Goal: Task Accomplishment & Management: Manage account settings

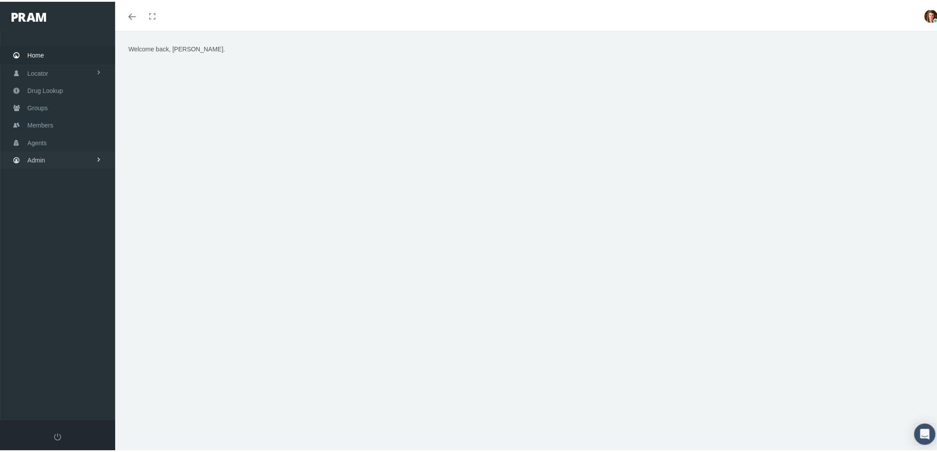
click at [50, 151] on link "Admin" at bounding box center [57, 158] width 115 height 17
click at [69, 259] on span "Compensations" at bounding box center [57, 260] width 43 height 15
click at [71, 274] on span "Compensation Summary" at bounding box center [69, 277] width 68 height 15
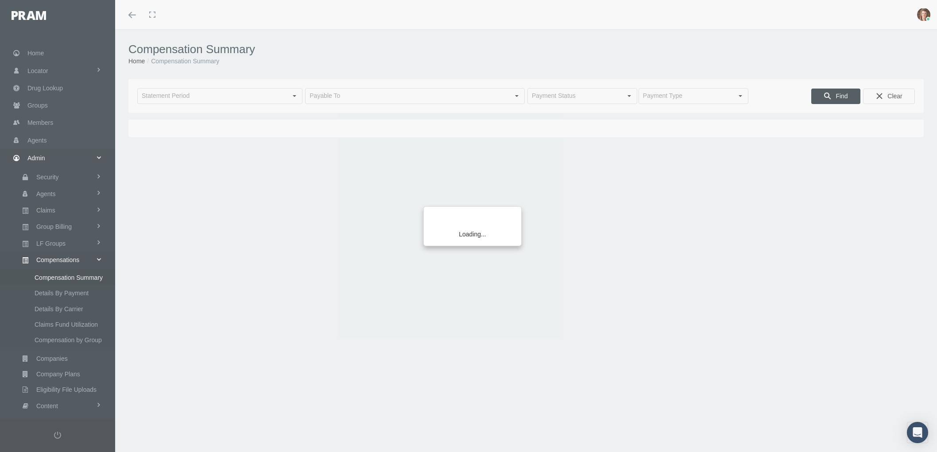
type input "September 2025"
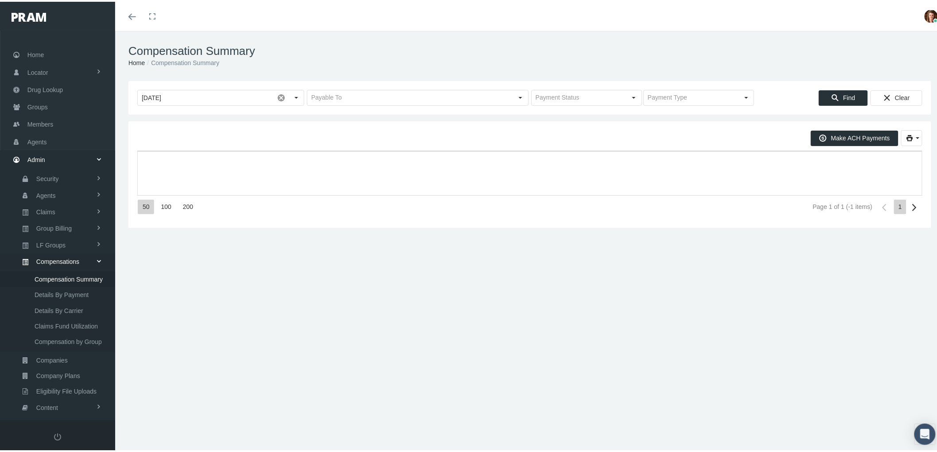
scroll to position [55, 0]
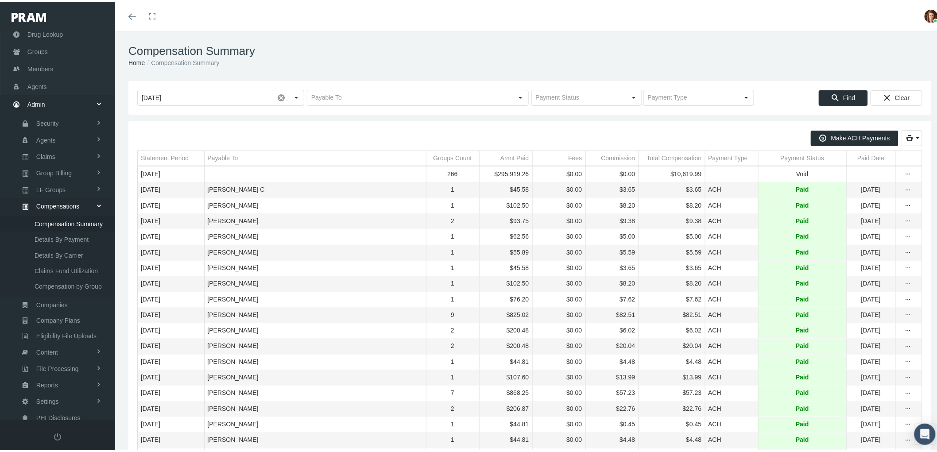
click at [779, 152] on td "Payment Status" at bounding box center [802, 156] width 89 height 15
click at [795, 157] on div "Payment Status" at bounding box center [799, 156] width 44 height 8
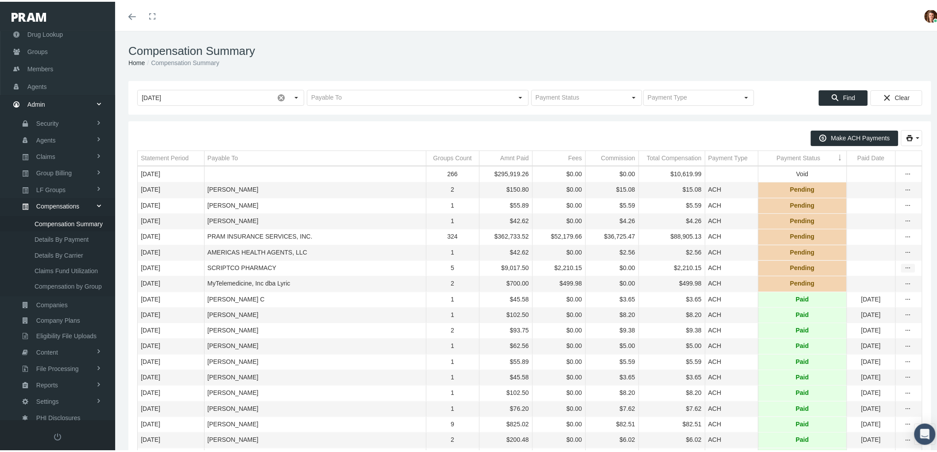
click at [904, 270] on icon "more" at bounding box center [908, 267] width 8 height 8
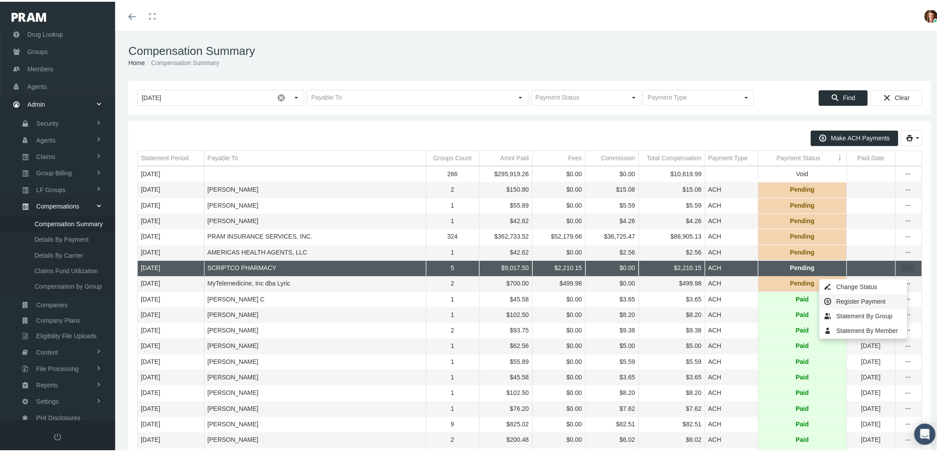
click at [864, 298] on div "Register Payment" at bounding box center [863, 300] width 87 height 15
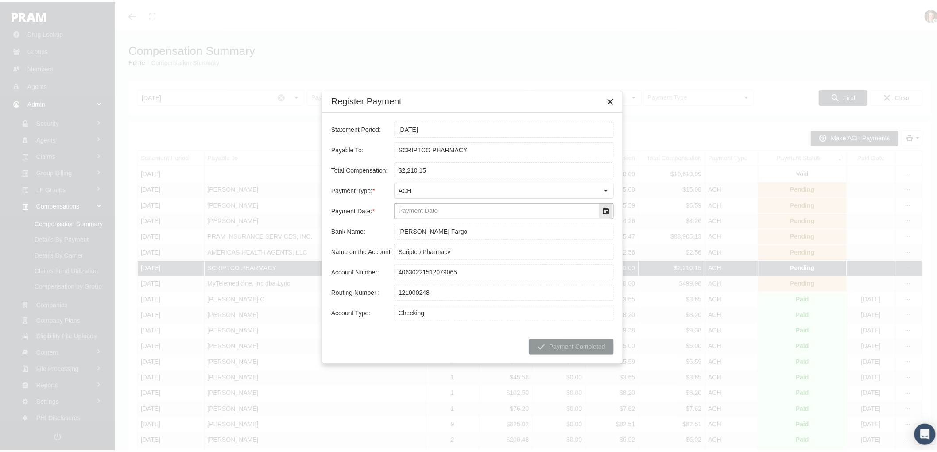
click at [607, 210] on div "Select" at bounding box center [606, 209] width 14 height 14
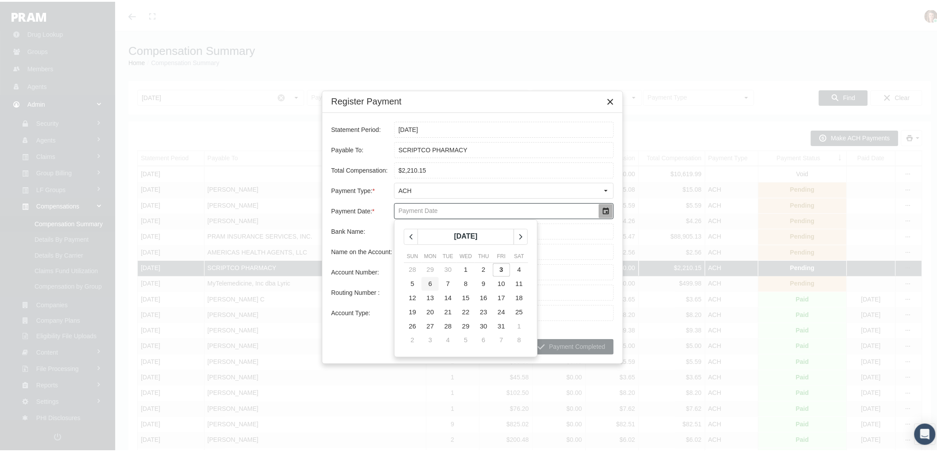
click at [433, 285] on td "6" at bounding box center [430, 282] width 18 height 14
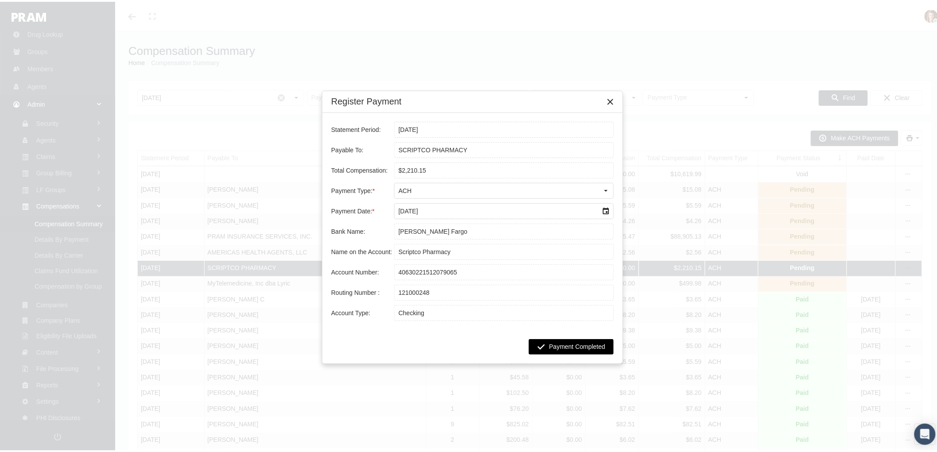
click at [579, 348] on span "Payment Completed" at bounding box center [577, 344] width 56 height 7
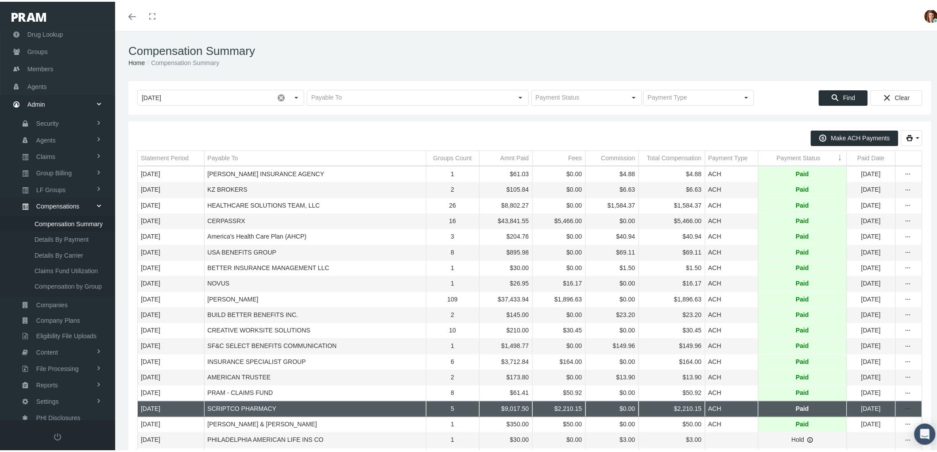
click at [777, 161] on div "Payment Status" at bounding box center [799, 156] width 44 height 8
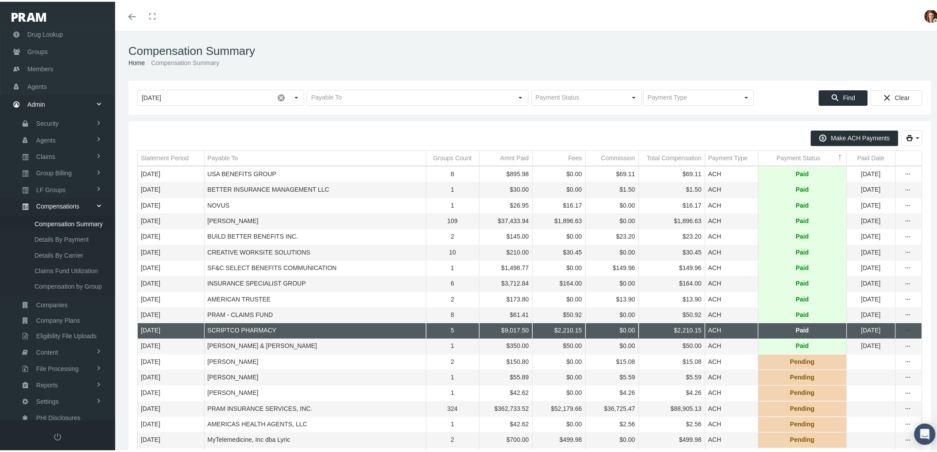
click at [777, 161] on div "Payment Status" at bounding box center [799, 156] width 44 height 8
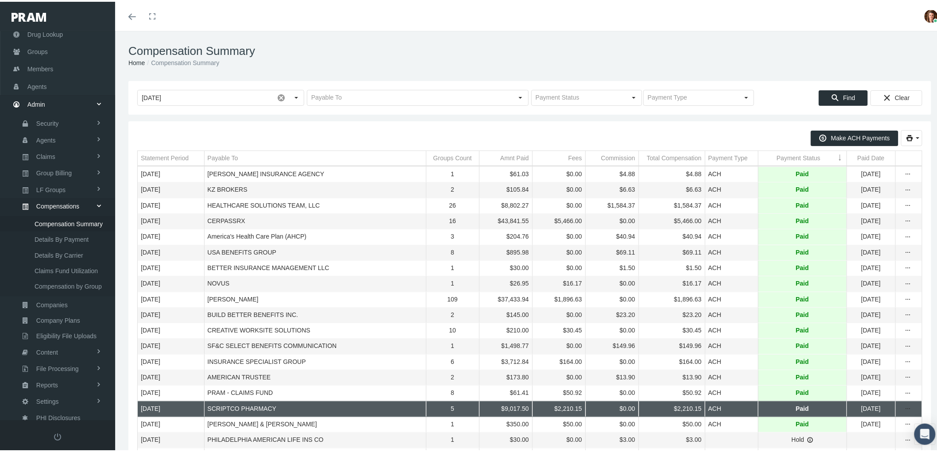
click at [777, 161] on div "Payment Status" at bounding box center [799, 156] width 44 height 8
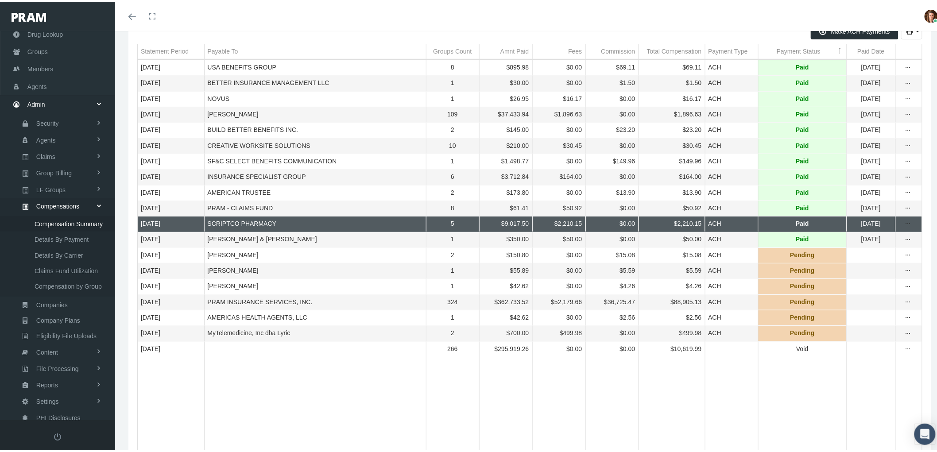
scroll to position [0, 0]
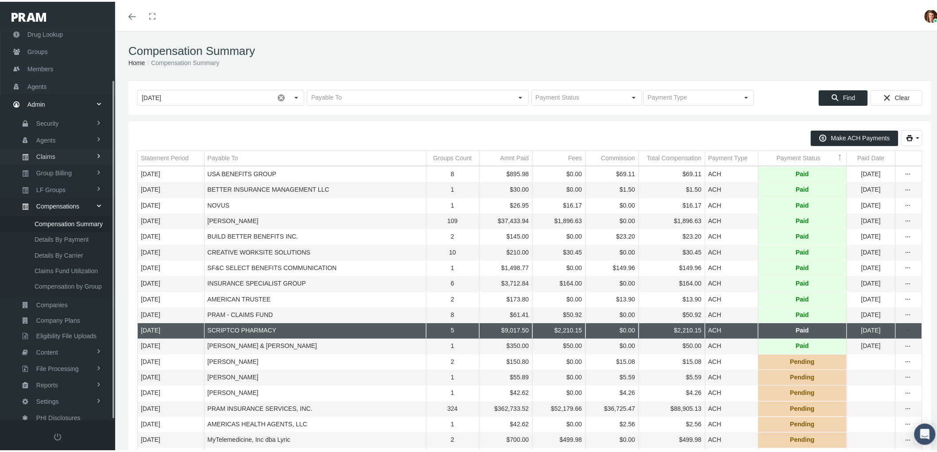
click at [64, 154] on link "Claims" at bounding box center [57, 154] width 115 height 15
click at [63, 167] on span "PBM Invoices" at bounding box center [54, 172] width 38 height 15
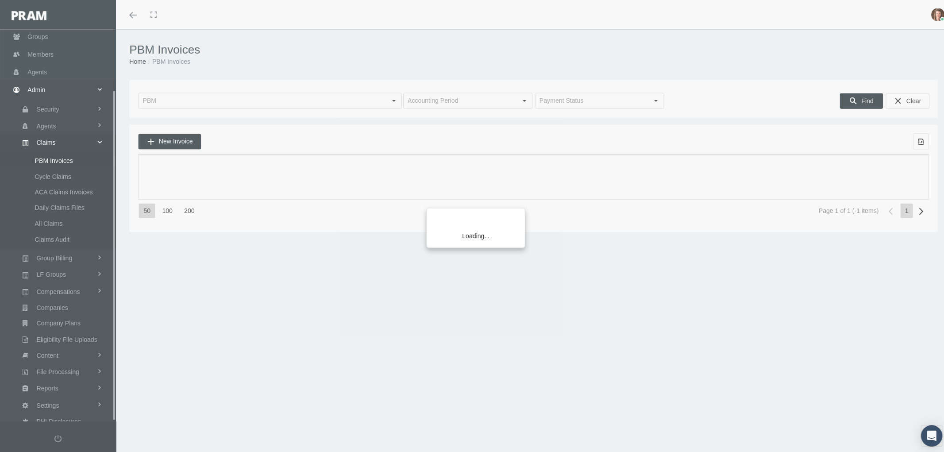
scroll to position [71, 0]
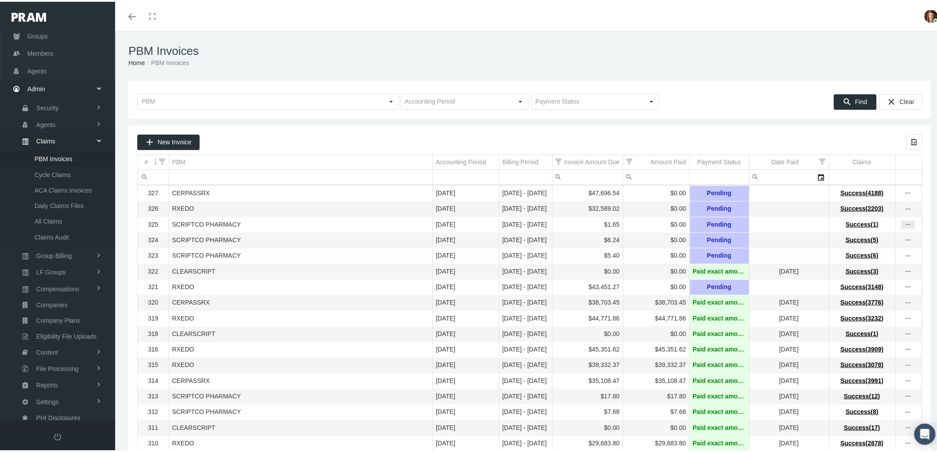
click at [904, 226] on icon "more" at bounding box center [908, 223] width 8 height 8
click at [904, 259] on icon "more" at bounding box center [908, 255] width 8 height 8
click at [874, 269] on div "View Invoice" at bounding box center [863, 273] width 87 height 19
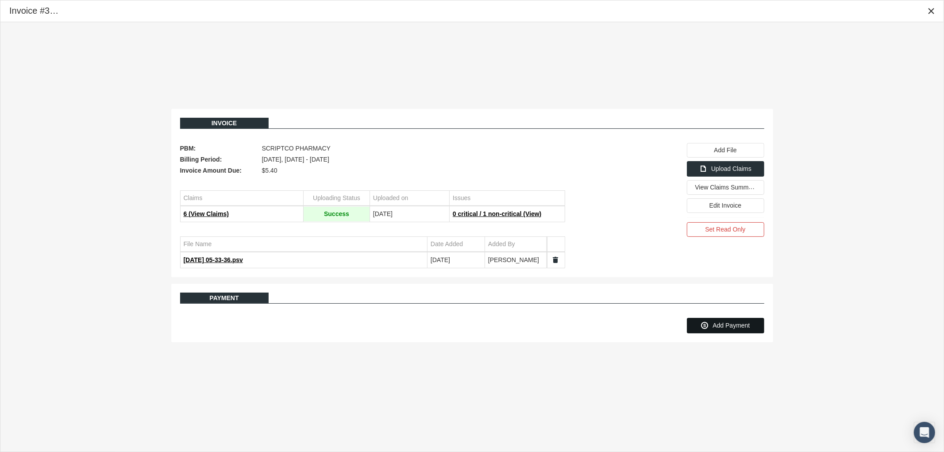
click at [720, 326] on span "Add Payment" at bounding box center [731, 325] width 37 height 7
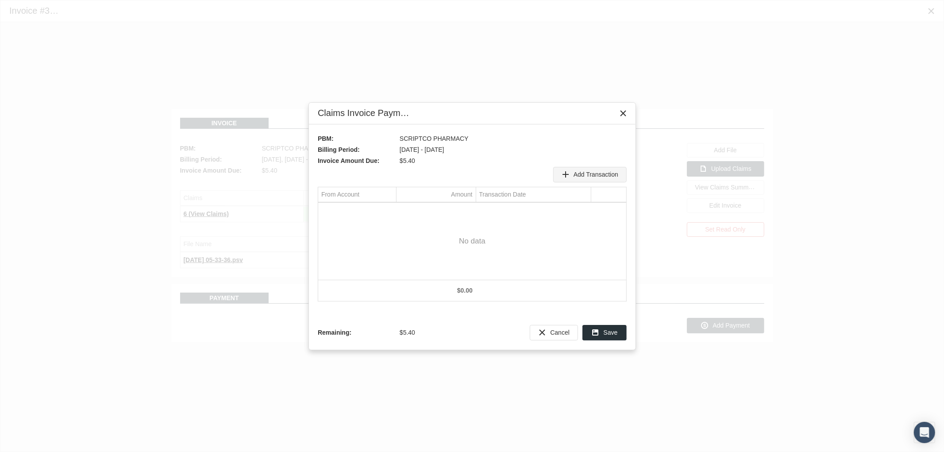
click at [592, 173] on span "Add Transaction" at bounding box center [596, 174] width 45 height 7
click at [388, 211] on div "Select" at bounding box center [389, 211] width 14 height 14
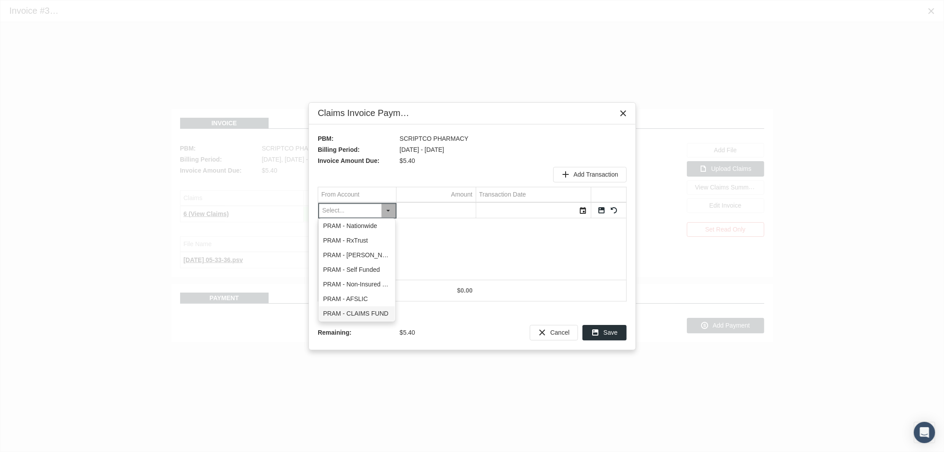
click at [375, 311] on div "PRAM - CLAIMS FUND" at bounding box center [357, 313] width 76 height 15
type input "PRAM - CLAIMS FUND"
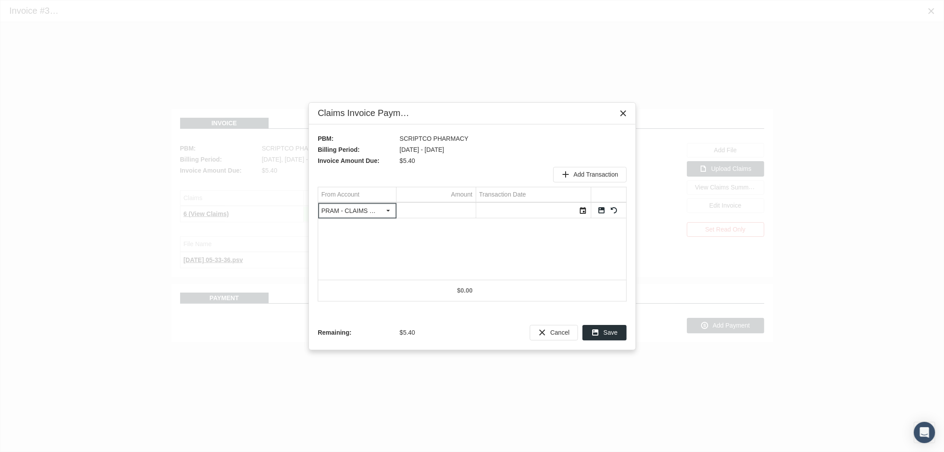
click at [440, 210] on input "Data grid" at bounding box center [436, 210] width 79 height 15
type input "5.4"
click at [583, 212] on div "Select" at bounding box center [583, 211] width 14 height 14
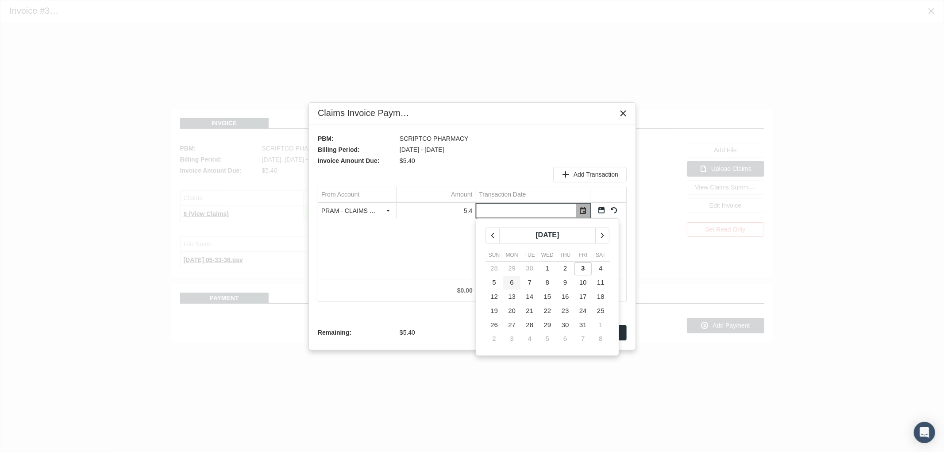
click at [514, 285] on span "6" at bounding box center [512, 282] width 4 height 8
type input "10/06/2025"
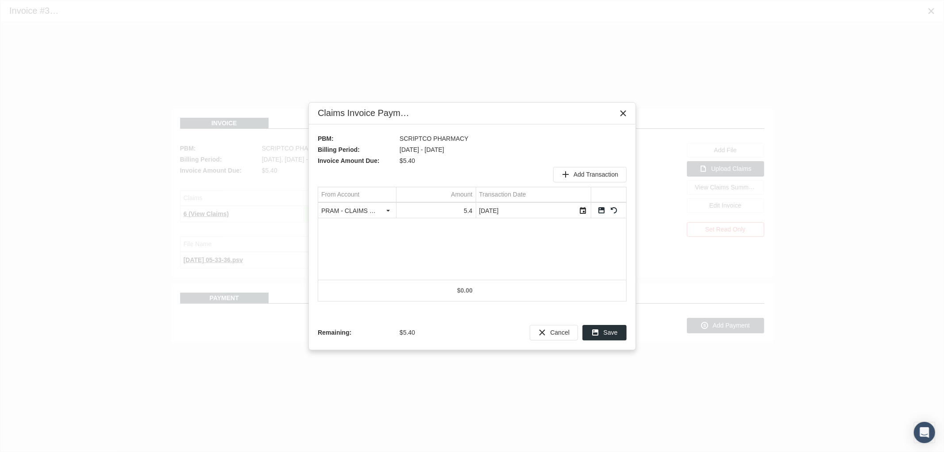
click at [601, 209] on link "Save" at bounding box center [602, 210] width 8 height 8
click at [607, 331] on span "Save" at bounding box center [611, 332] width 14 height 7
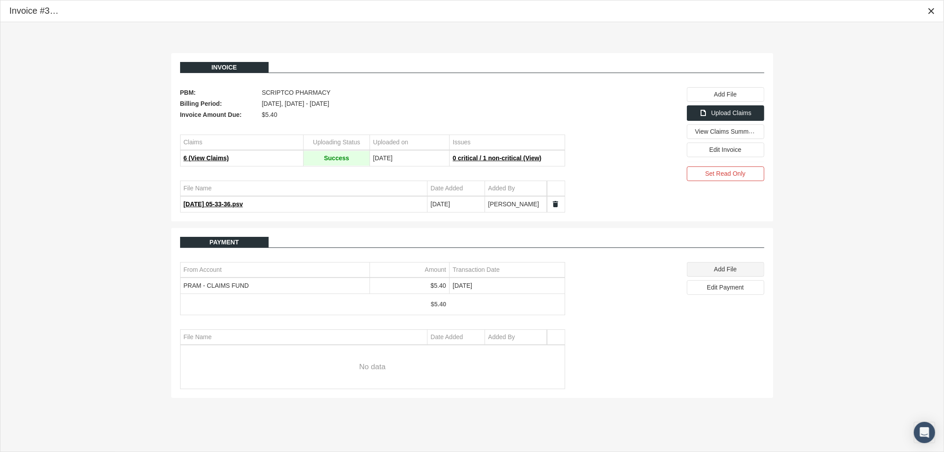
click at [733, 271] on span "Add File" at bounding box center [725, 269] width 23 height 7
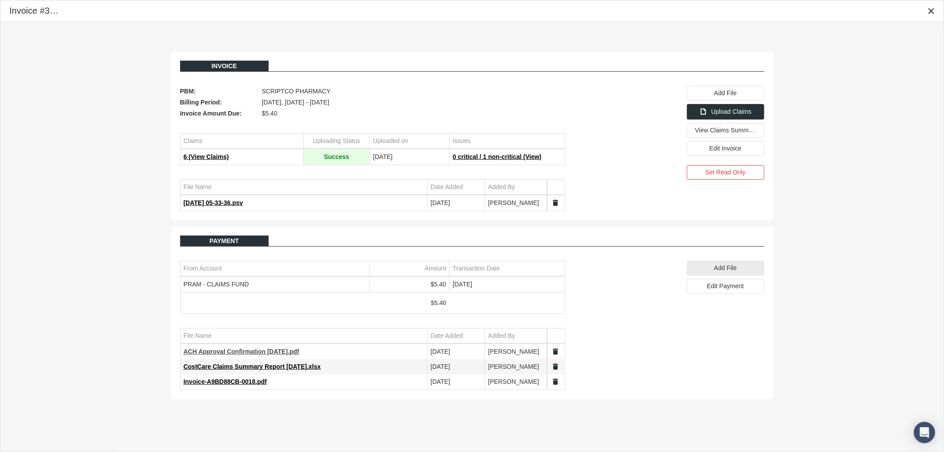
click at [239, 352] on span "ACH Approval Confirmation 9.30.25.pdf" at bounding box center [242, 351] width 116 height 7
click at [276, 370] on span "CostCare Claims Summary Report 9.30.25.xlsx" at bounding box center [252, 366] width 137 height 7
click at [217, 379] on span "Invoice-A9BD88CB-0018.pdf" at bounding box center [225, 381] width 83 height 7
click at [933, 11] on icon "Close" at bounding box center [931, 11] width 8 height 8
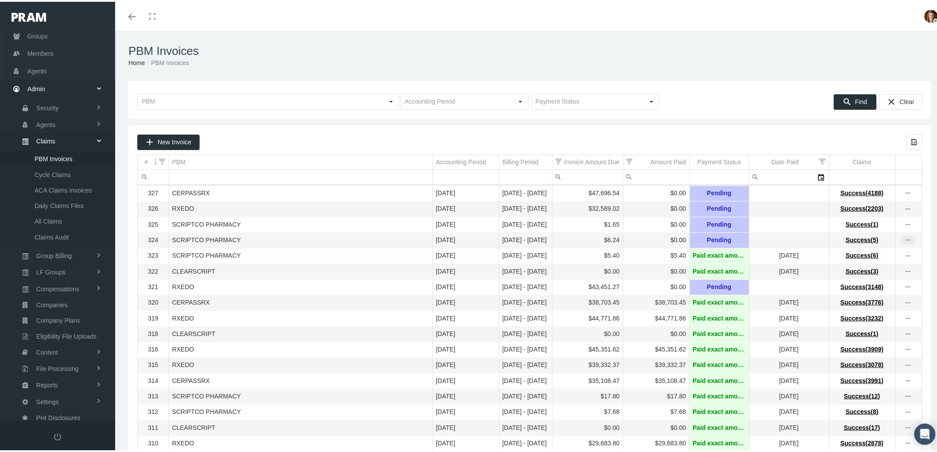
click at [904, 238] on div "more" at bounding box center [908, 238] width 14 height 9
click at [871, 256] on div "View Invoice" at bounding box center [863, 257] width 87 height 19
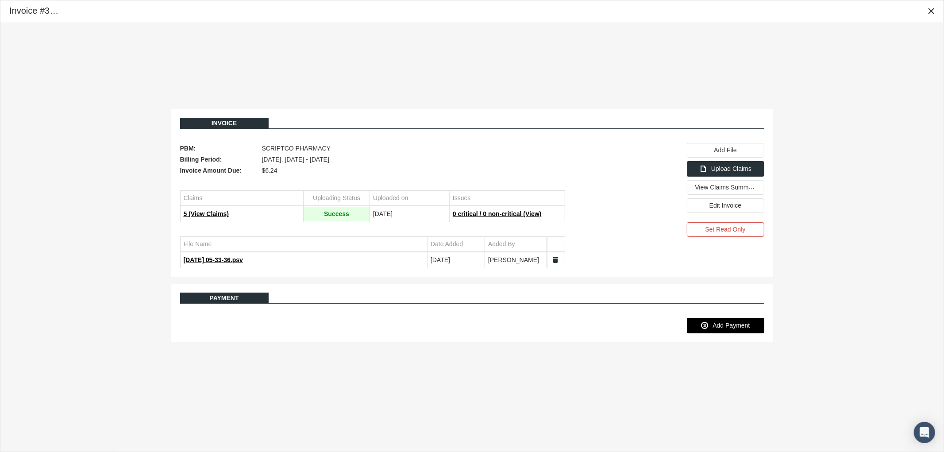
click at [731, 330] on div "Add Payment" at bounding box center [726, 325] width 77 height 15
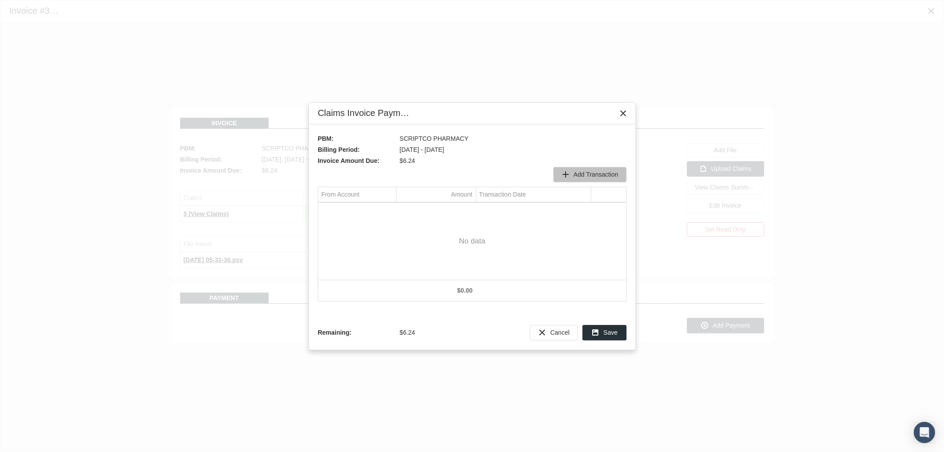
click at [582, 172] on span "Add Transaction" at bounding box center [596, 174] width 45 height 7
click at [390, 213] on div "Select" at bounding box center [389, 211] width 14 height 14
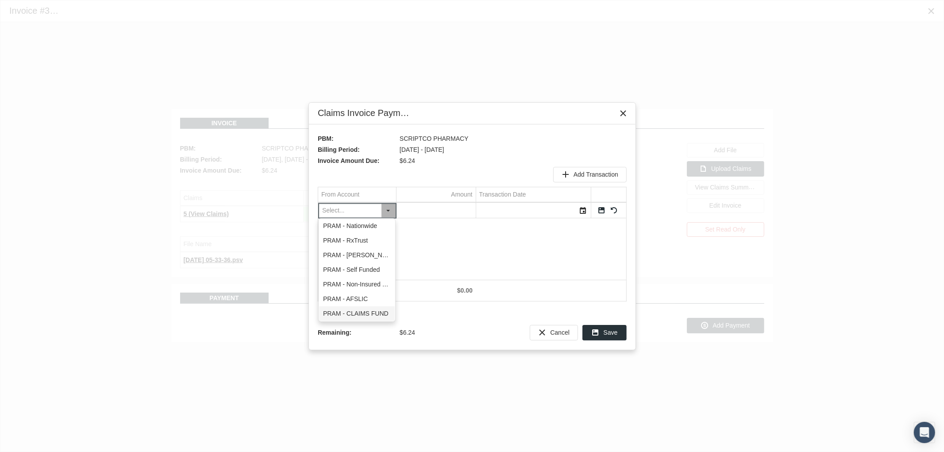
click at [378, 314] on div "PRAM - CLAIMS FUND" at bounding box center [357, 313] width 76 height 15
type input "PRAM - CLAIMS FUND"
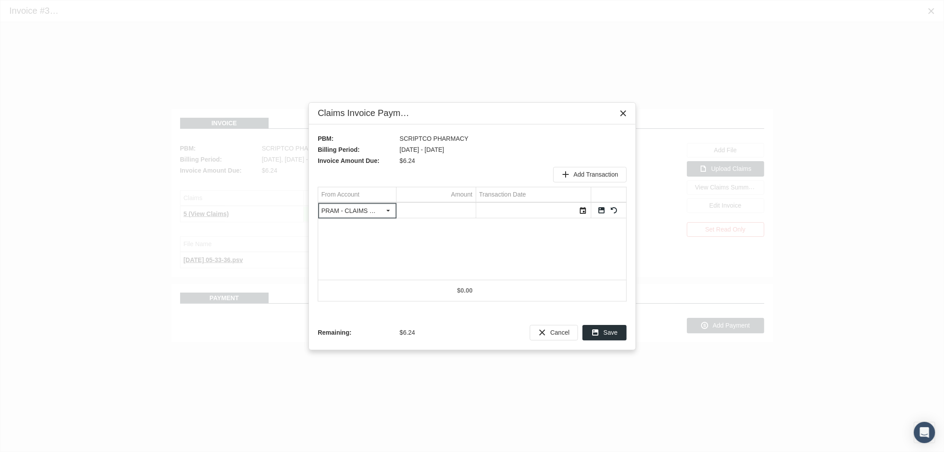
click at [436, 212] on input "Data grid" at bounding box center [436, 210] width 79 height 15
type input "6.24"
click at [583, 209] on div "Select" at bounding box center [583, 211] width 14 height 14
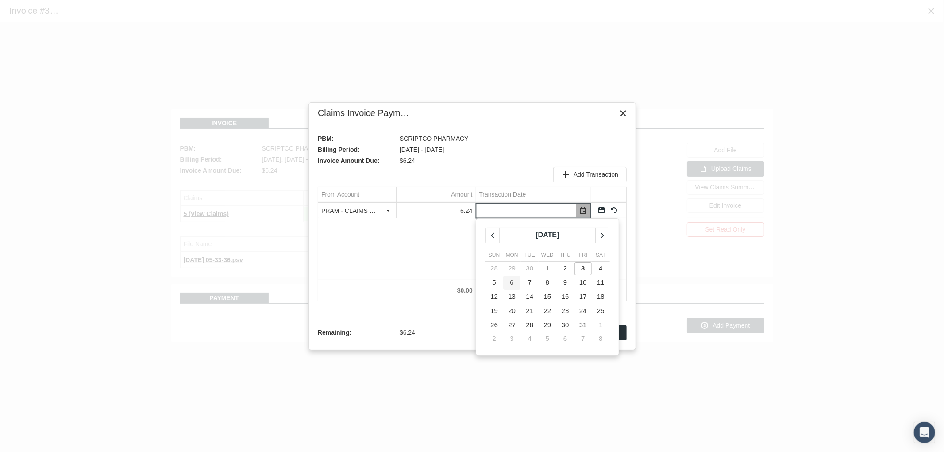
click at [514, 279] on td "6" at bounding box center [512, 283] width 18 height 14
type input "10/06/2025"
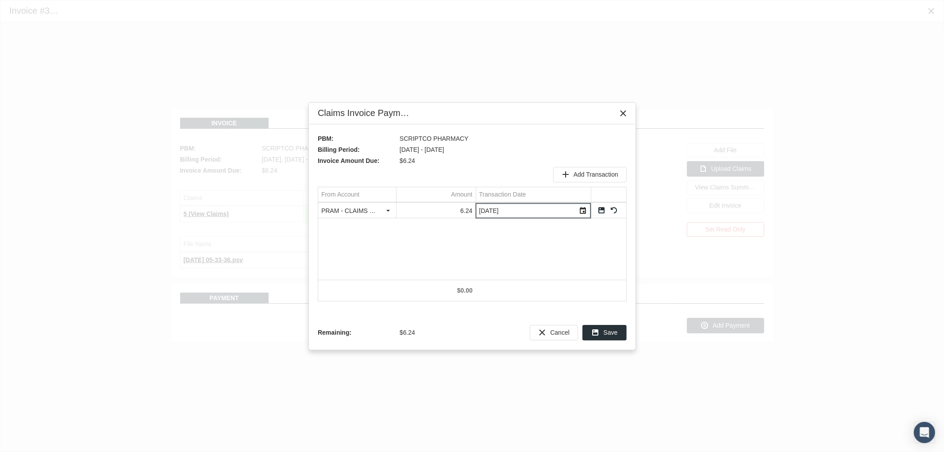
click at [569, 255] on div "PRAM - CLAIMS FUND Pull down to refresh... Release to refresh... Refreshing... …" at bounding box center [472, 241] width 308 height 77
click at [603, 209] on link "Save" at bounding box center [602, 210] width 8 height 8
click at [607, 329] on span "Save" at bounding box center [611, 332] width 14 height 7
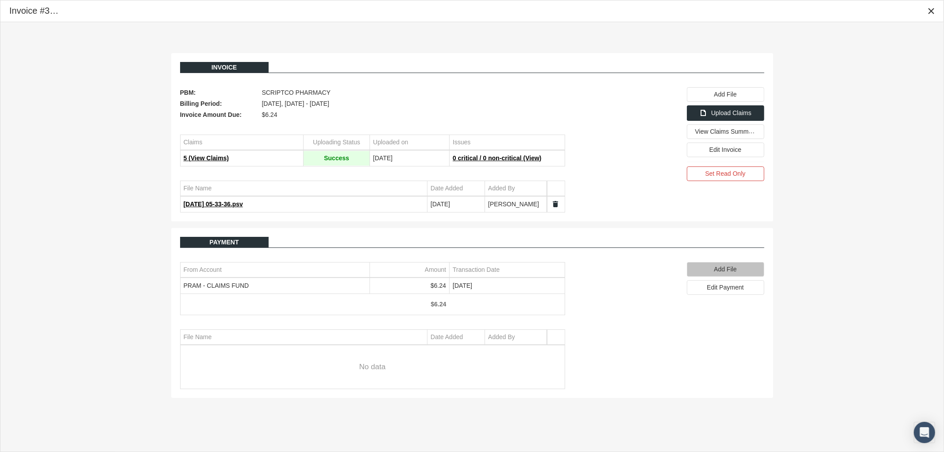
click at [722, 270] on span "Add File" at bounding box center [725, 269] width 23 height 7
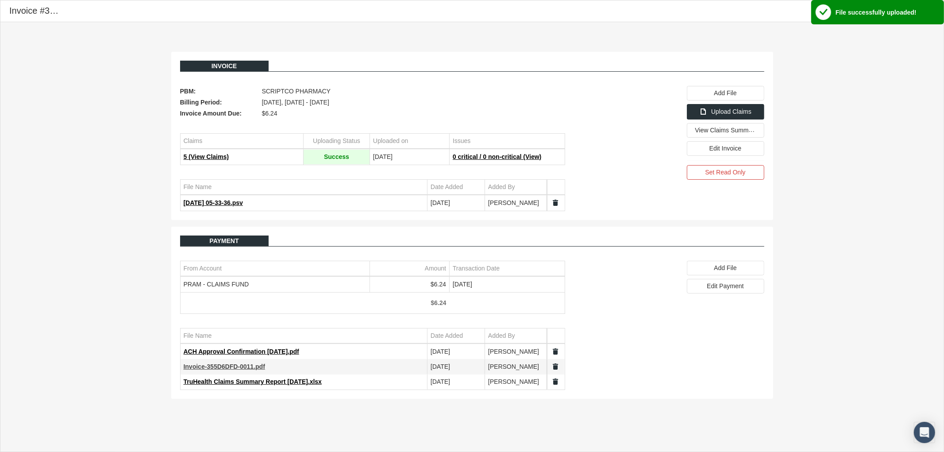
click at [227, 368] on span "Invoice-355D6DFD-0011.pdf" at bounding box center [224, 366] width 81 height 7
click at [236, 385] on span "TruHealth Claims Summary Report 9.30.25.xlsx" at bounding box center [253, 381] width 138 height 7
click at [931, 16] on div "Close" at bounding box center [931, 11] width 15 height 15
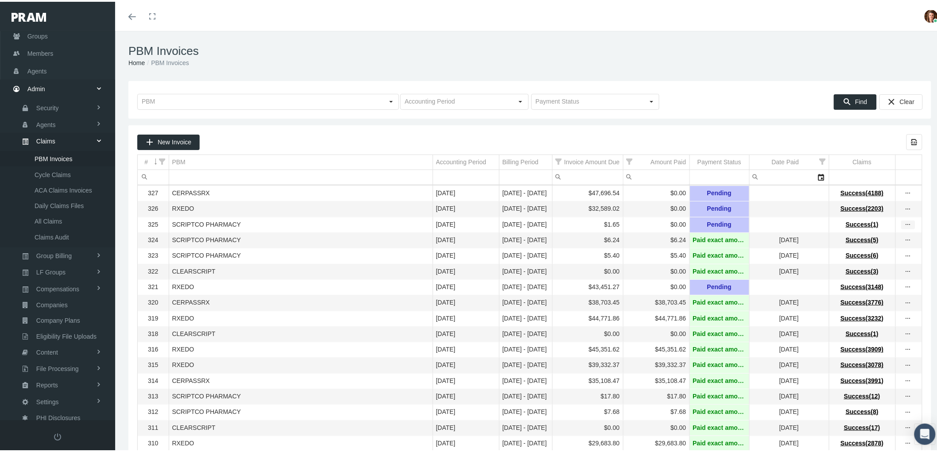
click at [904, 227] on icon "more" at bounding box center [908, 223] width 8 height 8
click at [880, 240] on div "View Invoice" at bounding box center [863, 241] width 87 height 19
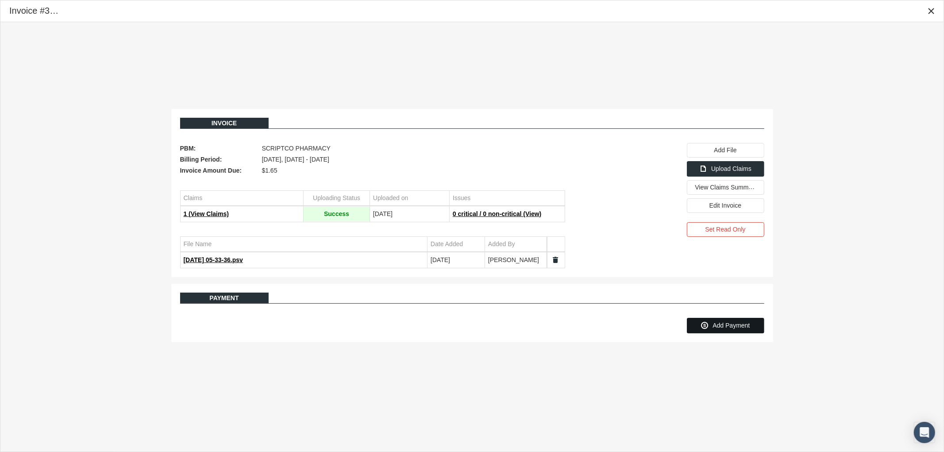
click at [733, 328] on span "Add Payment" at bounding box center [731, 325] width 37 height 7
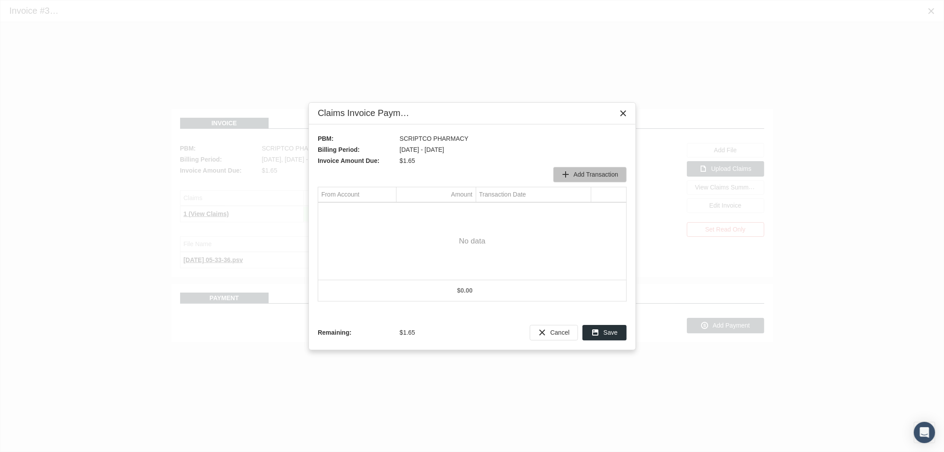
click at [602, 178] on span "Add Transaction" at bounding box center [596, 174] width 45 height 7
click at [388, 212] on div "Select" at bounding box center [389, 211] width 14 height 14
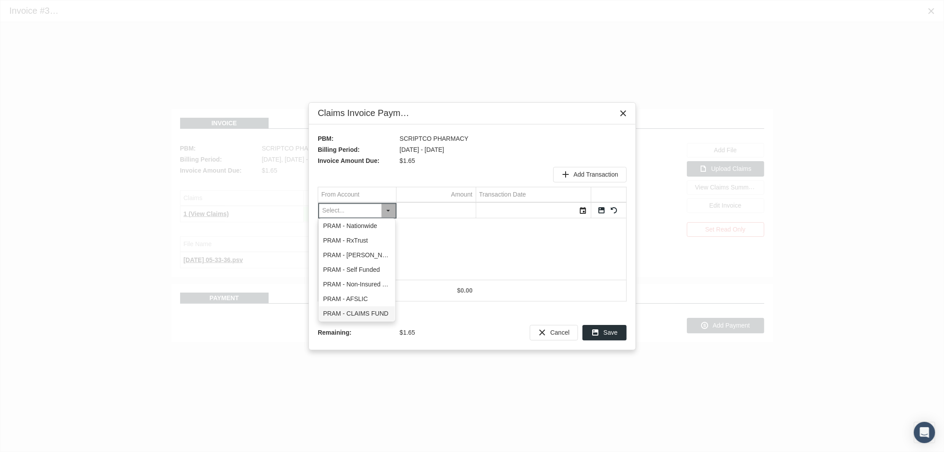
click at [376, 315] on div "PRAM - CLAIMS FUND" at bounding box center [357, 313] width 76 height 15
type input "PRAM - CLAIMS FUND"
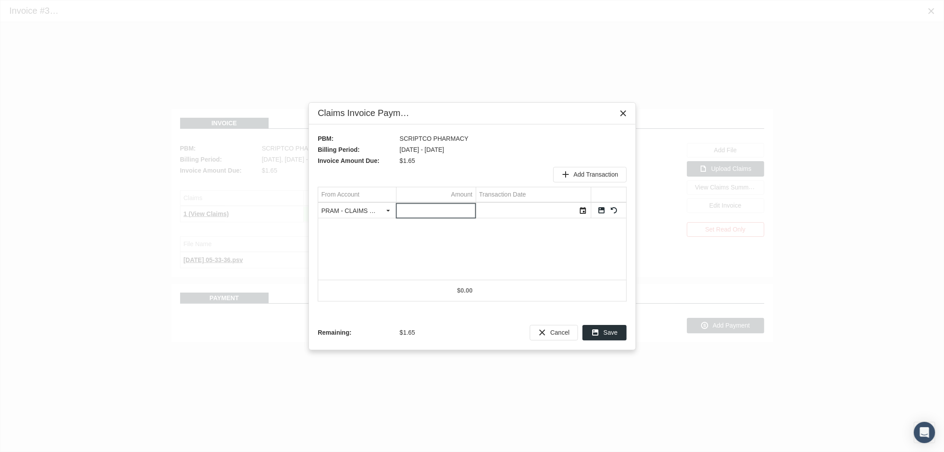
click at [425, 204] on input "Data grid" at bounding box center [436, 210] width 79 height 15
type input "1.65"
click at [586, 209] on div "Select" at bounding box center [583, 211] width 14 height 14
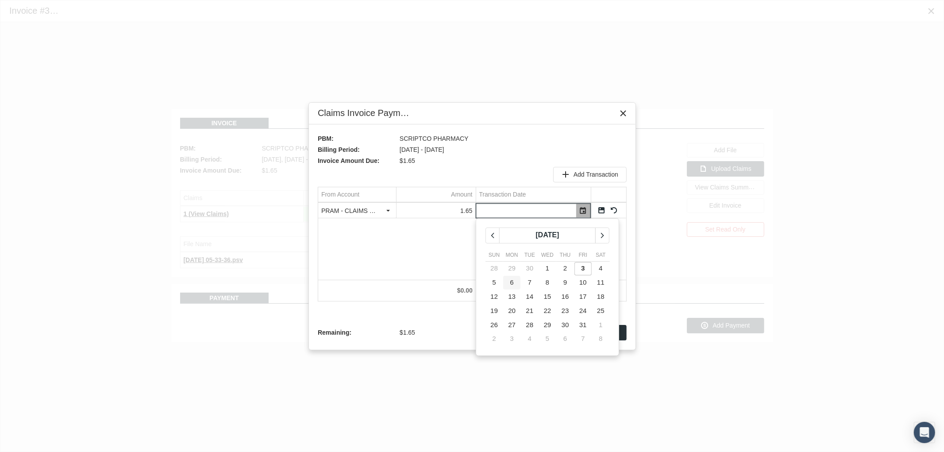
click at [506, 281] on td "6" at bounding box center [512, 283] width 18 height 14
type input "10/06/2025"
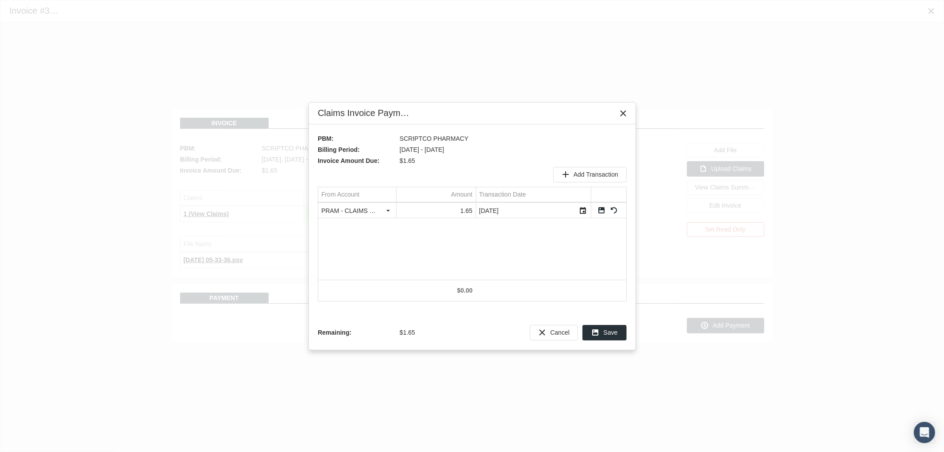
click at [603, 211] on link "Save" at bounding box center [602, 210] width 8 height 8
click at [612, 337] on div "Save" at bounding box center [604, 332] width 43 height 15
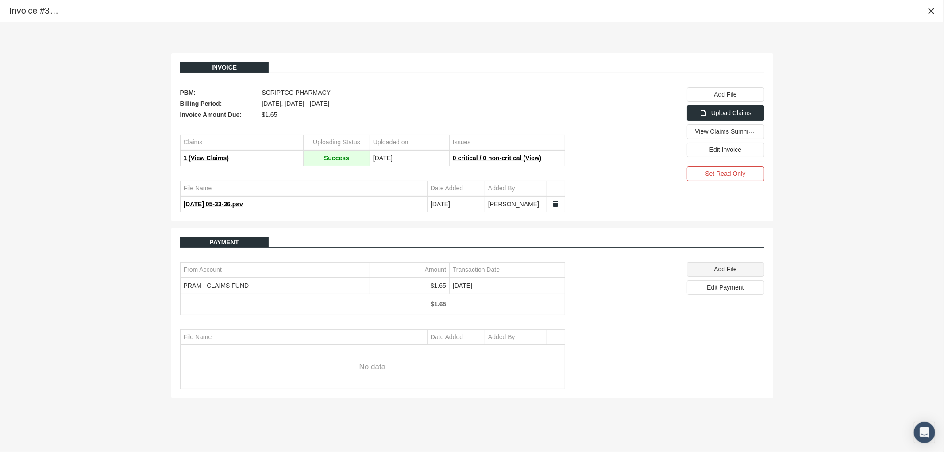
click at [707, 272] on div "Add File" at bounding box center [726, 270] width 77 height 14
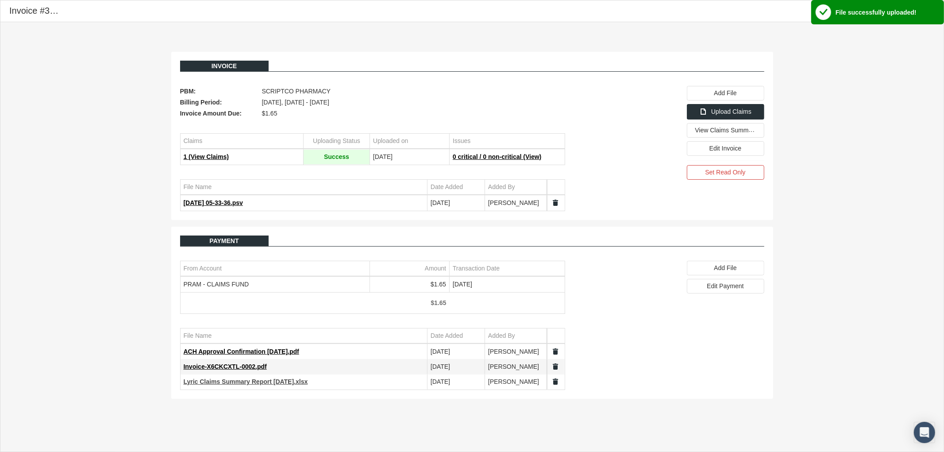
click at [228, 383] on span "Lyric Claims Summary Report 9.30.25.xlsx" at bounding box center [246, 381] width 124 height 7
click at [242, 367] on span "Invoice-X6CKCXTL-0002.pdf" at bounding box center [225, 366] width 83 height 7
click at [932, 15] on icon "Close" at bounding box center [931, 11] width 8 height 8
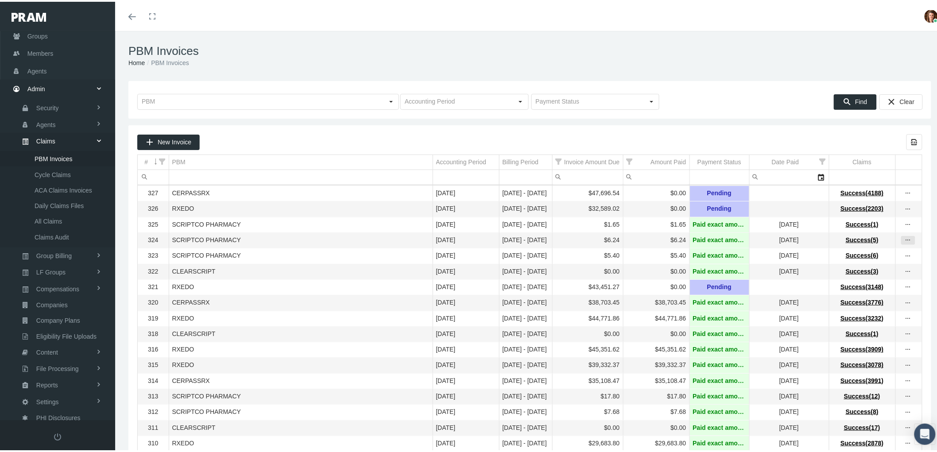
click at [904, 243] on div "more" at bounding box center [907, 239] width 13 height 8
click at [883, 255] on div "View Invoice" at bounding box center [863, 257] width 87 height 19
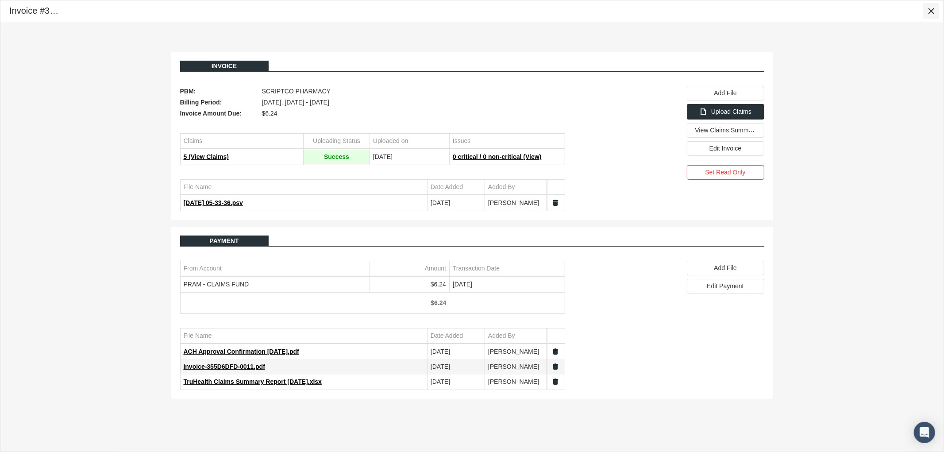
click at [927, 9] on div "Close" at bounding box center [931, 11] width 15 height 15
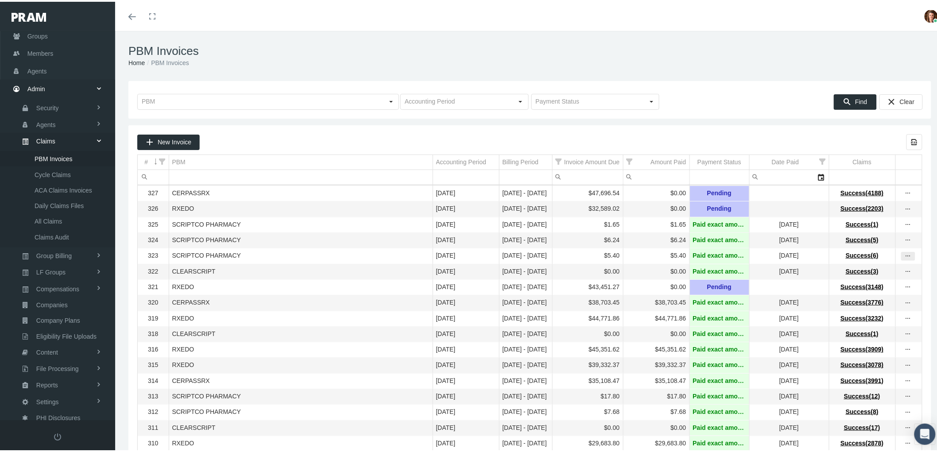
click at [904, 259] on icon "more" at bounding box center [908, 255] width 8 height 8
click at [864, 268] on div "View Invoice" at bounding box center [863, 273] width 87 height 19
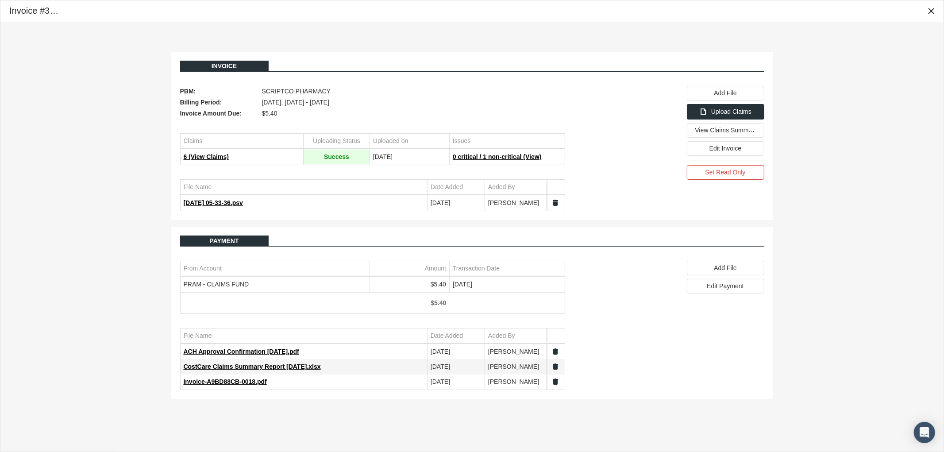
click at [928, 10] on icon "Close" at bounding box center [931, 11] width 8 height 8
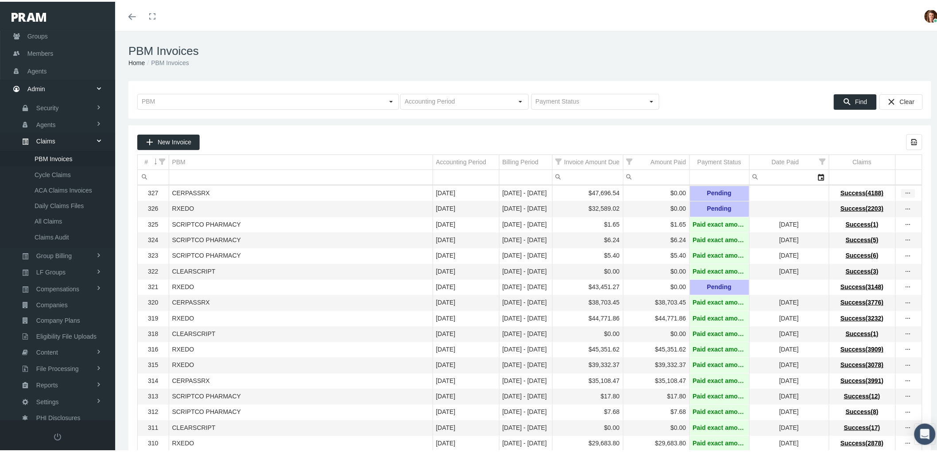
click at [904, 191] on icon "more" at bounding box center [908, 192] width 8 height 8
click at [884, 201] on div "View Invoice" at bounding box center [863, 207] width 87 height 19
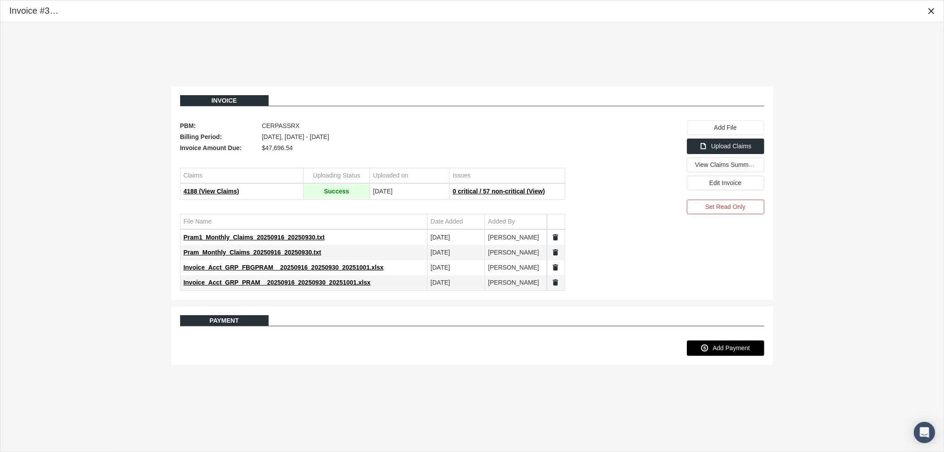
click at [737, 347] on span "Add Payment" at bounding box center [731, 347] width 37 height 7
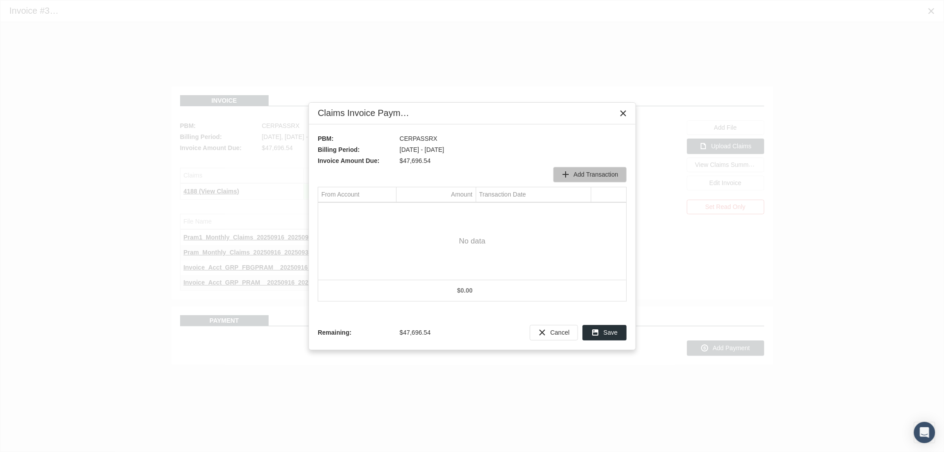
click at [603, 168] on div "Add Transaction" at bounding box center [590, 174] width 73 height 15
click at [387, 209] on div "Select" at bounding box center [389, 211] width 14 height 14
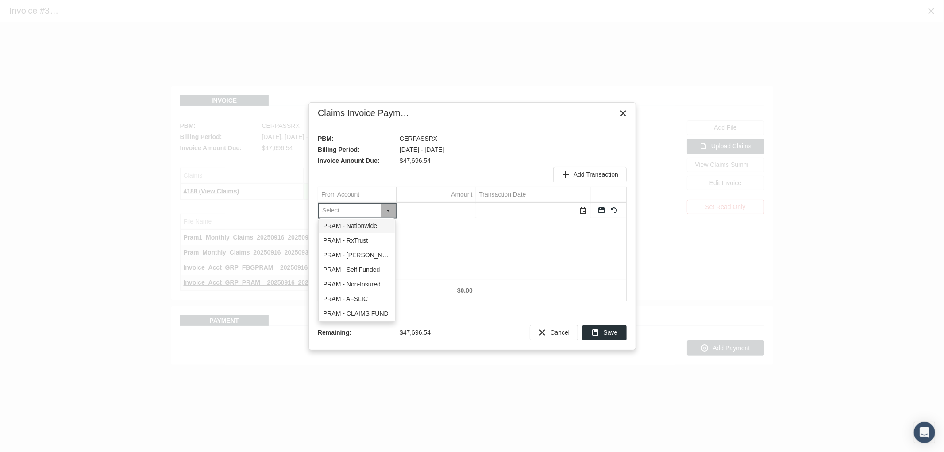
click at [383, 226] on div "PRAM - Nationwide" at bounding box center [357, 226] width 76 height 15
type input "PRAM - Nationwide"
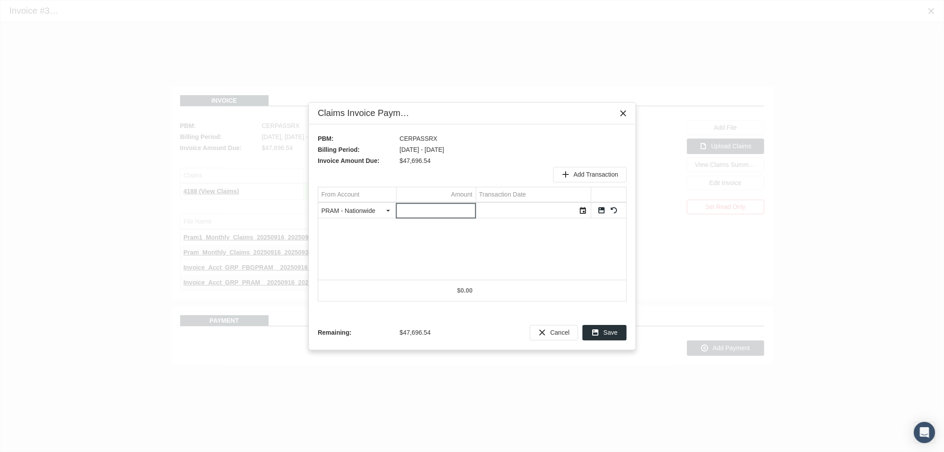
click at [444, 206] on input "Data grid" at bounding box center [436, 210] width 79 height 15
type input "358.6"
click at [583, 209] on div "Select" at bounding box center [583, 211] width 14 height 14
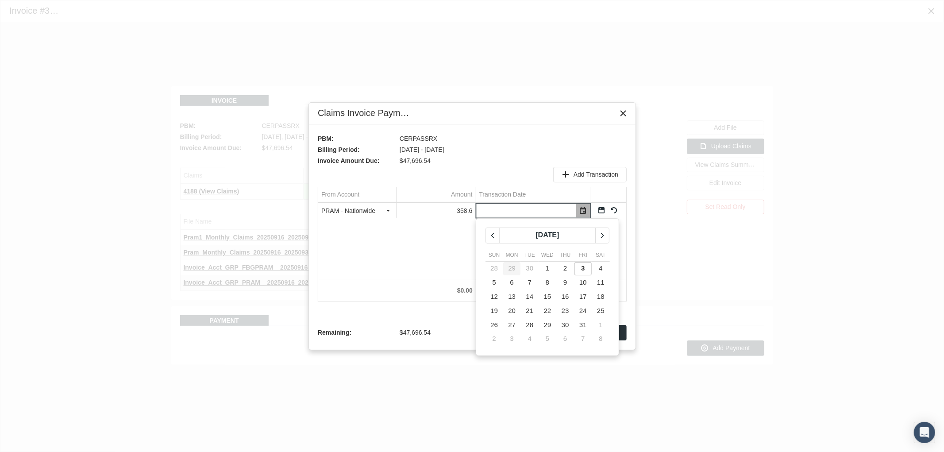
click at [511, 281] on span "6" at bounding box center [512, 282] width 4 height 8
type input "10/06/2025"
click at [601, 212] on link "Save" at bounding box center [602, 210] width 8 height 8
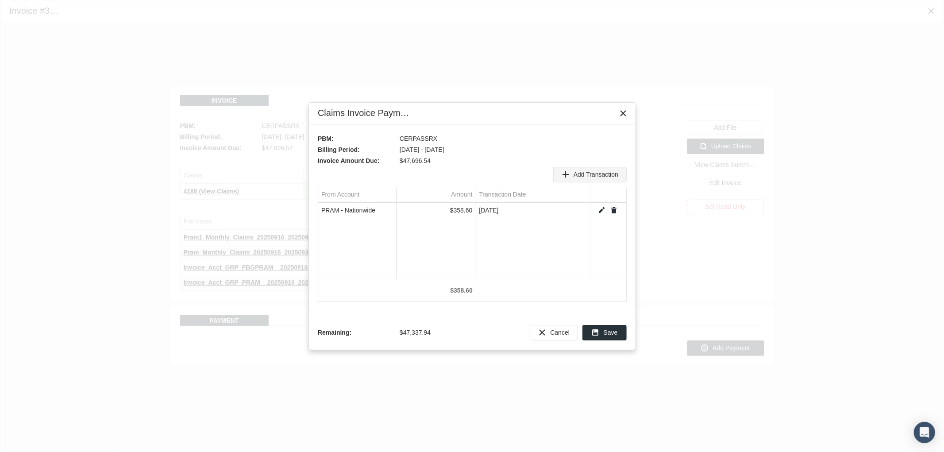
click at [593, 171] on span "Add Transaction" at bounding box center [596, 174] width 45 height 7
click at [391, 210] on div "Select" at bounding box center [389, 211] width 14 height 14
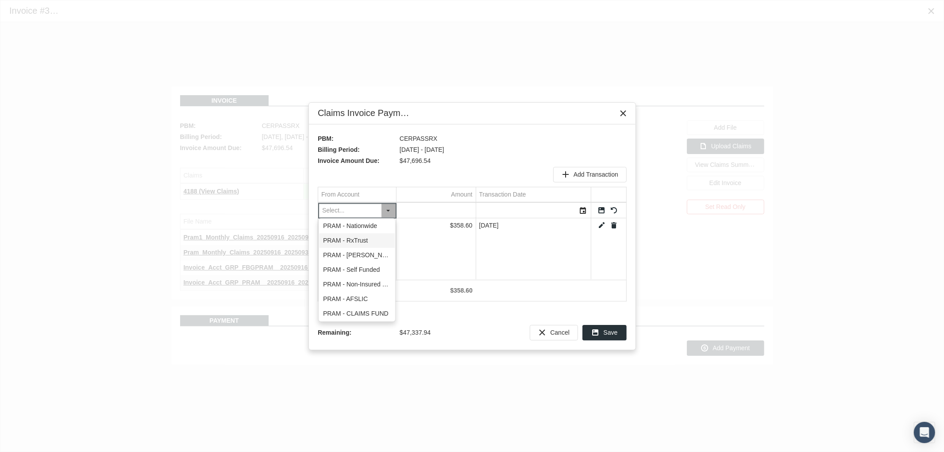
click at [369, 236] on div "PRAM - RxTrust" at bounding box center [357, 240] width 76 height 15
type input "PRAM - RxTrust"
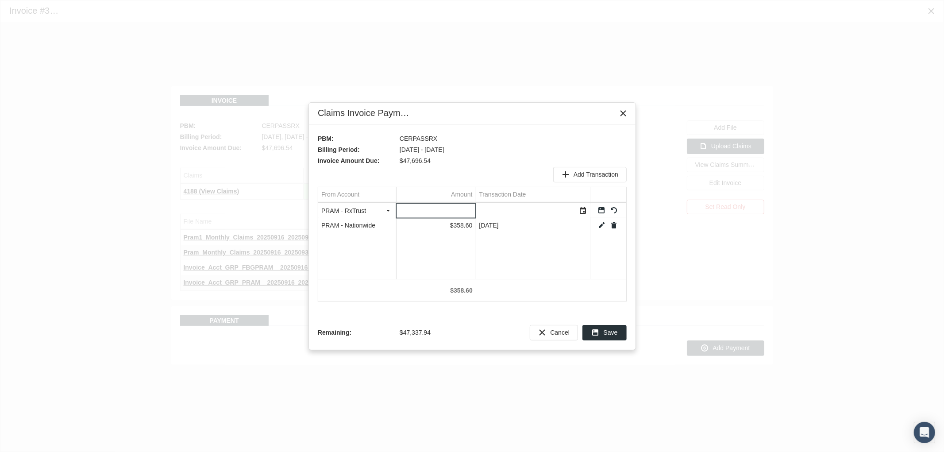
click at [453, 211] on input "Data grid" at bounding box center [436, 210] width 79 height 15
type input "454.73"
click at [583, 210] on div "Select" at bounding box center [583, 211] width 14 height 14
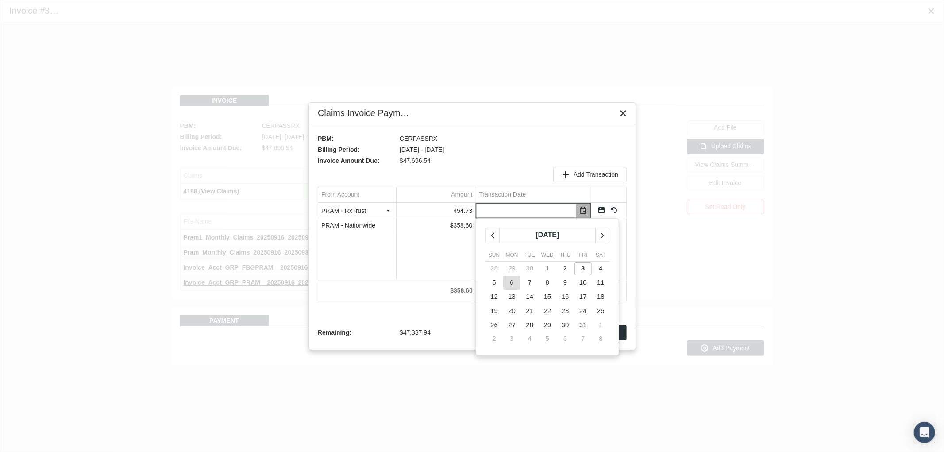
click at [514, 286] on td "6" at bounding box center [512, 283] width 18 height 14
type input "10/06/2025"
click at [603, 209] on link "Save" at bounding box center [602, 210] width 8 height 8
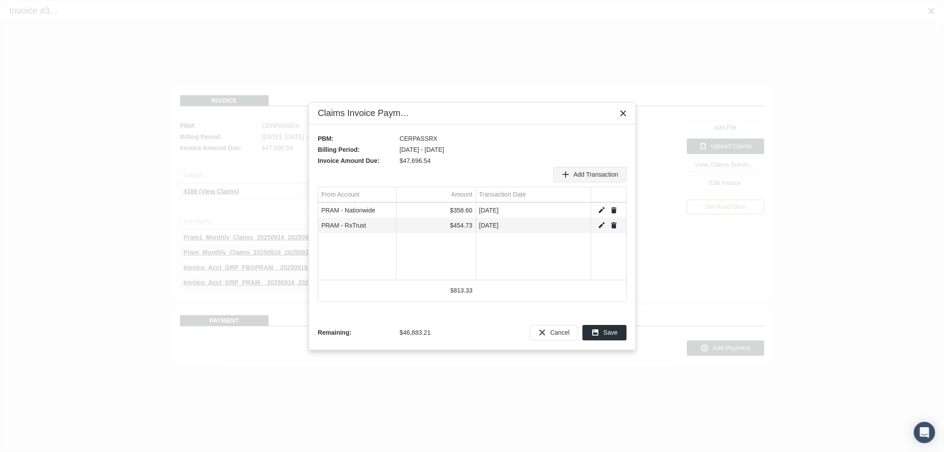
click at [572, 171] on div "Add Transaction" at bounding box center [590, 174] width 73 height 15
click at [391, 207] on div "Select" at bounding box center [389, 211] width 14 height 14
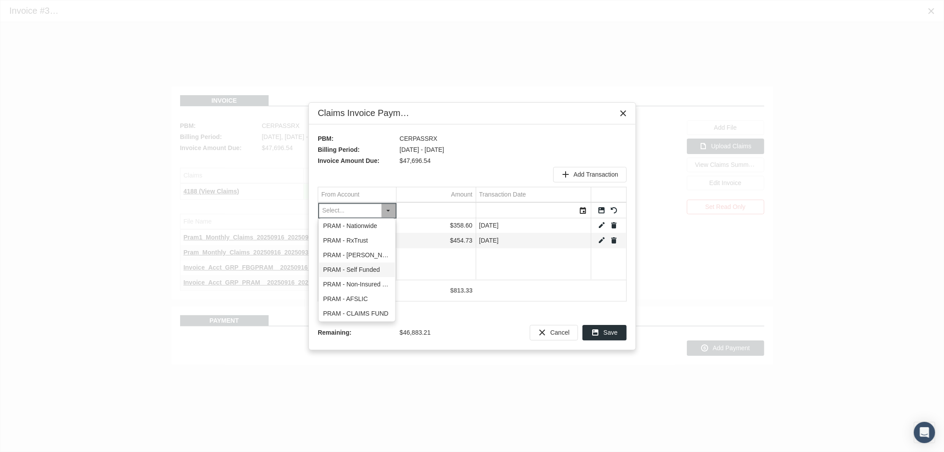
click at [375, 263] on div "PRAM - Self Funded" at bounding box center [357, 270] width 76 height 15
type input "PRAM - Self Funded"
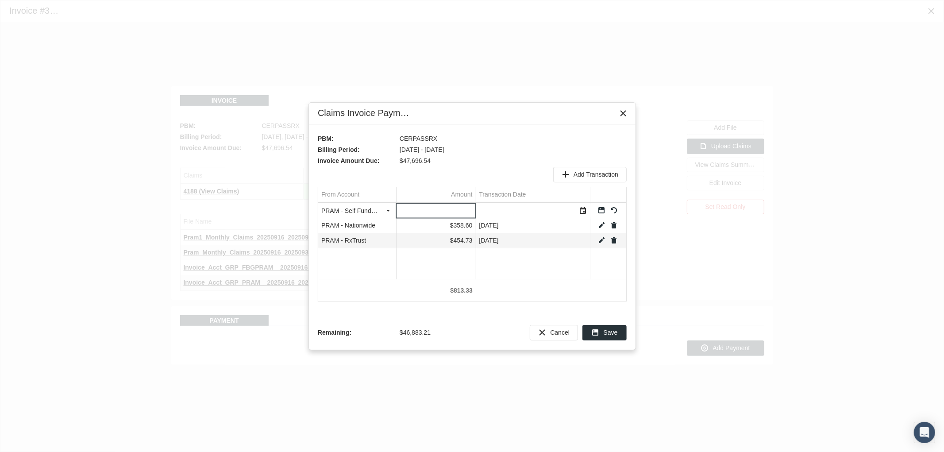
click at [444, 209] on input "Data grid" at bounding box center [436, 210] width 79 height 15
type input "23388.65"
click at [587, 210] on div "Select" at bounding box center [583, 211] width 14 height 14
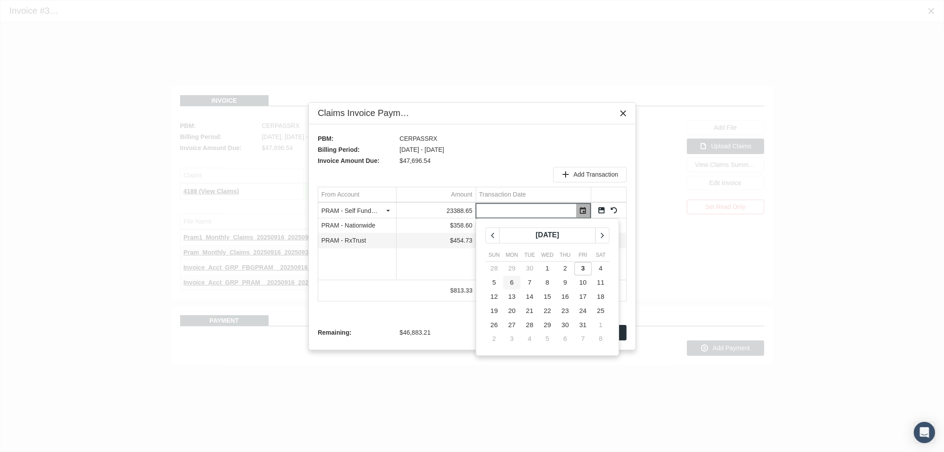
click at [515, 285] on td "6" at bounding box center [512, 283] width 18 height 14
type input "10/06/2025"
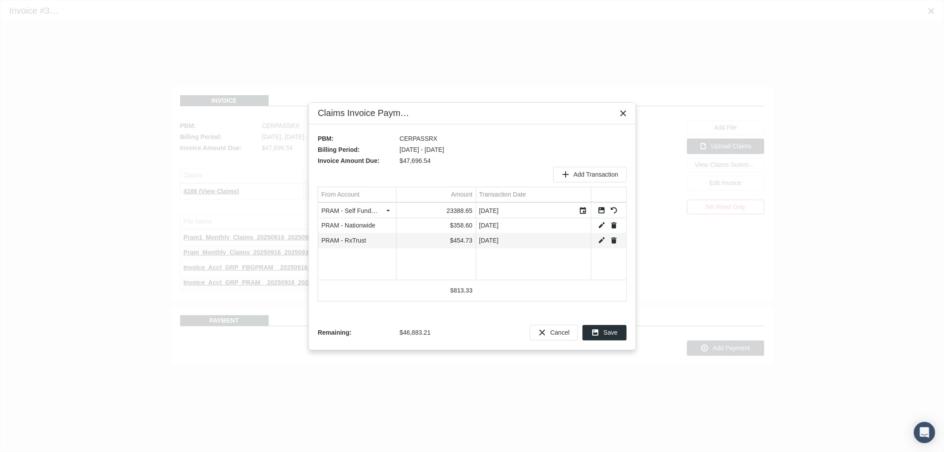
click at [601, 210] on link "Save" at bounding box center [602, 210] width 8 height 8
drag, startPoint x: 587, startPoint y: 174, endPoint x: 581, endPoint y: 175, distance: 6.3
click at [587, 174] on span "Add Transaction" at bounding box center [596, 174] width 45 height 7
click at [386, 211] on div "Select" at bounding box center [389, 211] width 14 height 14
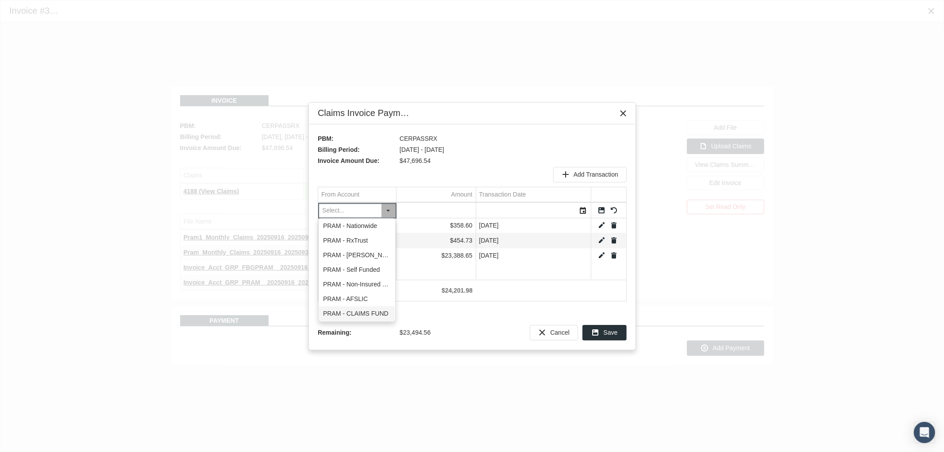
click at [369, 309] on div "PRAM - CLAIMS FUND" at bounding box center [357, 313] width 76 height 15
type input "PRAM - CLAIMS FUND"
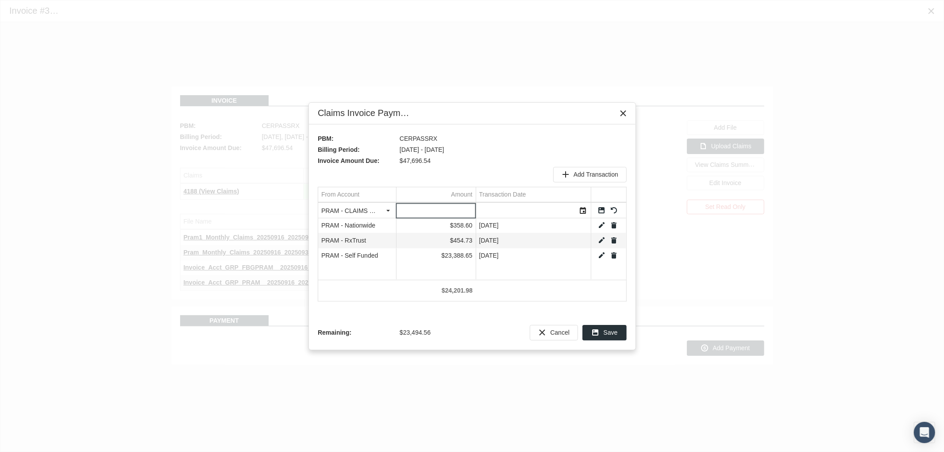
click at [453, 209] on input "Data grid" at bounding box center [436, 210] width 79 height 15
type input "41.12"
click at [586, 213] on div "Select" at bounding box center [583, 211] width 14 height 14
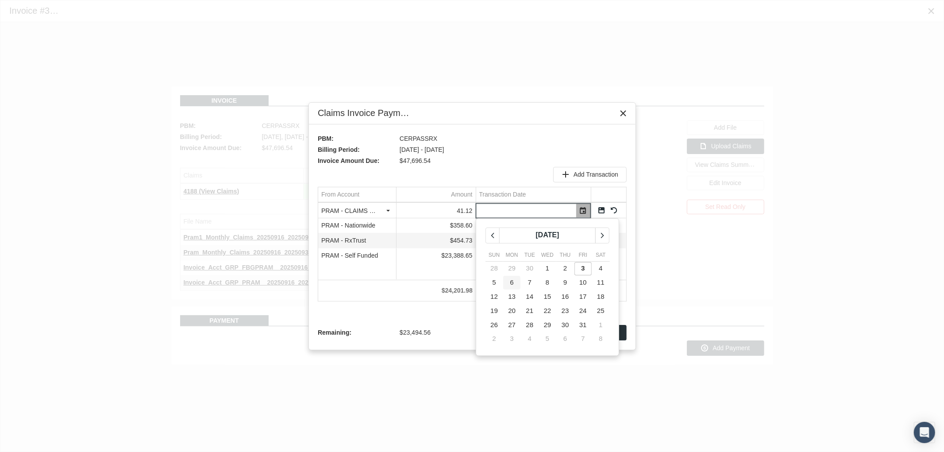
click at [515, 285] on td "6" at bounding box center [512, 283] width 18 height 14
type input "10/06/2025"
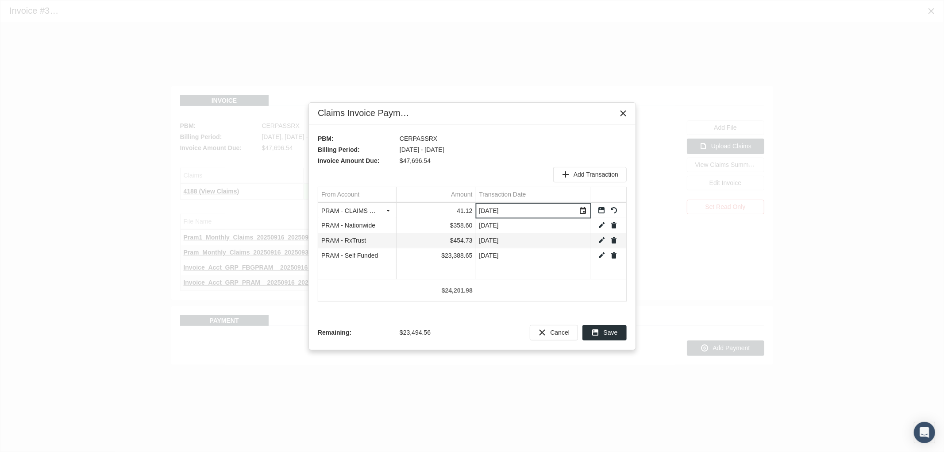
click at [602, 210] on link "Save" at bounding box center [602, 210] width 8 height 8
click at [584, 177] on span "Add Transaction" at bounding box center [596, 174] width 45 height 7
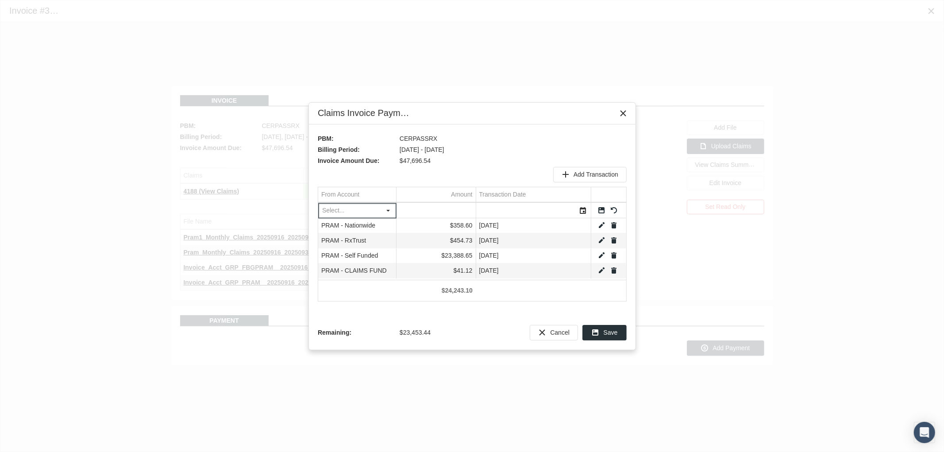
click at [393, 207] on div "Select" at bounding box center [389, 211] width 14 height 14
click at [373, 298] on div "PRAM - AFSLIC" at bounding box center [357, 299] width 76 height 15
type input "PRAM - AFSLIC"
click at [450, 209] on input "Data grid" at bounding box center [436, 210] width 79 height 15
type input "23453.44"
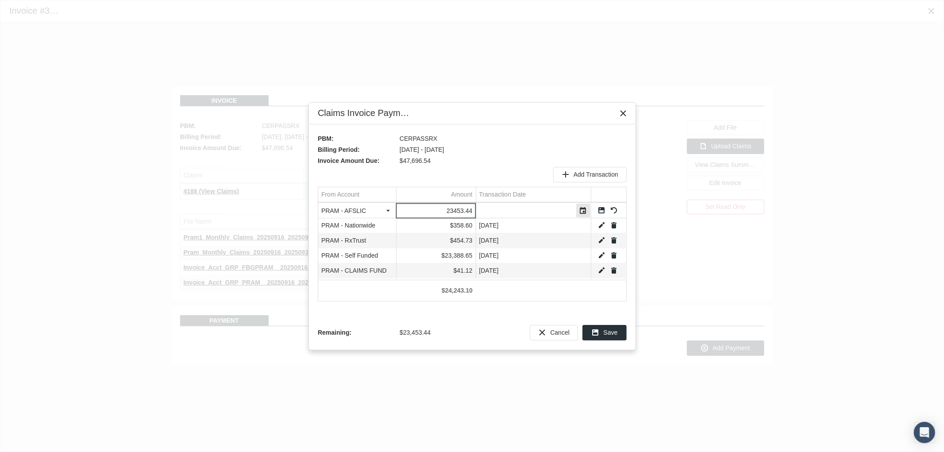
click at [583, 212] on div "Select" at bounding box center [583, 211] width 14 height 14
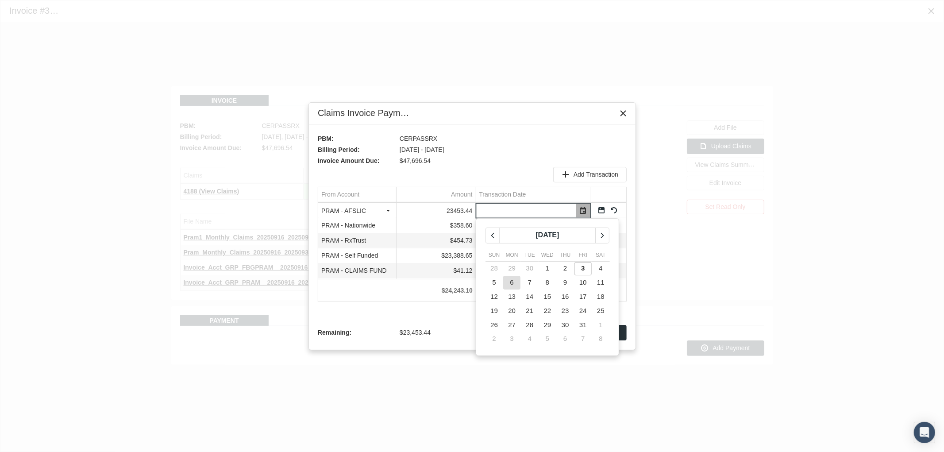
click at [512, 282] on span "6" at bounding box center [512, 282] width 4 height 8
type input "10/06/2025"
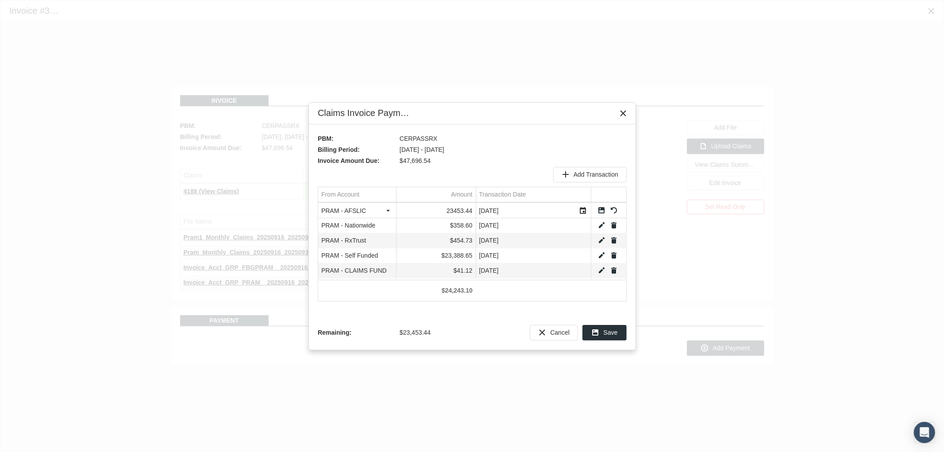
click at [600, 209] on link "Save" at bounding box center [602, 210] width 8 height 8
click at [603, 333] on div "Save" at bounding box center [604, 332] width 43 height 15
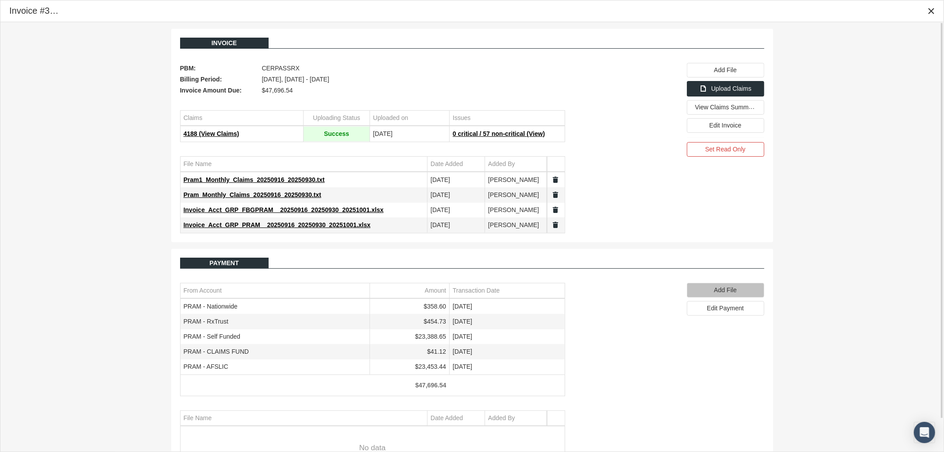
click at [717, 290] on span "Add File" at bounding box center [725, 289] width 23 height 7
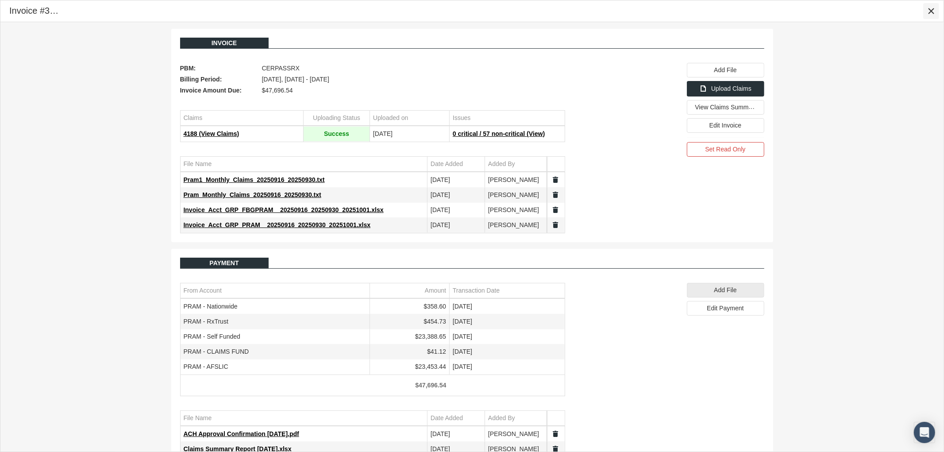
click at [930, 8] on icon "Close" at bounding box center [931, 11] width 8 height 8
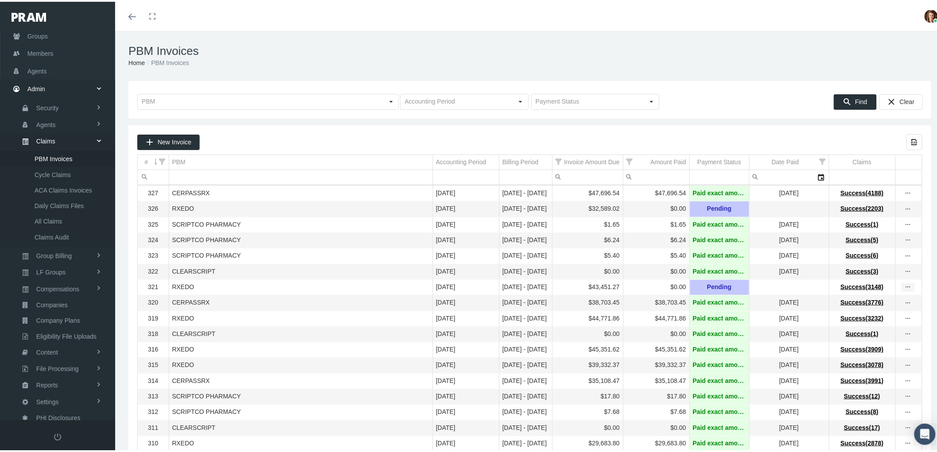
click at [904, 290] on icon "more" at bounding box center [908, 286] width 8 height 8
click at [881, 303] on div "View Invoice" at bounding box center [863, 306] width 87 height 19
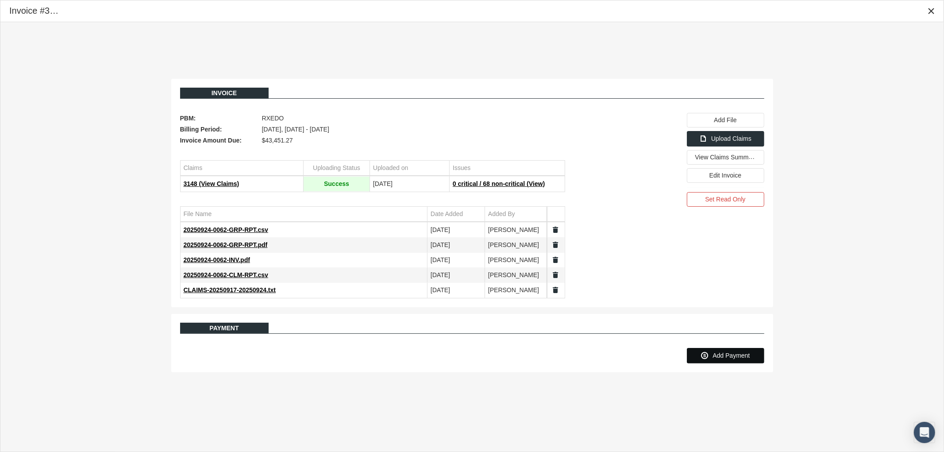
click at [723, 355] on span "Add Payment" at bounding box center [731, 355] width 37 height 7
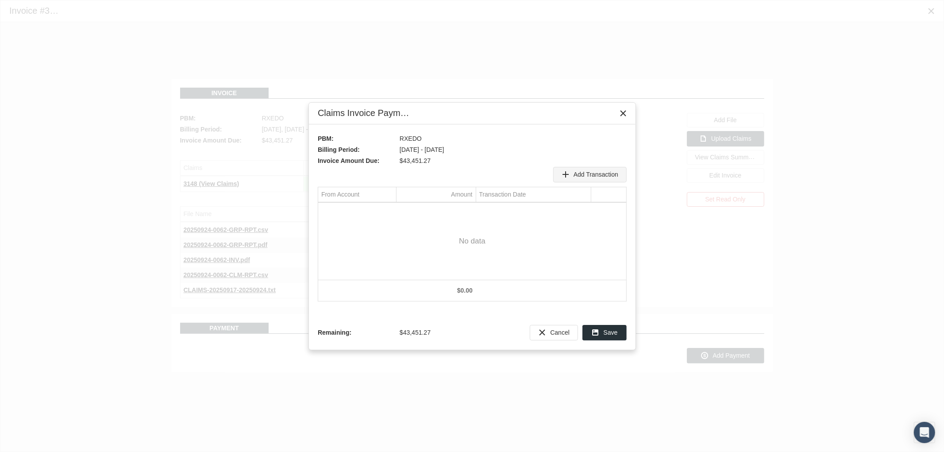
click at [595, 176] on span "Add Transaction" at bounding box center [596, 174] width 45 height 7
click at [387, 211] on div "Select" at bounding box center [389, 211] width 14 height 14
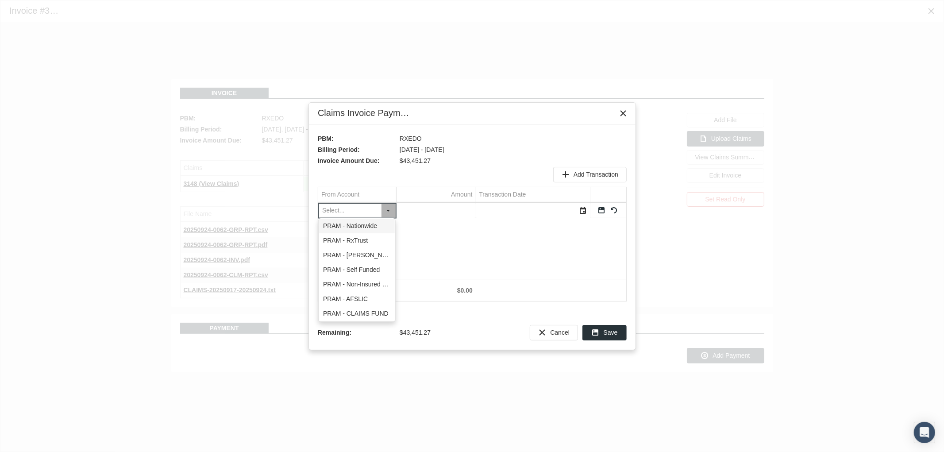
click at [379, 222] on div "PRAM - Nationwide" at bounding box center [357, 226] width 76 height 15
type input "PRAM - Nationwide"
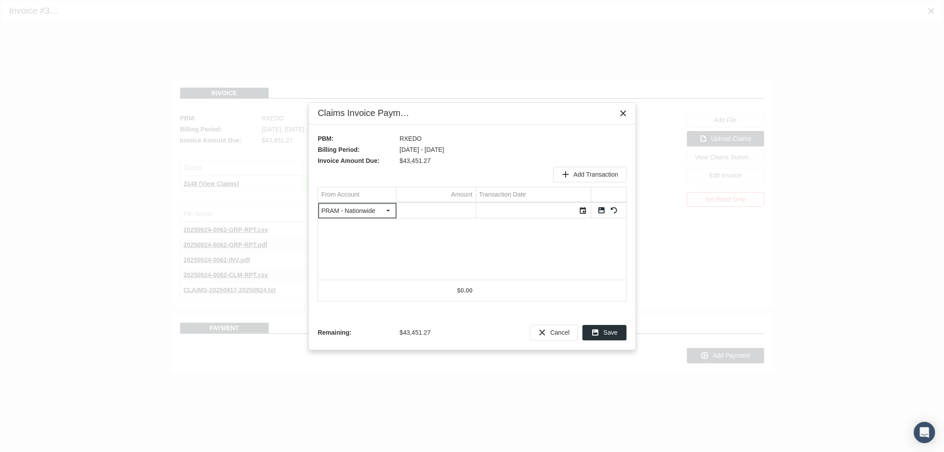
click at [430, 212] on input "Data grid" at bounding box center [436, 210] width 79 height 15
type input "47.08"
click at [584, 209] on div "Select" at bounding box center [583, 211] width 14 height 14
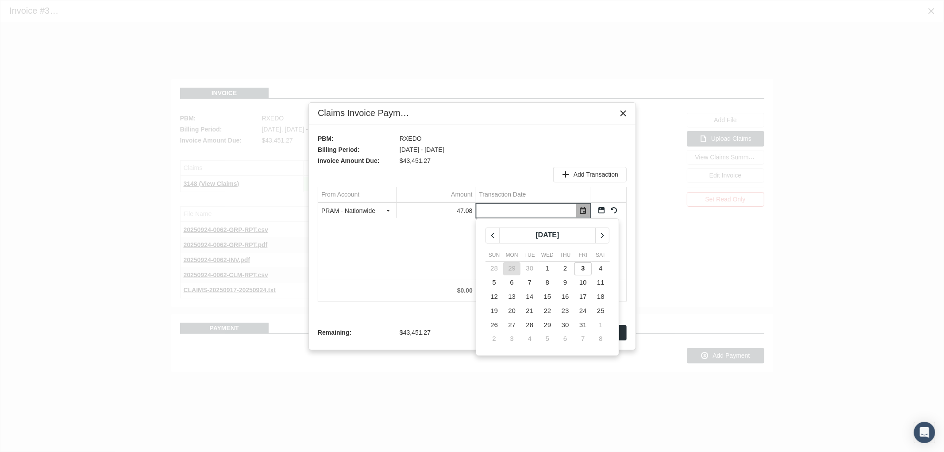
click at [512, 266] on span "29" at bounding box center [512, 268] width 8 height 8
type input "09/29/2025"
click at [601, 211] on link "Save" at bounding box center [602, 210] width 8 height 8
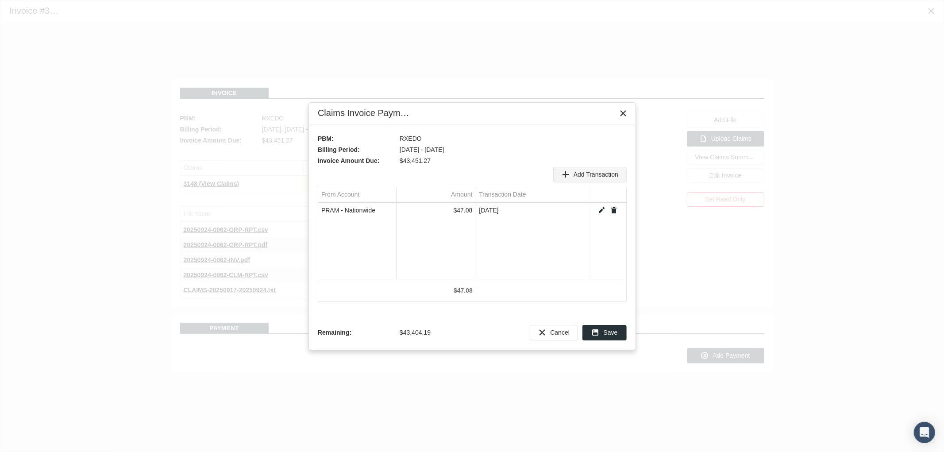
click at [587, 175] on span "Add Transaction" at bounding box center [596, 174] width 45 height 7
click at [392, 212] on div "Select" at bounding box center [389, 211] width 14 height 14
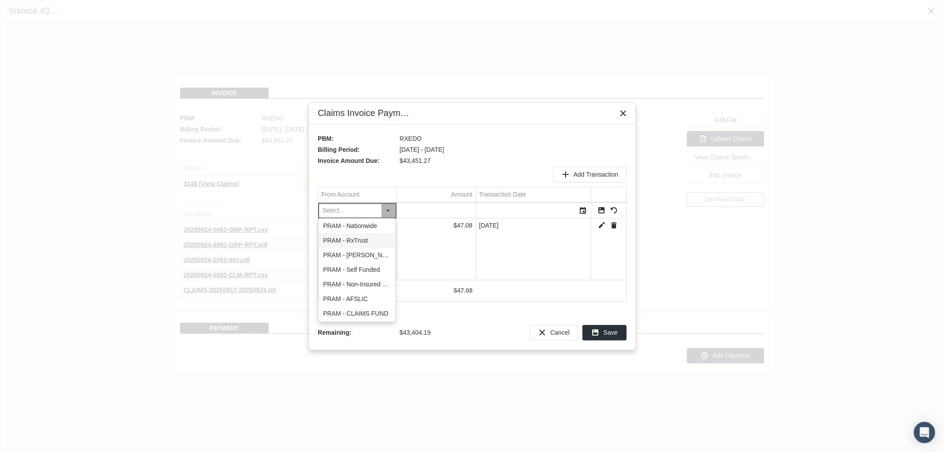
click at [382, 235] on div "PRAM - RxTrust" at bounding box center [357, 240] width 76 height 15
type input "PRAM - RxTrust"
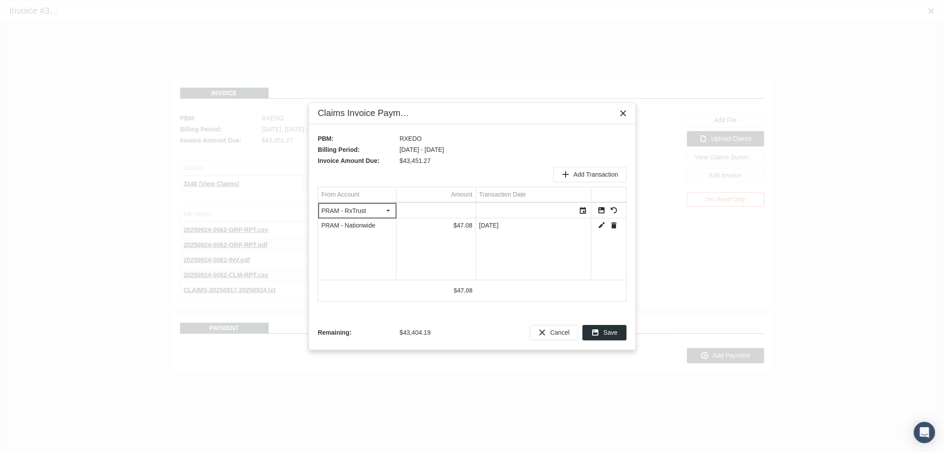
click at [433, 209] on input "Data grid" at bounding box center [436, 210] width 79 height 15
type input "18522.18"
click at [581, 208] on div "Select" at bounding box center [583, 211] width 14 height 14
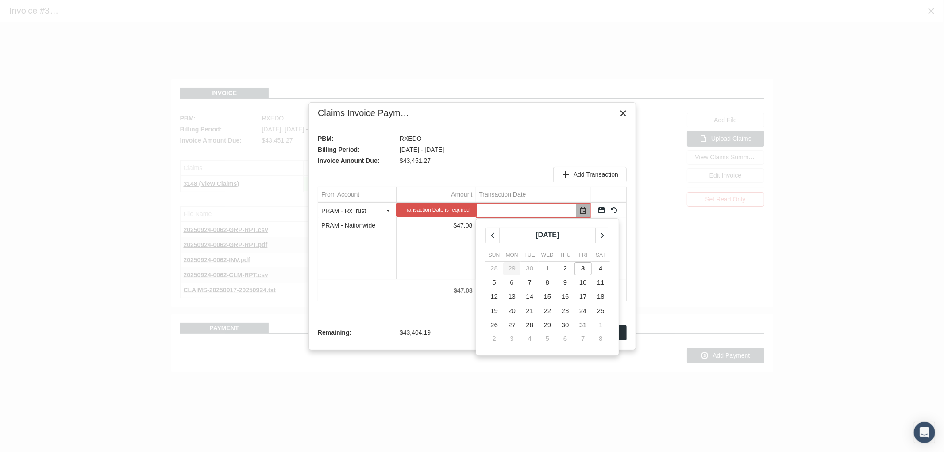
click at [514, 270] on span "29" at bounding box center [512, 268] width 8 height 8
type input "09/29/2025"
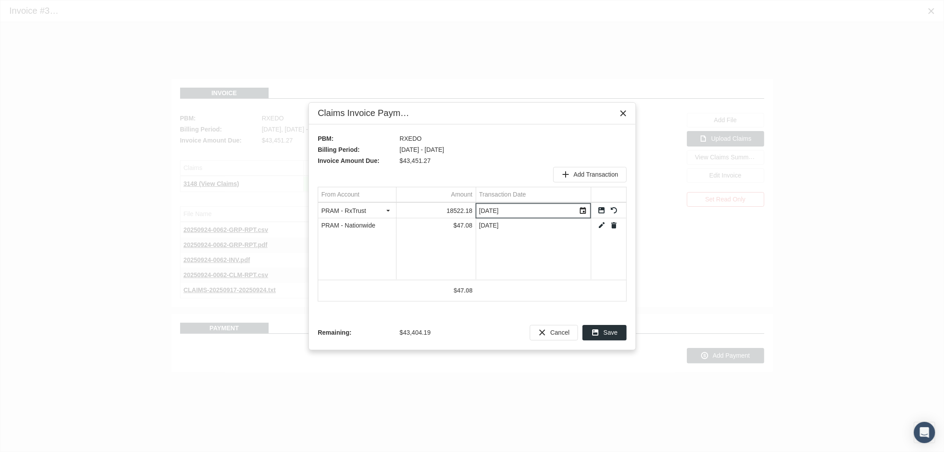
click at [599, 212] on link "Save" at bounding box center [602, 210] width 8 height 8
click at [586, 178] on span "Add Transaction" at bounding box center [596, 174] width 45 height 7
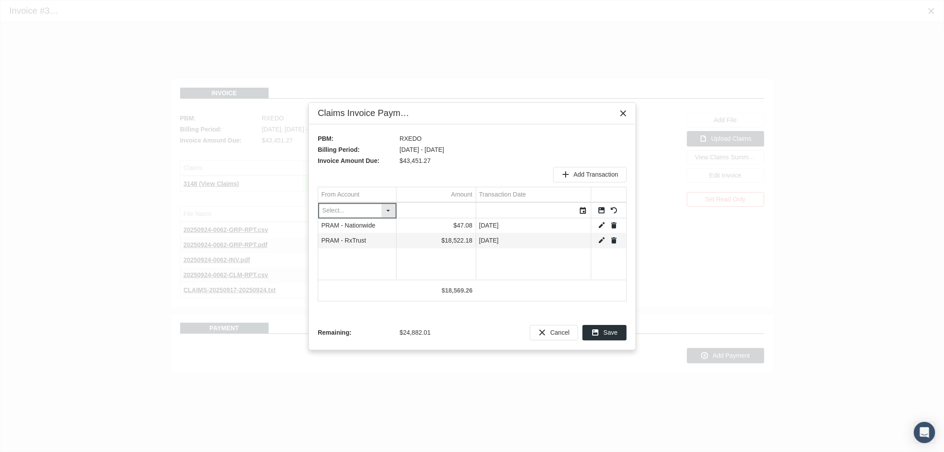
click at [386, 213] on div "Select" at bounding box center [389, 211] width 14 height 14
click at [366, 268] on div "PRAM - Self Funded" at bounding box center [357, 270] width 76 height 15
type input "PRAM - Self Funded"
click at [441, 210] on input "Data grid" at bounding box center [436, 210] width 79 height 15
type input "5482.95"
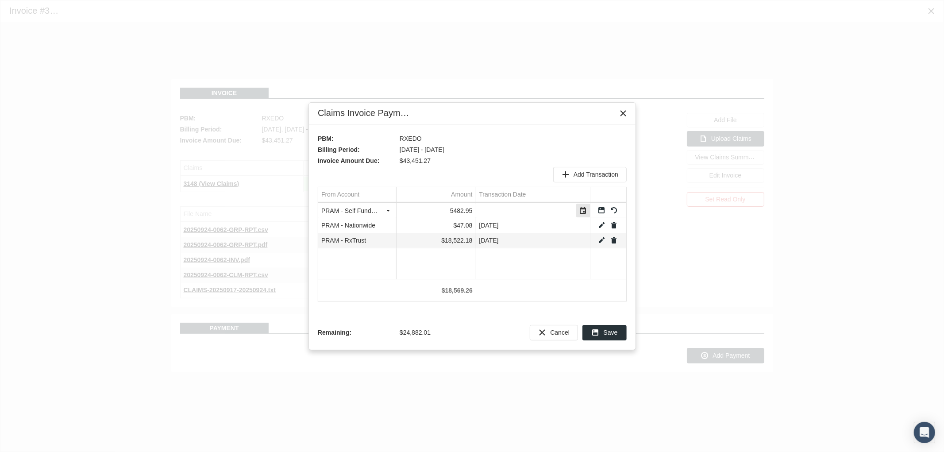
click at [583, 210] on div "Select" at bounding box center [583, 211] width 14 height 14
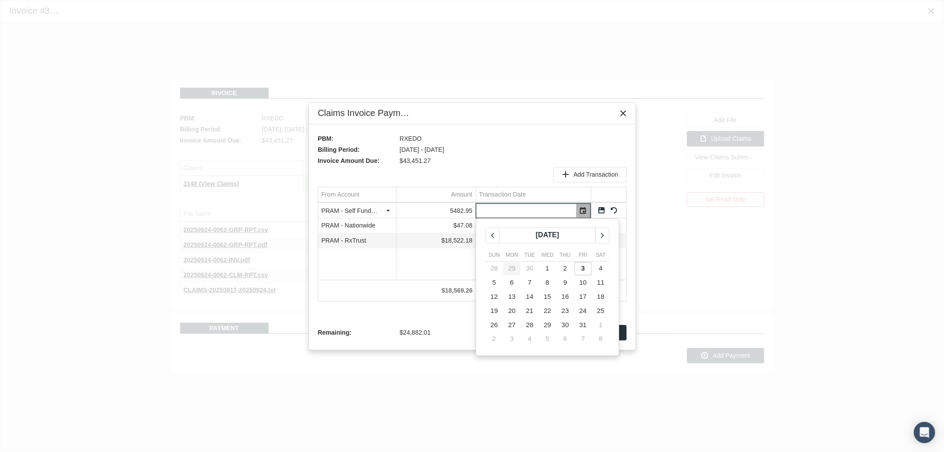
click at [507, 270] on td "29" at bounding box center [512, 269] width 18 height 14
type input "09/29/2025"
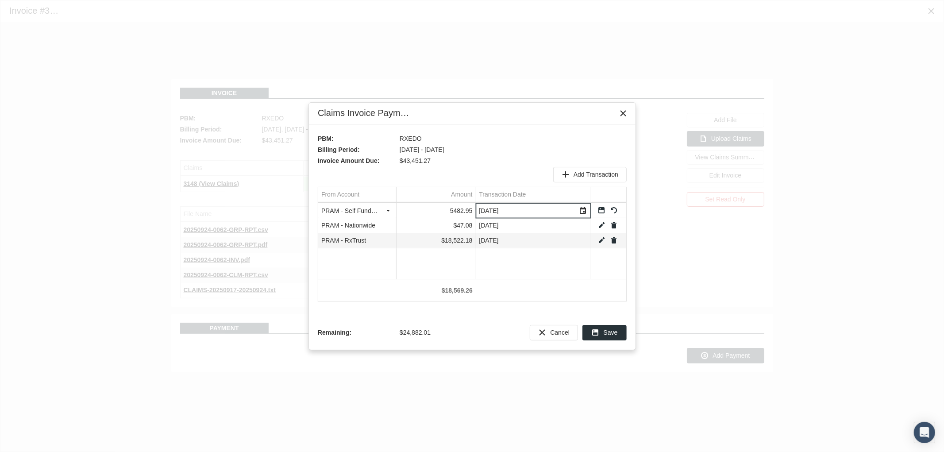
click at [602, 209] on link "Save" at bounding box center [602, 210] width 8 height 8
click at [593, 175] on span "Add Transaction" at bounding box center [596, 174] width 45 height 7
click at [390, 209] on div "Select" at bounding box center [389, 211] width 14 height 14
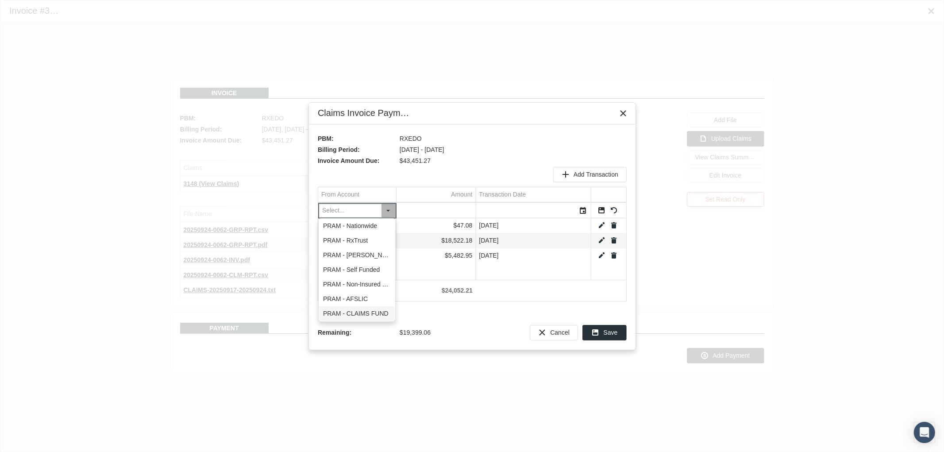
click at [369, 308] on div "PRAM - CLAIMS FUND" at bounding box center [357, 313] width 76 height 15
type input "PRAM - CLAIMS FUND"
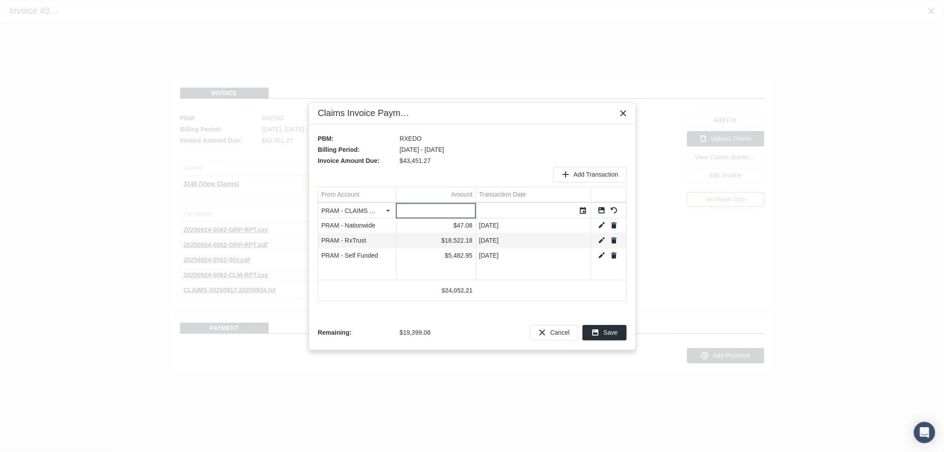
click at [454, 209] on input "Data grid" at bounding box center [436, 210] width 79 height 15
type input "720.28"
click at [584, 208] on div "Select" at bounding box center [583, 211] width 14 height 14
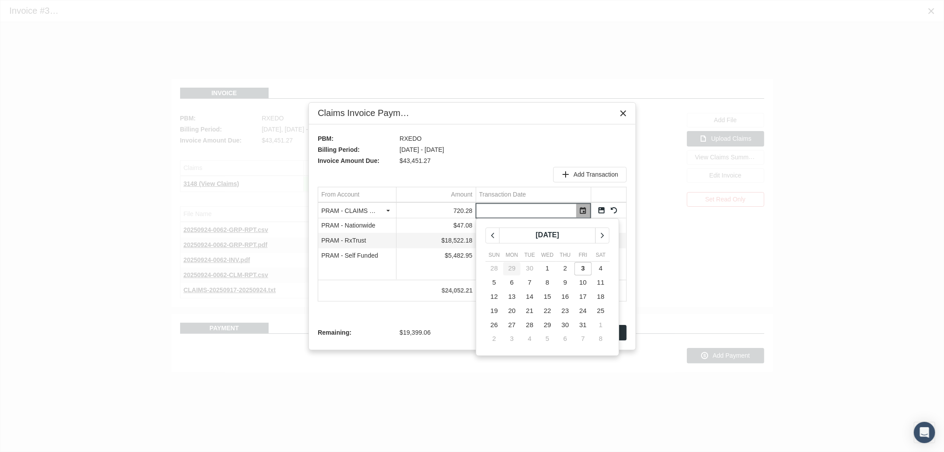
click at [511, 268] on span "29" at bounding box center [512, 268] width 8 height 8
type input "09/29/2025"
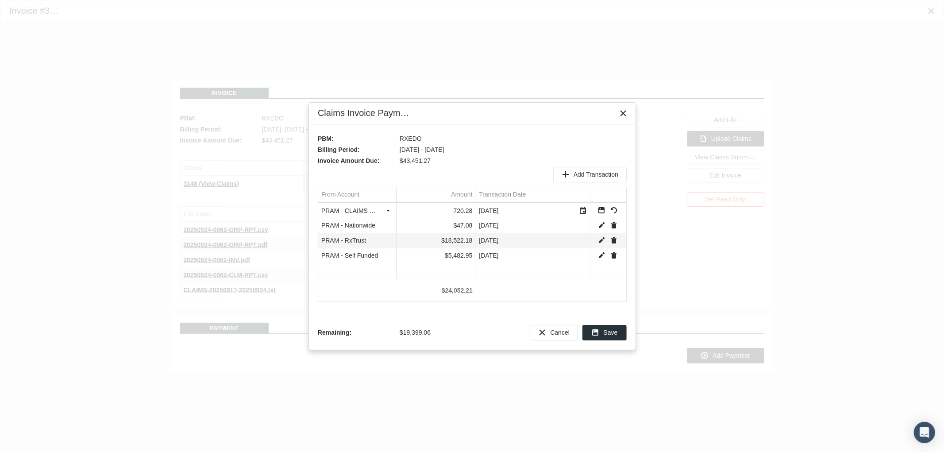
click at [602, 207] on link "Save" at bounding box center [602, 210] width 8 height 8
click at [598, 178] on div "Add Transaction" at bounding box center [590, 174] width 73 height 15
click at [391, 213] on div "Select" at bounding box center [389, 211] width 14 height 14
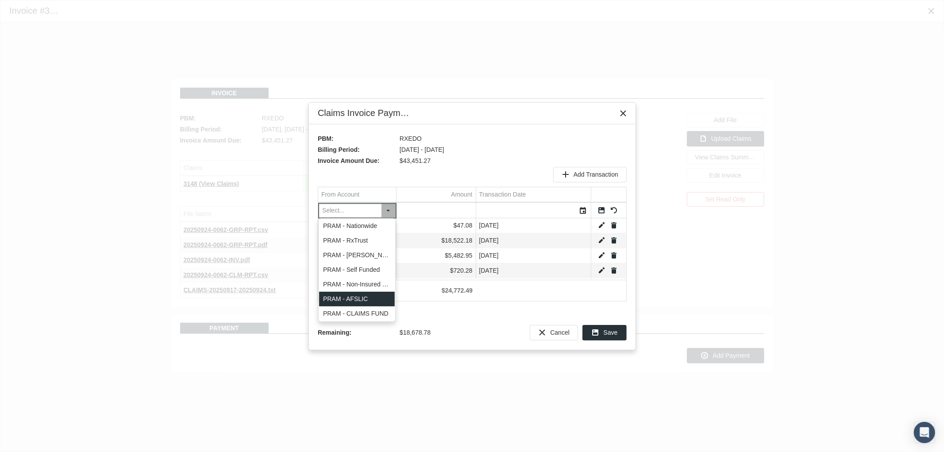
click at [365, 297] on div "PRAM - AFSLIC" at bounding box center [357, 299] width 76 height 15
type input "PRAM - AFSLIC"
click at [443, 210] on input "Data grid" at bounding box center [436, 210] width 79 height 15
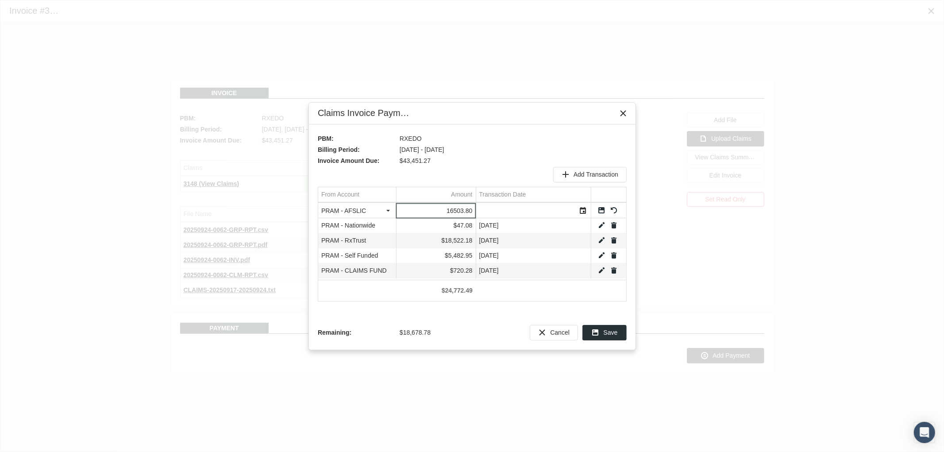
type input "16503.8"
click at [578, 207] on div "Select" at bounding box center [583, 211] width 14 height 14
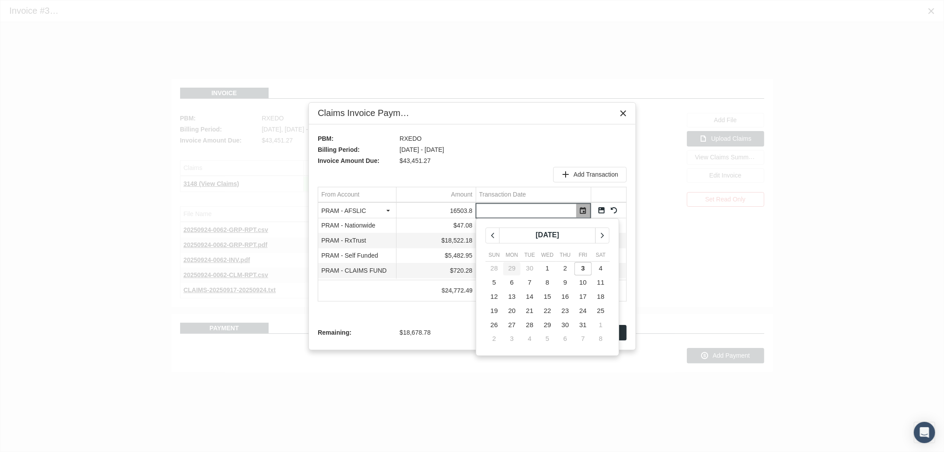
click at [511, 272] on span "29" at bounding box center [512, 268] width 8 height 8
type input "09/29/2025"
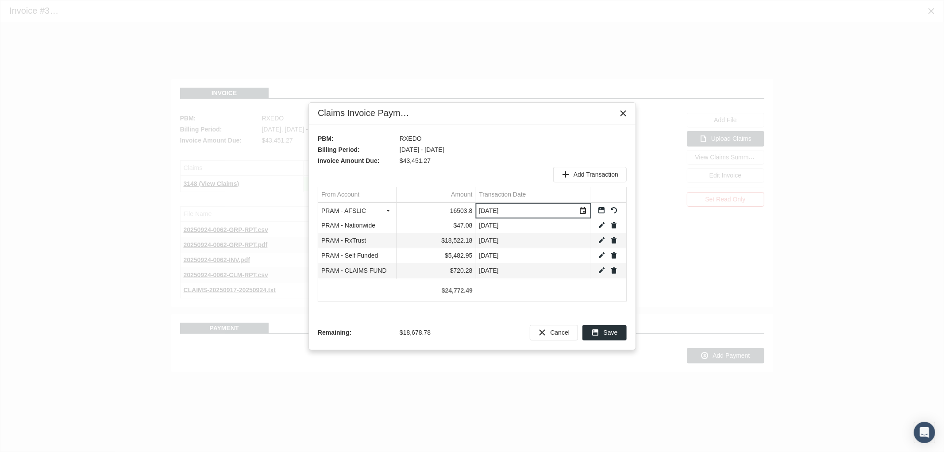
click at [601, 210] on link "Save" at bounding box center [602, 210] width 8 height 8
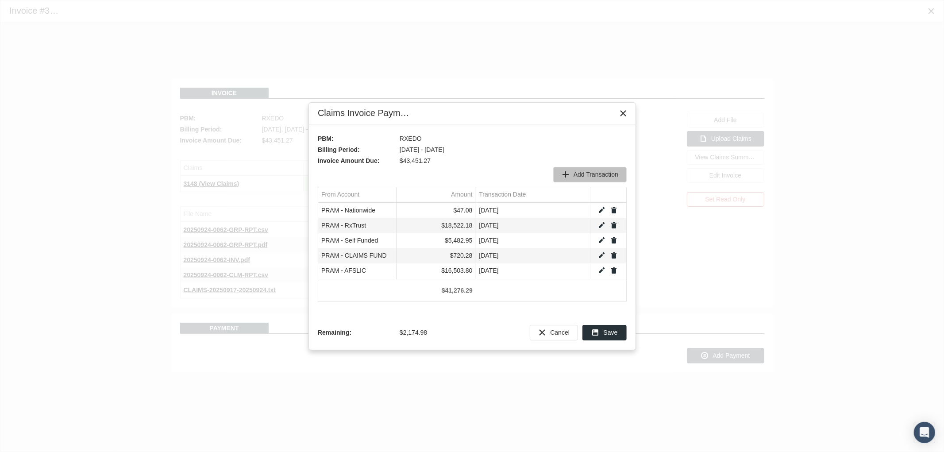
click at [596, 177] on span "Add Transaction" at bounding box center [596, 174] width 45 height 7
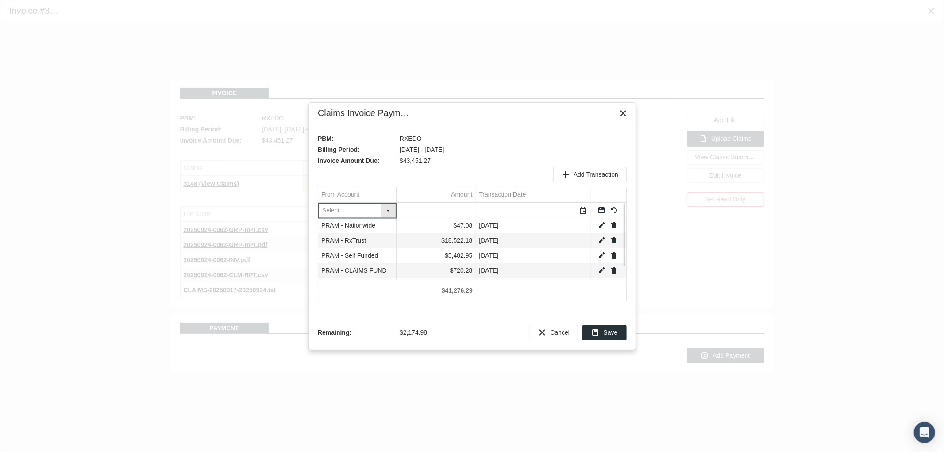
click at [388, 215] on div "Select" at bounding box center [389, 211] width 14 height 14
click at [374, 267] on div "PRAM - Self Funded" at bounding box center [357, 270] width 76 height 15
type input "PRAM - Self Funded"
click at [453, 204] on input "Data grid" at bounding box center [436, 210] width 79 height 15
type input "2174.98"
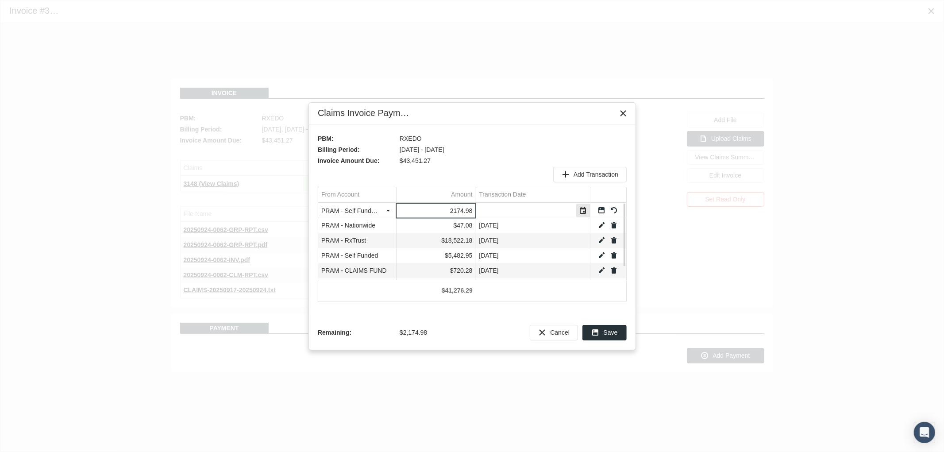
click at [585, 209] on div "Select" at bounding box center [583, 211] width 14 height 14
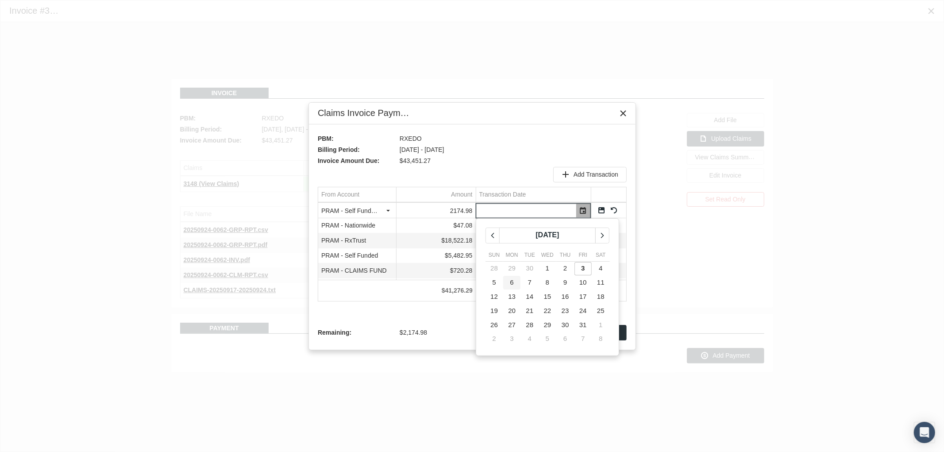
click at [518, 285] on td "6" at bounding box center [512, 283] width 18 height 14
type input "10/06/2025"
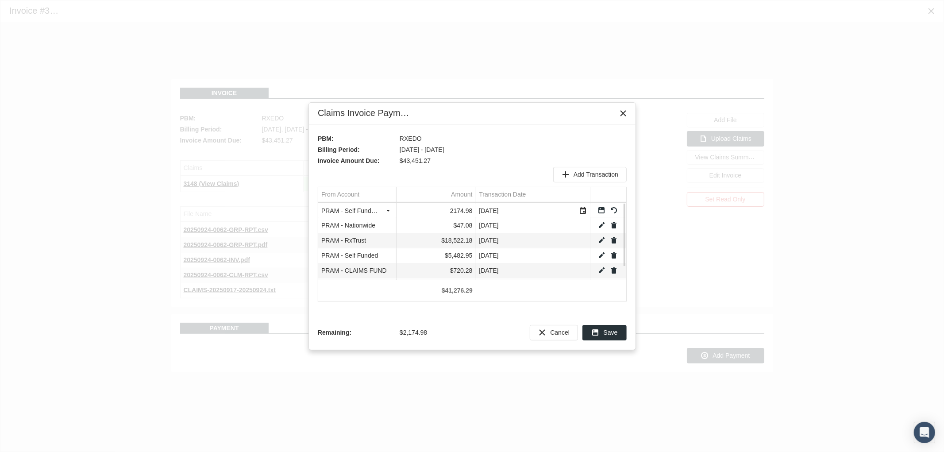
click at [601, 208] on link "Save" at bounding box center [602, 210] width 8 height 8
click at [611, 330] on span "Save" at bounding box center [611, 332] width 14 height 7
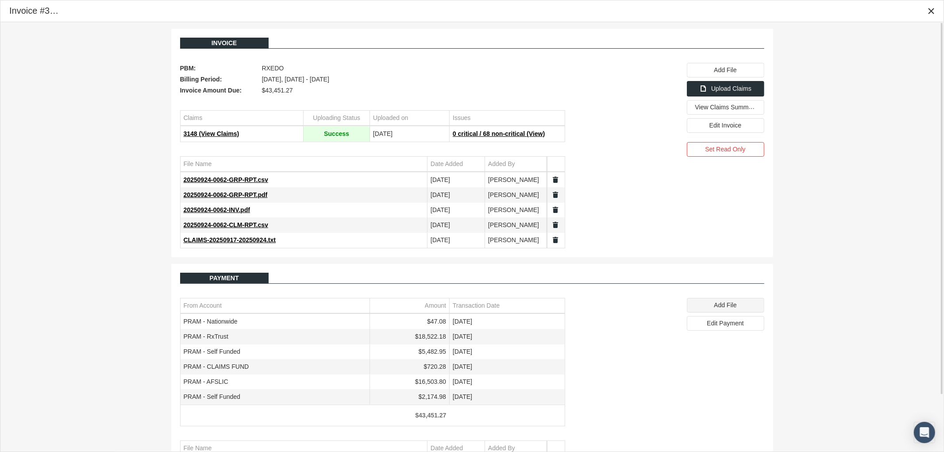
click at [719, 307] on span "Add File" at bounding box center [725, 304] width 23 height 7
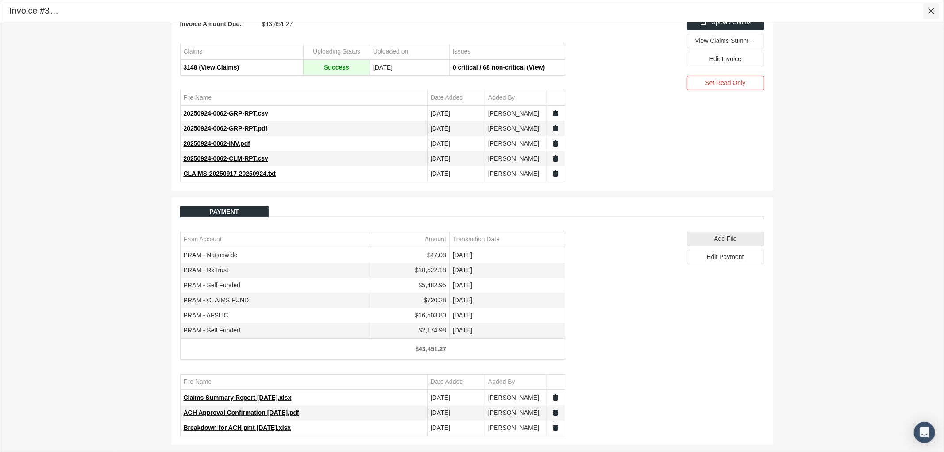
click at [936, 11] on div "Close" at bounding box center [931, 11] width 15 height 15
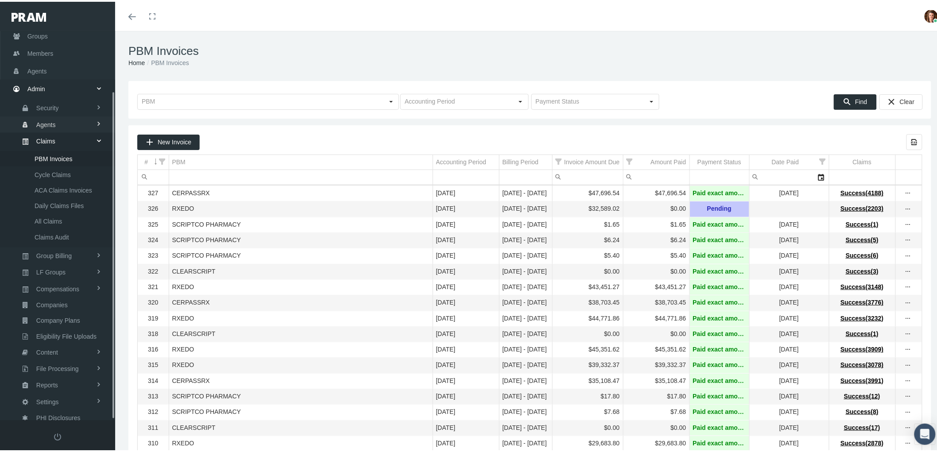
click at [69, 117] on link "Agents" at bounding box center [57, 122] width 115 height 15
click at [67, 211] on span "Bank Info Requests" at bounding box center [62, 218] width 54 height 15
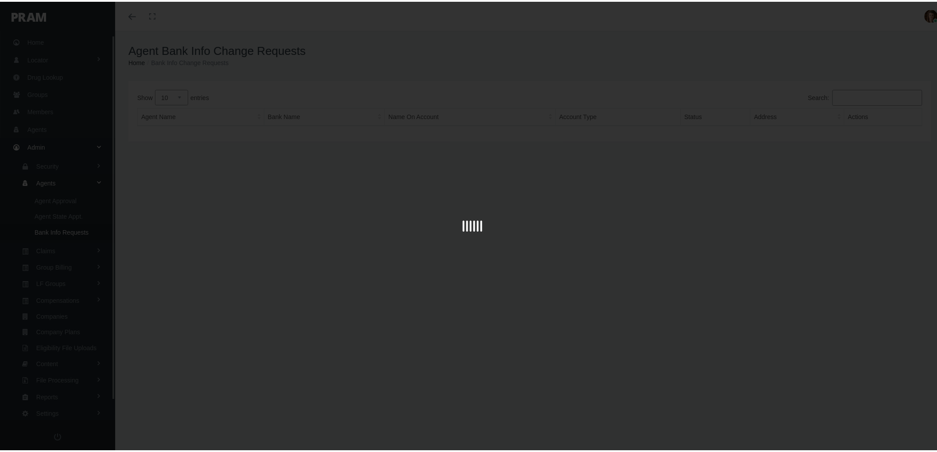
scroll to position [25, 0]
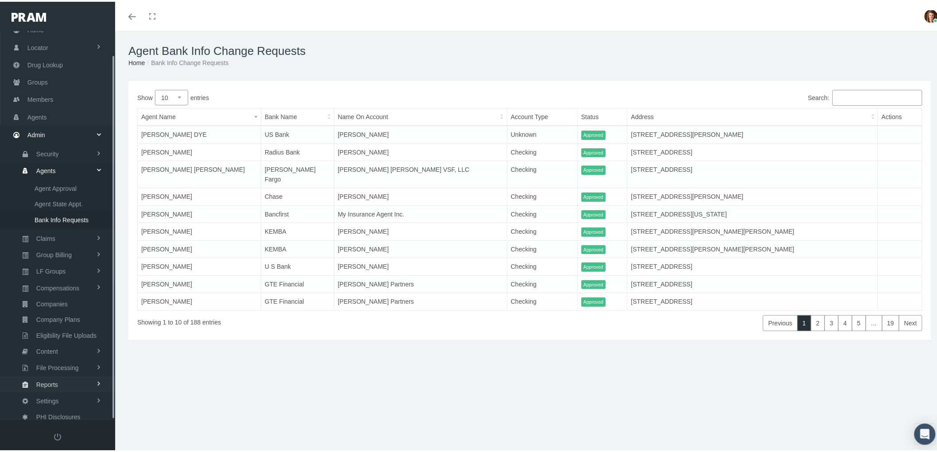
click at [57, 379] on span "Reports" at bounding box center [47, 382] width 22 height 15
click at [62, 343] on link "Reports" at bounding box center [57, 348] width 115 height 15
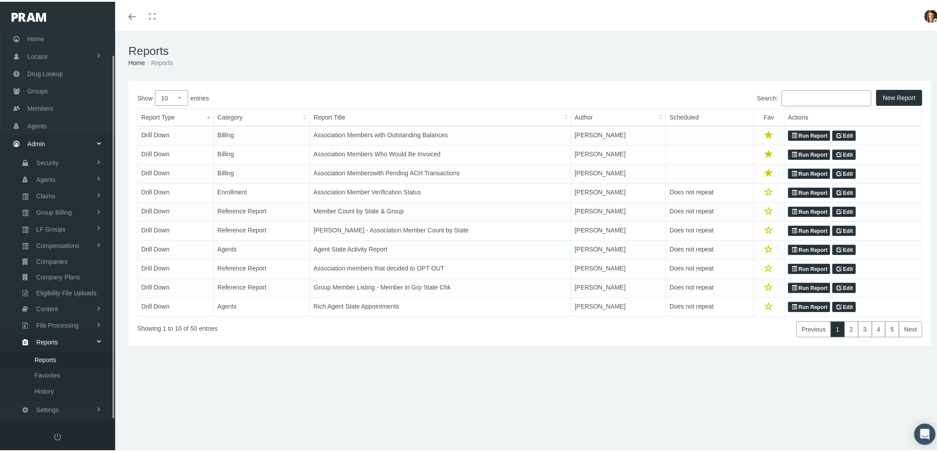
scroll to position [25, 0]
click at [62, 361] on link "Favorites" at bounding box center [57, 364] width 115 height 15
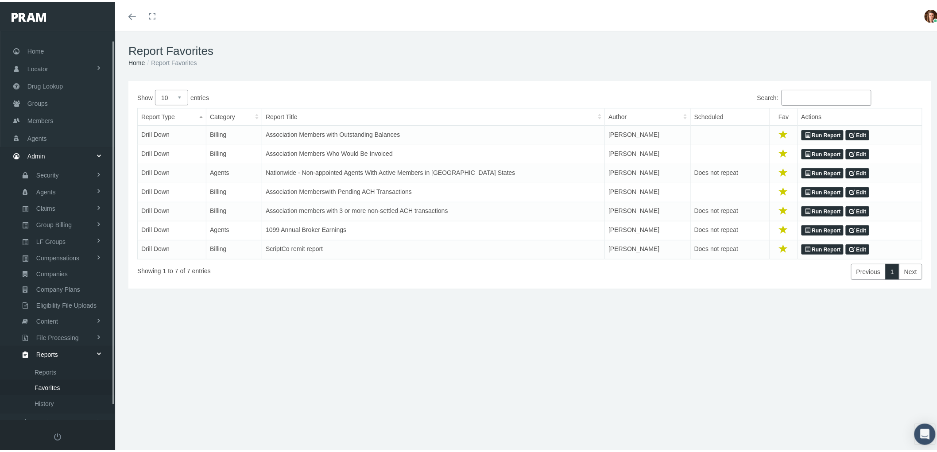
scroll to position [25, 0]
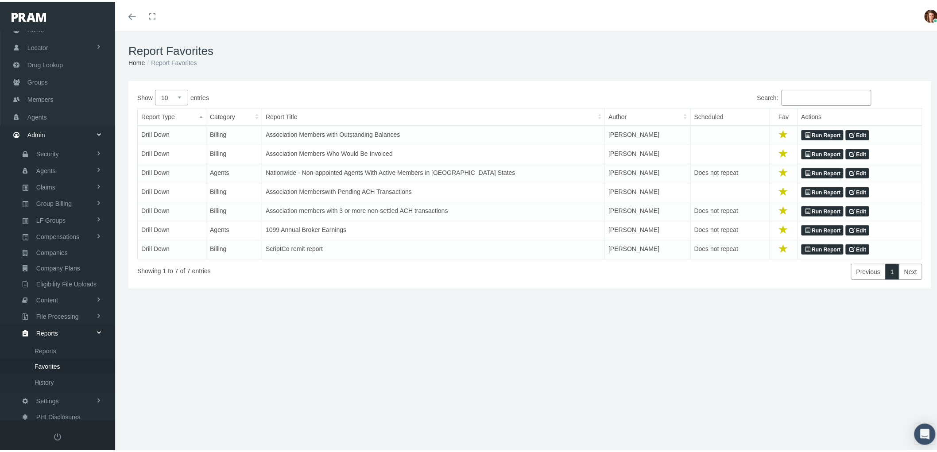
click at [818, 130] on link "Run Report" at bounding box center [822, 133] width 42 height 11
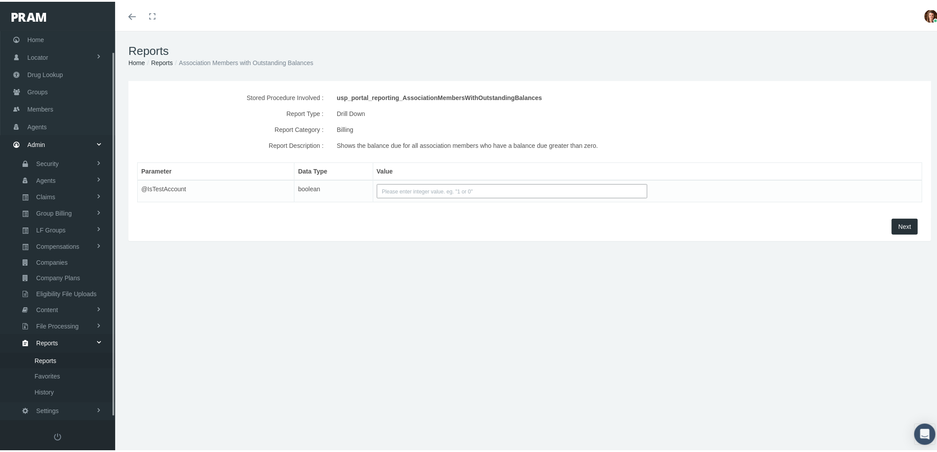
scroll to position [25, 0]
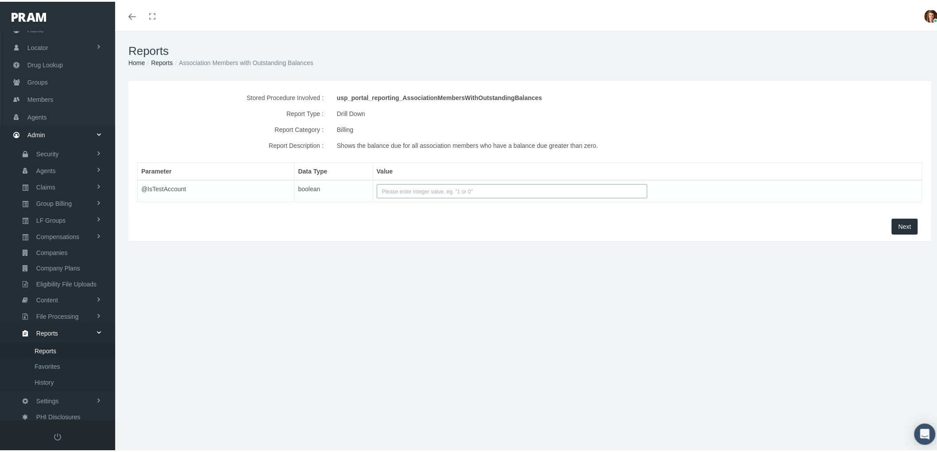
click at [416, 193] on input "text" at bounding box center [512, 189] width 271 height 14
type input "1"
click at [898, 227] on span "Next" at bounding box center [904, 224] width 13 height 7
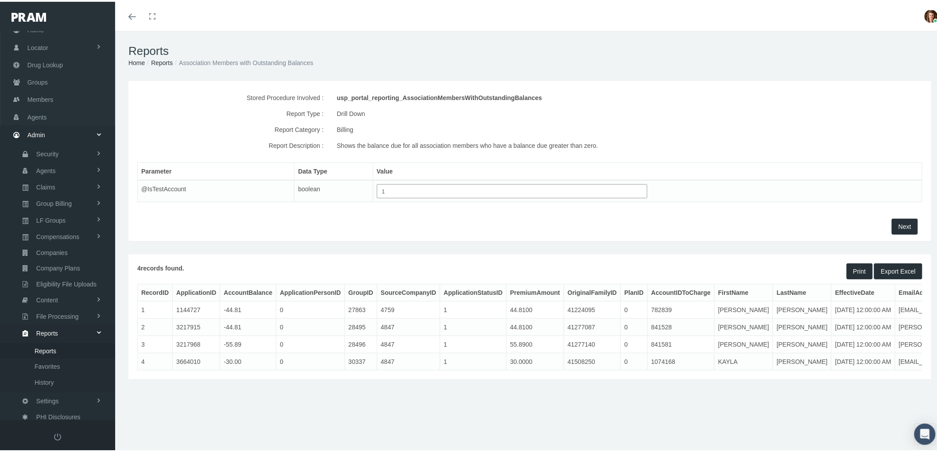
click at [887, 267] on button "Export Excel" at bounding box center [898, 270] width 48 height 16
click at [887, 270] on span "Export Excel" at bounding box center [898, 269] width 35 height 7
click at [46, 343] on span "Reports" at bounding box center [46, 349] width 22 height 15
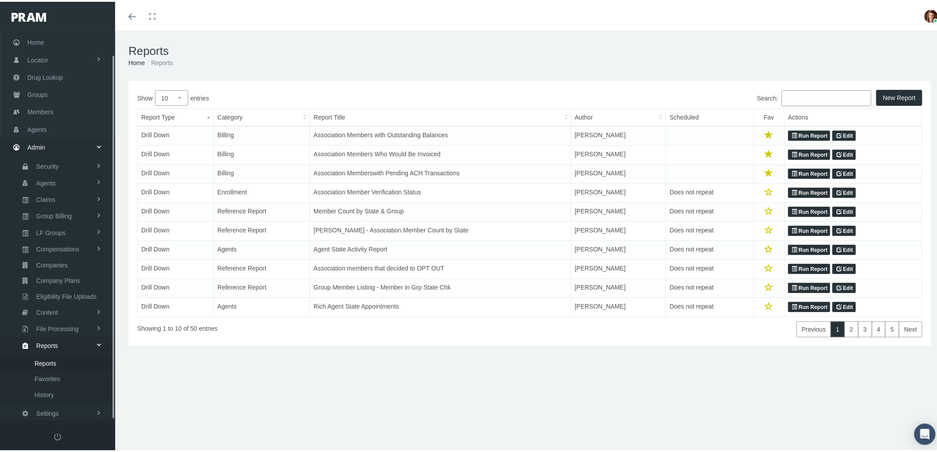
scroll to position [25, 0]
click at [67, 358] on link "Favorites" at bounding box center [57, 364] width 115 height 15
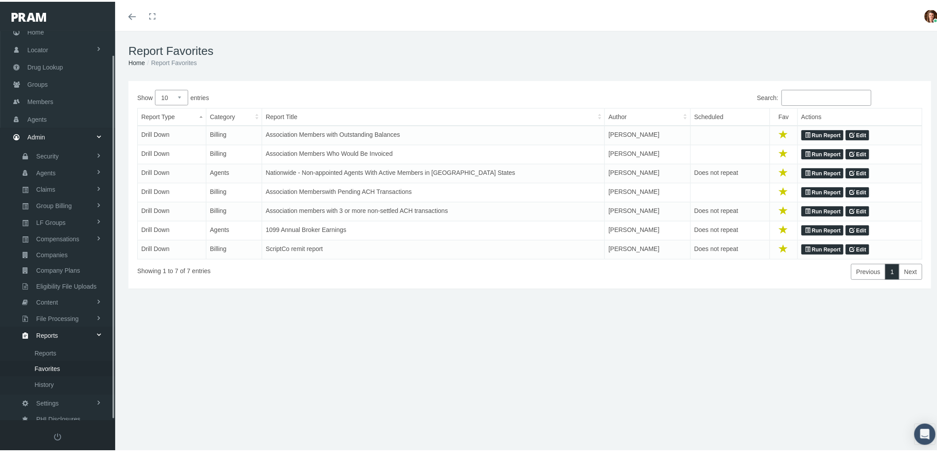
scroll to position [25, 0]
click at [816, 212] on link "Run Report" at bounding box center [822, 210] width 42 height 11
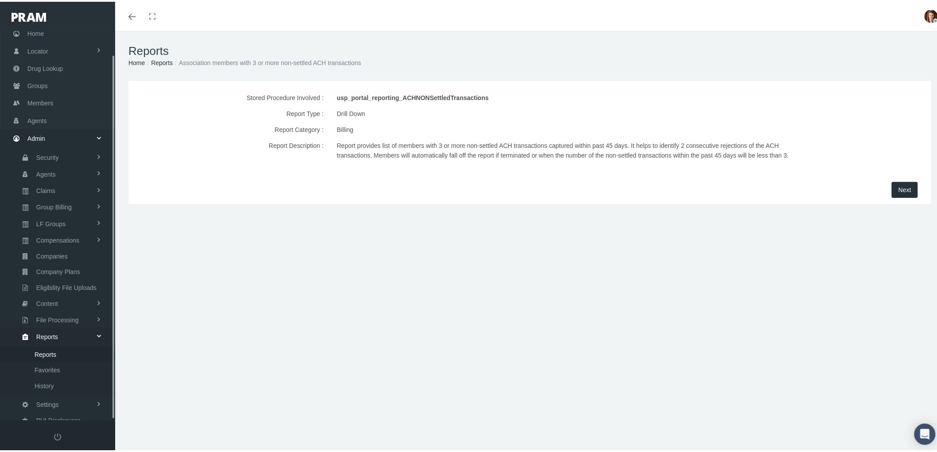
scroll to position [25, 0]
click at [894, 196] on button "Next" at bounding box center [905, 188] width 26 height 16
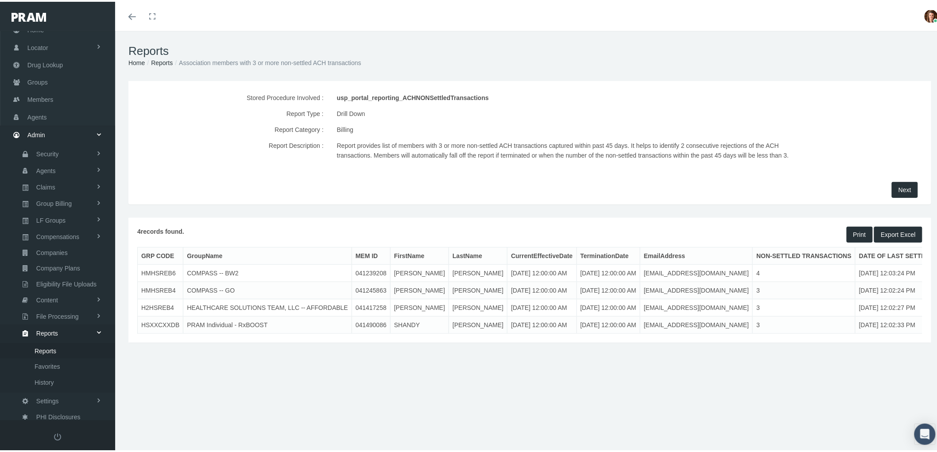
click at [816, 341] on div "4 records found. Print Export Excel GRP CODE GroupName MEM ID FirstName LastNam…" at bounding box center [529, 278] width 803 height 125
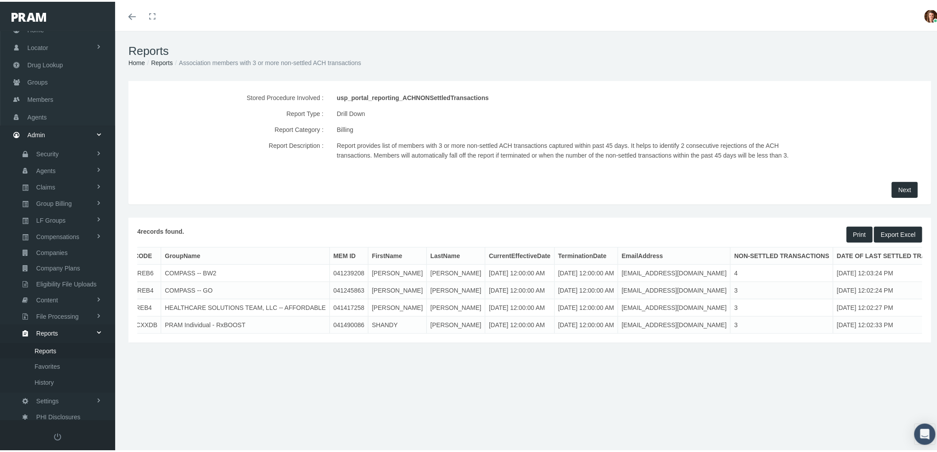
scroll to position [0, 0]
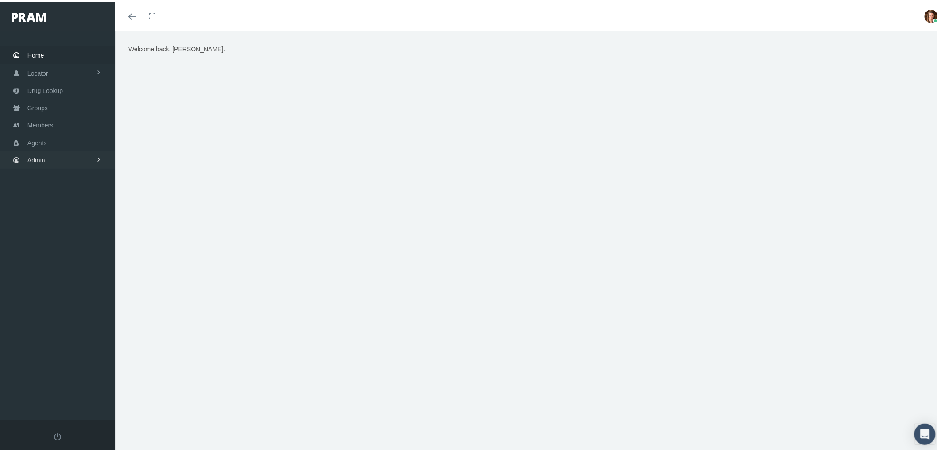
click at [42, 151] on span "Admin" at bounding box center [36, 158] width 18 height 17
click at [71, 257] on span "Compensations" at bounding box center [57, 260] width 43 height 15
click at [80, 351] on link "Companies" at bounding box center [57, 358] width 115 height 15
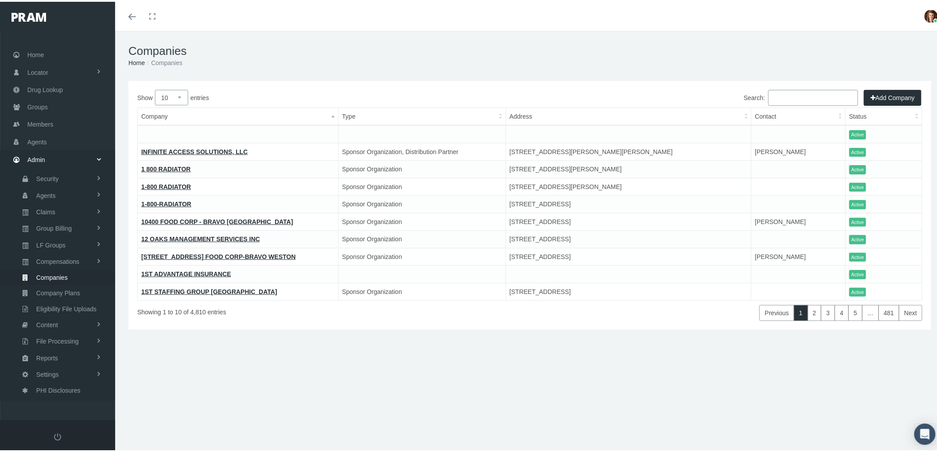
click at [780, 100] on input "Search:" at bounding box center [813, 96] width 90 height 16
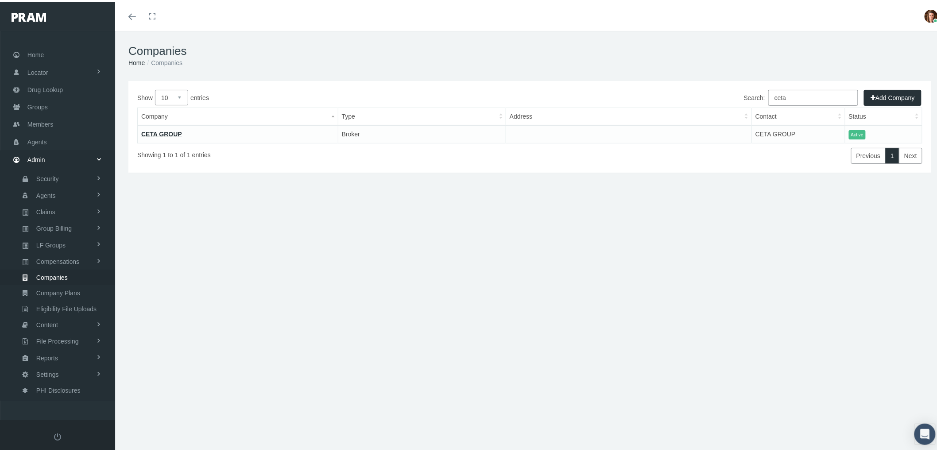
type input "ceta"
click at [147, 131] on link "CETA GROUP" at bounding box center [161, 132] width 41 height 7
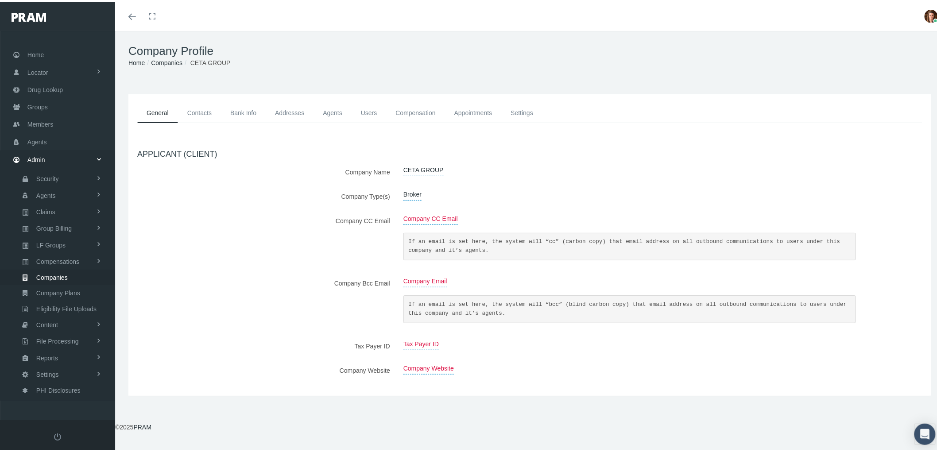
click at [400, 107] on link "Compensation" at bounding box center [415, 111] width 58 height 20
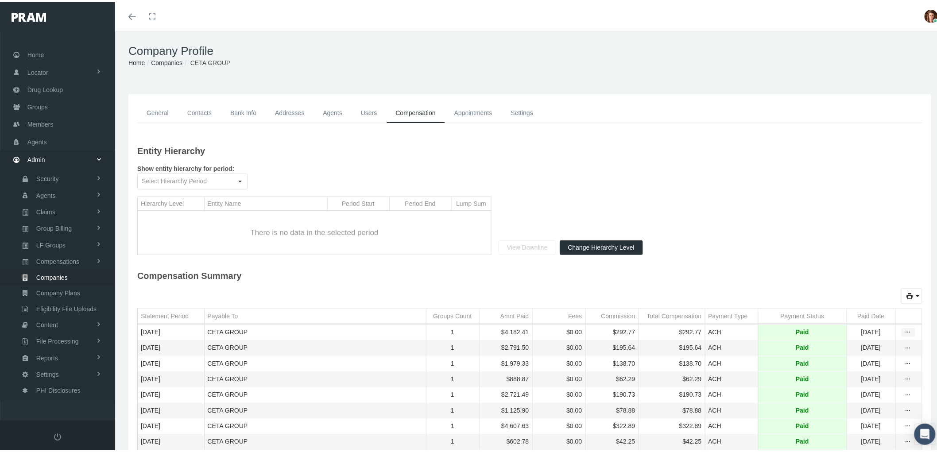
click at [904, 333] on icon "more" at bounding box center [908, 331] width 8 height 8
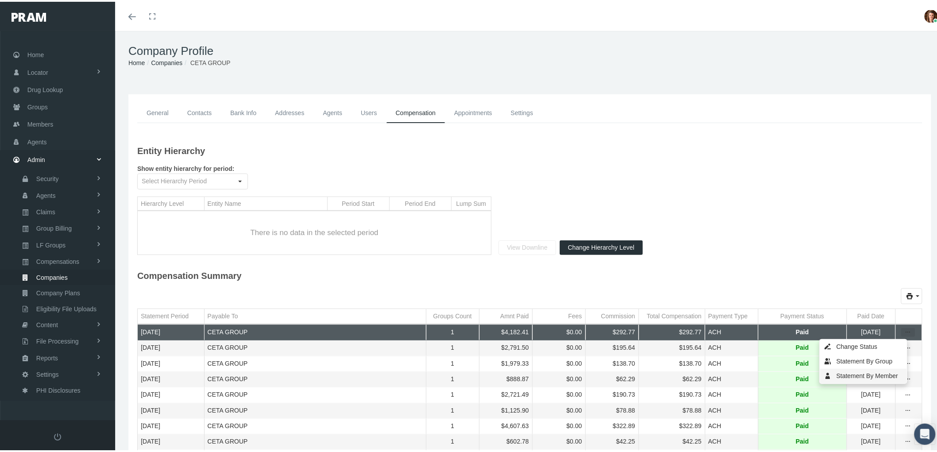
click at [877, 375] on div "Statement By Member" at bounding box center [863, 374] width 87 height 15
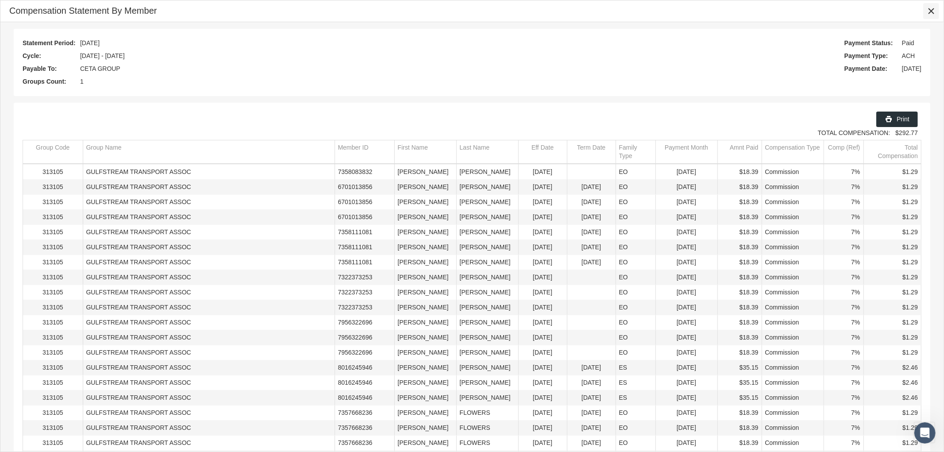
click at [927, 6] on div "Close" at bounding box center [931, 11] width 15 height 15
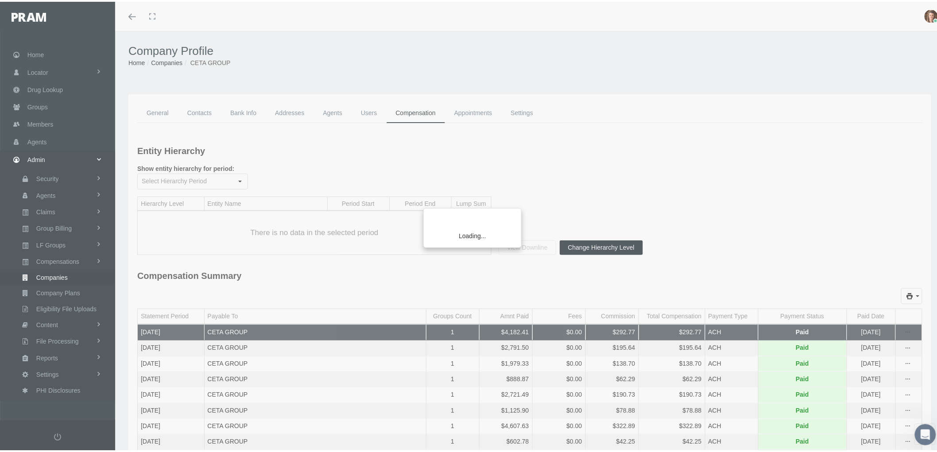
click at [42, 104] on span "Groups" at bounding box center [37, 105] width 20 height 17
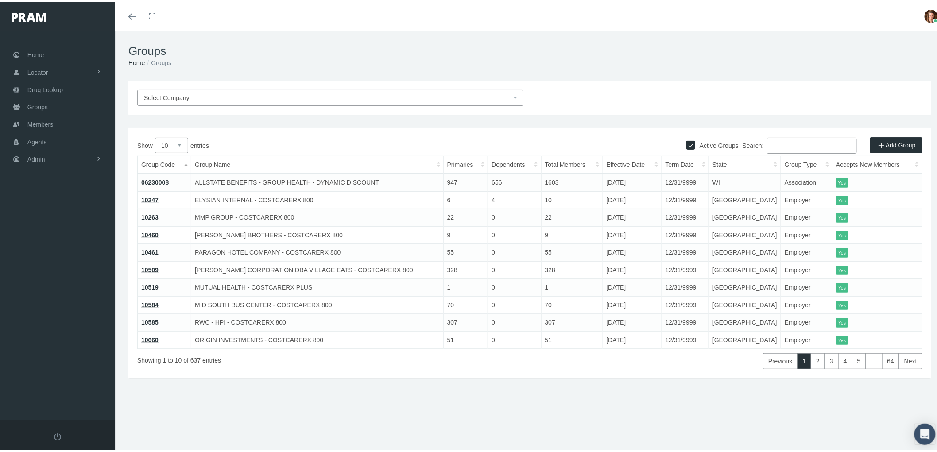
click at [792, 140] on input "Search:" at bounding box center [812, 144] width 90 height 16
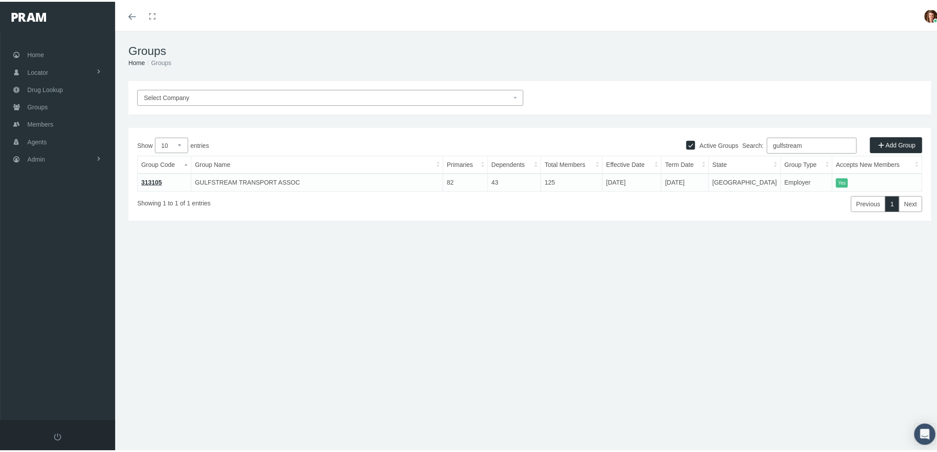
type input "gulfstream"
click at [139, 182] on td "313105" at bounding box center [165, 181] width 54 height 18
click at [151, 179] on link "313105" at bounding box center [151, 180] width 21 height 7
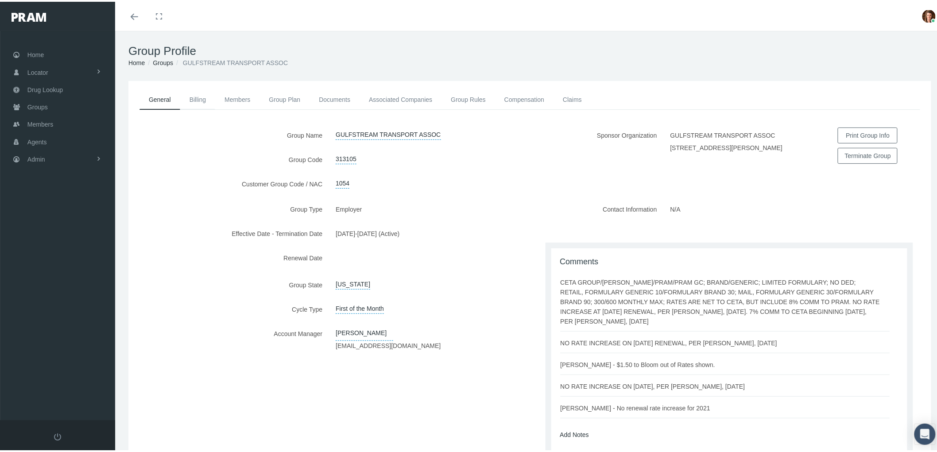
click at [197, 98] on link "Billing" at bounding box center [197, 97] width 35 height 19
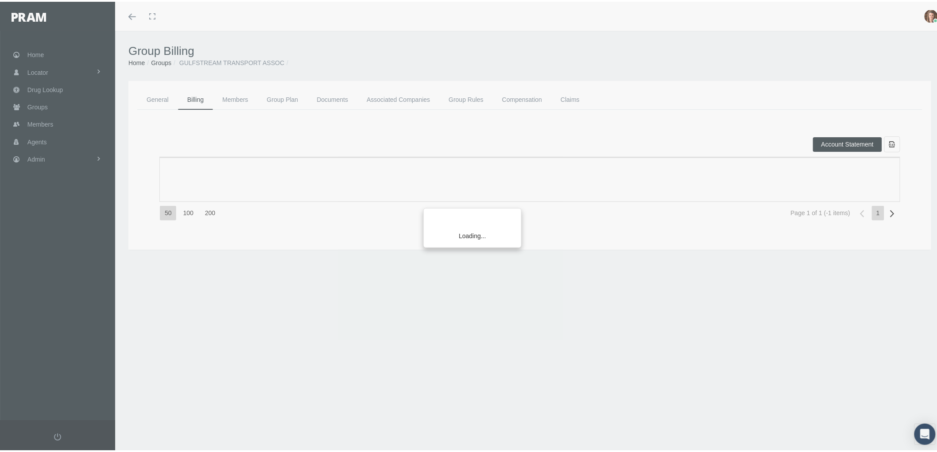
click at [240, 96] on div "Loading..." at bounding box center [468, 226] width 937 height 452
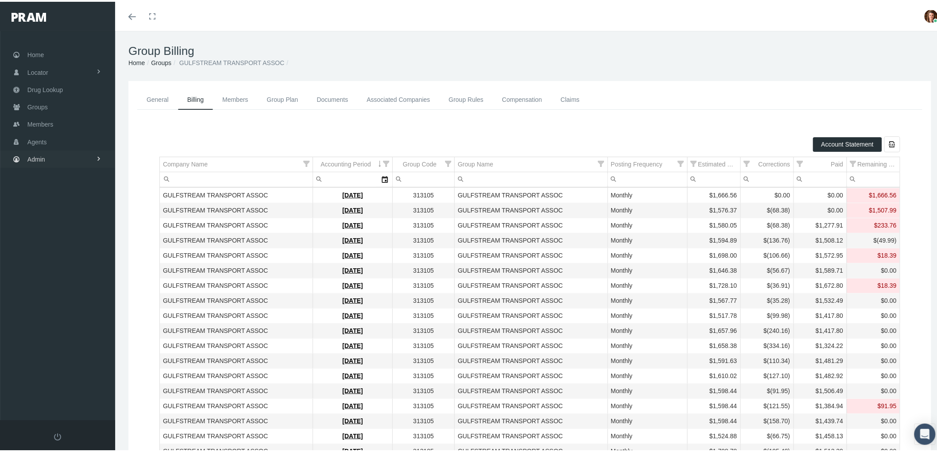
click at [49, 157] on link "Admin" at bounding box center [57, 157] width 115 height 17
click at [62, 268] on span "Companies" at bounding box center [51, 275] width 31 height 15
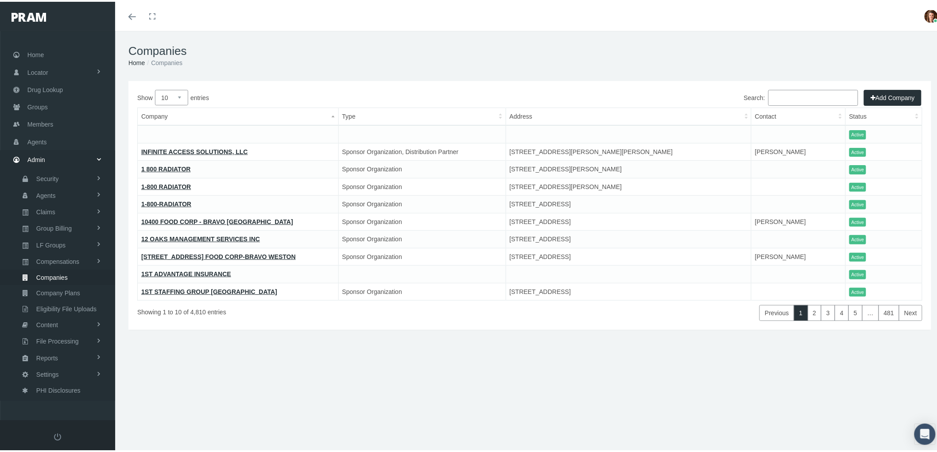
click at [796, 99] on input "Search:" at bounding box center [813, 96] width 90 height 16
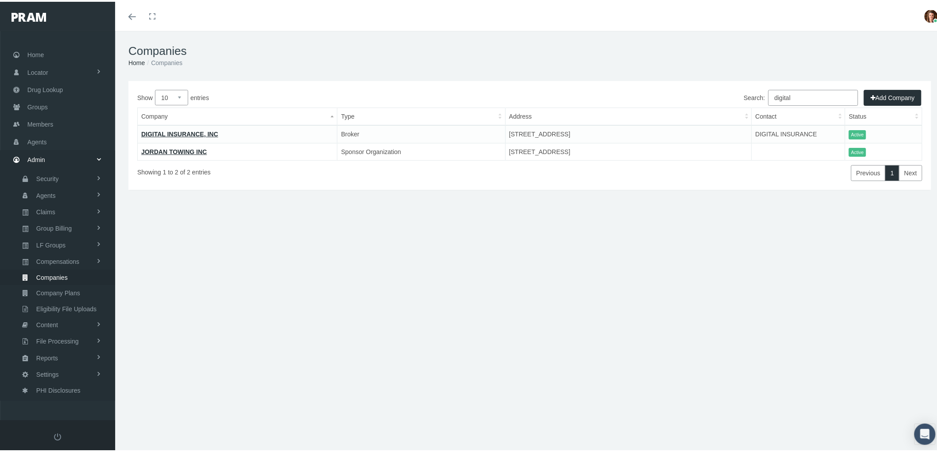
type input "digital"
click at [164, 130] on link "DIGITAL INSURANCE, INC" at bounding box center [179, 132] width 77 height 7
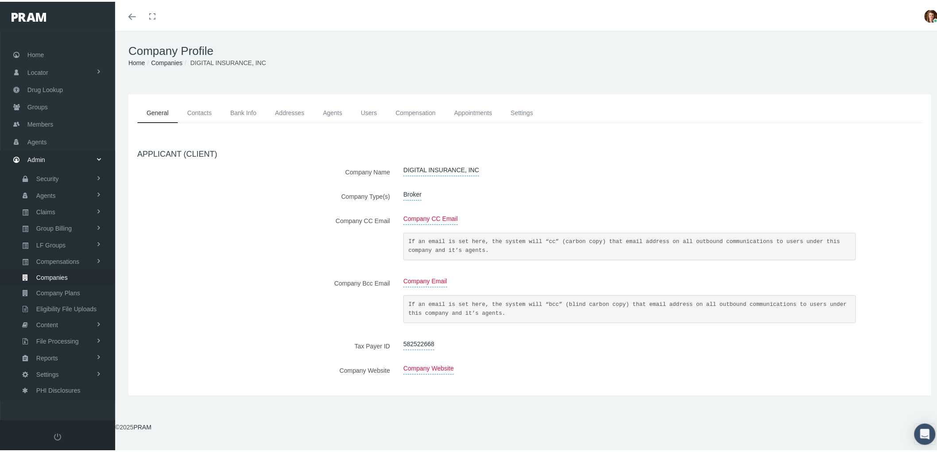
click at [193, 107] on link "Contacts" at bounding box center [199, 111] width 43 height 20
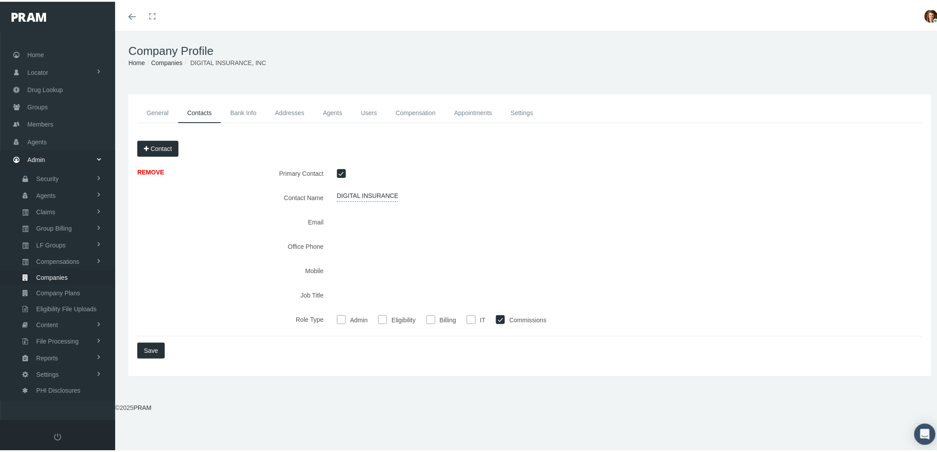
click at [248, 112] on link "Bank Info" at bounding box center [243, 111] width 45 height 20
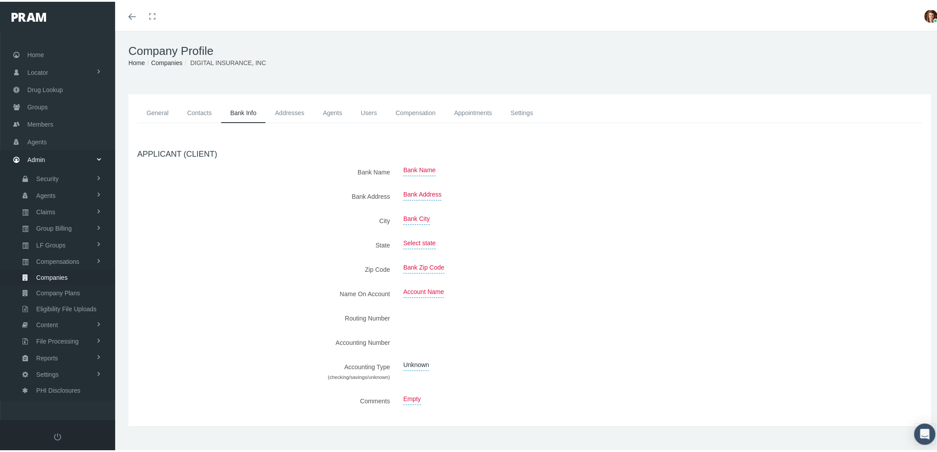
click at [290, 116] on link "Addresses" at bounding box center [290, 111] width 48 height 20
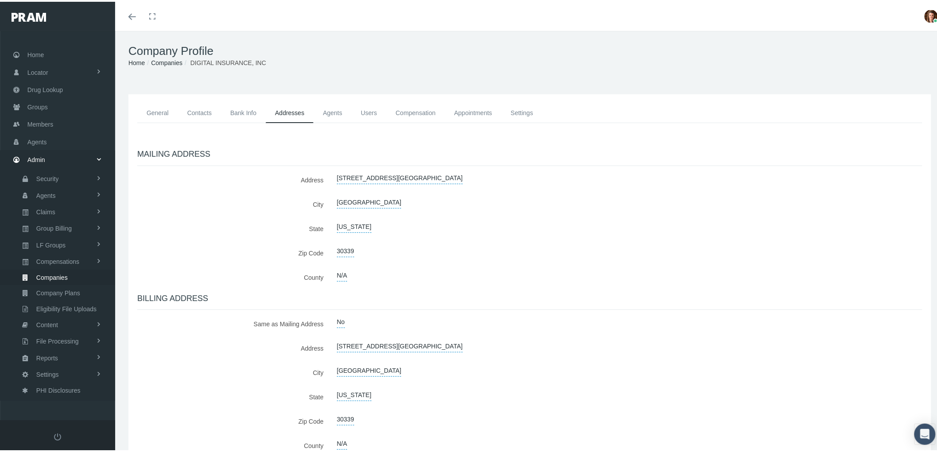
click at [334, 111] on link "Agents" at bounding box center [332, 111] width 38 height 20
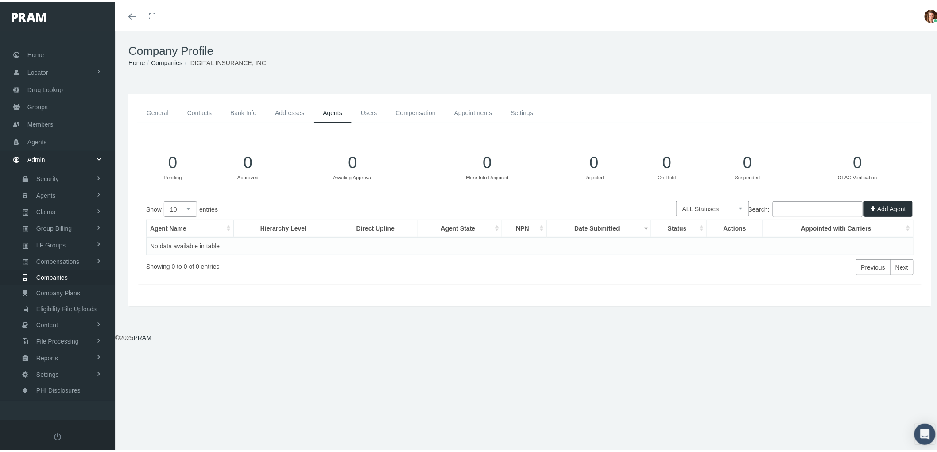
click at [368, 112] on link "Users" at bounding box center [369, 111] width 35 height 20
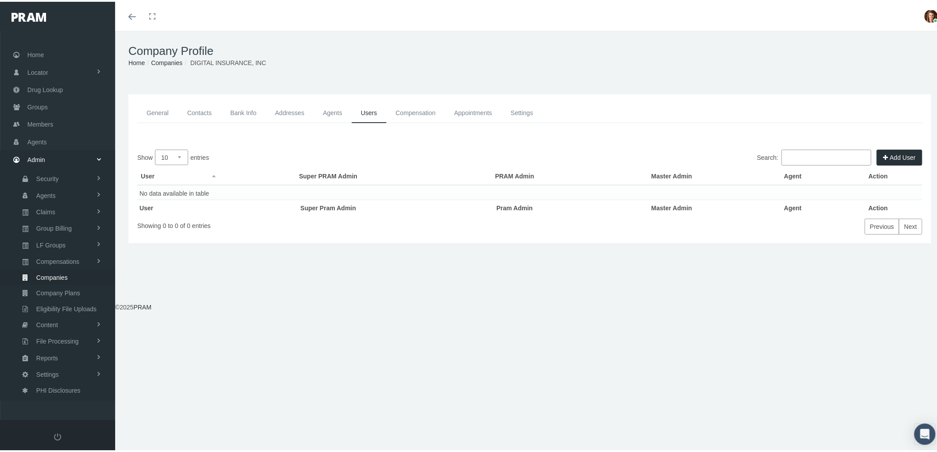
click at [414, 112] on link "Compensation" at bounding box center [415, 111] width 58 height 20
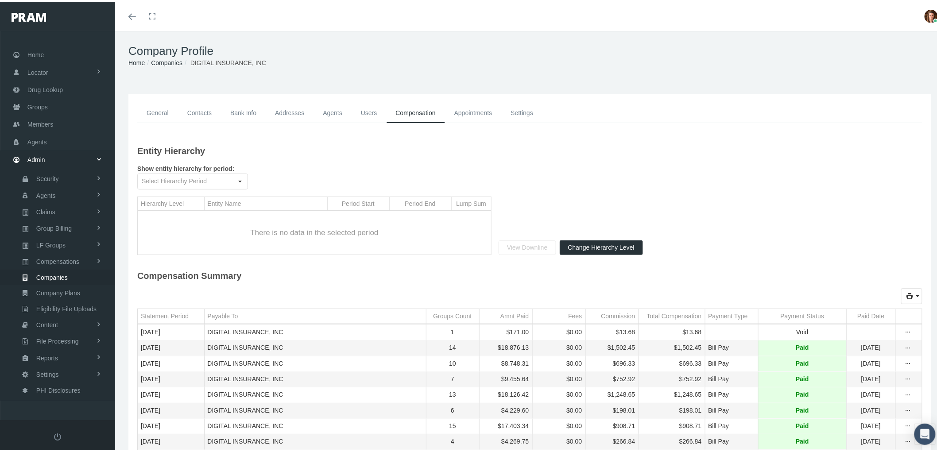
click at [471, 111] on link "Appointments" at bounding box center [473, 111] width 57 height 20
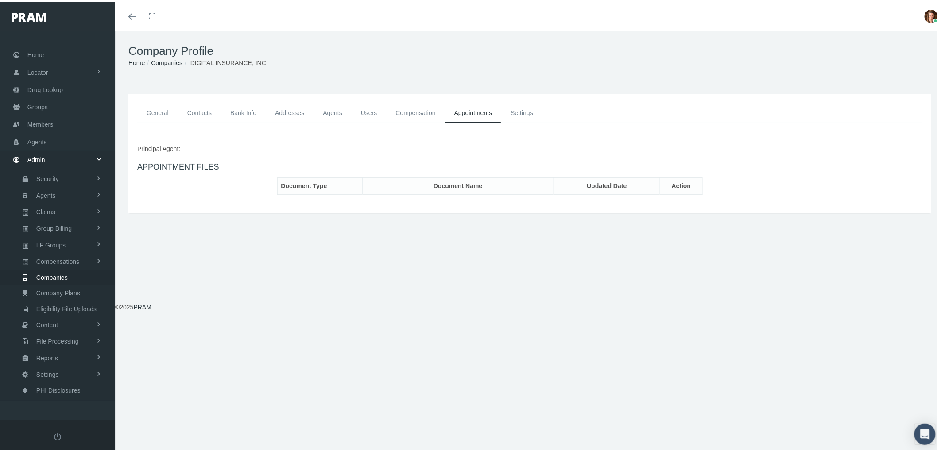
click at [532, 109] on link "Settings" at bounding box center [521, 111] width 41 height 20
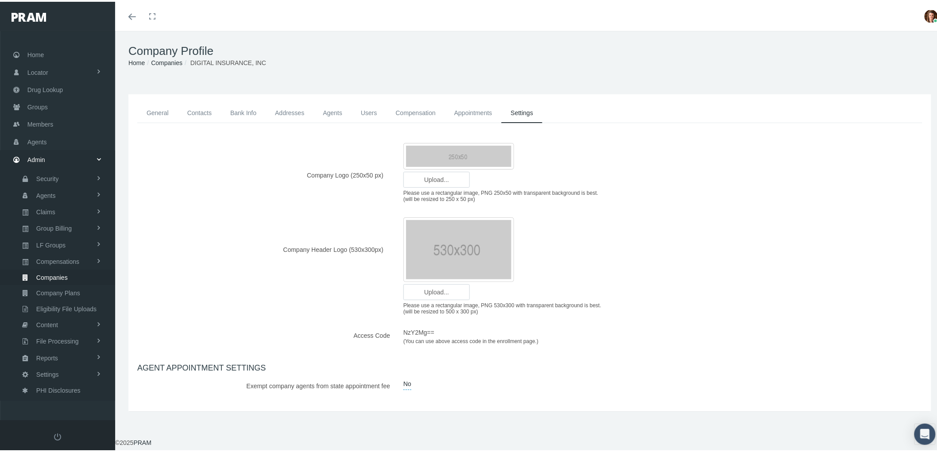
click at [155, 117] on link "General" at bounding box center [157, 111] width 41 height 20
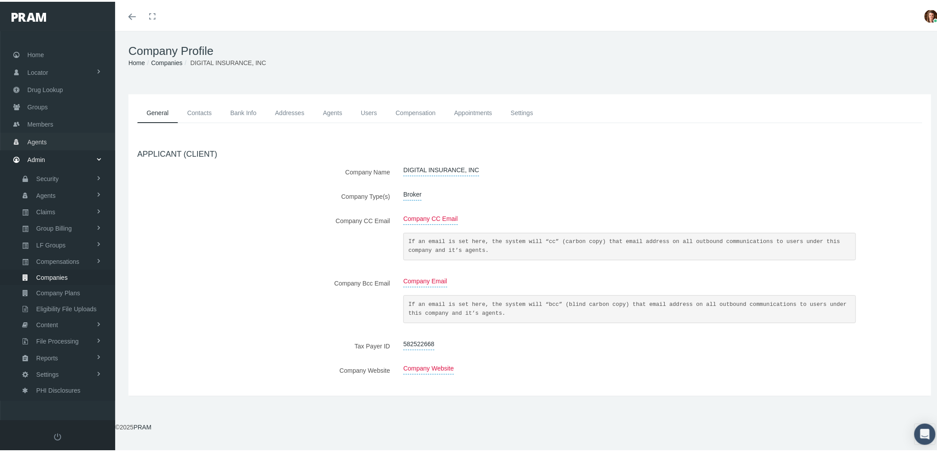
click at [54, 135] on link "Agents" at bounding box center [57, 139] width 115 height 17
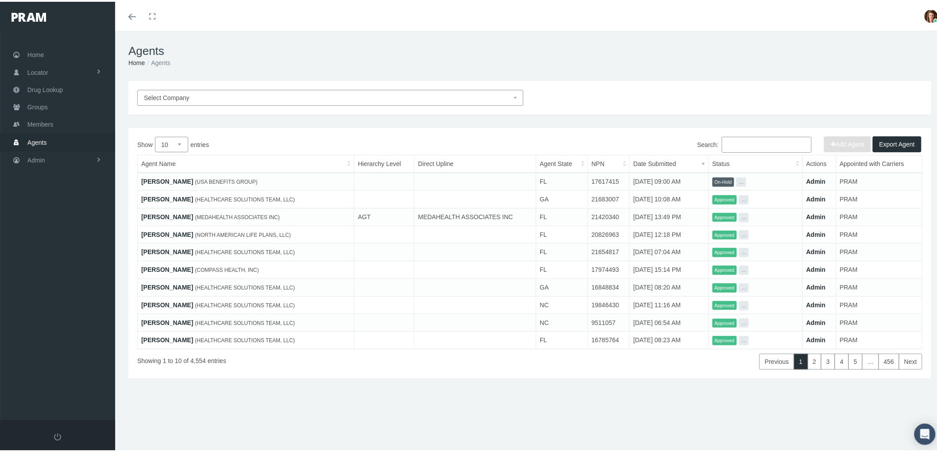
click at [730, 143] on input "Search:" at bounding box center [767, 143] width 90 height 16
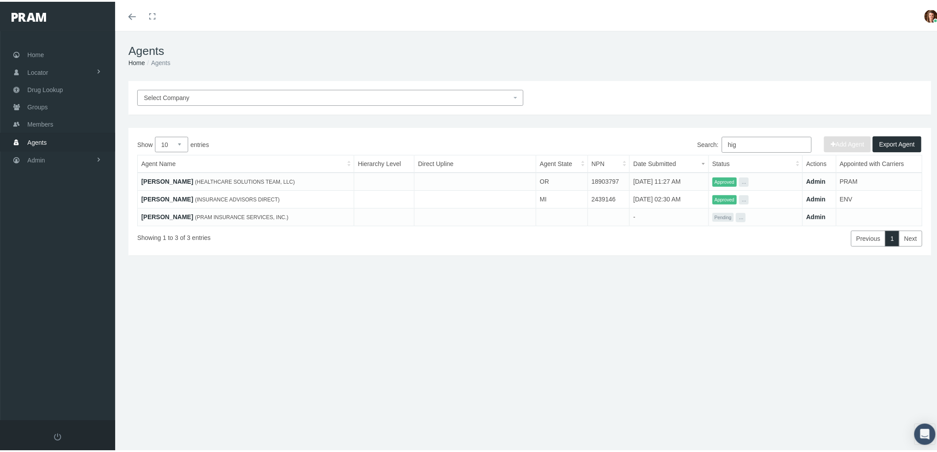
type input "hig"
click at [36, 136] on span "Agents" at bounding box center [36, 140] width 19 height 17
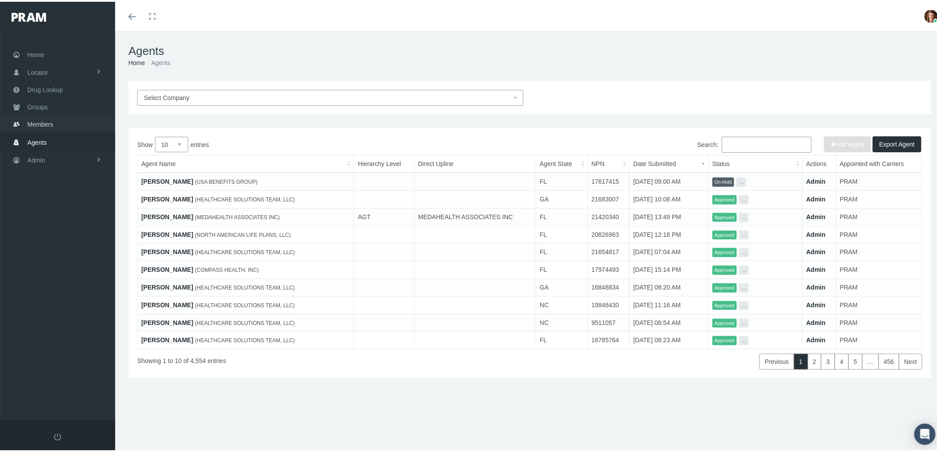
click at [38, 121] on span "Members" at bounding box center [40, 122] width 26 height 17
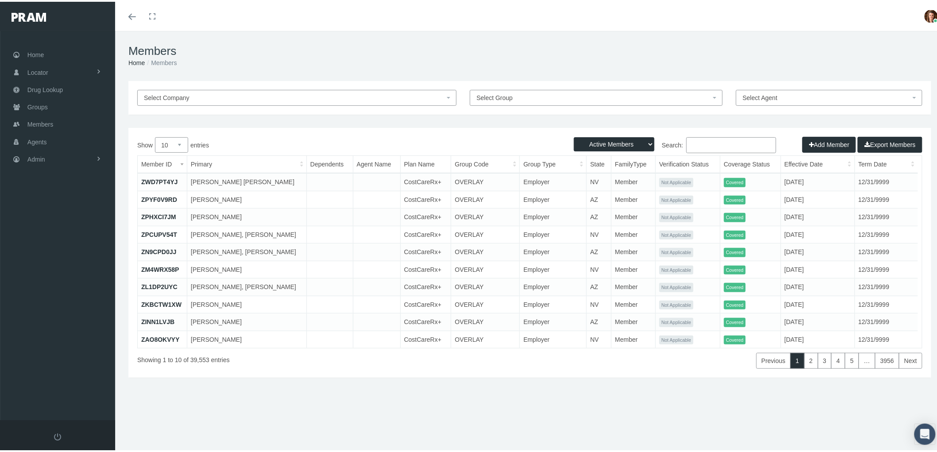
click at [700, 147] on input "Search:" at bounding box center [731, 143] width 90 height 16
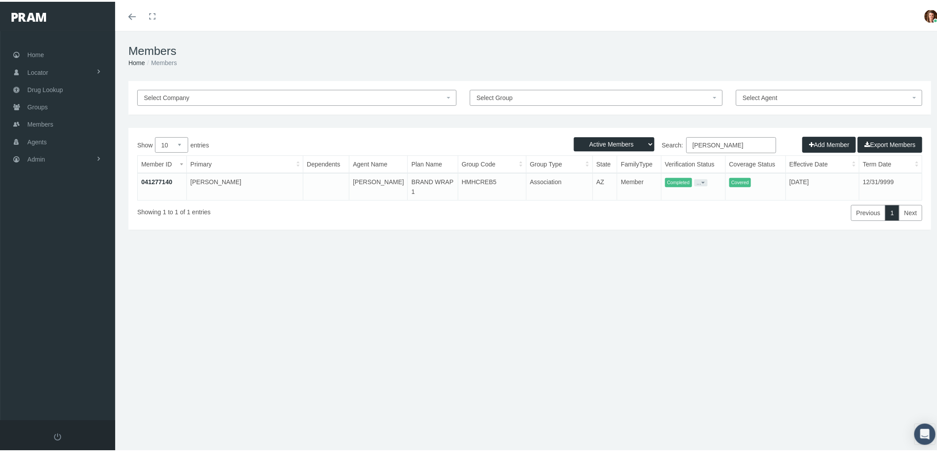
type input "danielle anderson"
click at [145, 178] on link "041277140" at bounding box center [156, 180] width 31 height 7
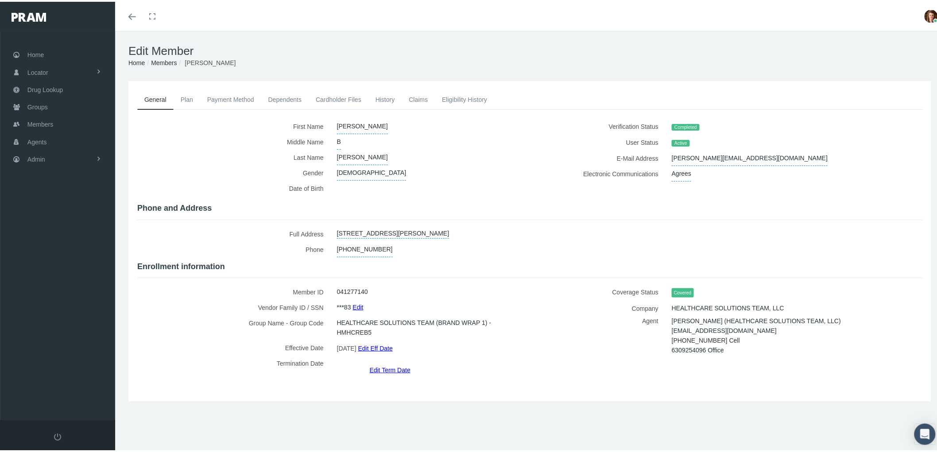
click at [215, 89] on link "Payment Method" at bounding box center [230, 97] width 61 height 19
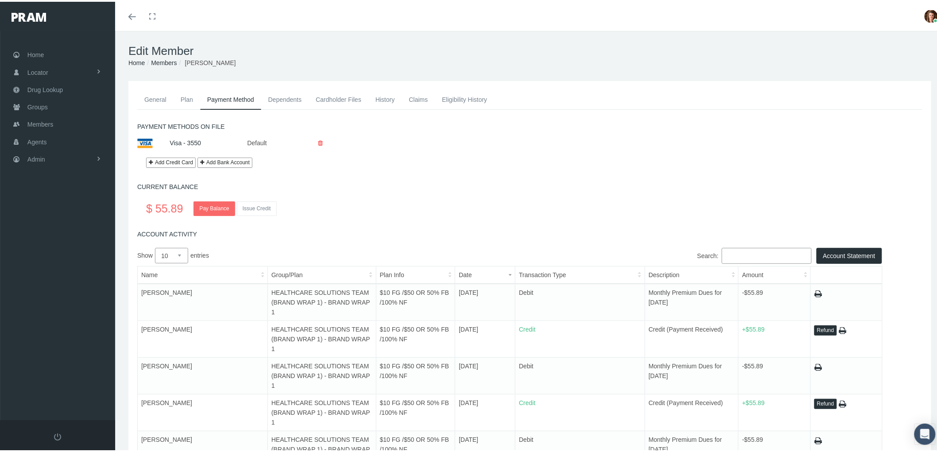
click at [416, 101] on link "Claims" at bounding box center [418, 97] width 33 height 19
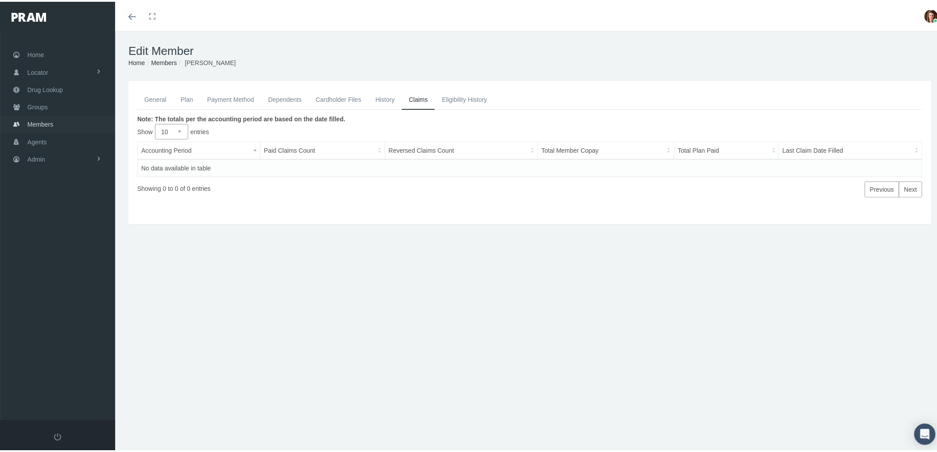
click at [41, 121] on span "Members" at bounding box center [40, 122] width 26 height 17
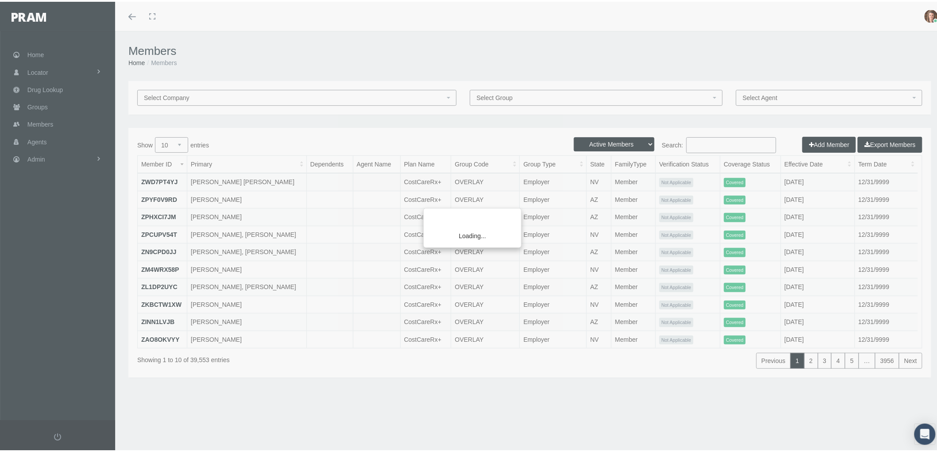
click at [709, 139] on div "Loading..." at bounding box center [468, 226] width 937 height 452
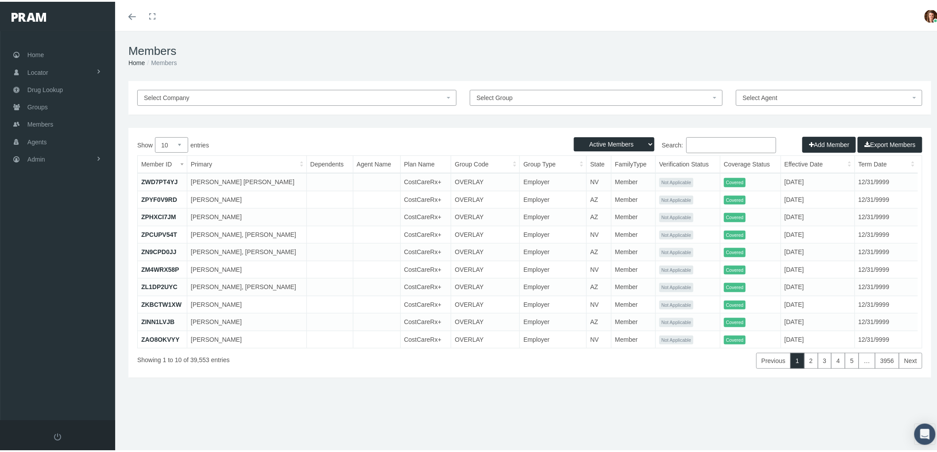
click at [699, 147] on input "Search:" at bounding box center [731, 143] width 90 height 16
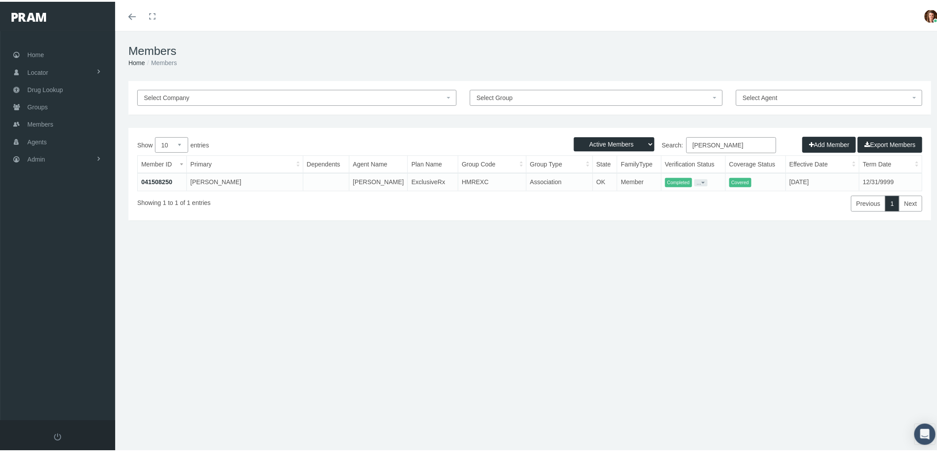
type input "[PERSON_NAME]"
click at [153, 177] on link "041508250" at bounding box center [156, 180] width 31 height 7
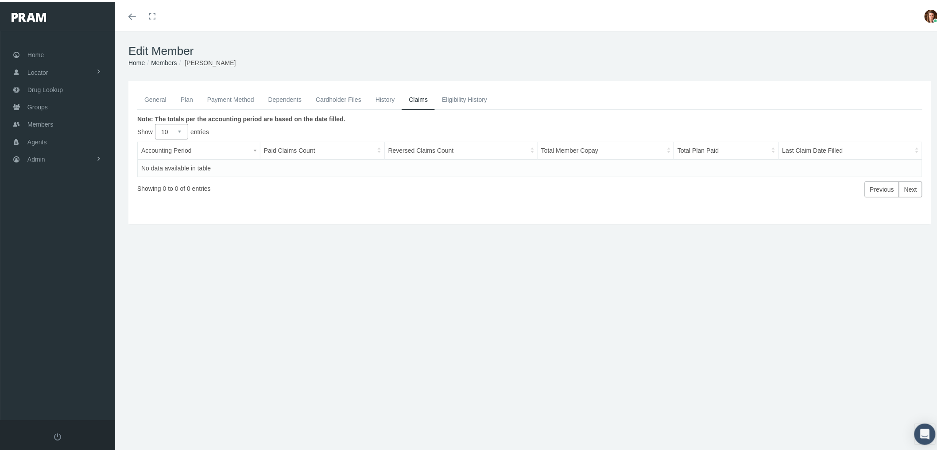
click at [220, 95] on link "Payment Method" at bounding box center [230, 97] width 61 height 19
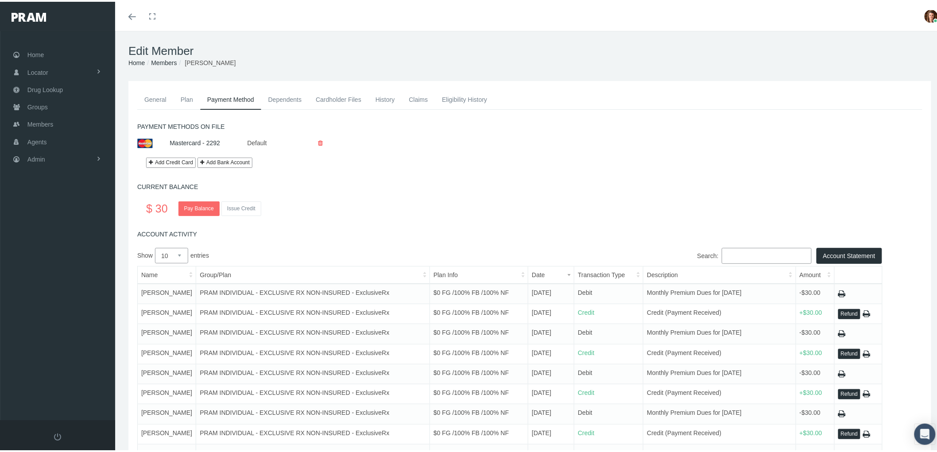
click at [422, 99] on link "Claims" at bounding box center [418, 97] width 33 height 19
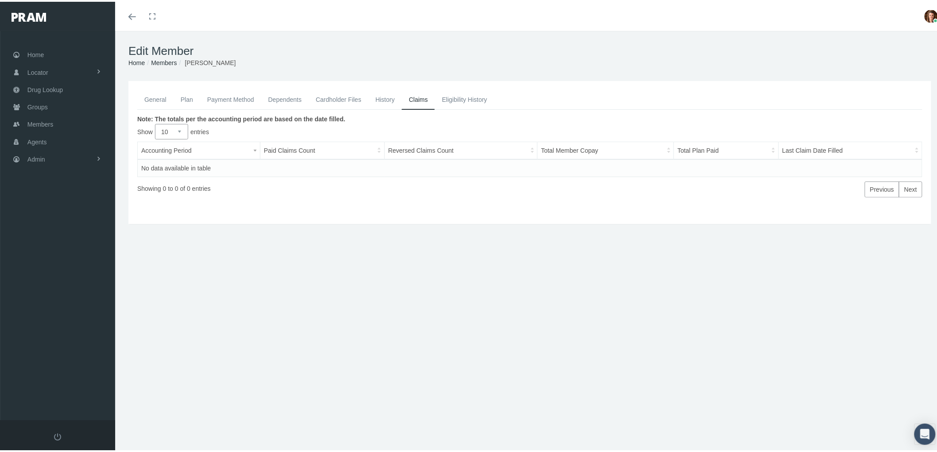
click at [315, 251] on div "General Plan Payment Method Dependents Cardholder Files History" at bounding box center [529, 189] width 829 height 221
click at [160, 100] on link "General" at bounding box center [155, 97] width 36 height 19
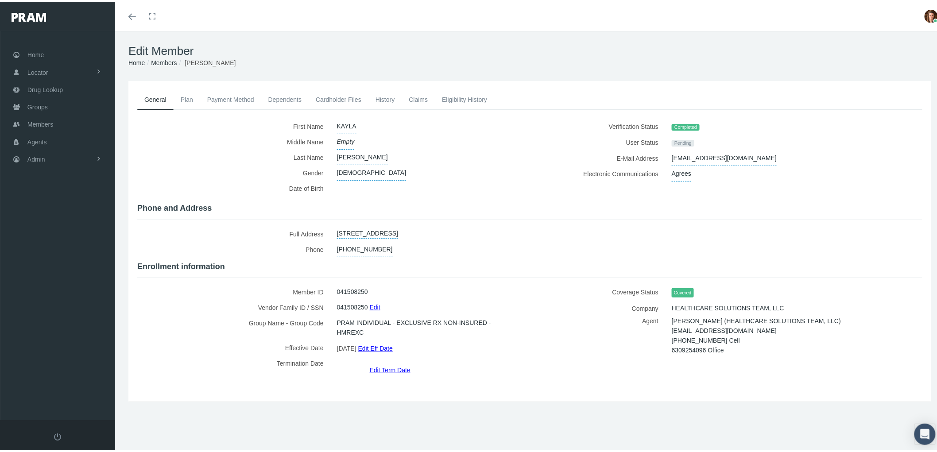
click at [761, 184] on div "Verification Status Completed User Status Pending E-Mail Address kaylatn2016@yh…" at bounding box center [729, 157] width 399 height 80
drag, startPoint x: 741, startPoint y: 154, endPoint x: 667, endPoint y: 155, distance: 74.4
click at [667, 155] on div "kaylatn2016@yhahoo.com" at bounding box center [777, 156] width 225 height 15
copy span "kaylatn2016@yhahoo.com"
click at [235, 98] on link "Payment Method" at bounding box center [230, 97] width 61 height 19
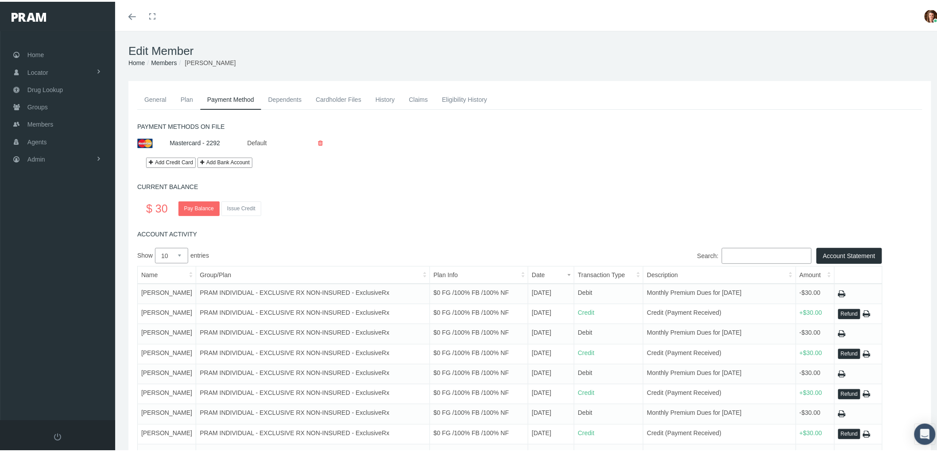
click at [385, 97] on link "History" at bounding box center [385, 97] width 34 height 19
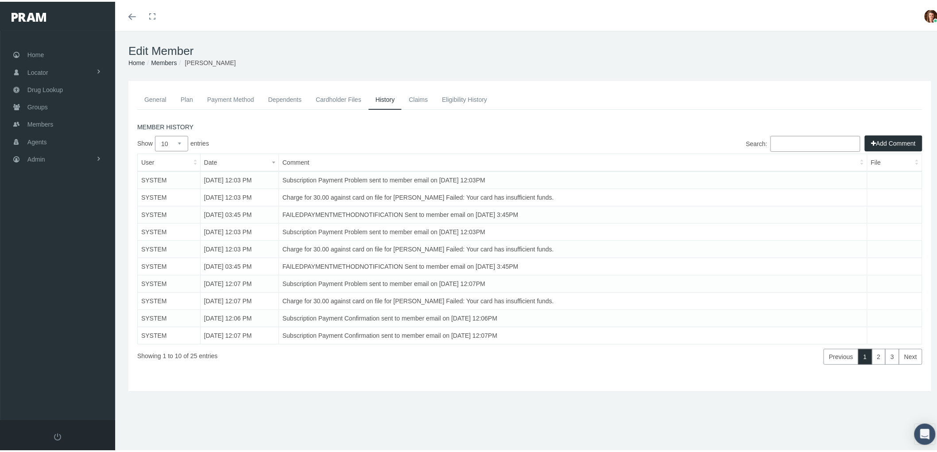
click at [382, 97] on link "History" at bounding box center [385, 98] width 34 height 20
click at [884, 143] on button "Add Comment" at bounding box center [894, 142] width 58 height 16
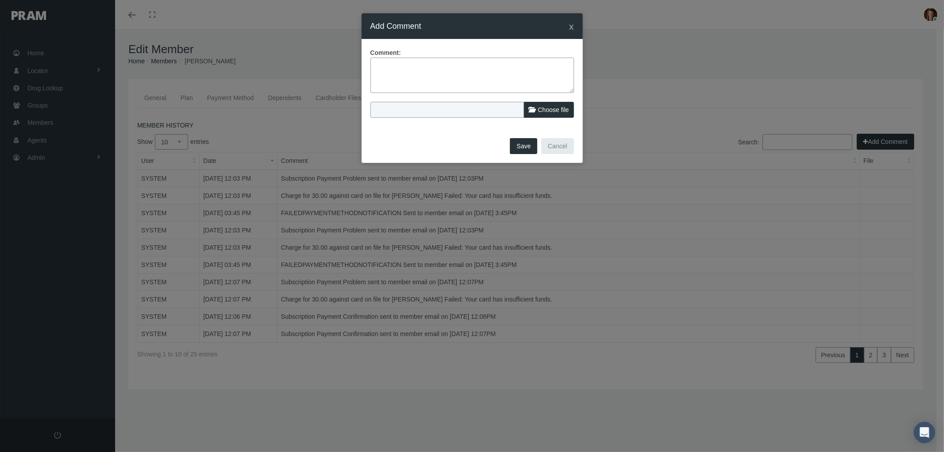
click at [371, 63] on textarea at bounding box center [473, 75] width 204 height 35
paste textarea ": PRAM RX Drug Plan - Notice of Non Payment and Possible Termination 1st notice…"
click at [379, 64] on textarea ": PRAM RX Drug Plan - Notice of Non Payment and Possible Termination 1st notice…" at bounding box center [473, 75] width 204 height 35
click at [476, 75] on textarea "PRAM RX Drug Plan - Notice of Non Payment and Possible Termination 1st notice e…" at bounding box center [473, 75] width 204 height 35
type textarea "PRAM RX Drug Plan - Notice of Non Payment and Possible Termination 1st notice e…"
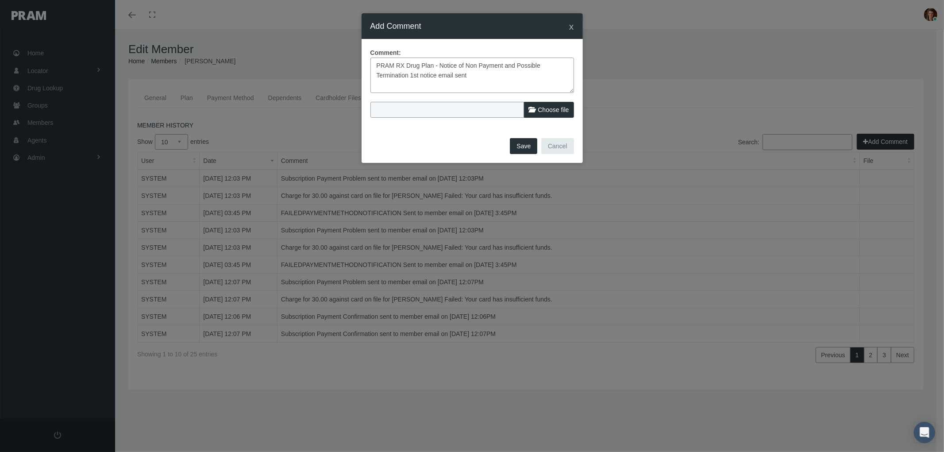
click at [518, 144] on button "Save" at bounding box center [523, 146] width 27 height 16
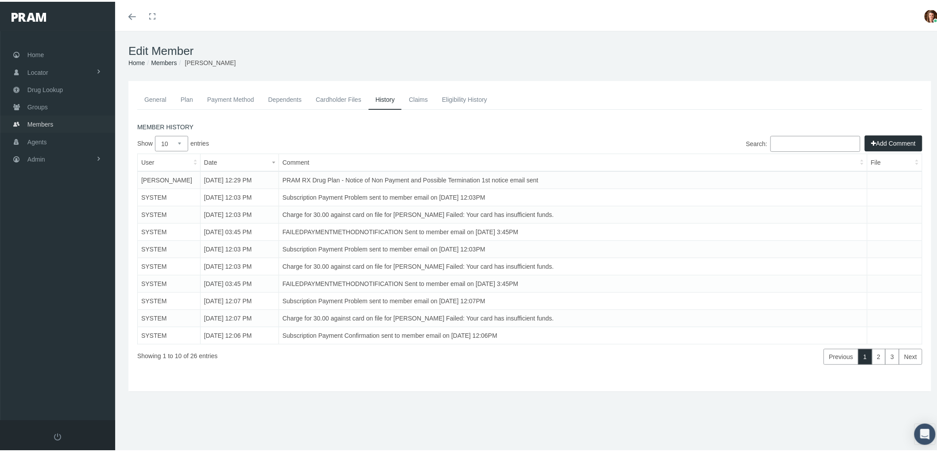
click at [58, 120] on link "Members" at bounding box center [57, 122] width 115 height 17
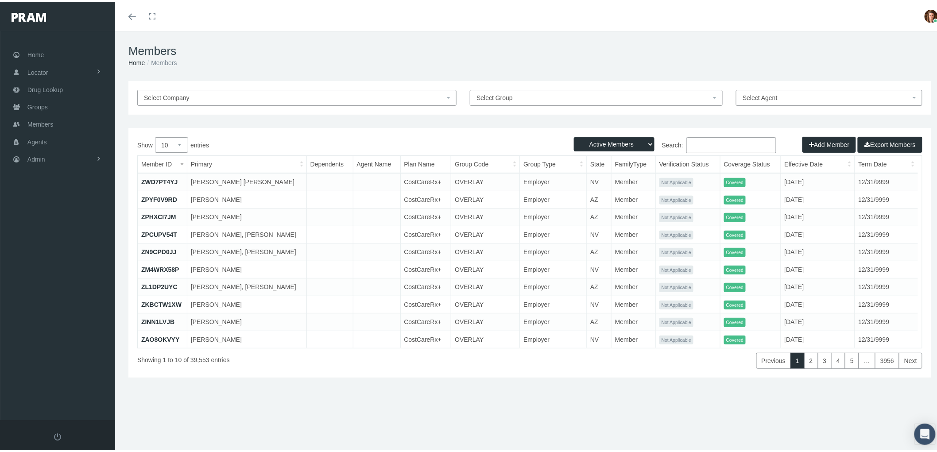
click at [707, 146] on input "Search:" at bounding box center [731, 143] width 90 height 16
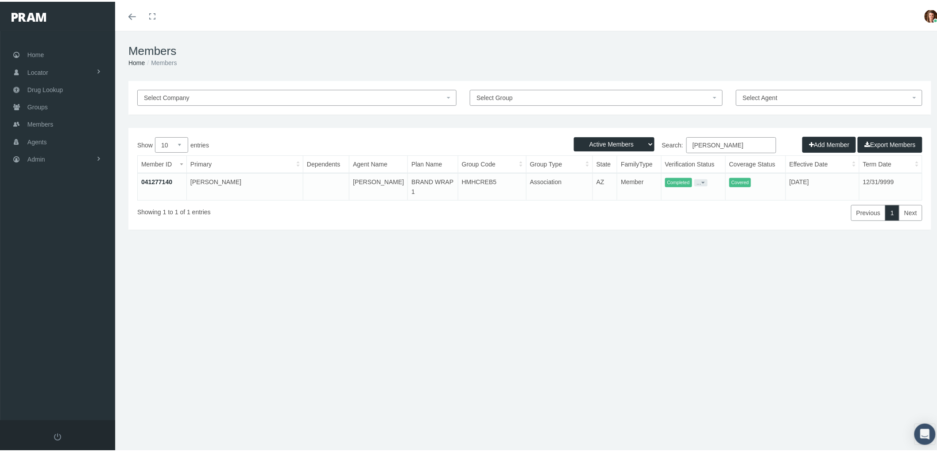
type input "[PERSON_NAME]"
click at [148, 180] on link "041277140" at bounding box center [156, 180] width 31 height 7
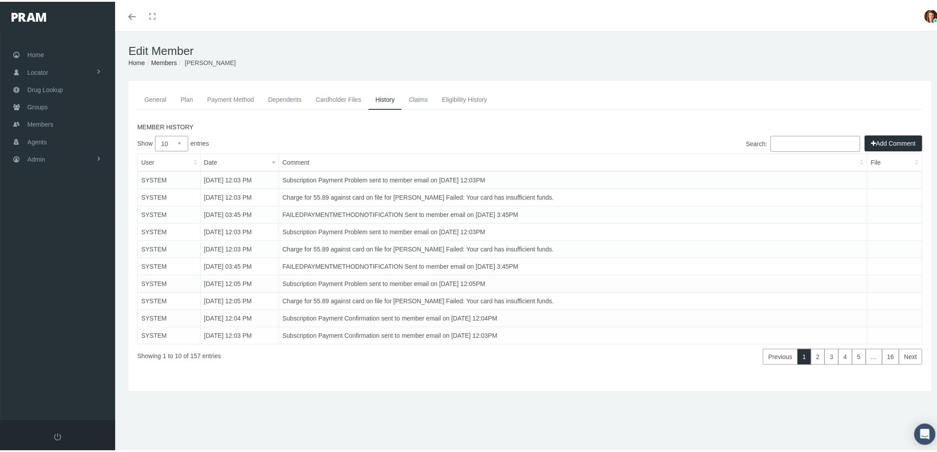
click at [892, 139] on button "Add Comment" at bounding box center [894, 142] width 58 height 16
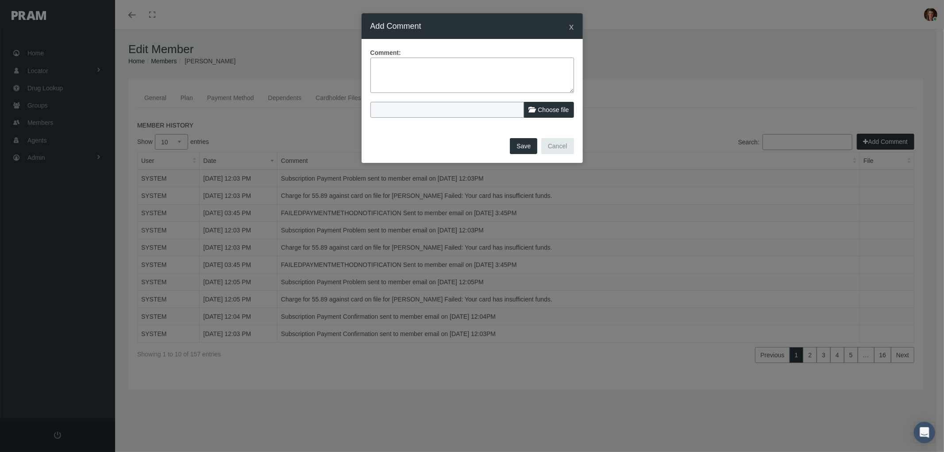
click at [402, 67] on textarea at bounding box center [473, 75] width 204 height 35
paste textarea ": PRAM RX Drug Plan - Notice of Non Payment and Possible Termination 1st notice…"
click at [382, 65] on textarea ": PRAM RX Drug Plan - Notice of Non Payment and Possible Termination 1st notice…" at bounding box center [473, 75] width 204 height 35
type textarea "PRAM RX Drug Plan - Notice of Non Payment and Possible Termination 1st notice e…"
click at [523, 147] on button "Save" at bounding box center [523, 146] width 27 height 16
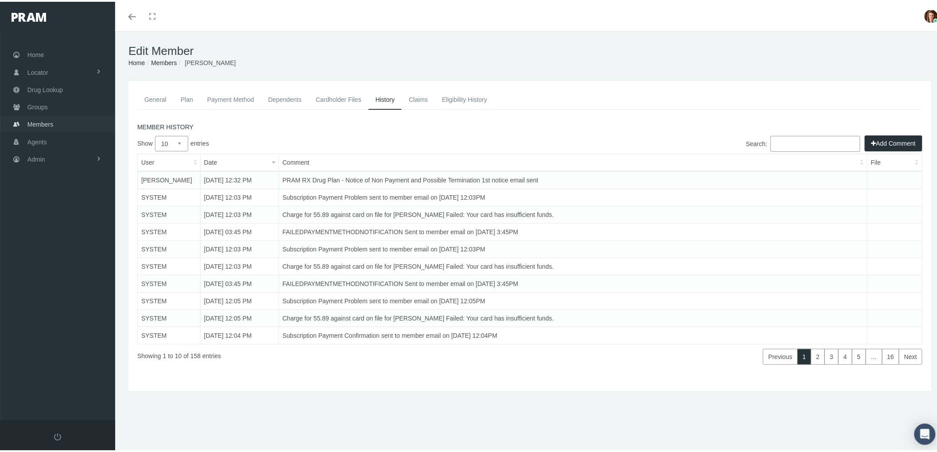
click at [46, 123] on span "Members" at bounding box center [40, 122] width 26 height 17
click at [48, 125] on span "Members" at bounding box center [40, 122] width 26 height 17
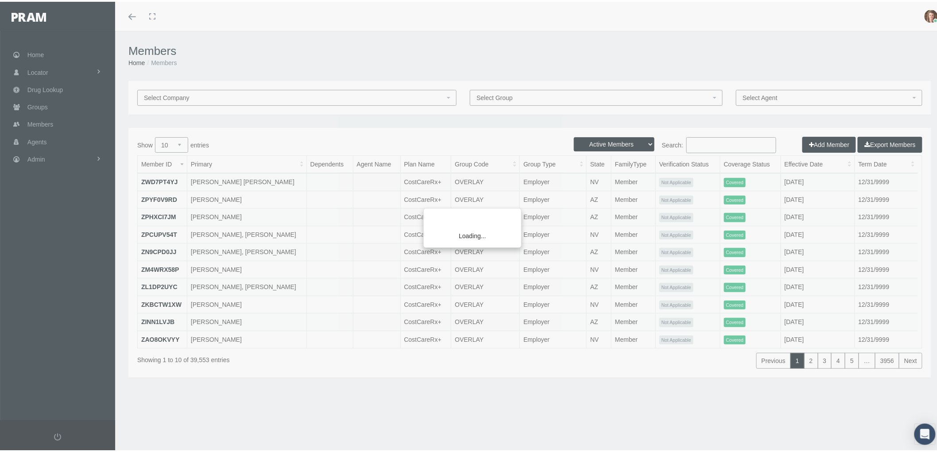
click at [699, 142] on div "Loading..." at bounding box center [468, 226] width 937 height 452
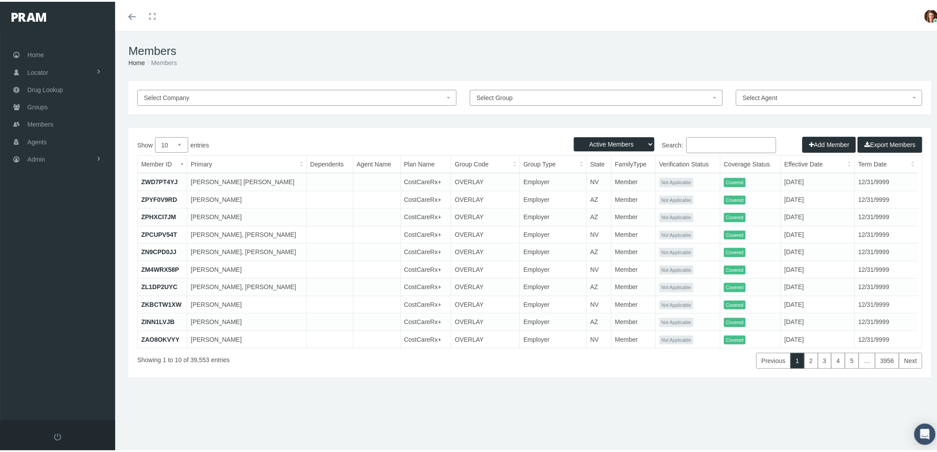
click at [695, 143] on input "Search:" at bounding box center [731, 143] width 90 height 16
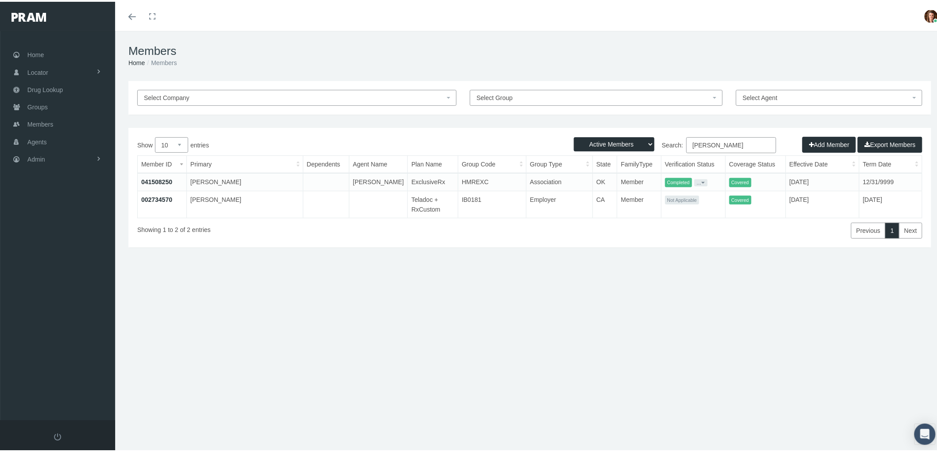
type input "[PERSON_NAME]"
click at [155, 178] on link "041508250" at bounding box center [156, 180] width 31 height 7
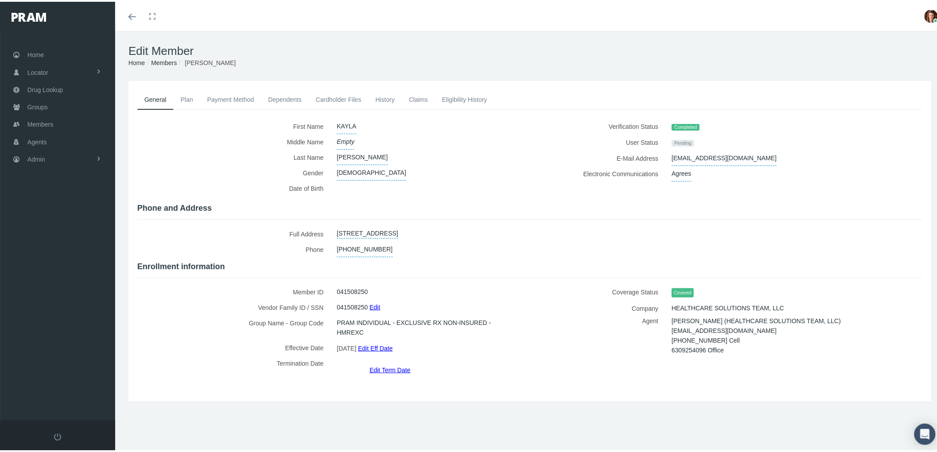
click at [379, 97] on link "History" at bounding box center [385, 97] width 34 height 19
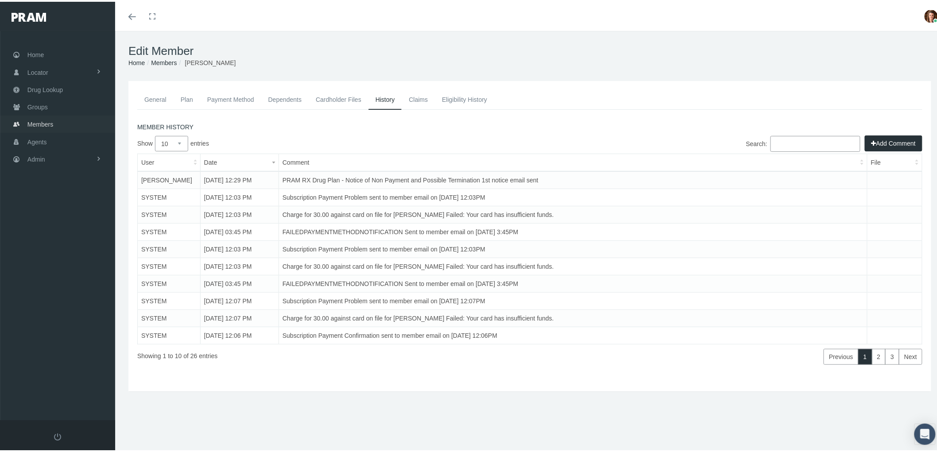
click at [58, 123] on link "Members" at bounding box center [57, 122] width 115 height 17
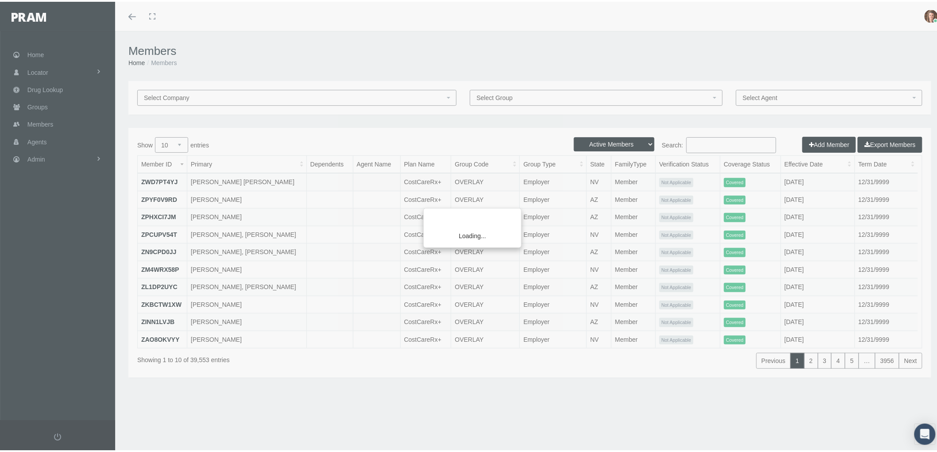
click at [694, 138] on div "Loading..." at bounding box center [468, 226] width 937 height 452
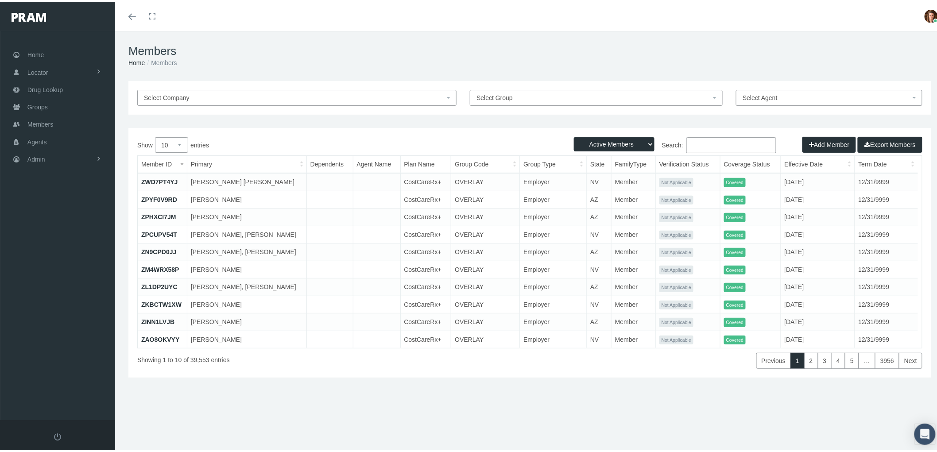
click at [695, 144] on input "Search:" at bounding box center [731, 143] width 90 height 16
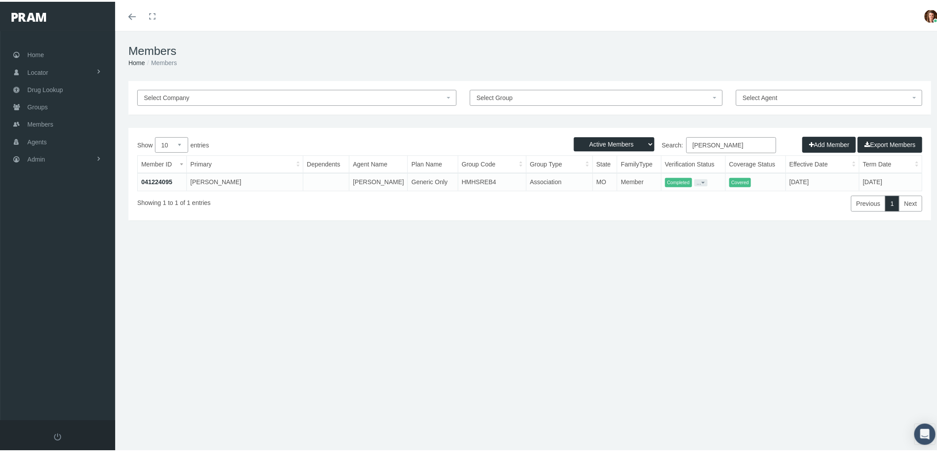
type input "[PERSON_NAME]"
click at [153, 179] on link "041224095" at bounding box center [156, 180] width 31 height 7
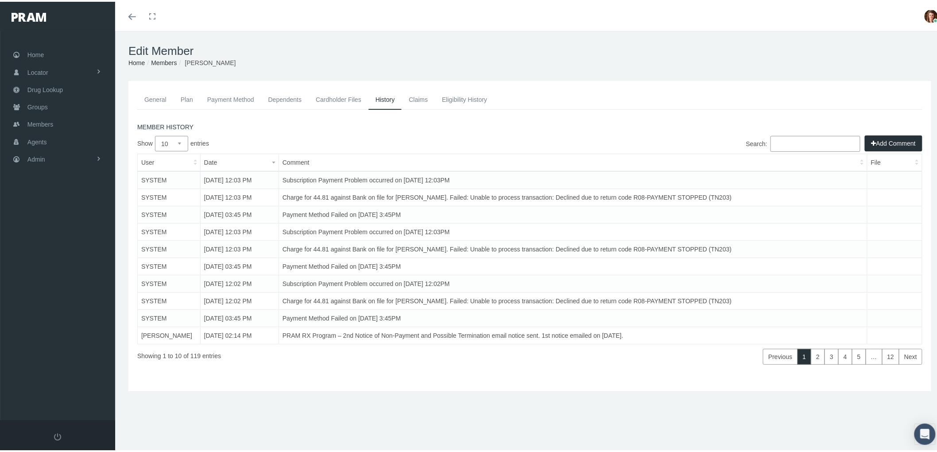
click at [424, 97] on link "Claims" at bounding box center [418, 97] width 33 height 19
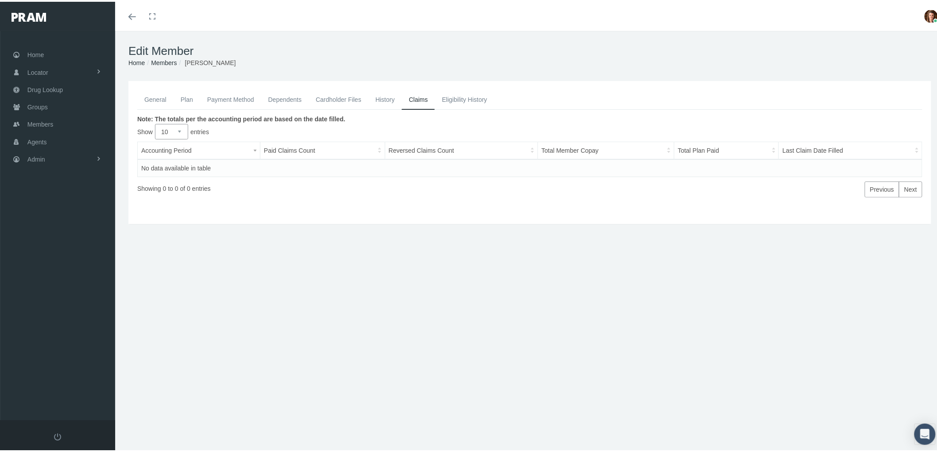
click at [383, 94] on link "History" at bounding box center [385, 97] width 34 height 19
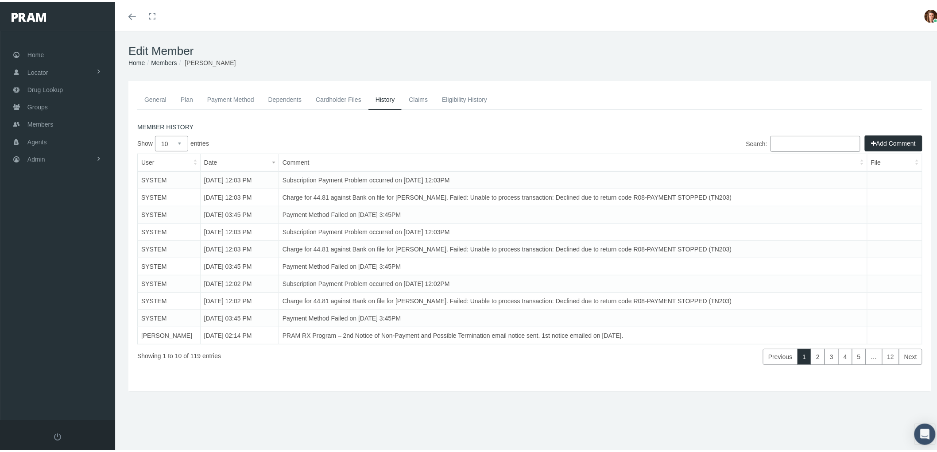
click at [888, 138] on button "Add Comment" at bounding box center [894, 142] width 58 height 16
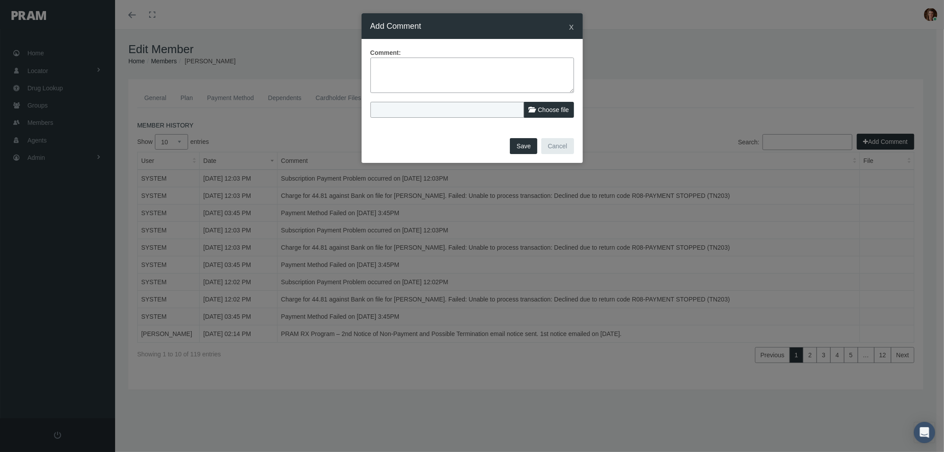
click at [432, 69] on textarea at bounding box center [473, 75] width 204 height 35
paste textarea "PRAM RX Drug Plan - Notice of Non Payment and Possible Termination 1st notice e…"
click at [440, 67] on textarea "PRAM RX Drug Plan - Notice of Non Payment and Possible Termination 1st notice e…" at bounding box center [473, 75] width 204 height 35
click at [421, 72] on textarea "PRAM RX Drug Plan - FINAL Notice of Non Payment and Possible Termination 1st no…" at bounding box center [473, 75] width 204 height 35
drag, startPoint x: 437, startPoint y: 74, endPoint x: 408, endPoint y: 78, distance: 29.6
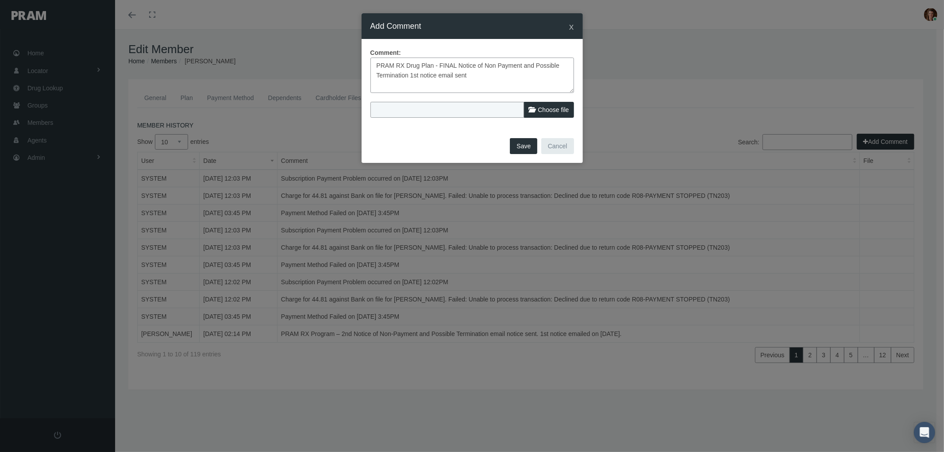
click at [408, 78] on textarea "PRAM RX Drug Plan - FINAL Notice of Non Payment and Possible Termination 1st no…" at bounding box center [473, 75] width 204 height 35
click at [474, 77] on textarea "PRAM RX Drug Plan - FINAL Notice of Non Payment and Possible Termination email …" at bounding box center [473, 75] width 204 height 35
click at [467, 77] on textarea "PRAM RX Drug Plan - FINAL Notice of Non Payment and Possible Termination email …" at bounding box center [473, 75] width 204 height 35
type textarea "PRAM RX Drug Plan - FINAL Notice of Non Payment and Possible Termination email …"
click at [526, 147] on button "Save" at bounding box center [523, 146] width 27 height 16
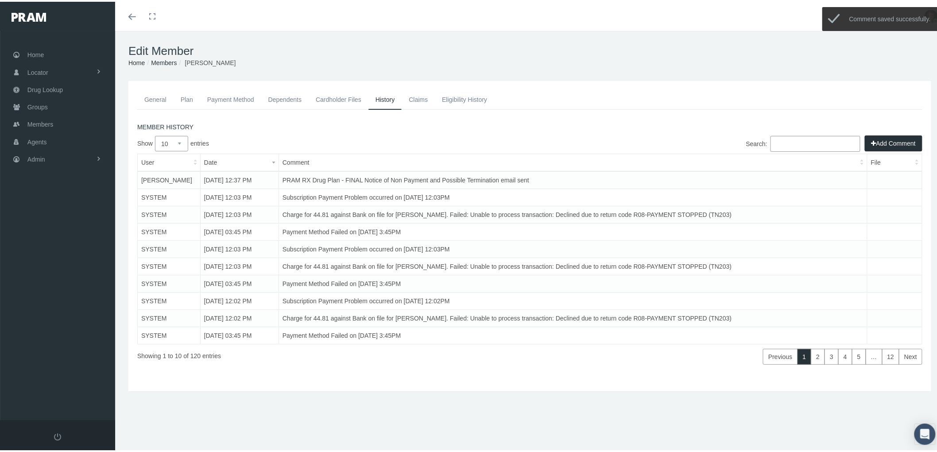
click at [502, 169] on th "Comment" at bounding box center [572, 161] width 588 height 18
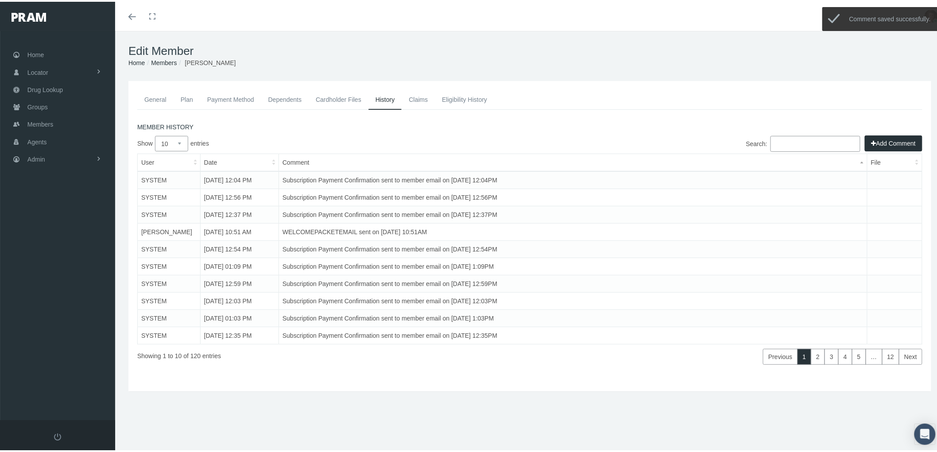
click at [183, 140] on select "10 25 50 100" at bounding box center [171, 141] width 33 height 15
click at [155, 134] on select "10 25 50 100" at bounding box center [171, 141] width 33 height 15
click at [207, 158] on th "Date" at bounding box center [239, 161] width 78 height 18
click at [210, 160] on th "Date" at bounding box center [239, 161] width 78 height 18
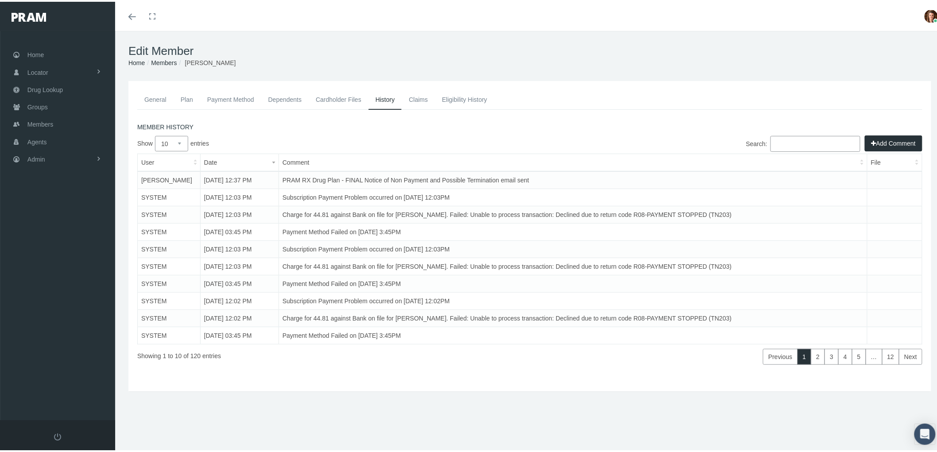
click at [605, 172] on td "PRAM RX Drug Plan - FINAL Notice of Non Payment and Possible Termination email …" at bounding box center [572, 179] width 588 height 18
drag, startPoint x: 525, startPoint y: 178, endPoint x: 278, endPoint y: 175, distance: 247.5
click at [278, 175] on td "PRAM RX Drug Plan - FINAL Notice of Non Payment and Possible Termination email …" at bounding box center [572, 179] width 588 height 18
copy td "PRAM RX Drug Plan - FINAL Notice of Non Payment and Possible Termination email …"
click at [49, 121] on span "Members" at bounding box center [40, 122] width 26 height 17
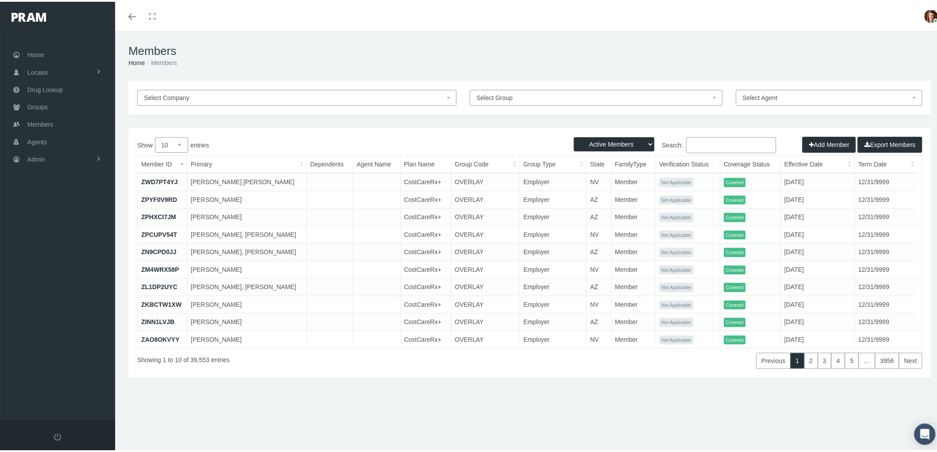
click at [711, 141] on input "Search:" at bounding box center [731, 143] width 90 height 16
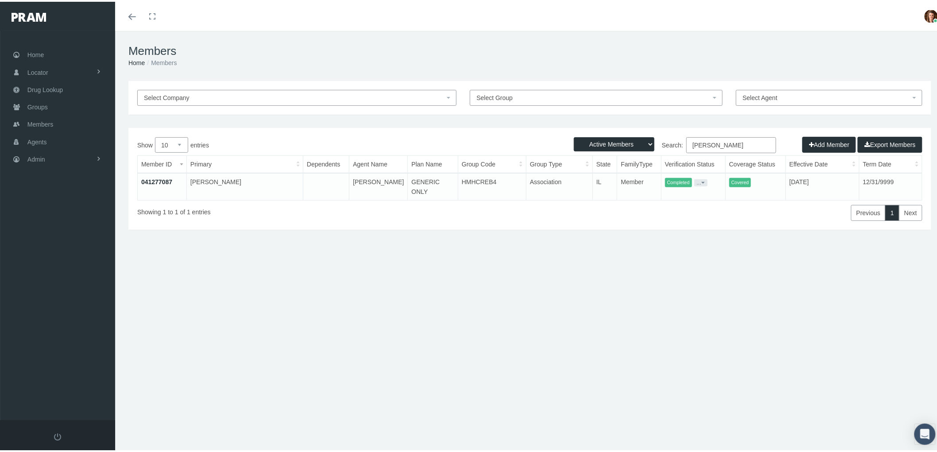
type input "donaven jaques"
click at [149, 177] on link "041277087" at bounding box center [156, 180] width 31 height 7
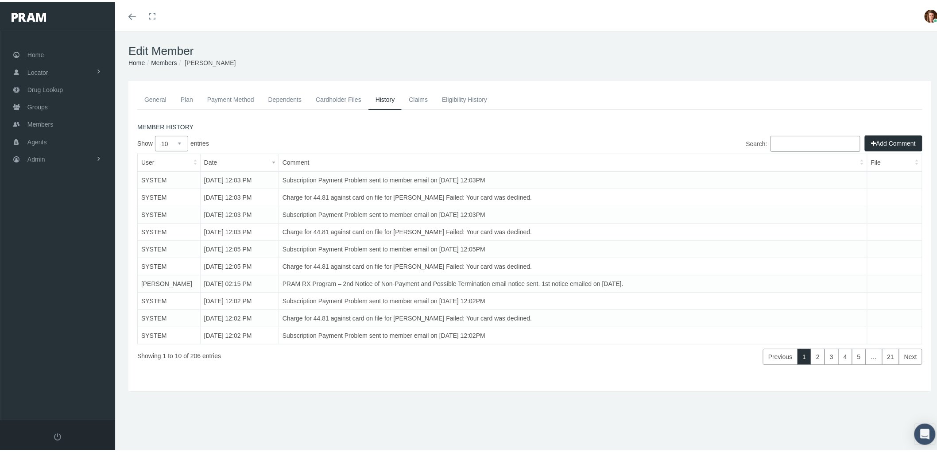
click at [416, 99] on link "Claims" at bounding box center [418, 97] width 33 height 19
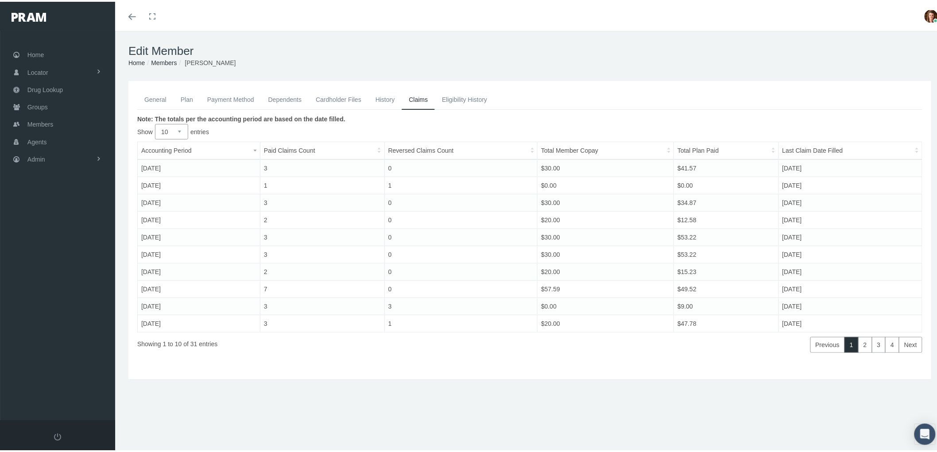
click at [385, 97] on link "History" at bounding box center [385, 97] width 34 height 19
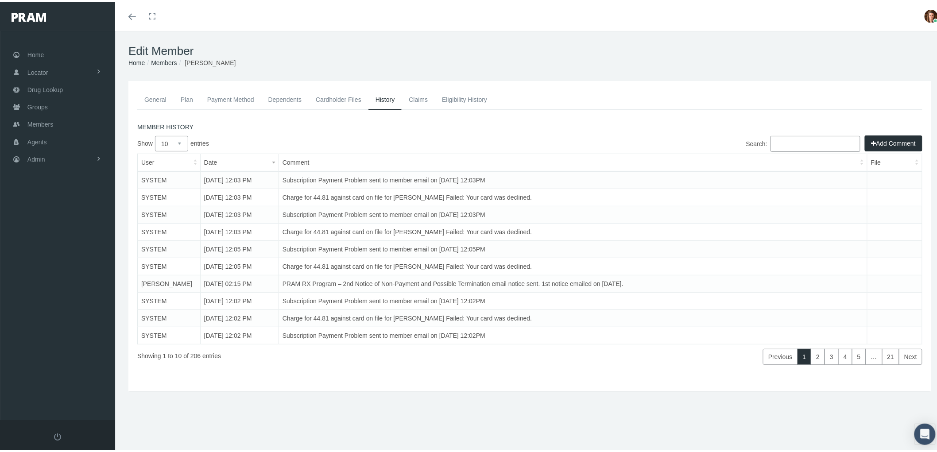
click at [879, 136] on button "Add Comment" at bounding box center [894, 142] width 58 height 16
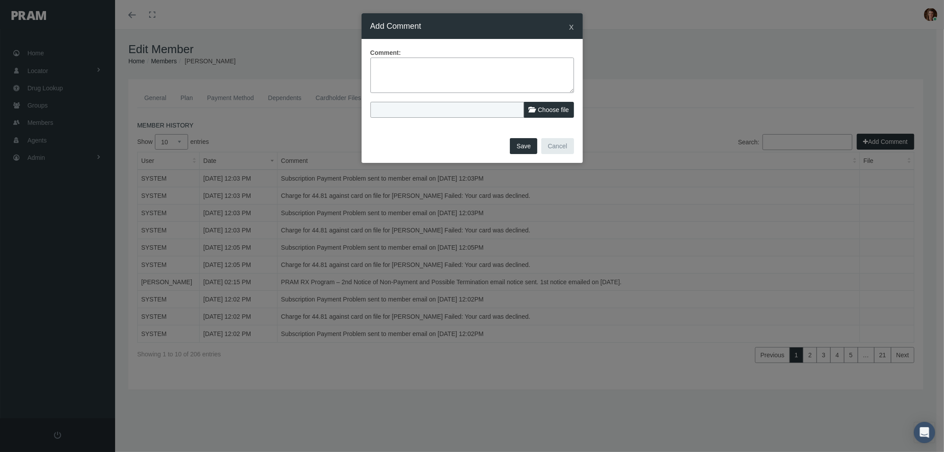
click at [397, 67] on textarea at bounding box center [473, 75] width 204 height 35
paste textarea "PRAM RX Drug Plan - FINAL Notice of Non Payment and Possible Termination email …"
type textarea "PRAM RX Drug Plan - FINAL Notice of Non Payment and Possible Termination email …"
click at [522, 143] on button "Save" at bounding box center [523, 146] width 27 height 16
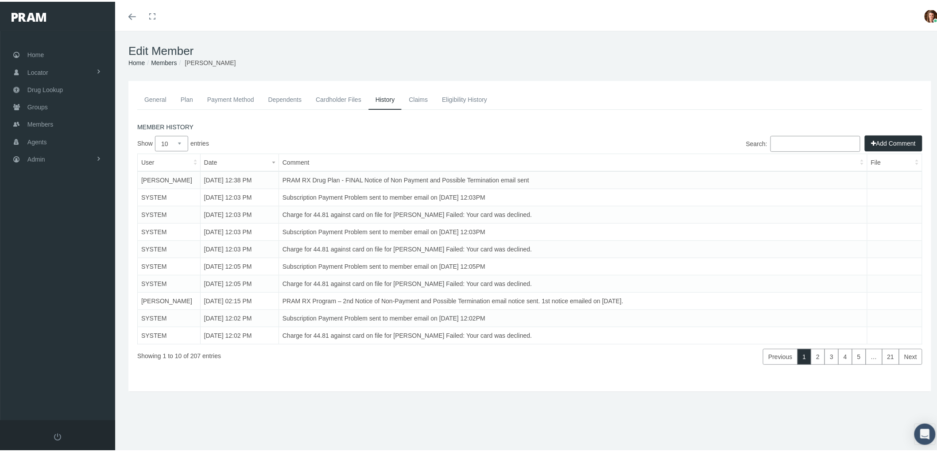
click at [224, 101] on link "Payment Method" at bounding box center [230, 97] width 61 height 19
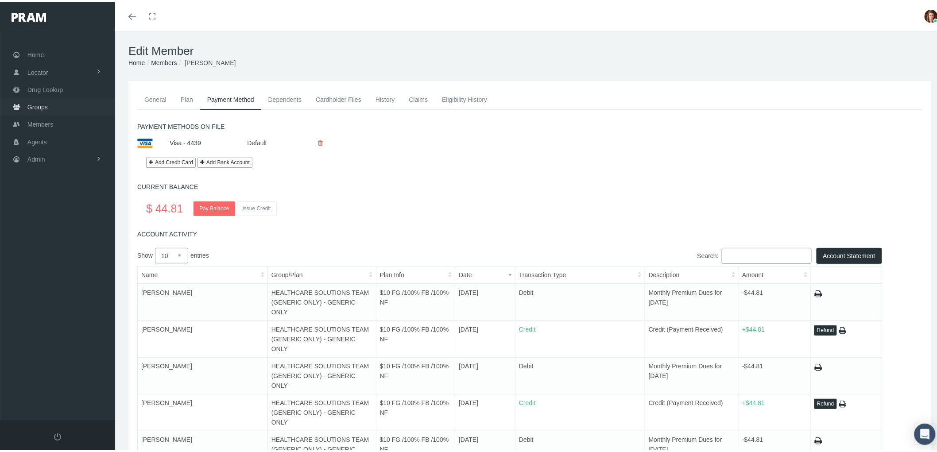
click at [54, 106] on link "Groups" at bounding box center [57, 105] width 115 height 17
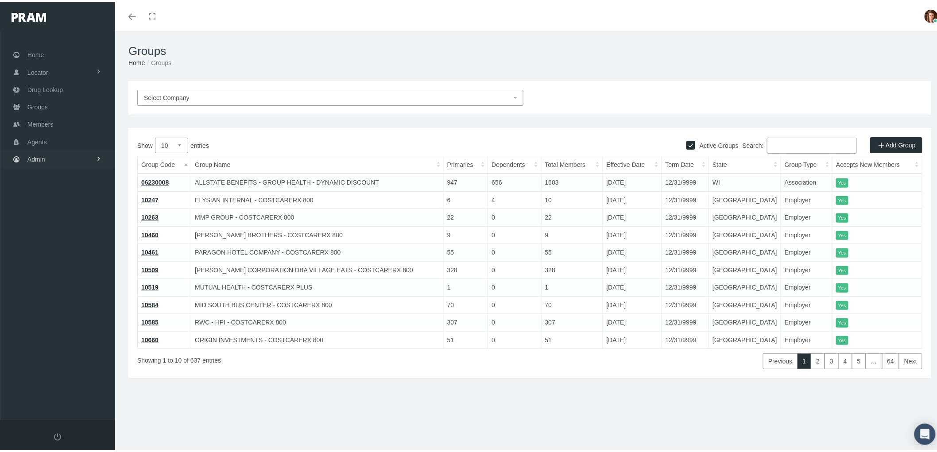
click at [70, 158] on link "Admin" at bounding box center [57, 157] width 115 height 17
click at [75, 273] on link "Companies" at bounding box center [57, 274] width 115 height 15
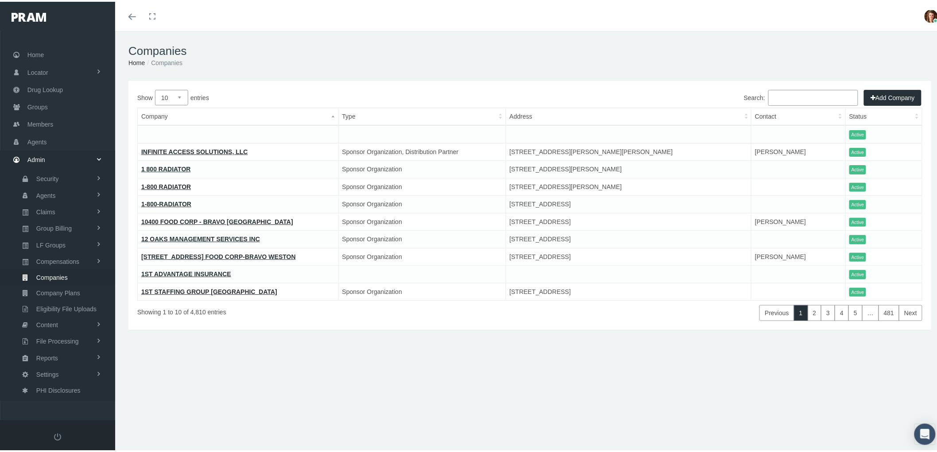
click at [787, 89] on input "Search:" at bounding box center [813, 96] width 90 height 16
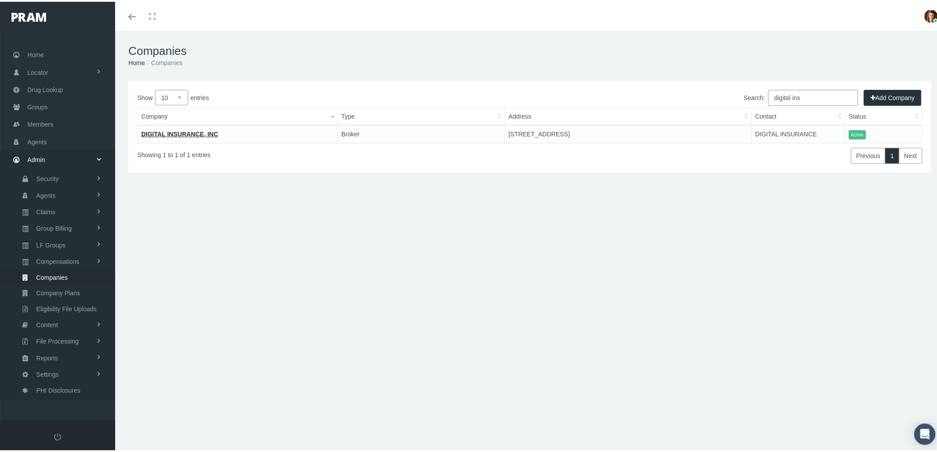
type input "digital ins"
click at [195, 134] on link "DIGITAL INSURANCE, INC" at bounding box center [179, 132] width 77 height 7
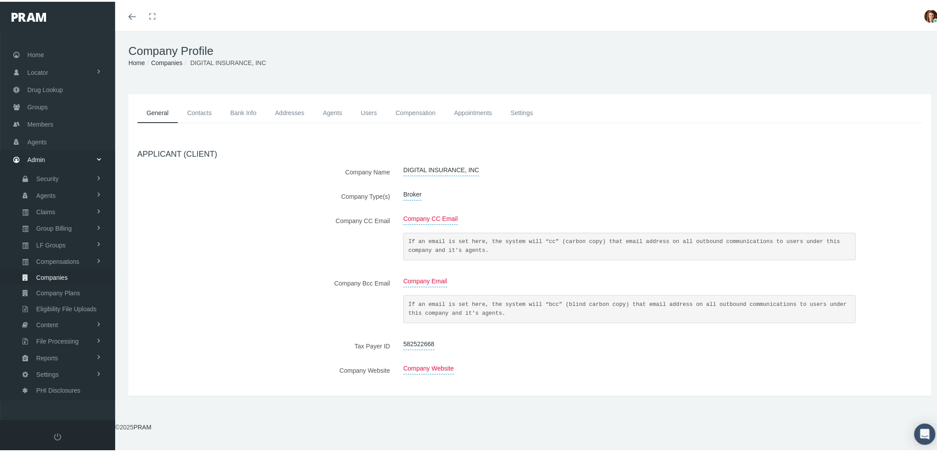
click at [197, 107] on link "Contacts" at bounding box center [199, 111] width 43 height 20
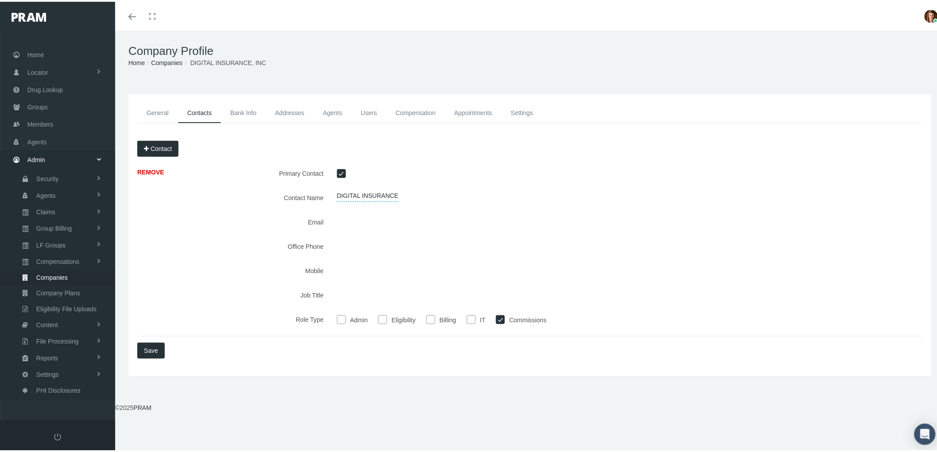
click at [413, 111] on link "Compensation" at bounding box center [415, 111] width 58 height 20
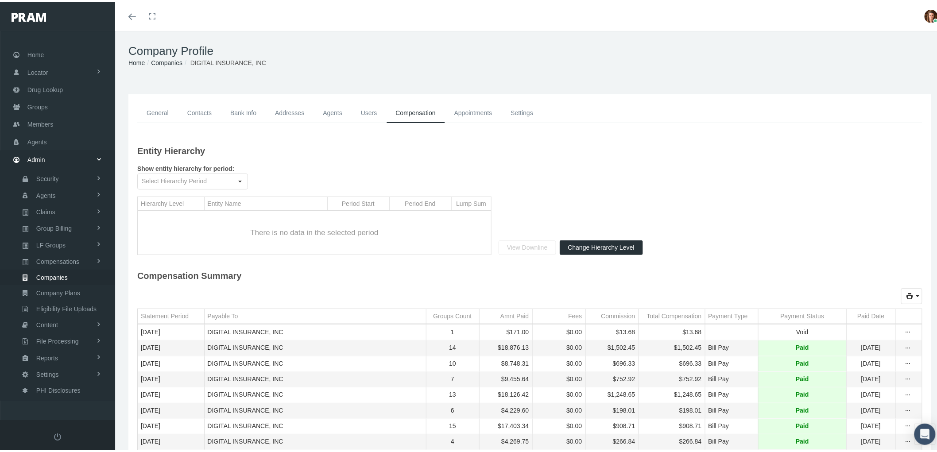
click at [475, 109] on link "Appointments" at bounding box center [473, 111] width 57 height 20
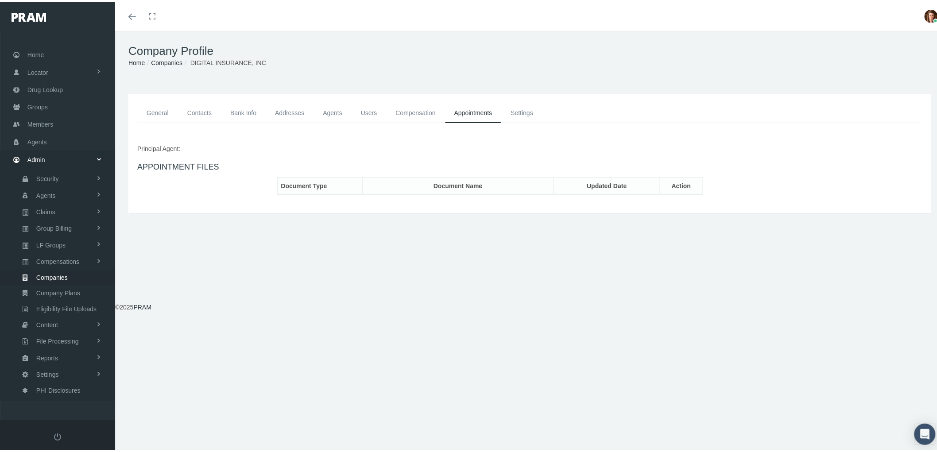
click at [529, 108] on link "Settings" at bounding box center [521, 111] width 41 height 20
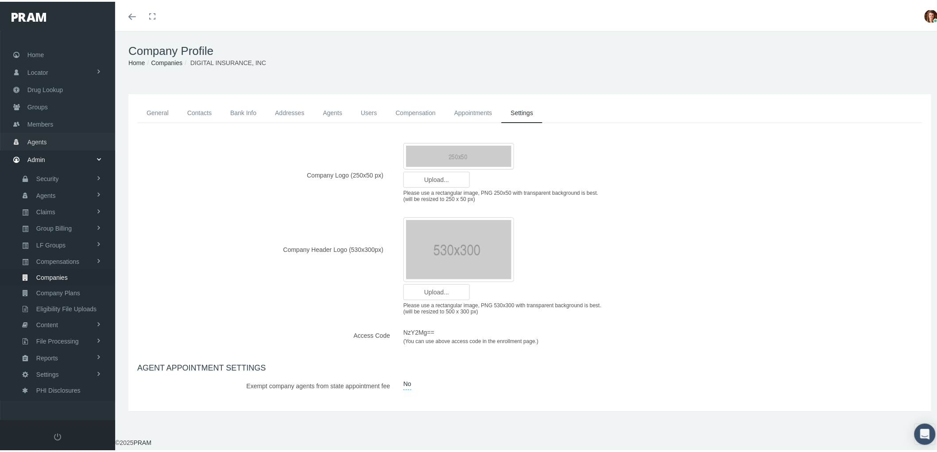
click at [41, 137] on span "Agents" at bounding box center [36, 140] width 19 height 17
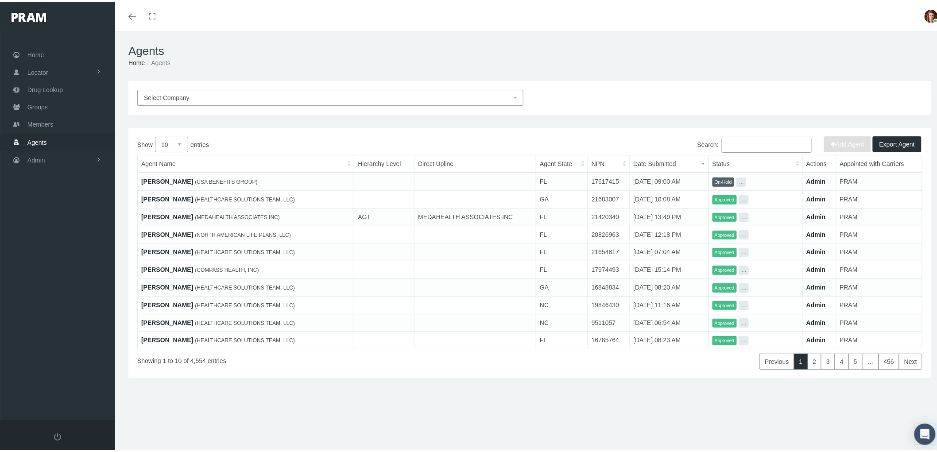
click at [722, 147] on input "Search:" at bounding box center [767, 143] width 90 height 16
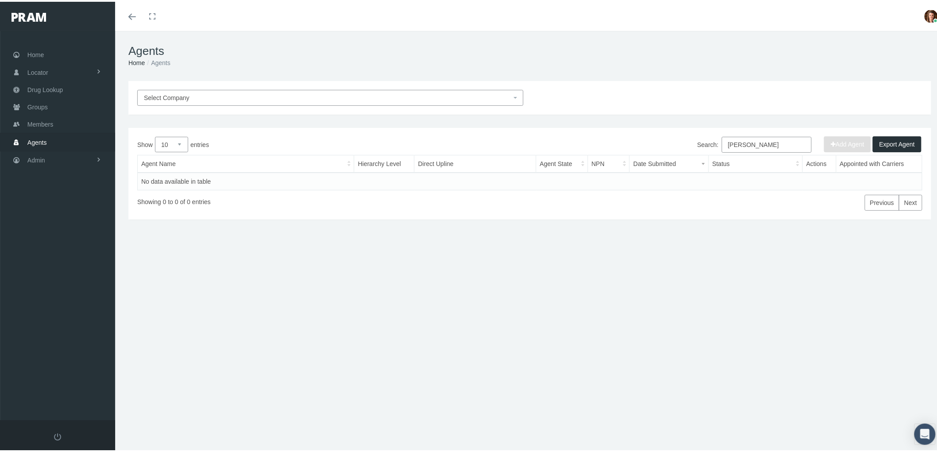
drag, startPoint x: 777, startPoint y: 139, endPoint x: 680, endPoint y: 131, distance: 96.8
click at [680, 131] on div "Show 10 25 50 100 entries Search: [PERSON_NAME] Agent Name Hierarchy Level Dire…" at bounding box center [529, 172] width 803 height 92
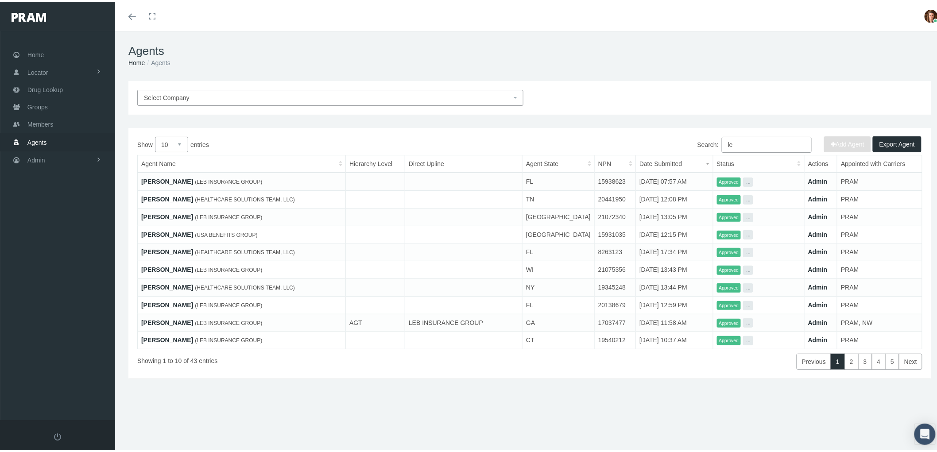
type input "l"
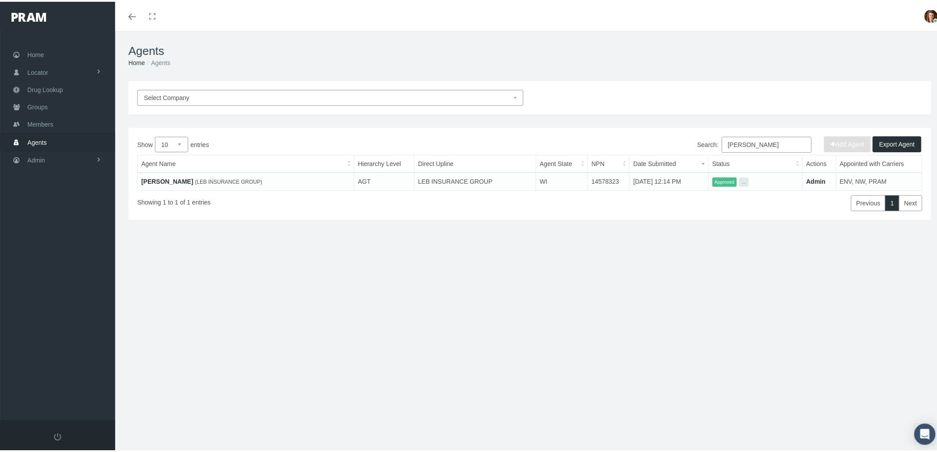
type input "[PERSON_NAME]"
click at [146, 183] on td "[PERSON_NAME] (LEB INSURANCE GROUP)" at bounding box center [246, 180] width 216 height 18
click at [156, 176] on link "Sarah Leb" at bounding box center [167, 179] width 52 height 7
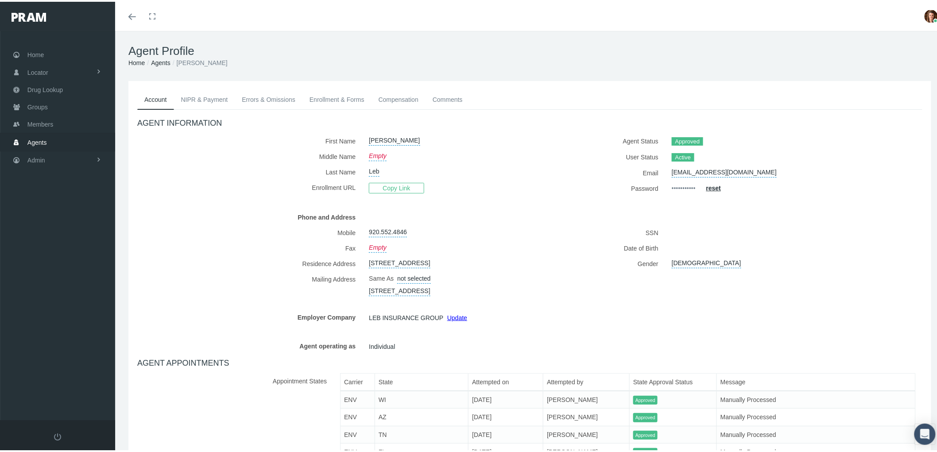
click at [443, 91] on link "Comments" at bounding box center [447, 97] width 44 height 19
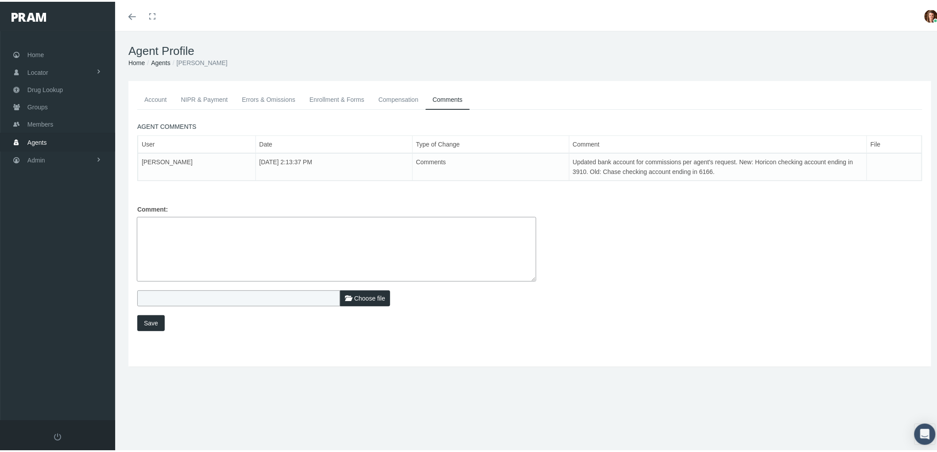
click at [408, 99] on link "Compensation" at bounding box center [398, 97] width 54 height 19
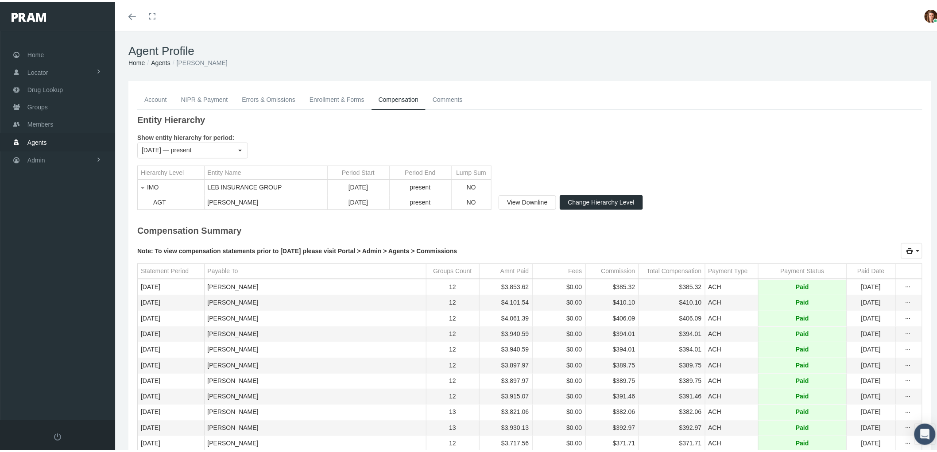
click at [344, 91] on link "Enrollment & Forms" at bounding box center [336, 97] width 69 height 19
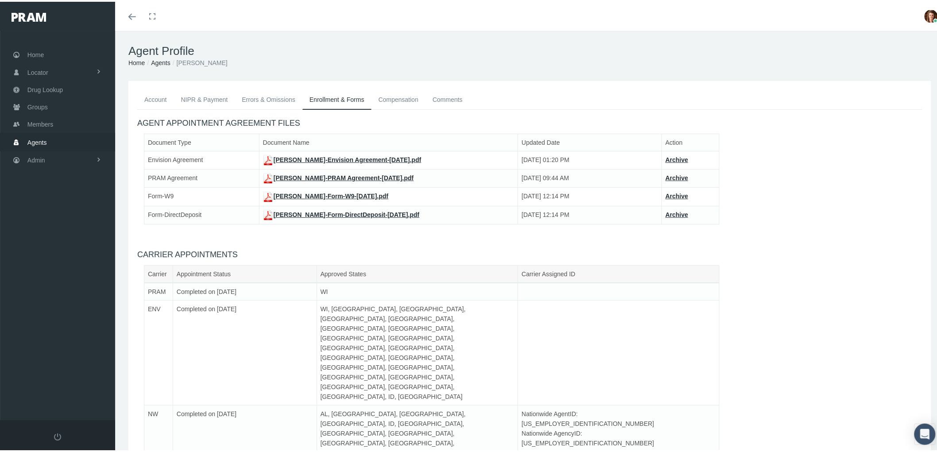
click at [317, 157] on link "Sarah Leb-Envision Agreement-Jul 02, 2020.pdf" at bounding box center [342, 158] width 158 height 7
click at [343, 195] on link "Sarah Leb-Form-W9-Nov 20, 2017.pdf" at bounding box center [326, 194] width 126 height 7
click at [50, 142] on link "Agents" at bounding box center [57, 139] width 115 height 17
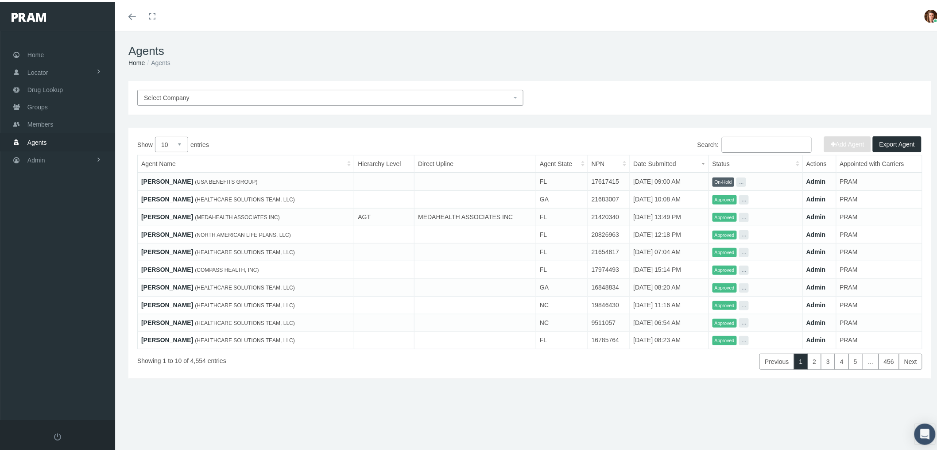
click at [767, 143] on input "Search:" at bounding box center [767, 143] width 90 height 16
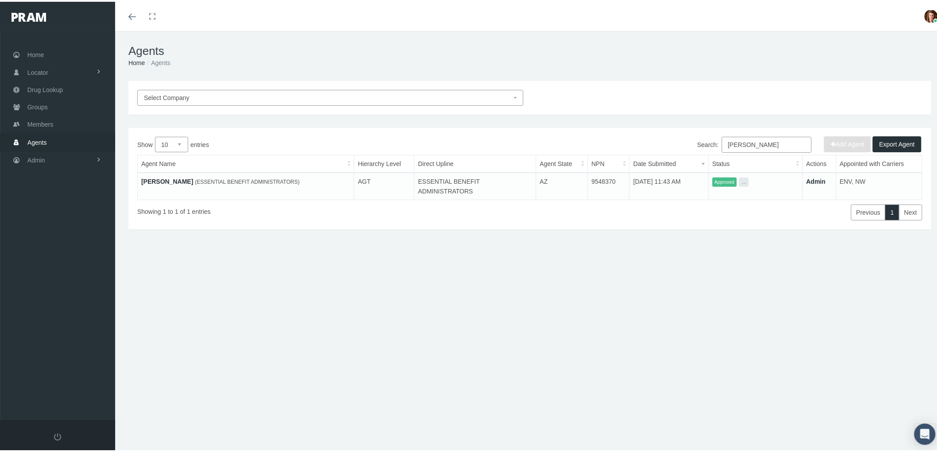
type input "[PERSON_NAME]"
click at [157, 178] on link "[PERSON_NAME]" at bounding box center [167, 179] width 52 height 7
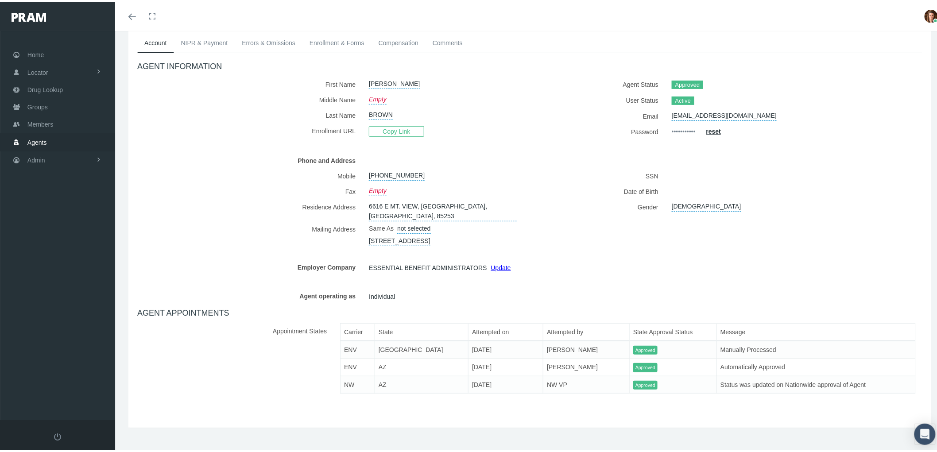
scroll to position [59, 0]
click at [405, 37] on link "Compensation" at bounding box center [398, 38] width 54 height 19
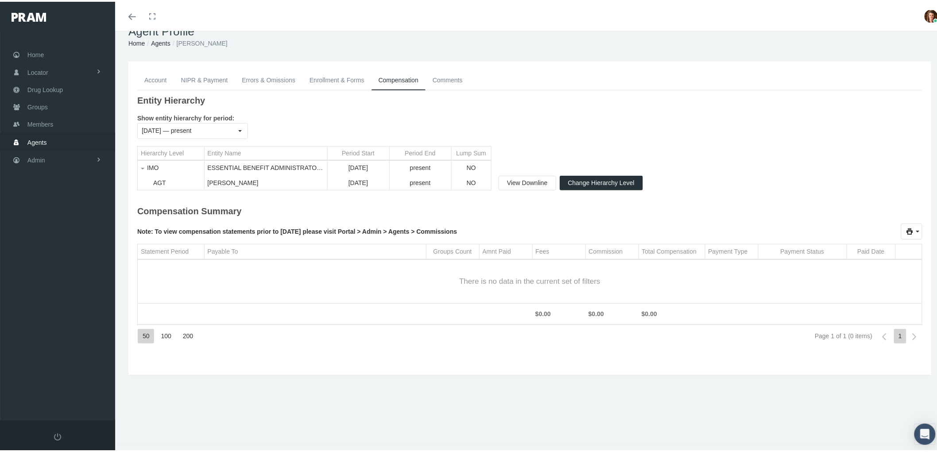
click at [444, 80] on link "Comments" at bounding box center [447, 78] width 44 height 19
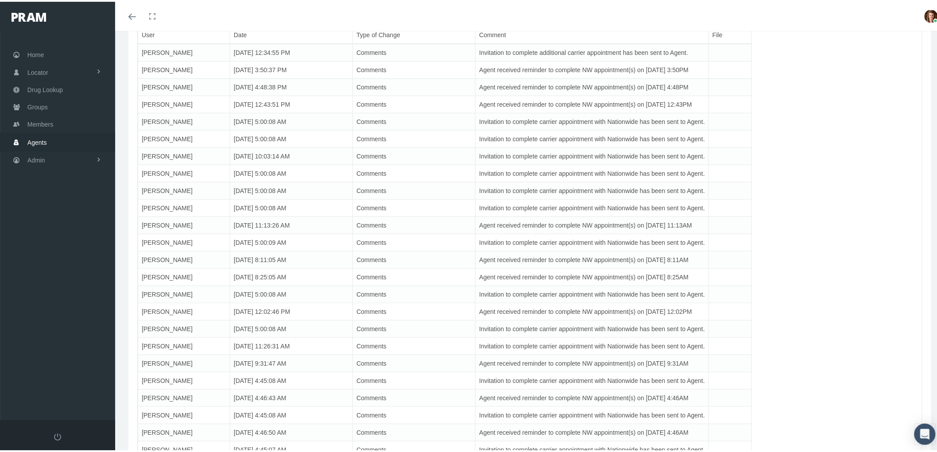
scroll to position [0, 0]
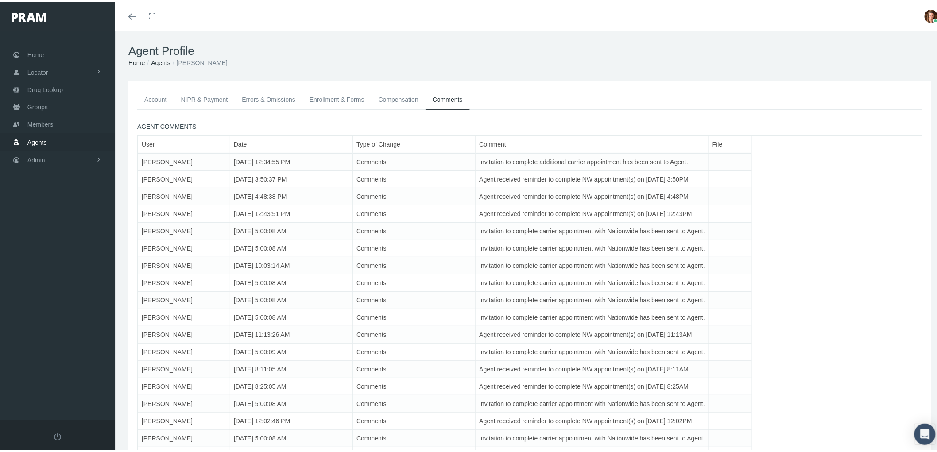
click at [42, 141] on span "Agents" at bounding box center [36, 140] width 19 height 17
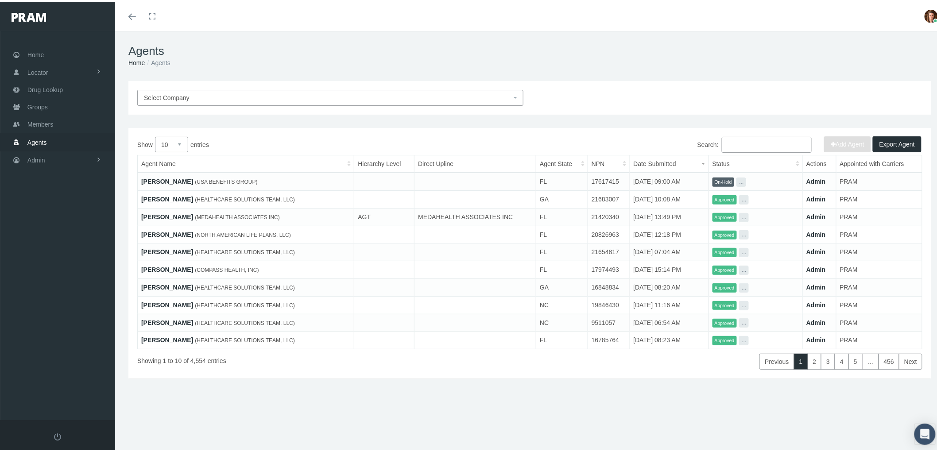
click at [753, 147] on input "Search:" at bounding box center [767, 143] width 90 height 16
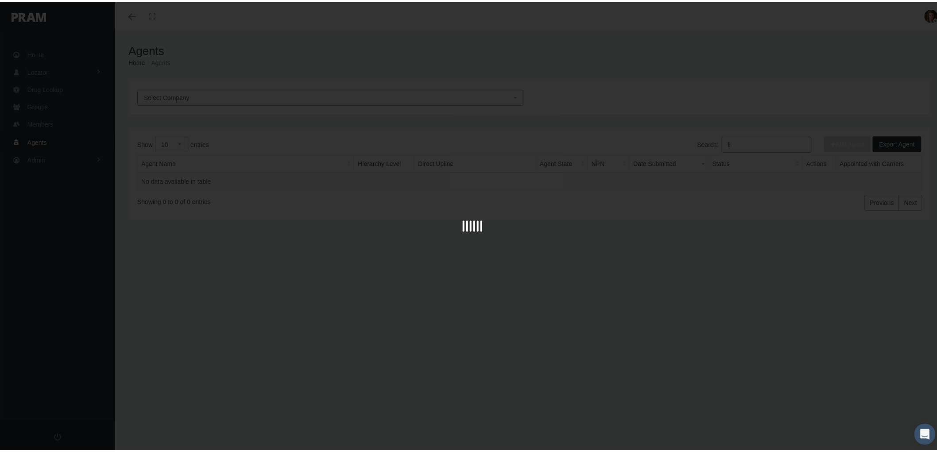
type input "l"
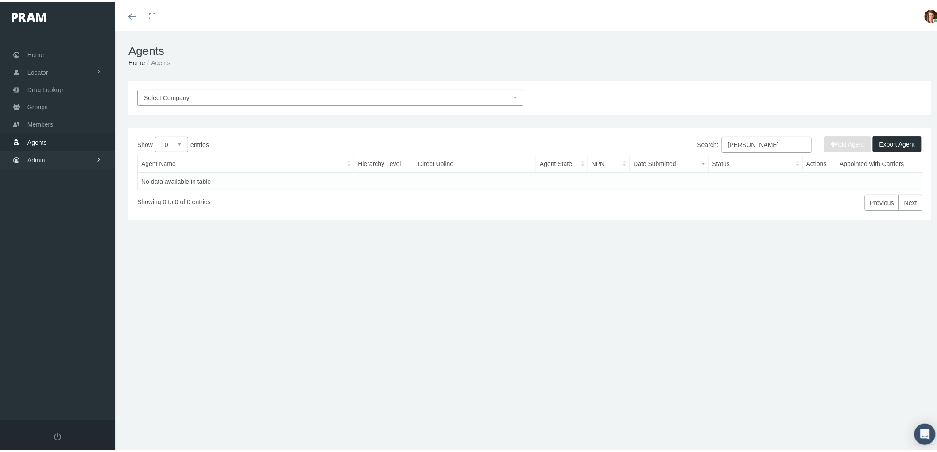
type input "[PERSON_NAME]"
click at [47, 156] on link "Admin" at bounding box center [57, 158] width 115 height 17
click at [61, 269] on span "Companies" at bounding box center [51, 276] width 31 height 15
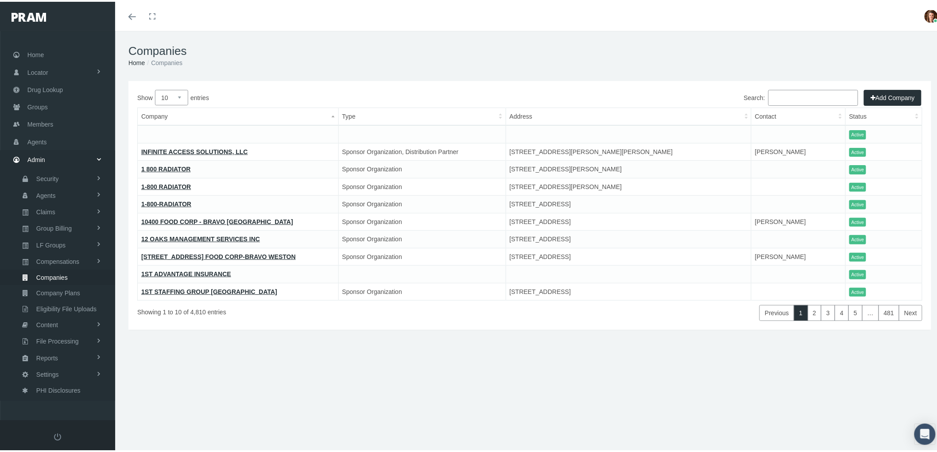
click at [805, 90] on input "Search:" at bounding box center [813, 96] width 90 height 16
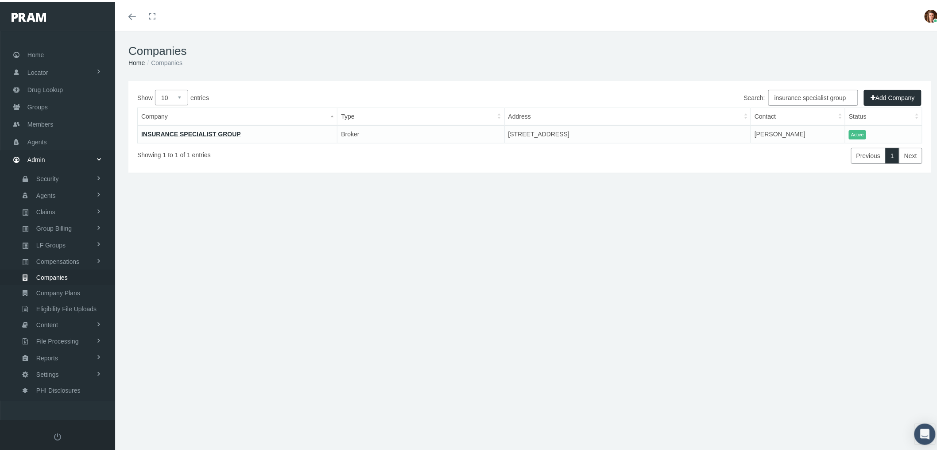
type input "insurance specialist group"
click at [206, 132] on link "INSURANCE SPECIALIST GROUP" at bounding box center [191, 132] width 100 height 7
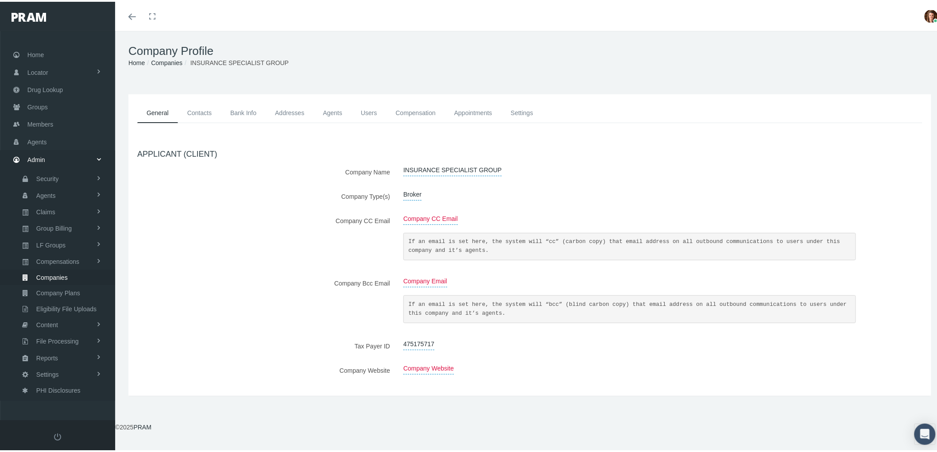
click at [201, 105] on link "Contacts" at bounding box center [199, 111] width 43 height 20
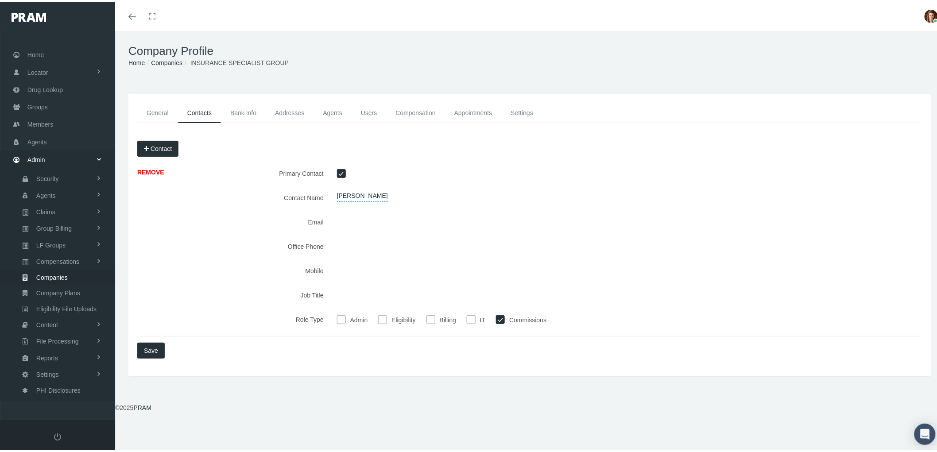
click at [330, 111] on link "Agents" at bounding box center [332, 111] width 38 height 20
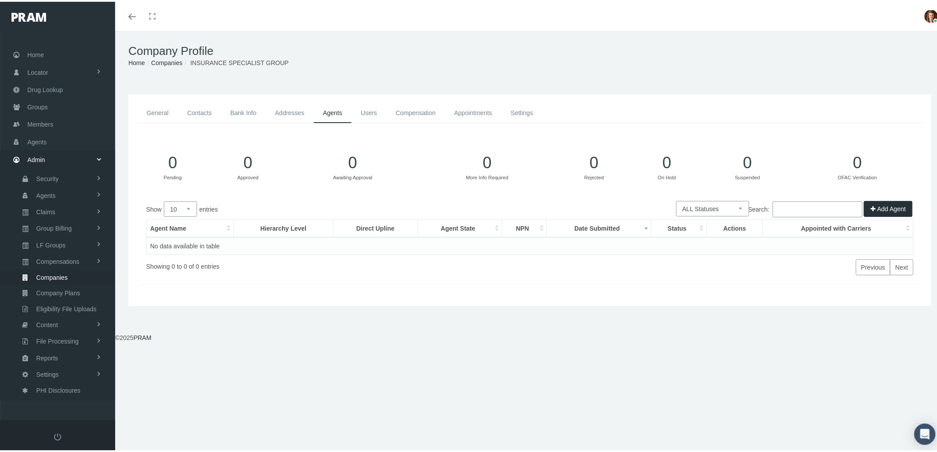
click at [469, 109] on link "Appointments" at bounding box center [473, 111] width 57 height 20
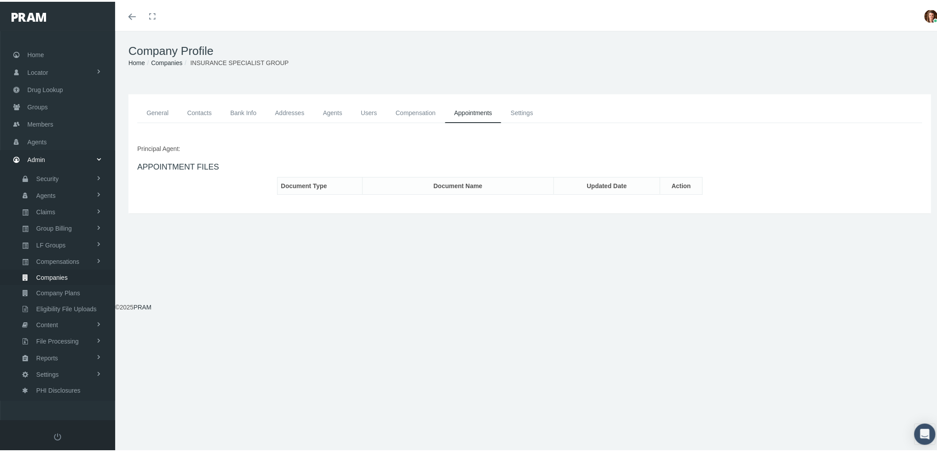
click at [53, 270] on span "Companies" at bounding box center [51, 275] width 31 height 15
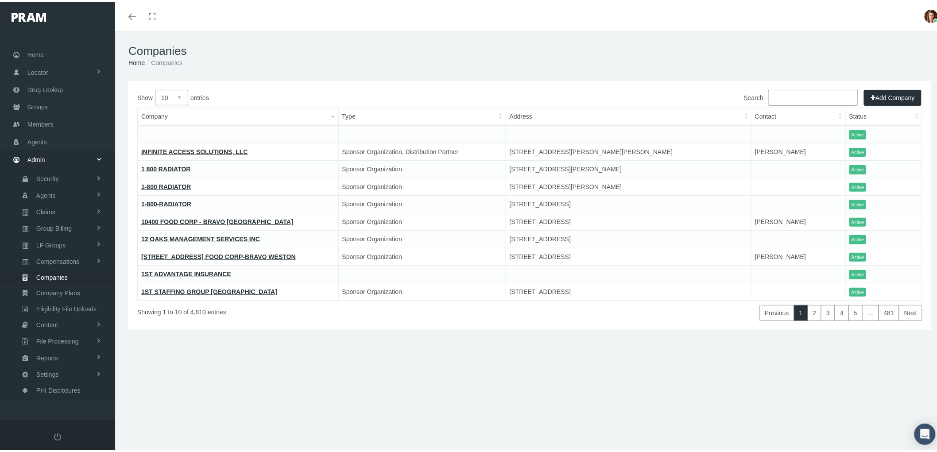
click at [768, 102] on input "Search:" at bounding box center [813, 96] width 90 height 16
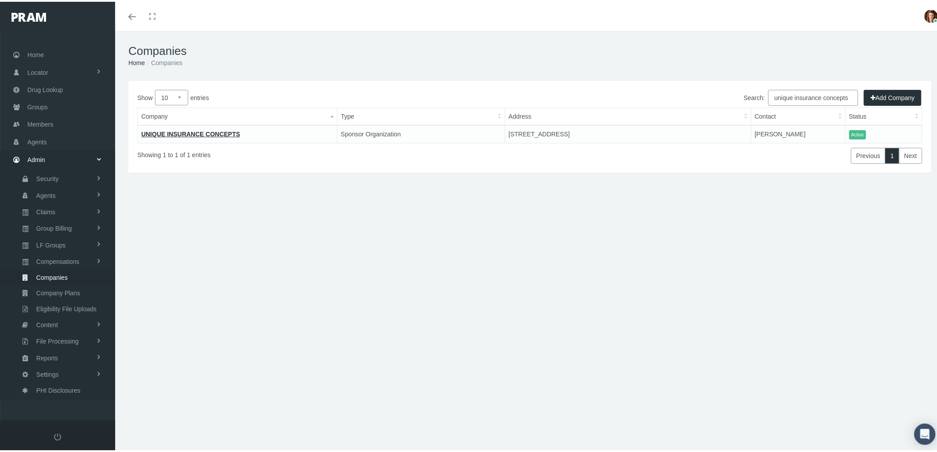
type input "unique insurance concepts"
click at [182, 131] on link "UNIQUE INSURANCE CONCEPTS" at bounding box center [190, 132] width 99 height 7
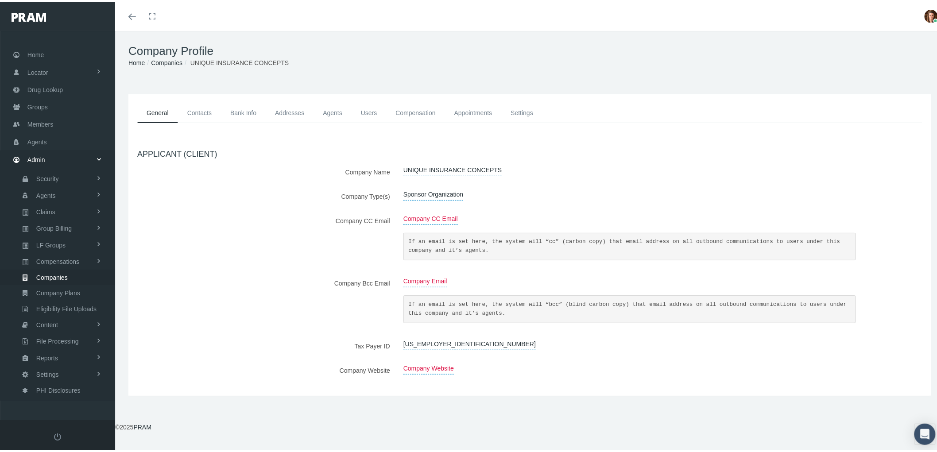
click at [196, 108] on link "Contacts" at bounding box center [199, 111] width 43 height 20
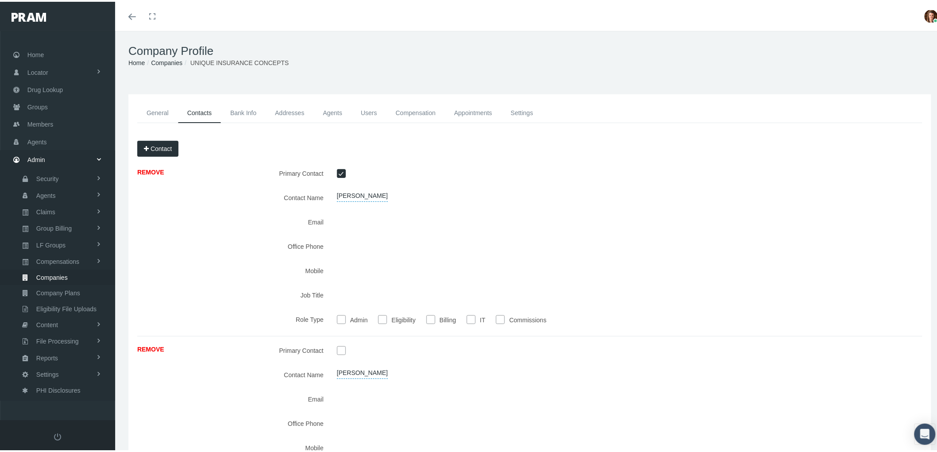
click at [472, 109] on link "Appointments" at bounding box center [473, 111] width 57 height 20
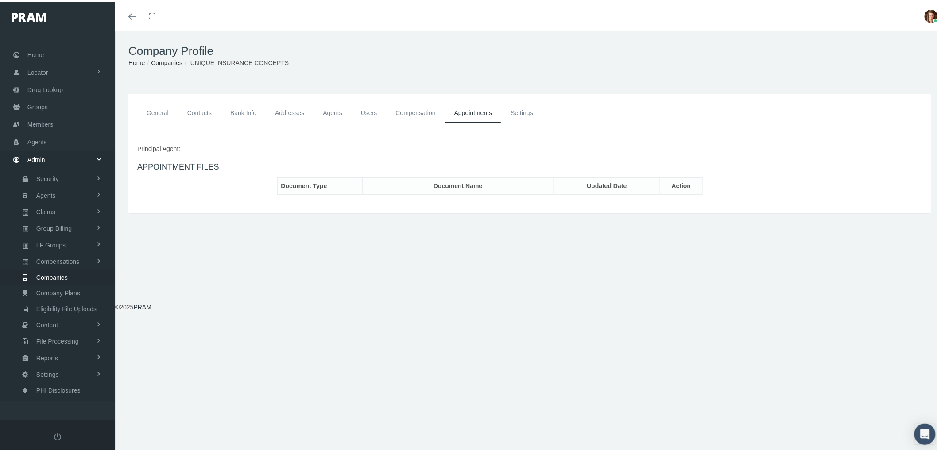
click at [405, 108] on link "Compensation" at bounding box center [415, 111] width 58 height 20
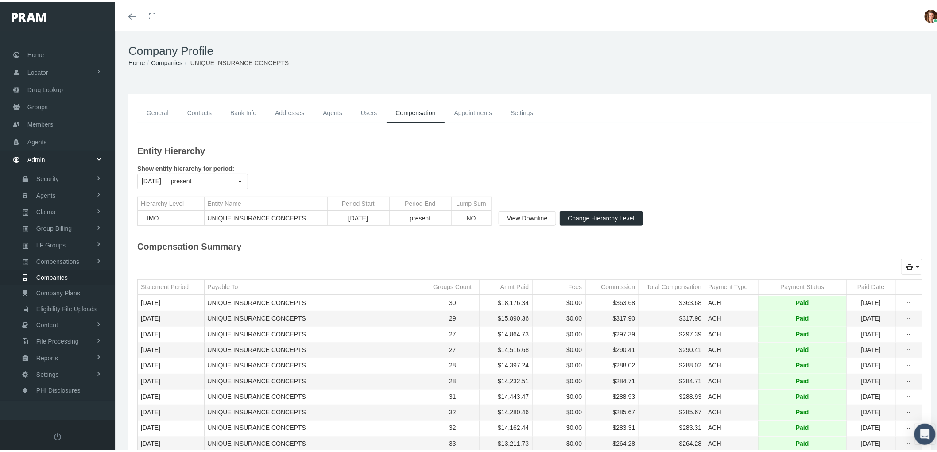
click at [360, 109] on link "Users" at bounding box center [369, 111] width 35 height 20
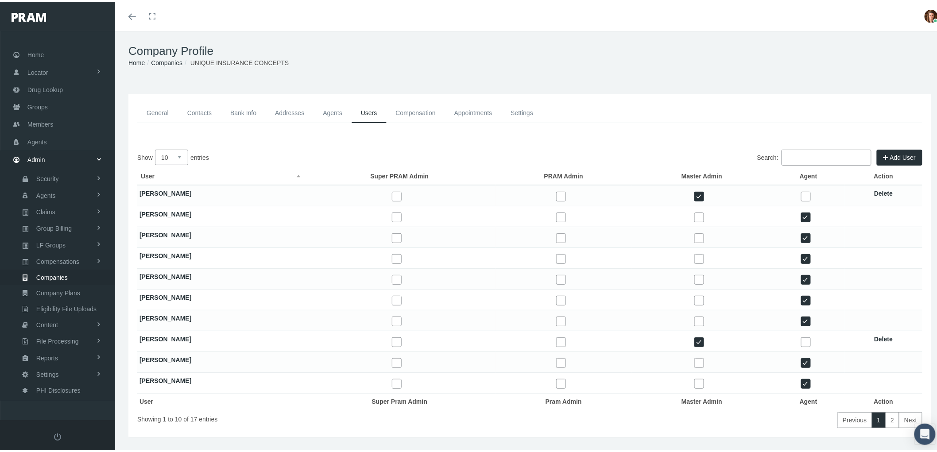
click at [210, 107] on link "Contacts" at bounding box center [199, 111] width 43 height 20
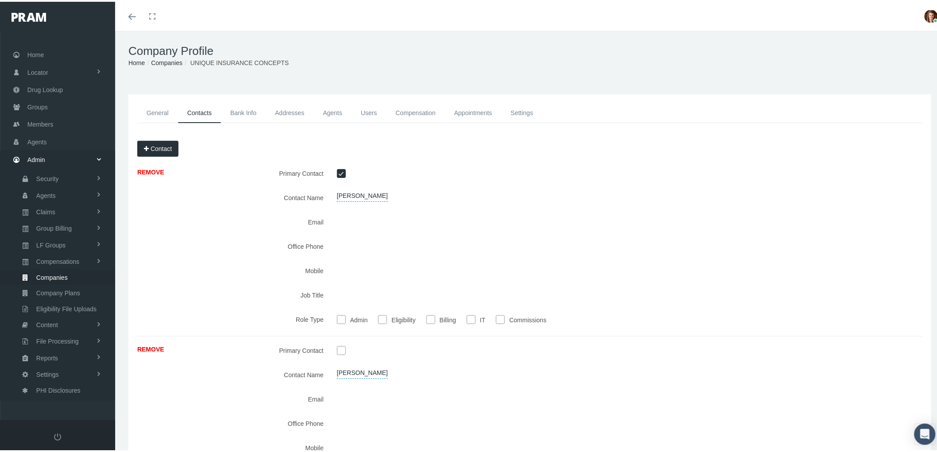
click at [58, 270] on span "Companies" at bounding box center [51, 275] width 31 height 15
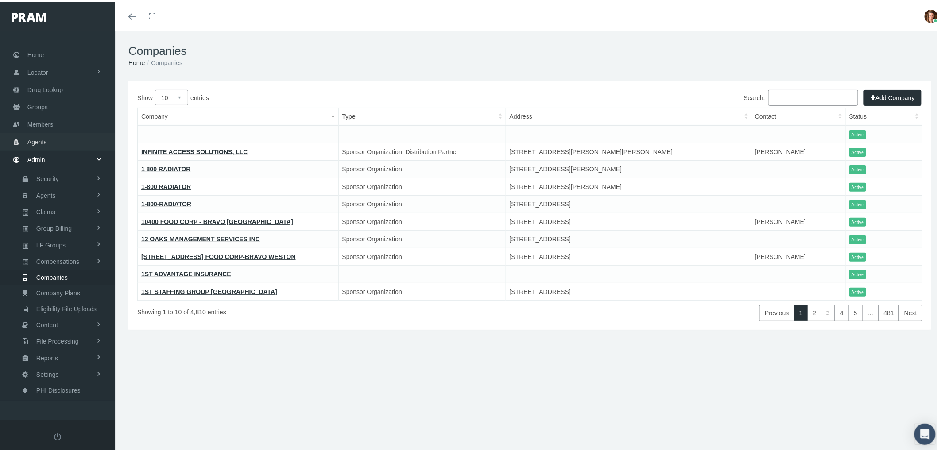
click at [41, 141] on span "Agents" at bounding box center [36, 140] width 19 height 17
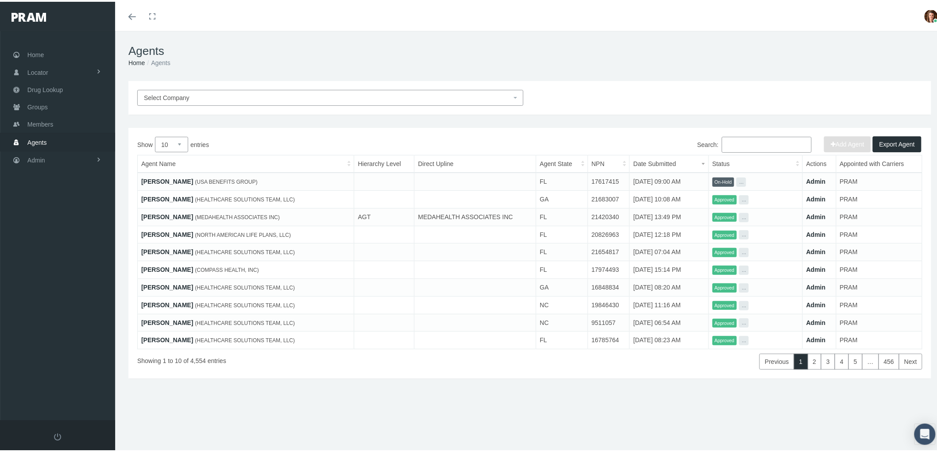
click at [734, 144] on input "Search:" at bounding box center [767, 143] width 90 height 16
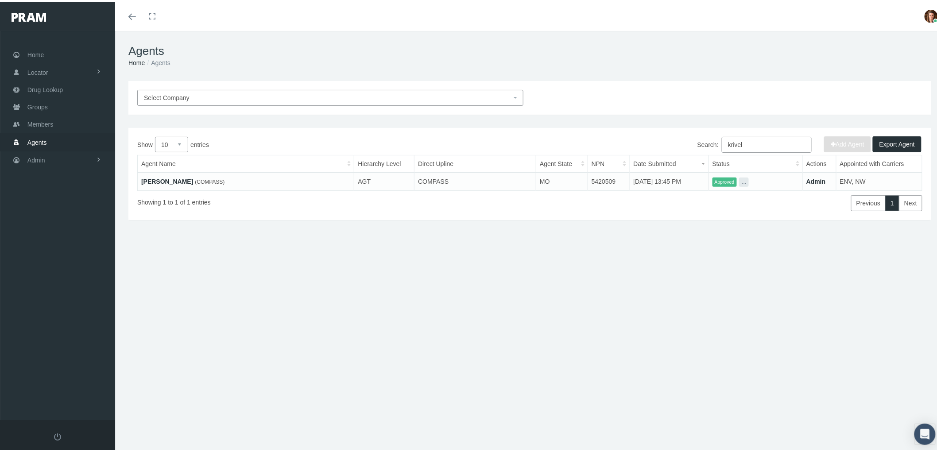
type input "krivel"
click at [168, 177] on link "[PERSON_NAME]" at bounding box center [167, 179] width 52 height 7
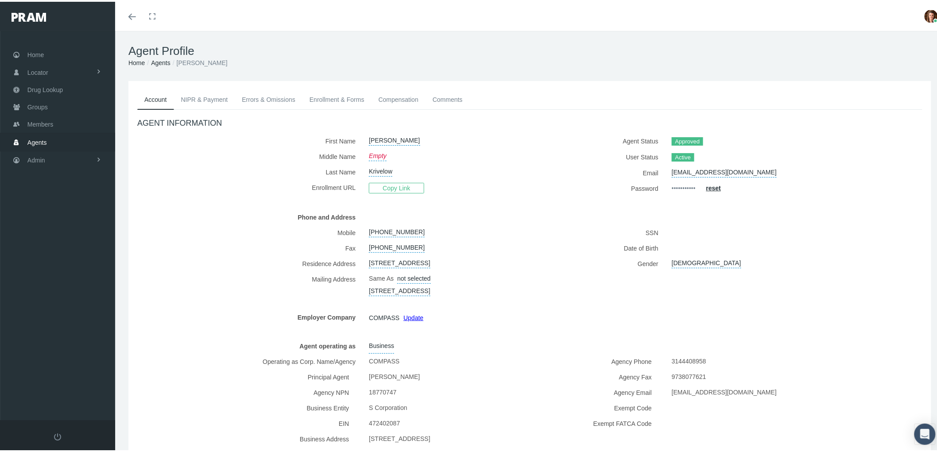
click at [192, 98] on link "NIPR & Payment" at bounding box center [204, 97] width 61 height 19
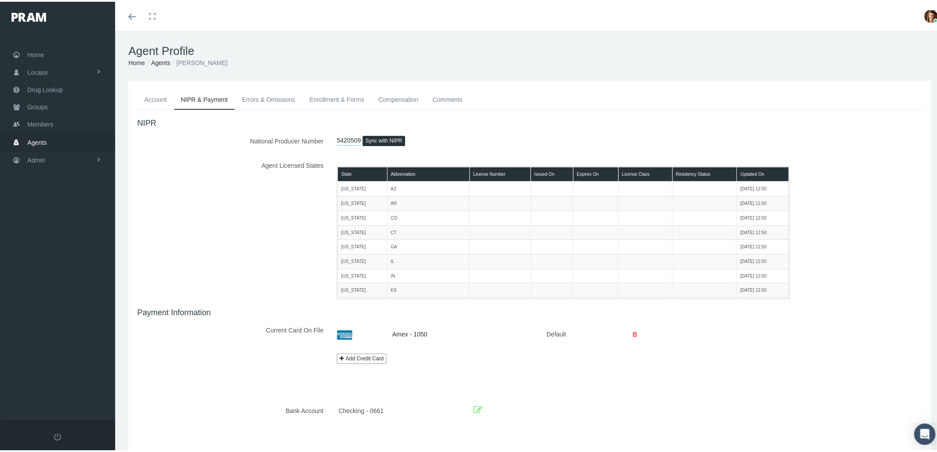
click at [266, 94] on link "Errors & Omissions" at bounding box center [269, 97] width 68 height 19
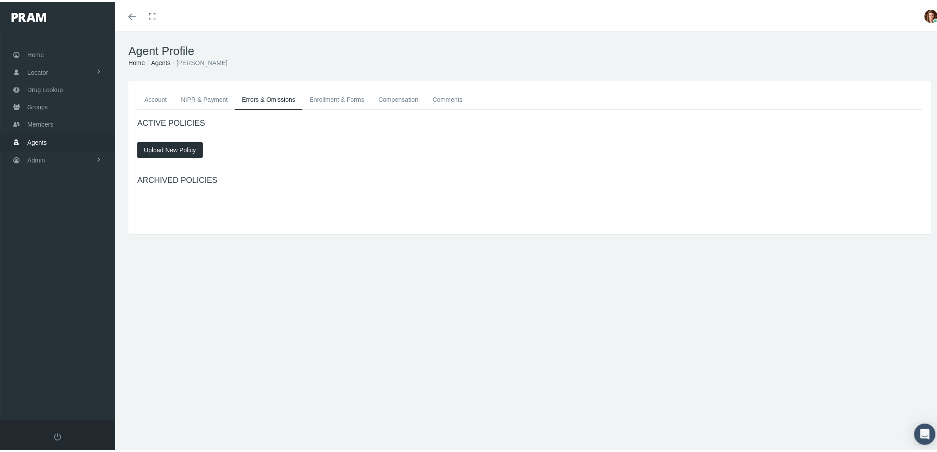
click at [334, 98] on link "Enrollment & Forms" at bounding box center [336, 97] width 69 height 19
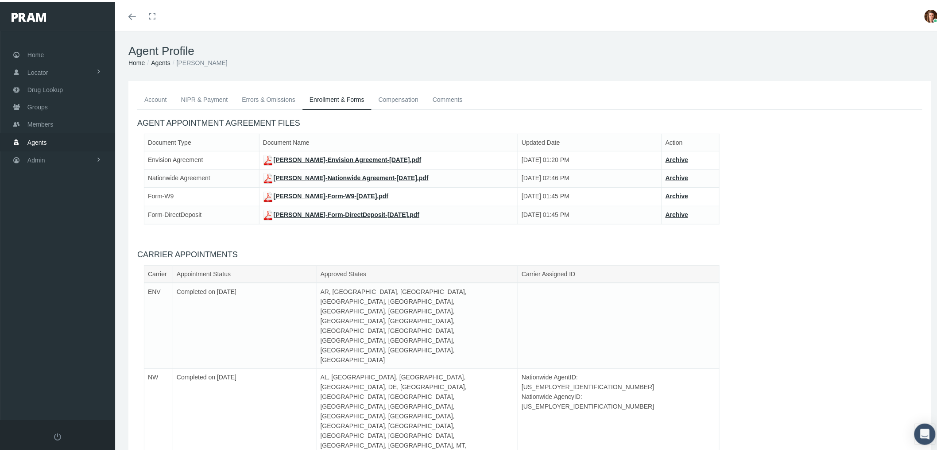
click at [359, 193] on link "Joseph Krivelow-Form-W9-Nov 22, 2017.pdf" at bounding box center [326, 194] width 126 height 7
click at [344, 176] on link "Joseph Krivelow-Nationwide Agreement-Apr 05, 2022.pdf" at bounding box center [346, 176] width 166 height 7
click at [40, 158] on span "Admin" at bounding box center [36, 158] width 18 height 17
click at [44, 277] on span "Companies" at bounding box center [51, 276] width 31 height 15
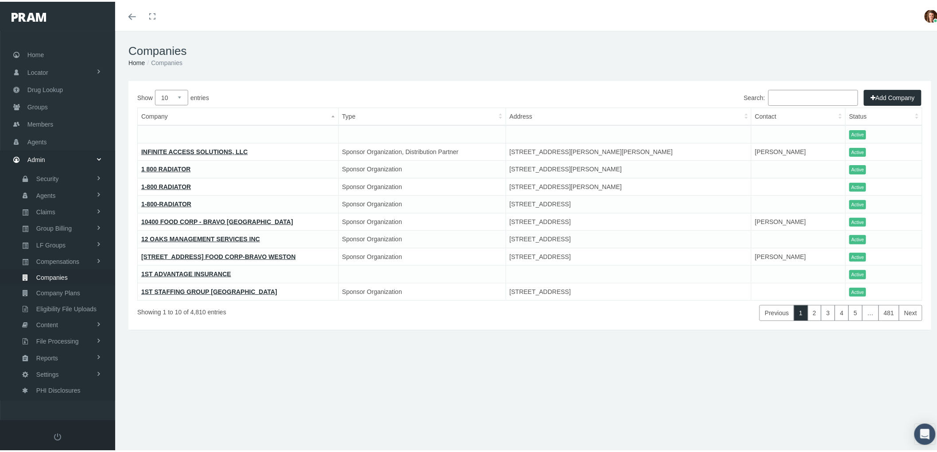
click at [788, 97] on input "Search:" at bounding box center [813, 96] width 90 height 16
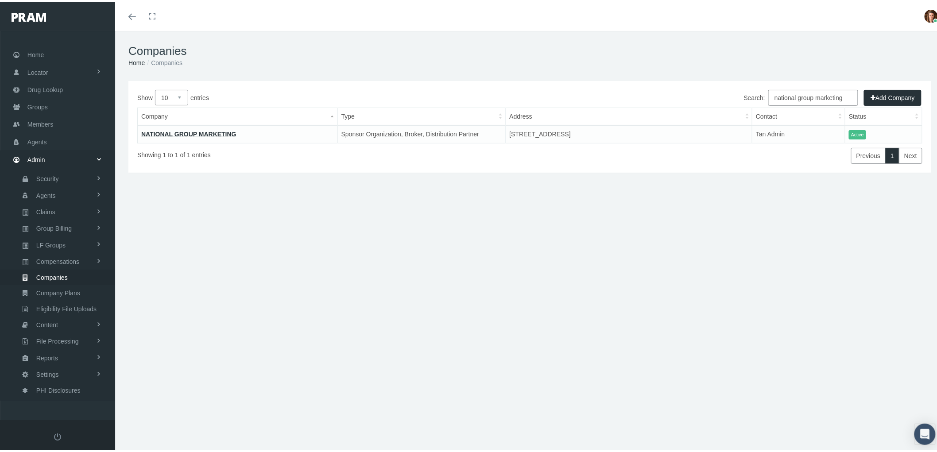
type input "national group marketing"
click at [212, 125] on td "NATIONAL GROUP MARKETING" at bounding box center [238, 133] width 200 height 18
click at [205, 131] on link "NATIONAL GROUP MARKETING" at bounding box center [188, 132] width 95 height 7
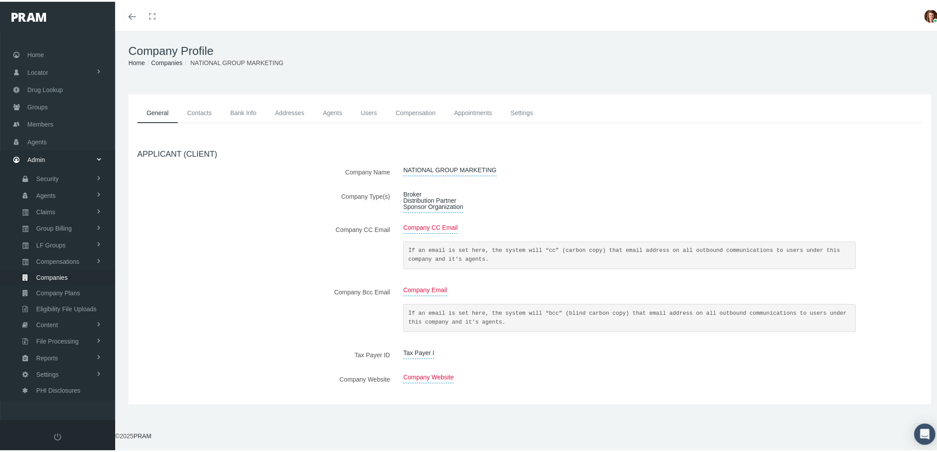
click at [201, 111] on link "Contacts" at bounding box center [199, 111] width 43 height 20
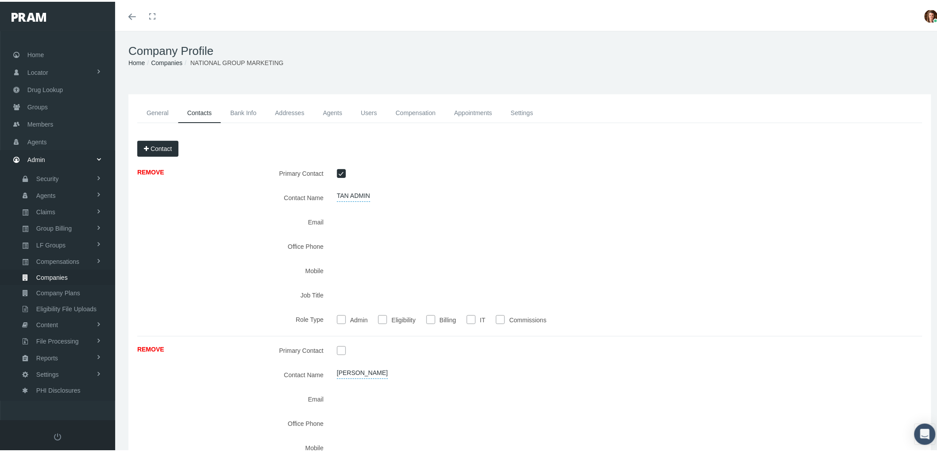
scroll to position [136, 0]
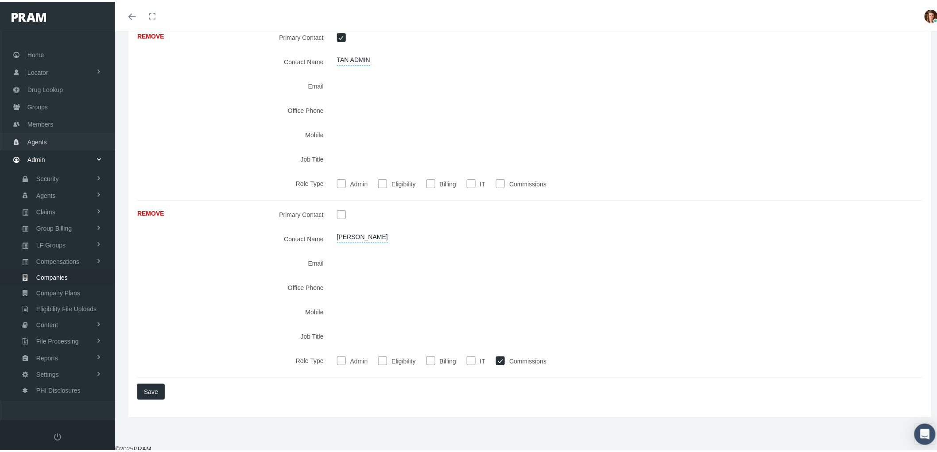
click at [38, 140] on span "Agents" at bounding box center [36, 140] width 19 height 17
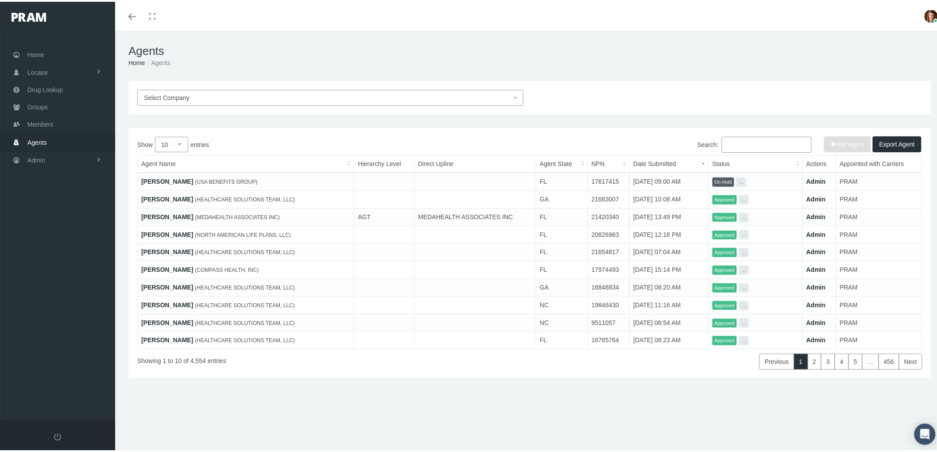
click at [762, 142] on input "Search:" at bounding box center [767, 143] width 90 height 16
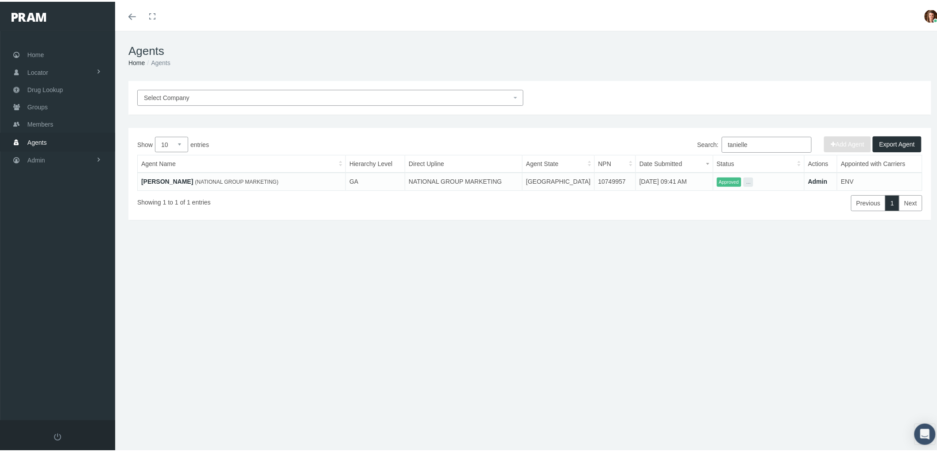
type input "tanielle"
click at [179, 177] on link "[PERSON_NAME]" at bounding box center [167, 179] width 52 height 7
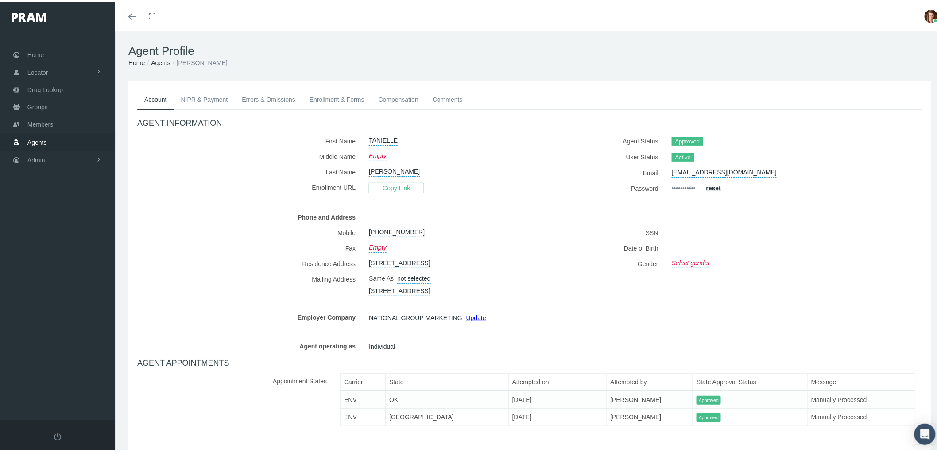
click at [204, 96] on link "NIPR & Payment" at bounding box center [204, 97] width 61 height 19
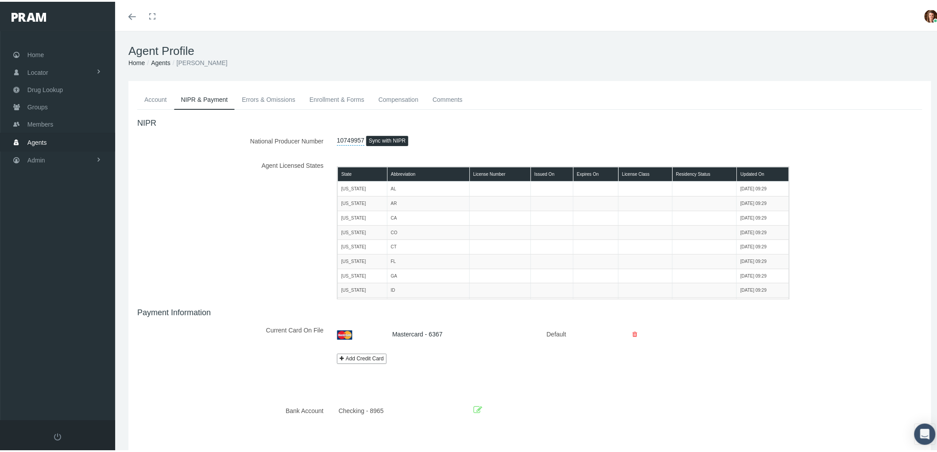
click at [344, 97] on link "Enrollment & Forms" at bounding box center [336, 97] width 69 height 19
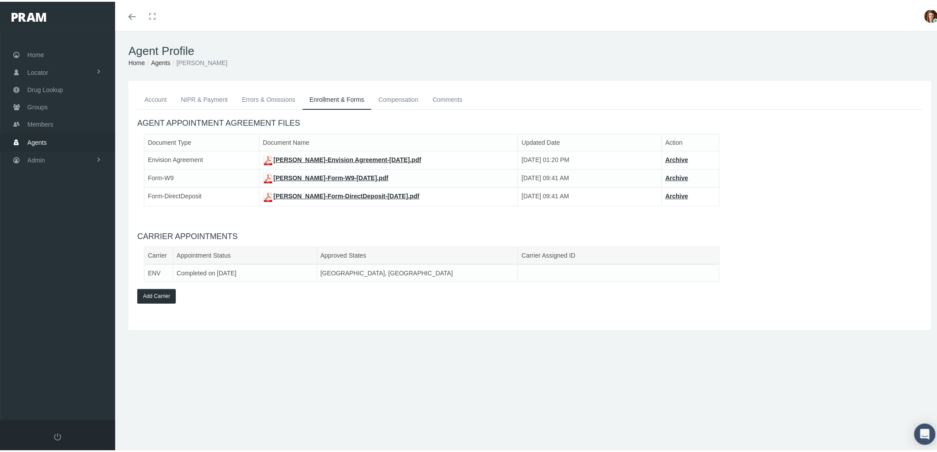
click at [325, 175] on link "TANIELLE PENNINGTON-Form-W9-Feb 13, 2018.pdf" at bounding box center [326, 176] width 126 height 7
click at [34, 139] on span "Agents" at bounding box center [36, 140] width 19 height 17
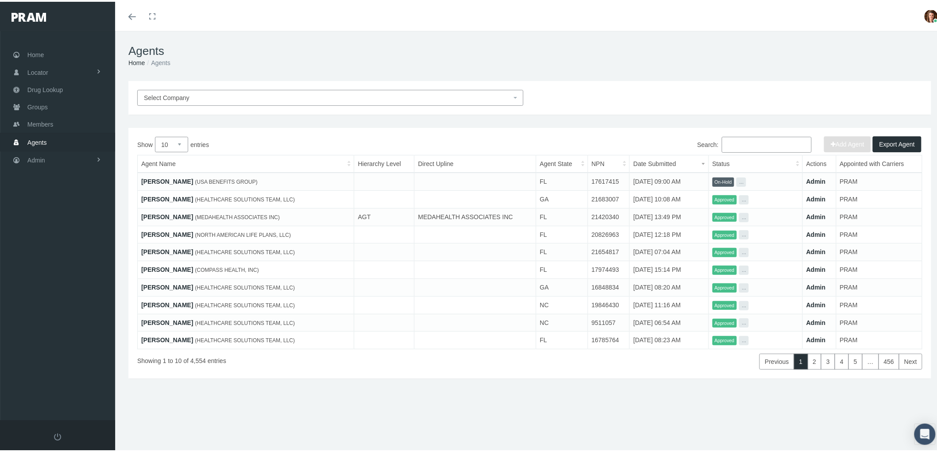
click at [750, 140] on input "Search:" at bounding box center [767, 143] width 90 height 16
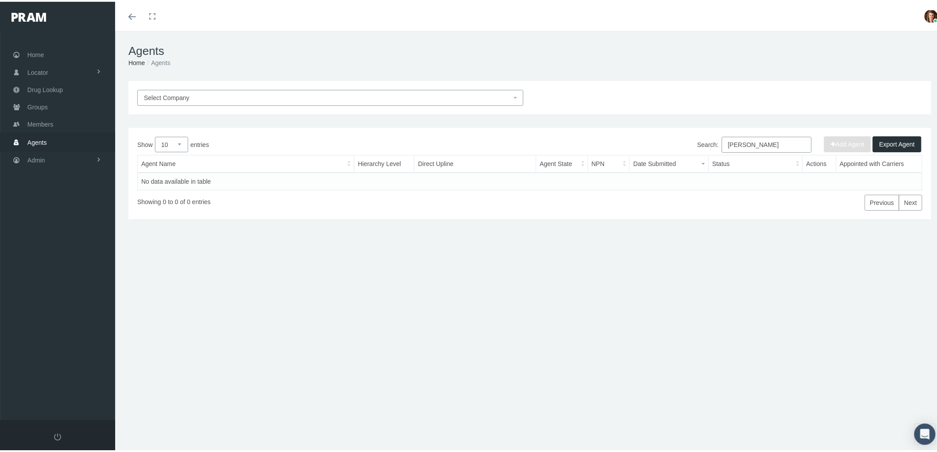
click at [766, 147] on input "doug chapman" at bounding box center [767, 143] width 90 height 16
drag, startPoint x: 778, startPoint y: 144, endPoint x: 711, endPoint y: 152, distance: 67.4
click at [713, 152] on div "Search: doug chapman" at bounding box center [754, 144] width 114 height 18
type input "d"
click at [40, 166] on div "Home Locator Pharmacy Cannabis Provider Drug Lookup Groups" at bounding box center [61, 223] width 123 height 389
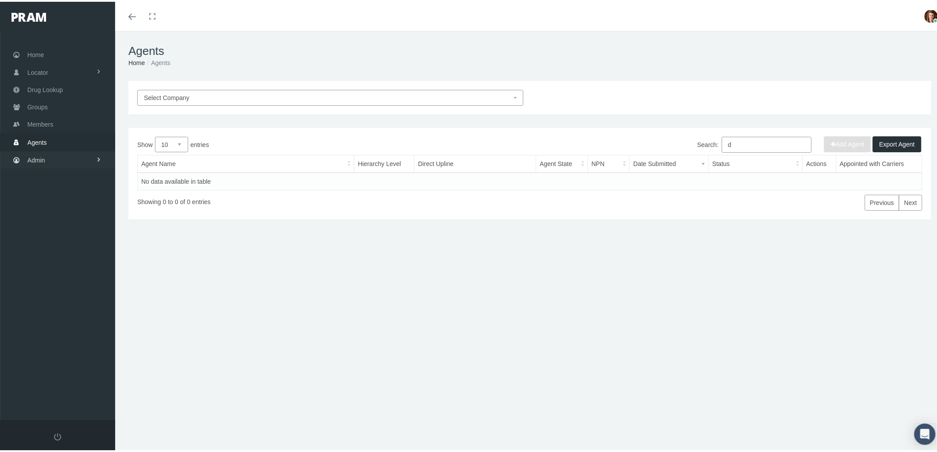
click at [48, 154] on link "Admin" at bounding box center [57, 158] width 115 height 17
click at [67, 274] on span "Companies" at bounding box center [51, 276] width 31 height 15
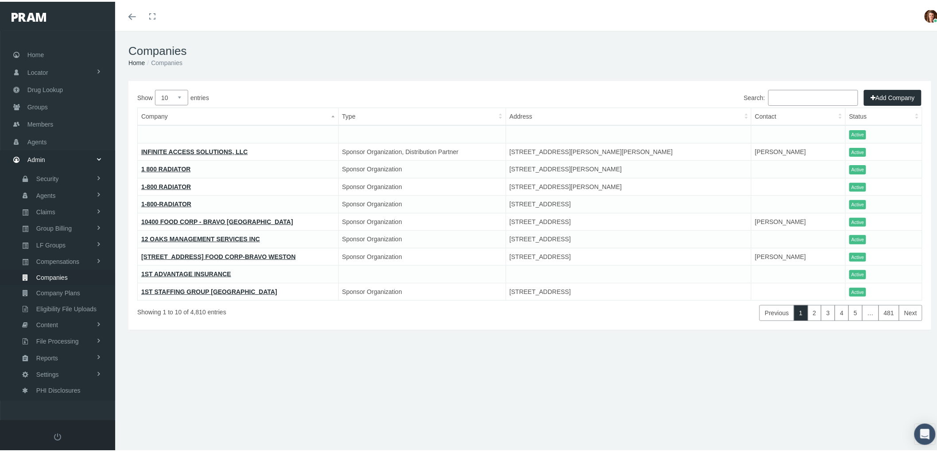
click at [803, 96] on input "Search:" at bounding box center [813, 96] width 90 height 16
type input "d"
type input "a"
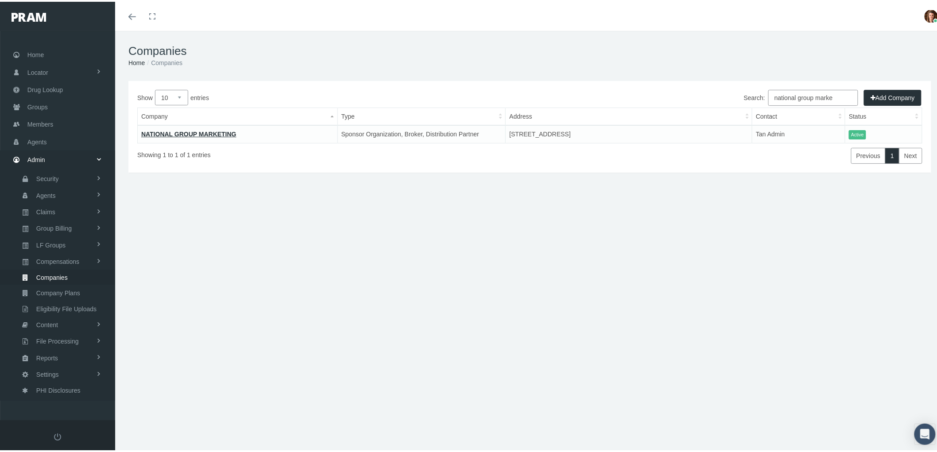
type input "national group marke"
click at [196, 126] on td "NATIONAL GROUP MARKETING" at bounding box center [238, 133] width 200 height 18
click at [197, 129] on link "NATIONAL GROUP MARKETING" at bounding box center [188, 132] width 95 height 7
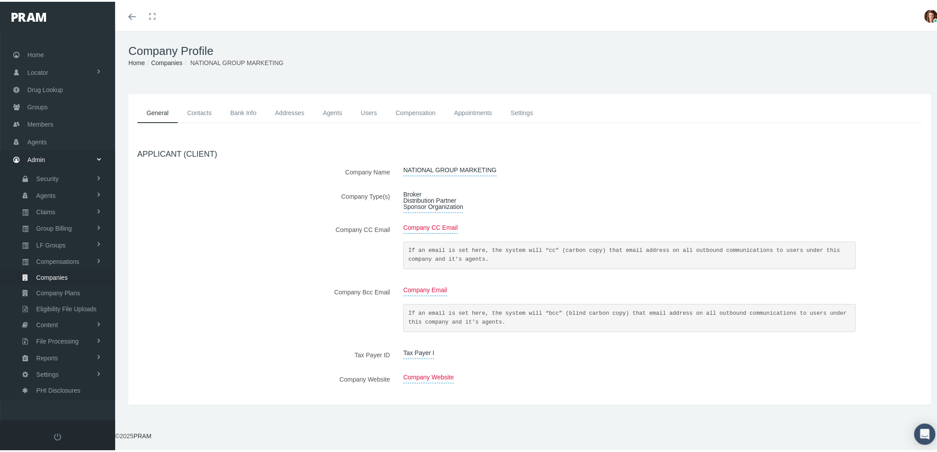
click at [207, 112] on link "Contacts" at bounding box center [199, 111] width 43 height 20
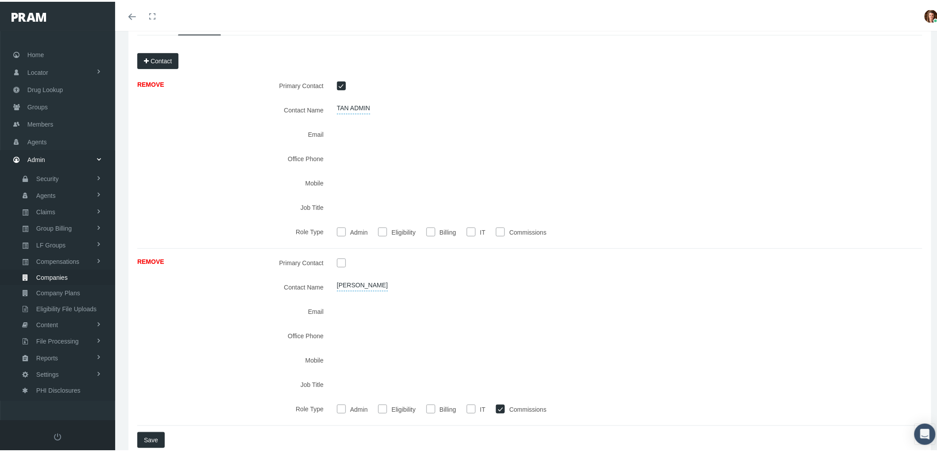
scroll to position [136, 0]
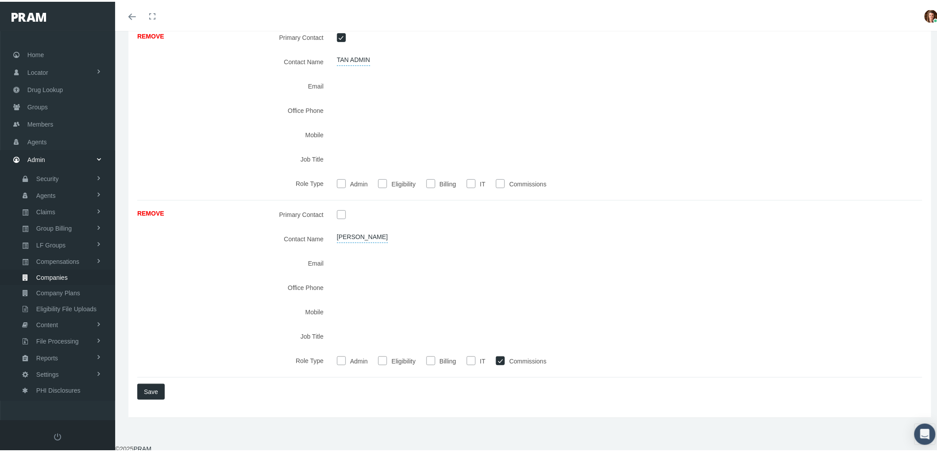
click at [442, 282] on div at bounding box center [596, 285] width 532 height 15
click at [335, 260] on div at bounding box center [596, 261] width 532 height 15
click at [55, 274] on span "Companies" at bounding box center [51, 275] width 31 height 15
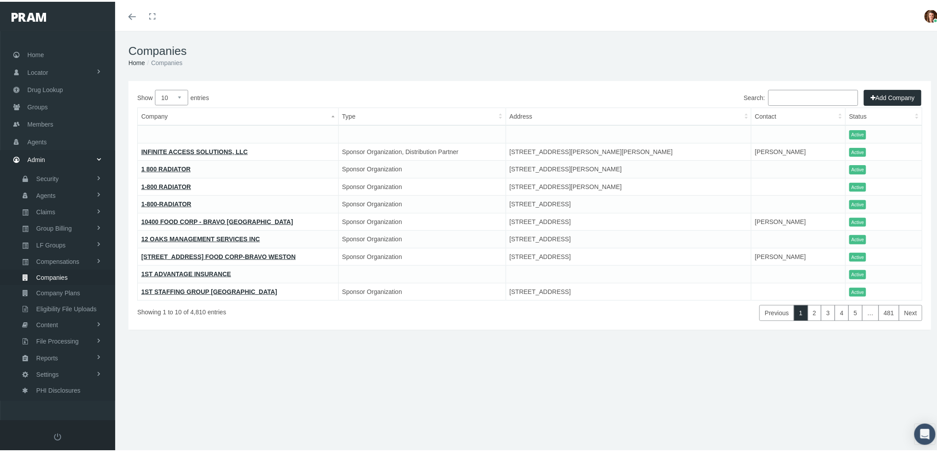
click at [768, 98] on input "Search:" at bounding box center [813, 96] width 90 height 16
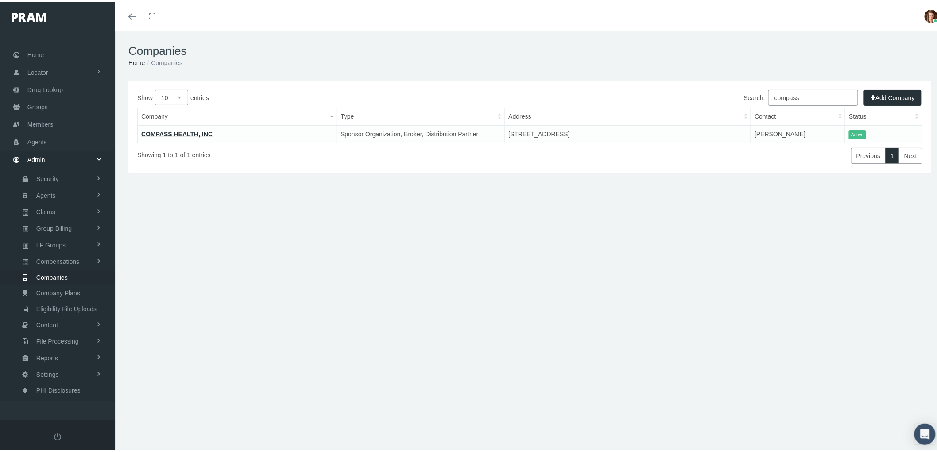
type input "compass"
click at [158, 133] on link "COMPASS HEALTH, INC" at bounding box center [176, 132] width 71 height 7
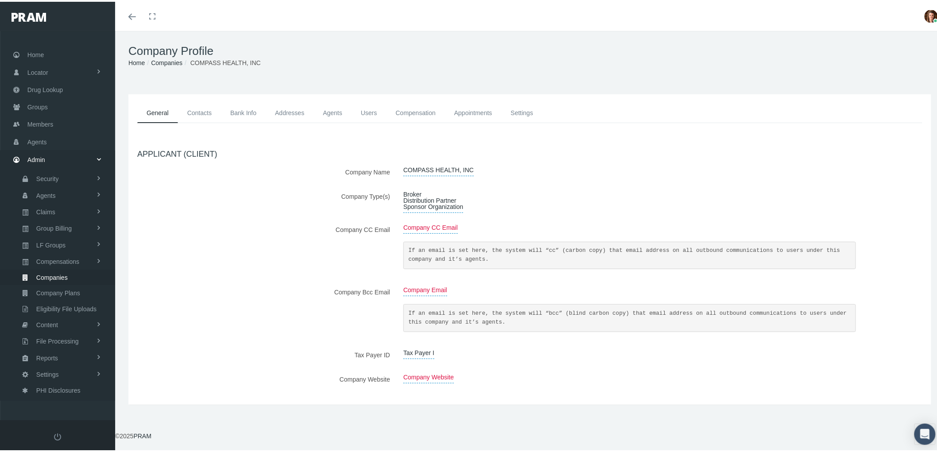
click at [205, 108] on link "Contacts" at bounding box center [199, 111] width 43 height 20
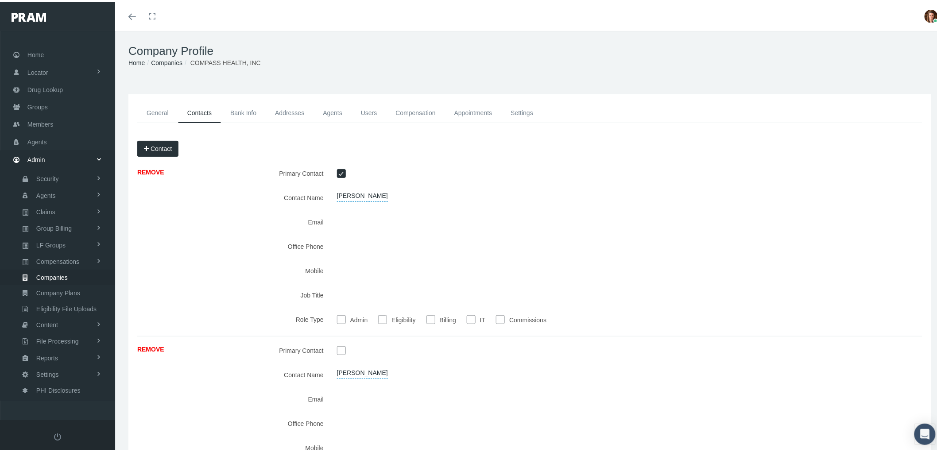
click at [157, 108] on link "General" at bounding box center [157, 111] width 41 height 20
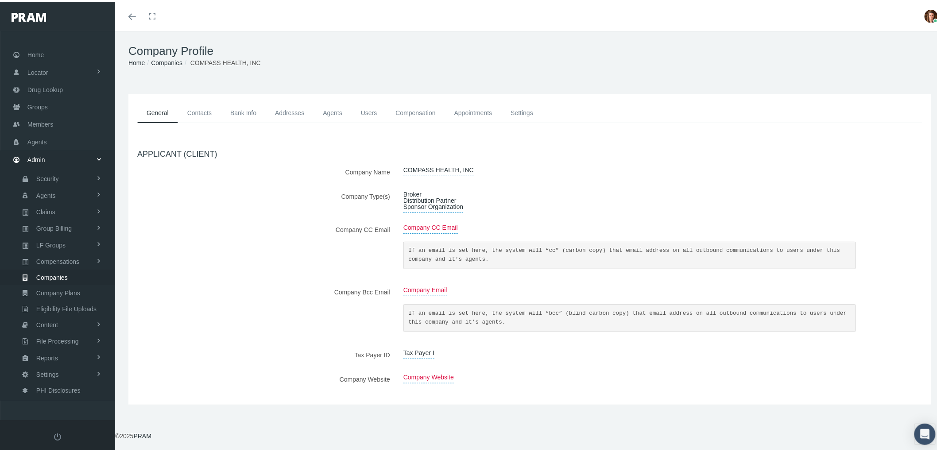
click at [197, 107] on link "Contacts" at bounding box center [199, 111] width 43 height 20
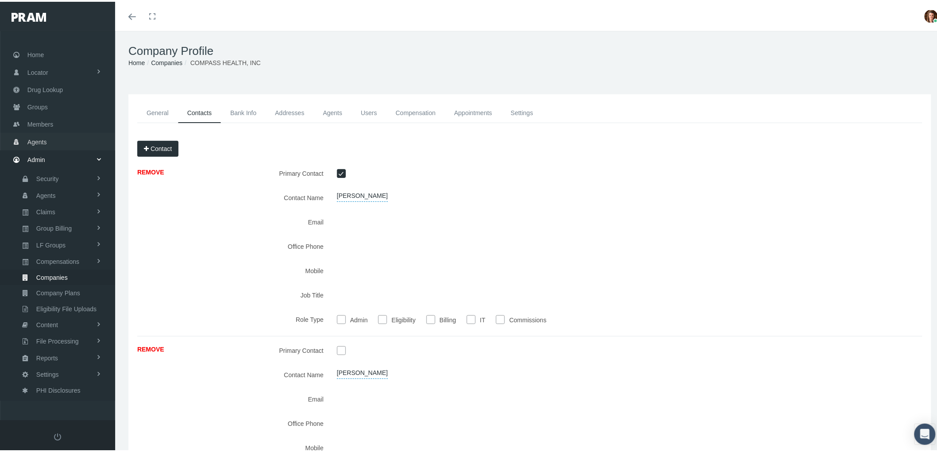
click at [53, 133] on link "Agents" at bounding box center [57, 139] width 115 height 17
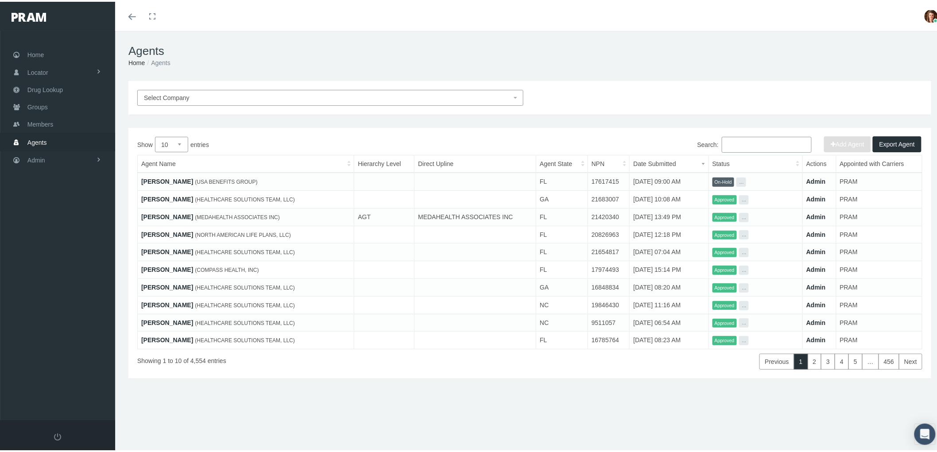
click at [759, 143] on input "Search:" at bounding box center [767, 143] width 90 height 16
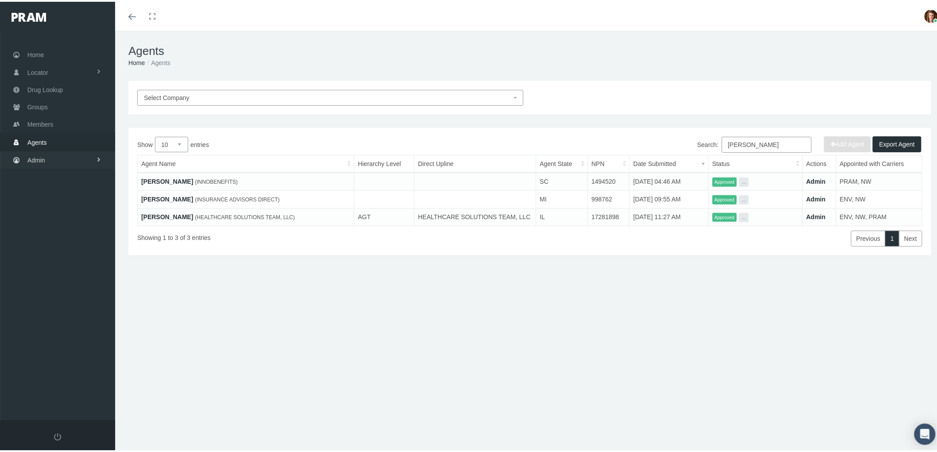
type input "[PERSON_NAME]"
click at [37, 157] on span "Admin" at bounding box center [36, 158] width 18 height 17
click at [54, 269] on span "Companies" at bounding box center [51, 276] width 31 height 15
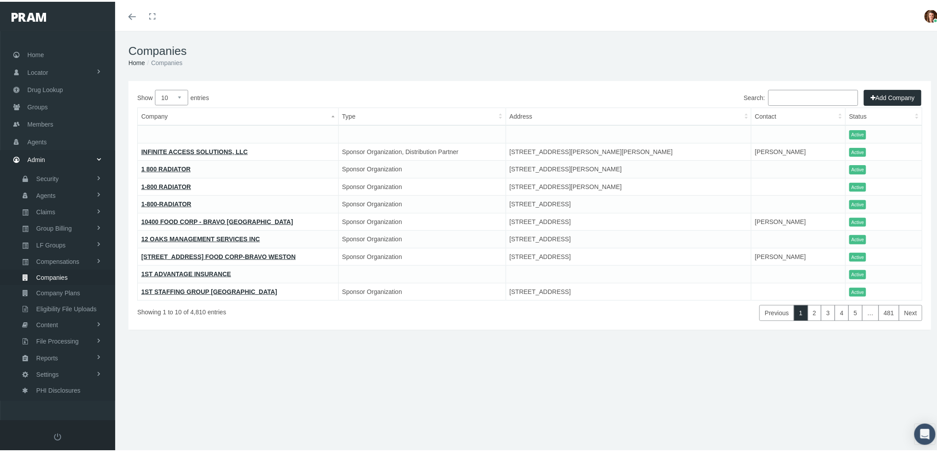
click at [781, 107] on th "Contact" at bounding box center [798, 115] width 94 height 18
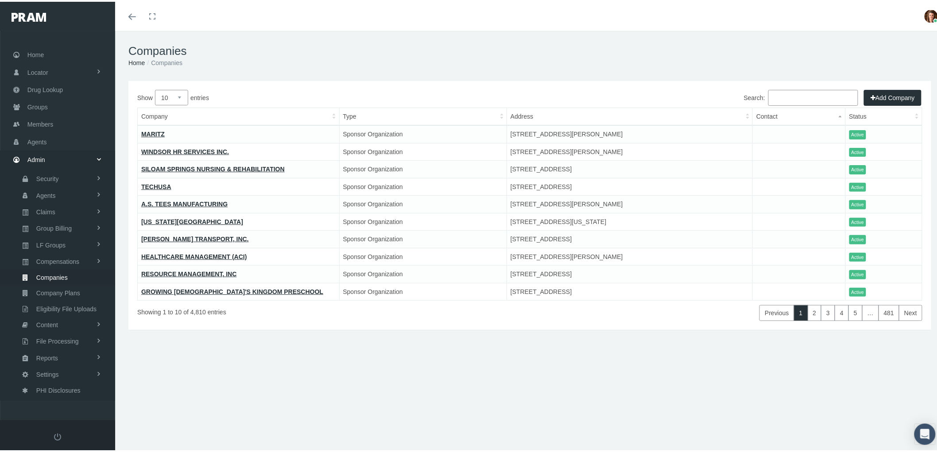
click at [781, 96] on input "Search:" at bounding box center [813, 96] width 90 height 16
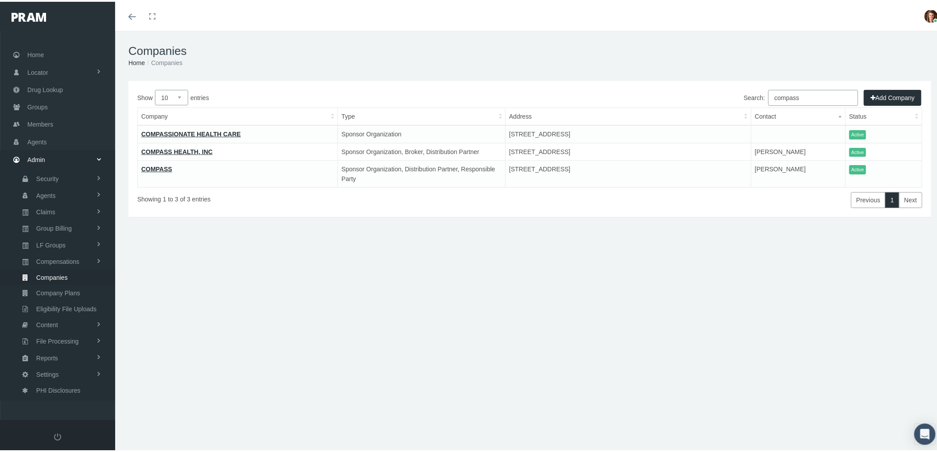
type input "compass"
click at [174, 148] on link "COMPASS HEALTH, INC" at bounding box center [176, 150] width 71 height 7
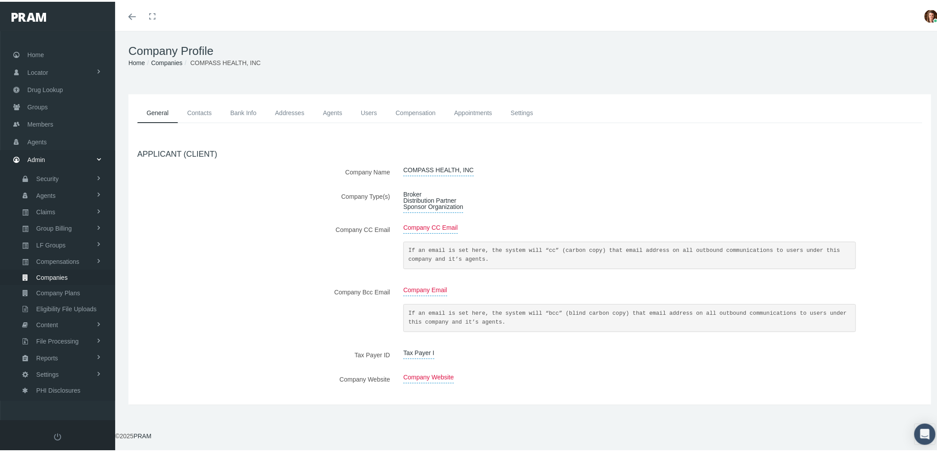
click at [205, 104] on link "Contacts" at bounding box center [199, 111] width 43 height 20
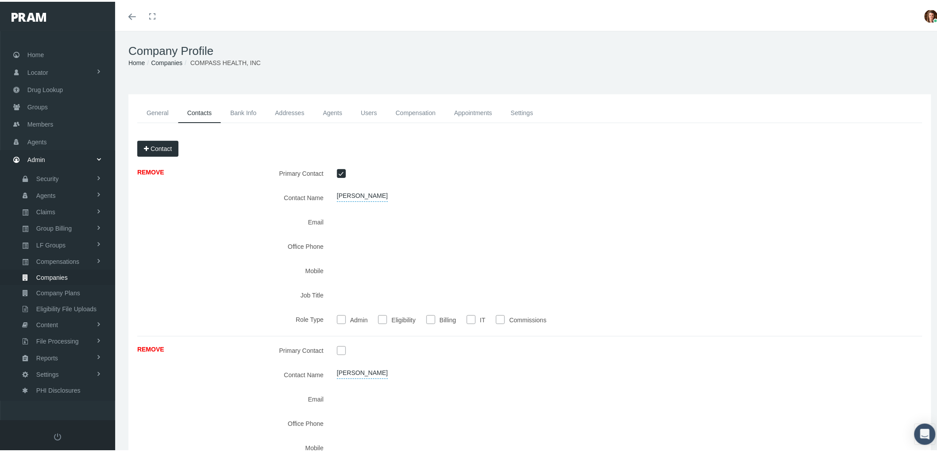
click at [48, 272] on span "Companies" at bounding box center [51, 275] width 31 height 15
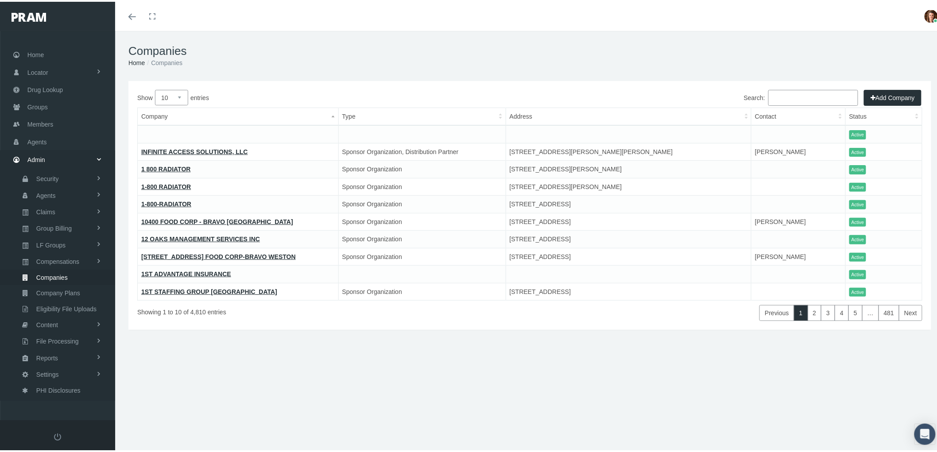
click at [786, 93] on input "Search:" at bounding box center [813, 96] width 90 height 16
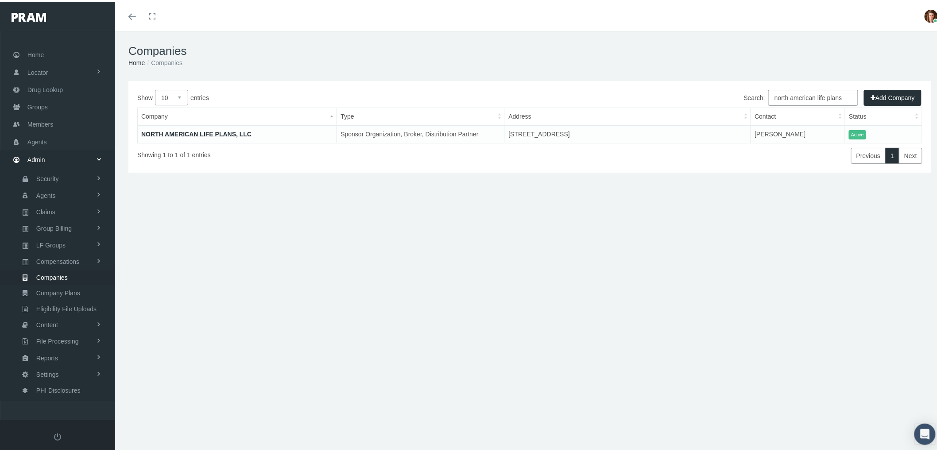
type input "north american life plans"
click at [192, 131] on link "NORTH AMERICAN LIFE PLANS, LLC" at bounding box center [196, 132] width 110 height 7
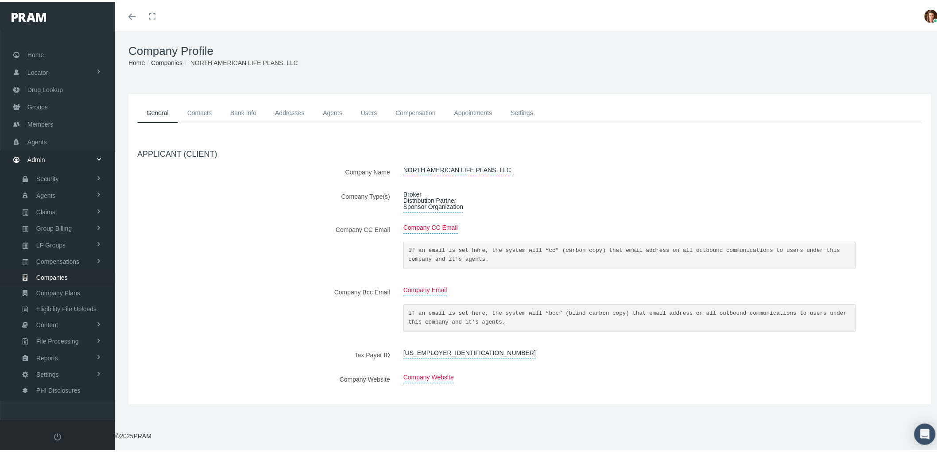
click at [206, 108] on link "Contacts" at bounding box center [199, 111] width 43 height 20
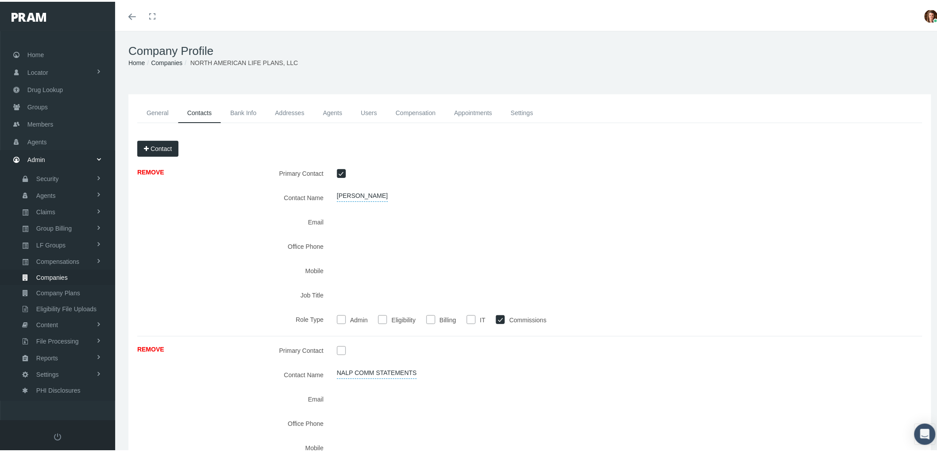
click at [482, 240] on div at bounding box center [596, 244] width 532 height 15
click at [336, 217] on div at bounding box center [596, 219] width 532 height 15
click at [38, 138] on span "Agents" at bounding box center [36, 140] width 19 height 17
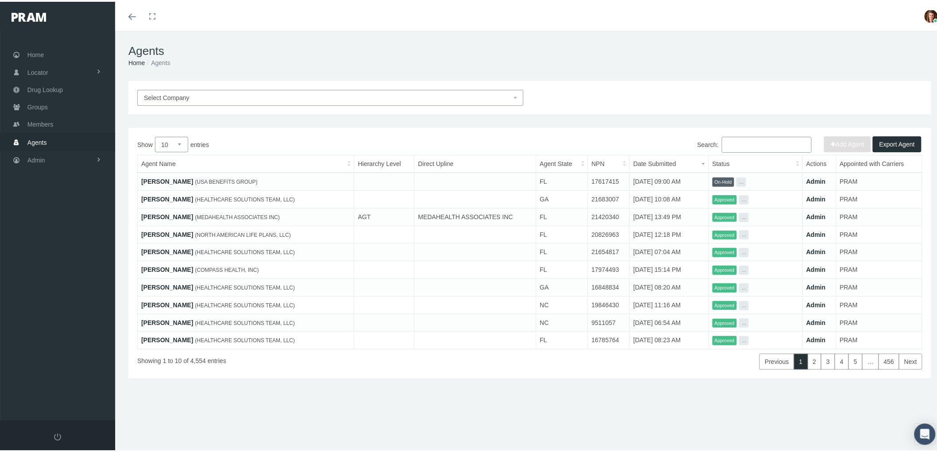
click at [760, 136] on input "Search:" at bounding box center [767, 143] width 90 height 16
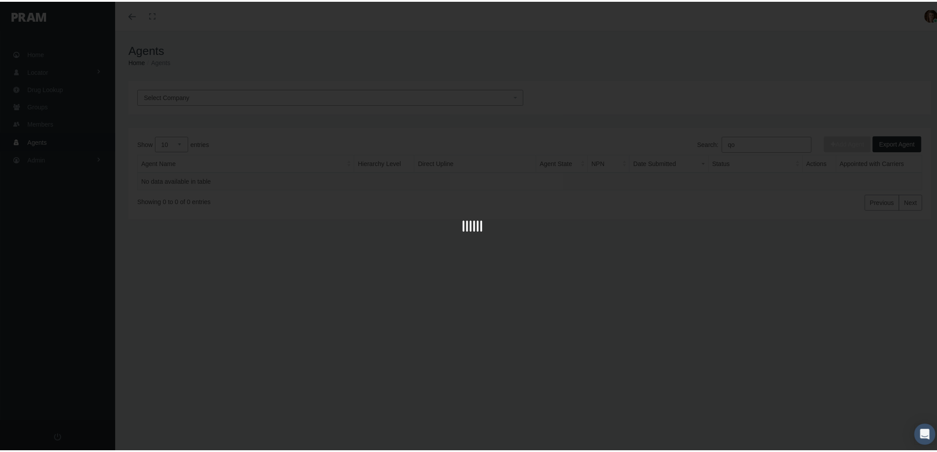
type input "q"
type input "w"
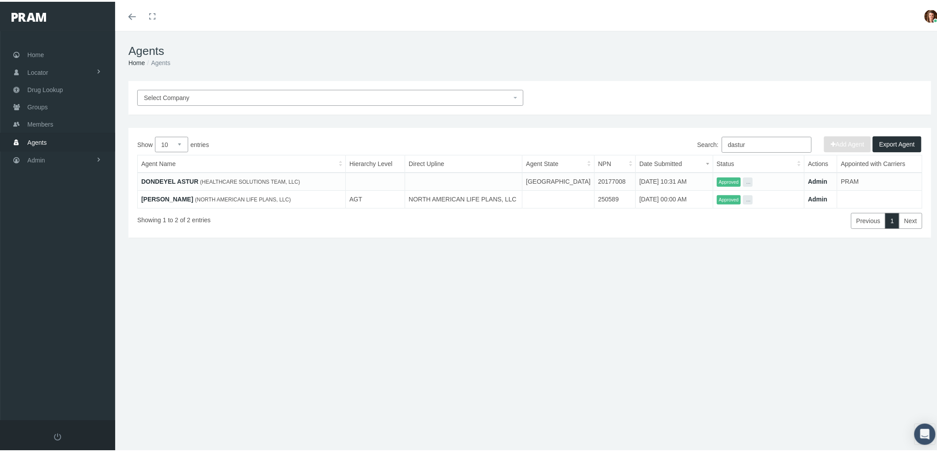
type input "dastur"
click at [156, 197] on link "[PERSON_NAME]" at bounding box center [167, 197] width 52 height 7
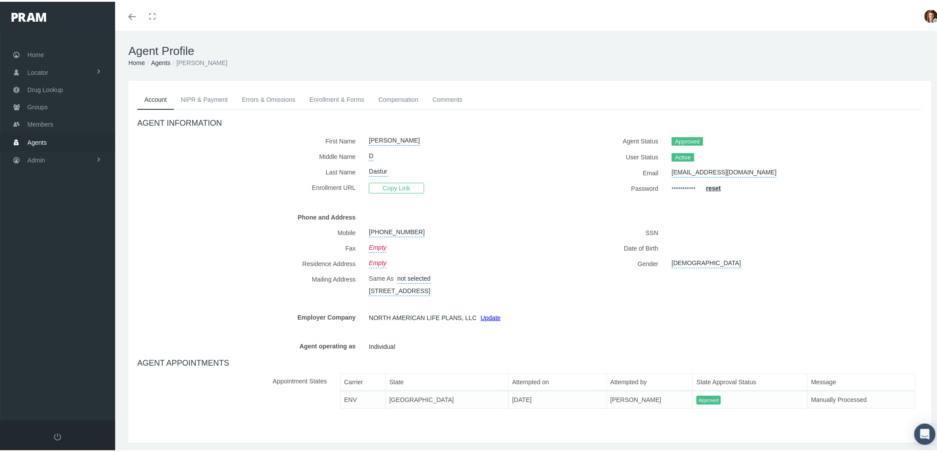
click at [260, 100] on link "Errors & Omissions" at bounding box center [269, 97] width 68 height 19
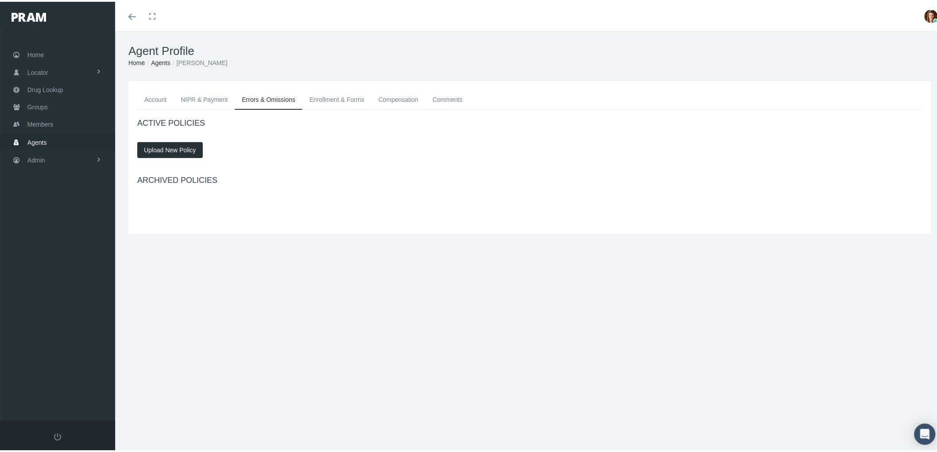
click at [206, 96] on link "NIPR & Payment" at bounding box center [204, 97] width 61 height 19
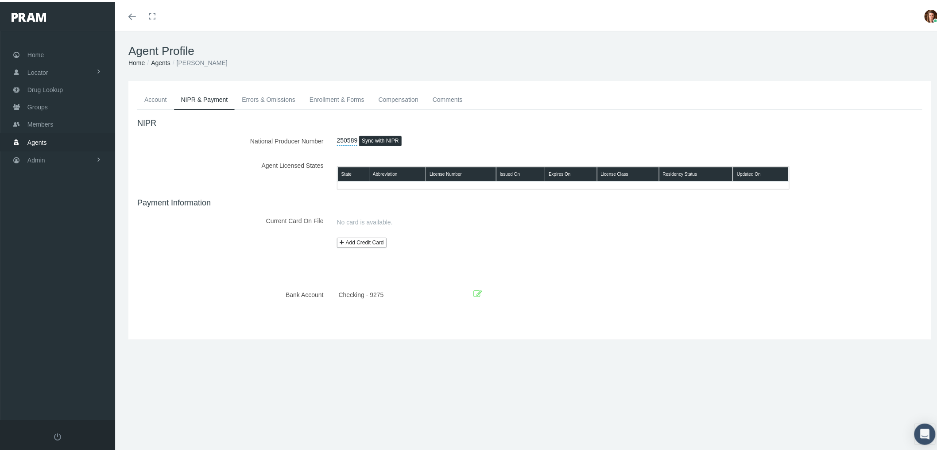
click at [270, 93] on link "Errors & Omissions" at bounding box center [269, 97] width 68 height 19
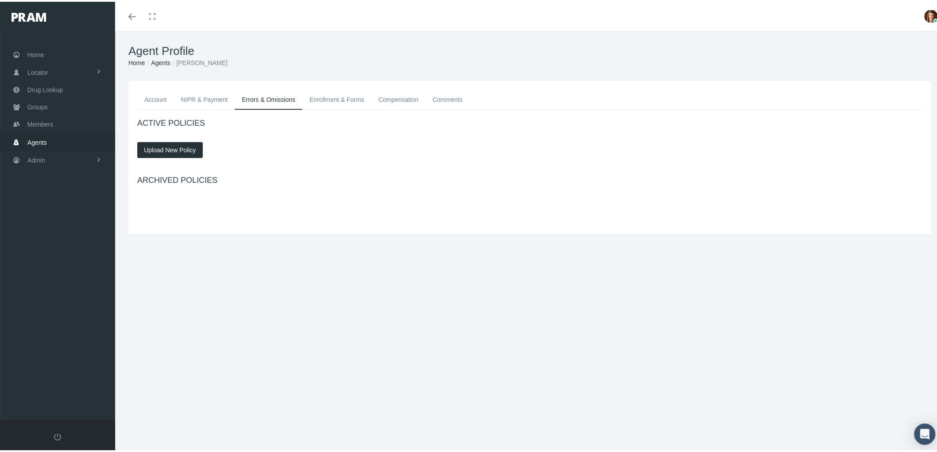
click at [351, 97] on link "Enrollment & Forms" at bounding box center [336, 97] width 69 height 19
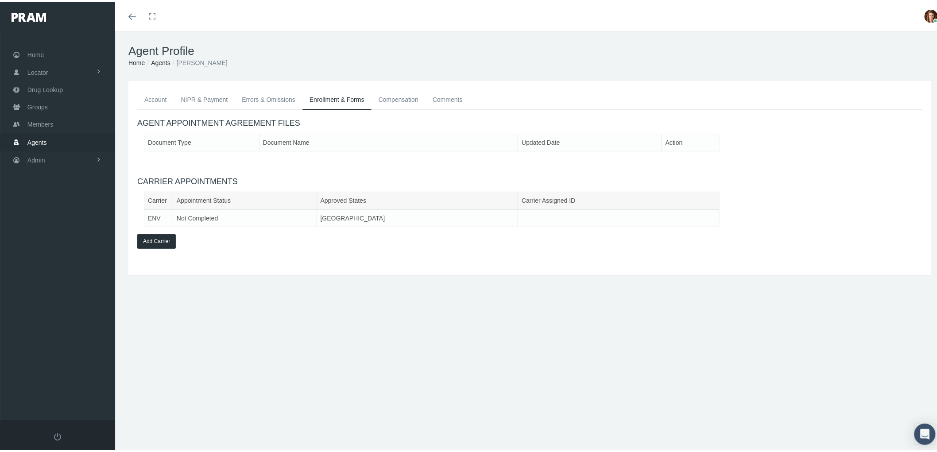
click at [400, 94] on link "Compensation" at bounding box center [398, 97] width 54 height 19
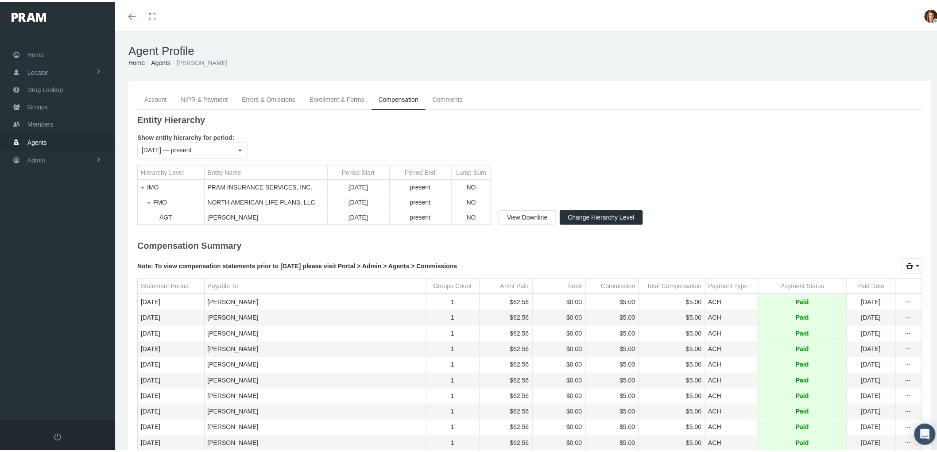
click at [152, 92] on link "Account" at bounding box center [155, 97] width 37 height 19
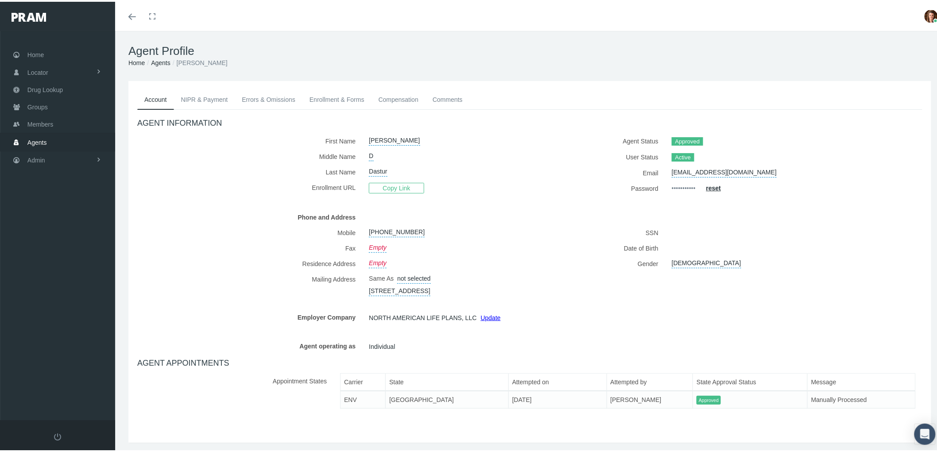
click at [37, 142] on span "Agents" at bounding box center [36, 140] width 19 height 17
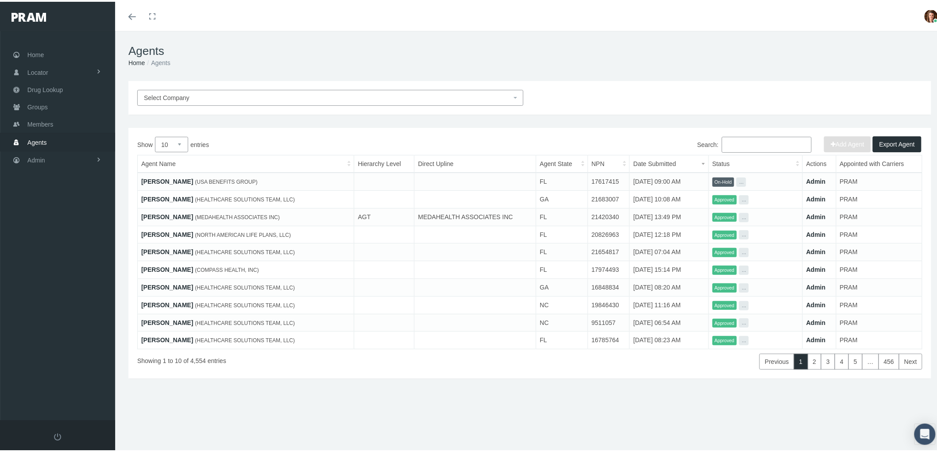
click at [742, 142] on input "Search:" at bounding box center [767, 143] width 90 height 16
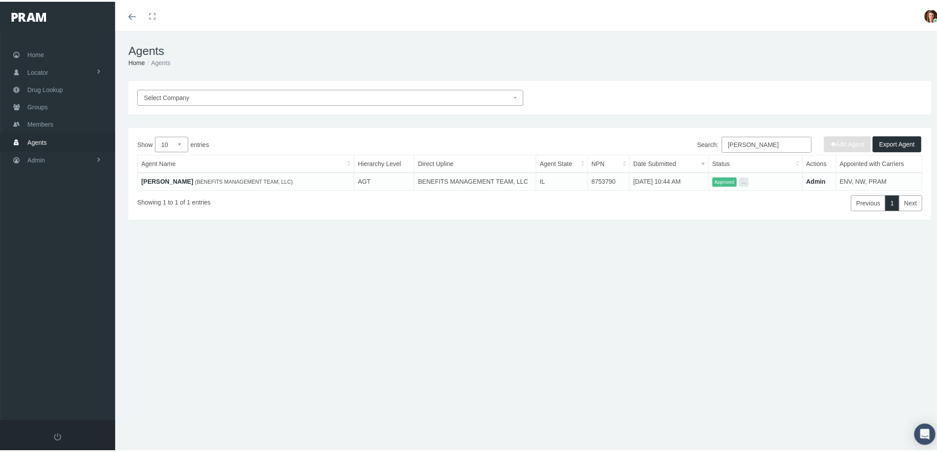
type input "ellefsen"
click at [167, 178] on link "[PERSON_NAME]" at bounding box center [167, 179] width 52 height 7
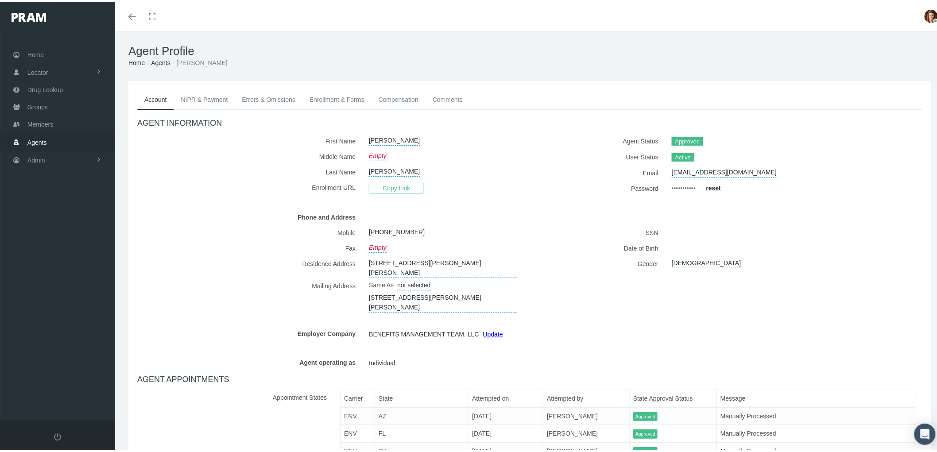
click at [202, 95] on link "NIPR & Payment" at bounding box center [204, 97] width 61 height 19
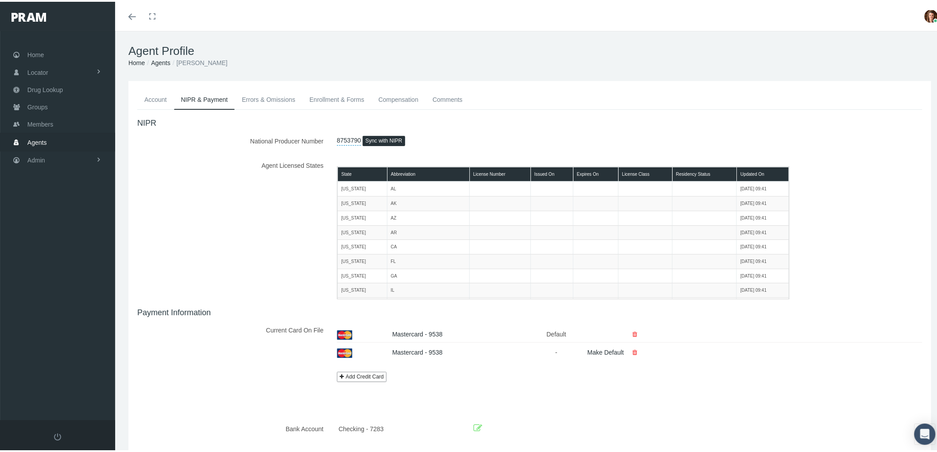
drag, startPoint x: 260, startPoint y: 96, endPoint x: 270, endPoint y: 96, distance: 10.2
click at [261, 96] on link "Errors & Omissions" at bounding box center [269, 97] width 68 height 19
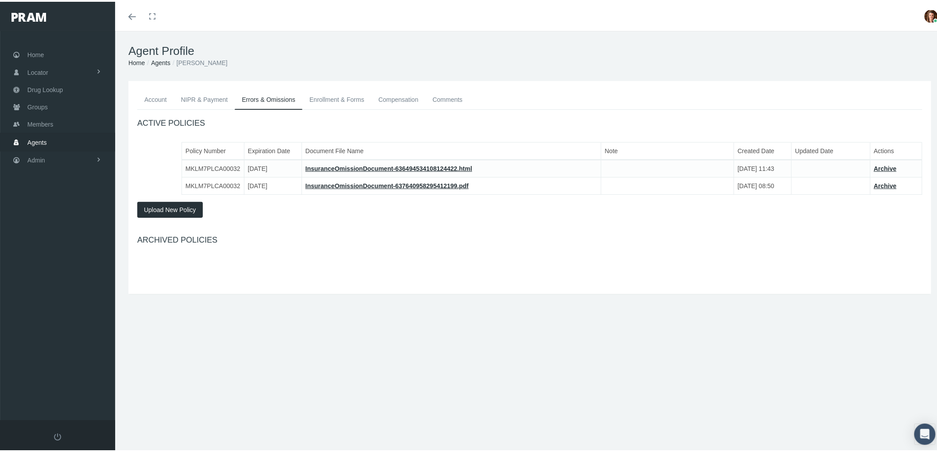
click at [331, 95] on link "Enrollment & Forms" at bounding box center [336, 97] width 69 height 19
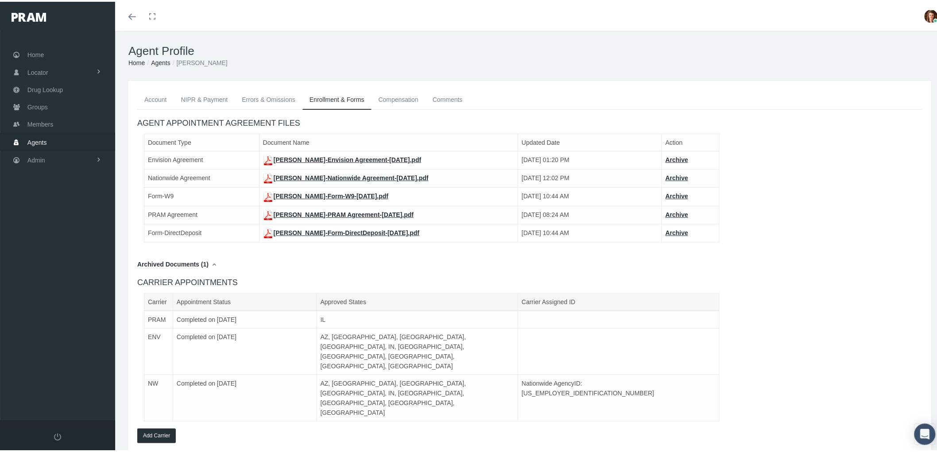
click at [341, 195] on link "ANDREW ELLEFSEN-Form-W9-Aug 09, 2021.pdf" at bounding box center [326, 194] width 126 height 7
click at [339, 230] on link "ANDREW ELLEFSEN-Form-DirectDeposit-Aug 09, 2021.pdf" at bounding box center [341, 231] width 157 height 7
click at [165, 92] on link "Account" at bounding box center [155, 97] width 37 height 19
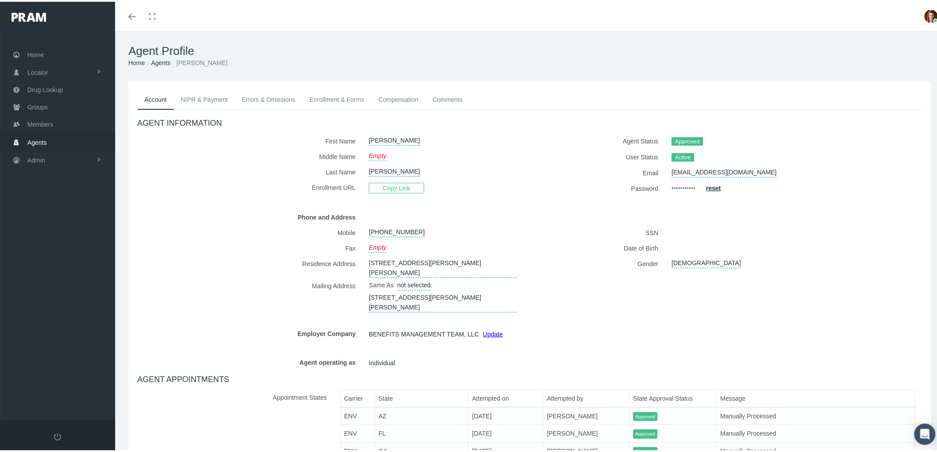
click at [35, 138] on span "Agents" at bounding box center [36, 140] width 19 height 17
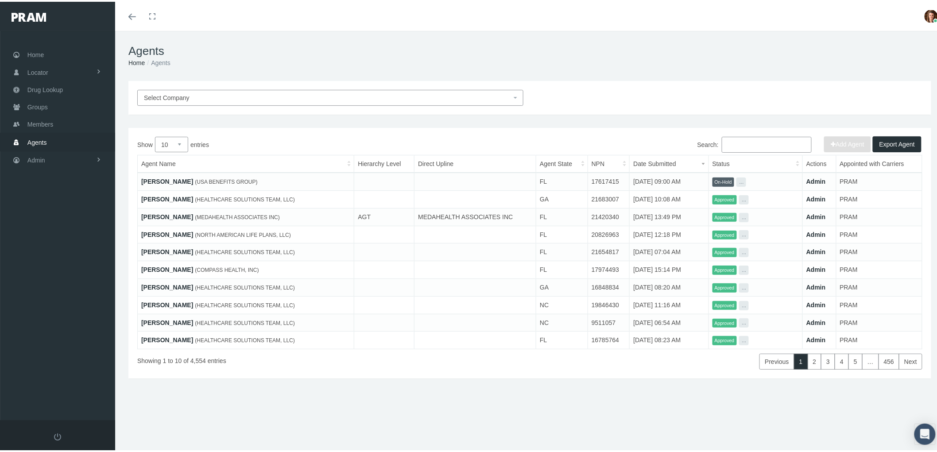
click at [750, 140] on input "Search:" at bounding box center [767, 143] width 90 height 16
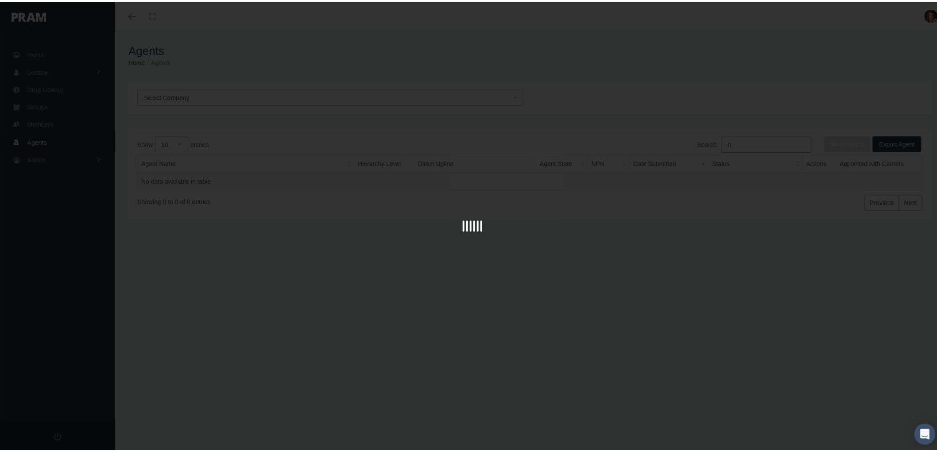
type input "r"
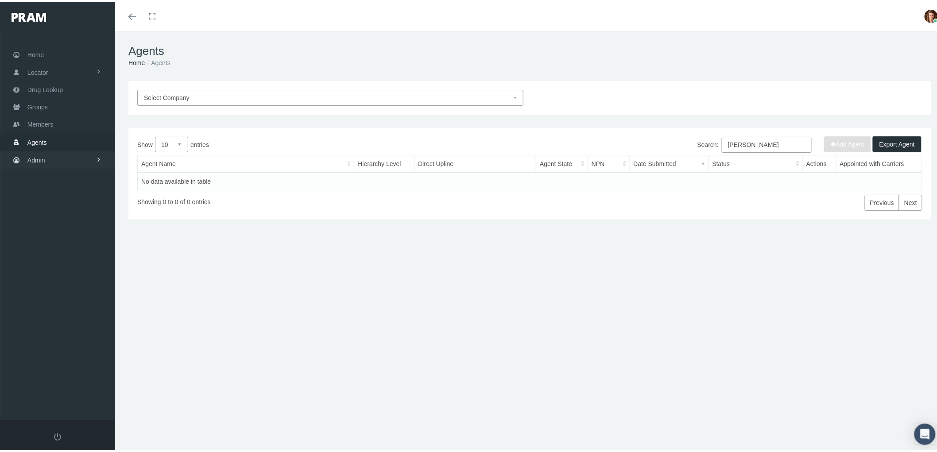
type input "banville"
click at [40, 165] on span "Admin" at bounding box center [36, 158] width 18 height 17
click at [60, 269] on span "Companies" at bounding box center [51, 276] width 31 height 15
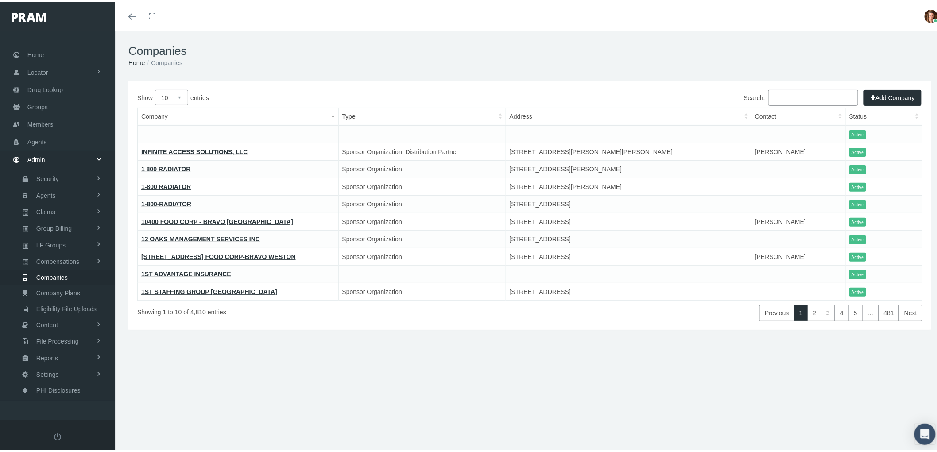
click at [773, 100] on input "Search:" at bounding box center [813, 96] width 90 height 16
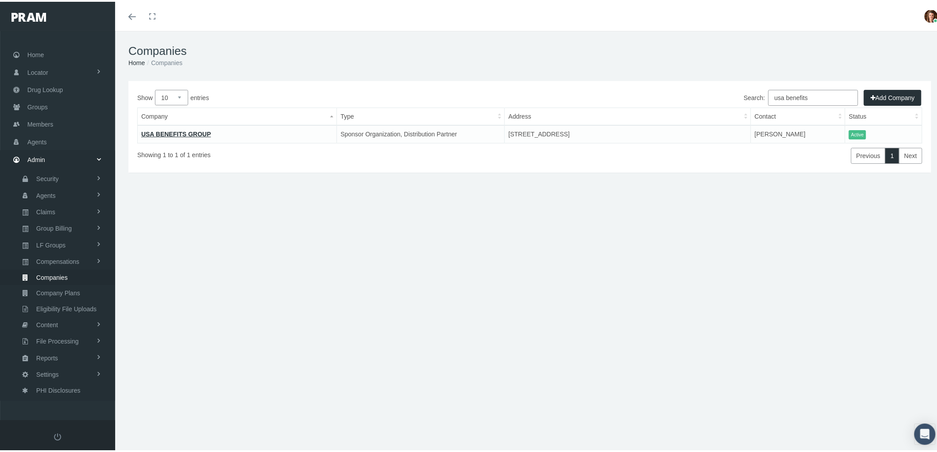
type input "usa benefits"
click at [166, 133] on link "USA BENEFITS GROUP" at bounding box center [176, 132] width 70 height 7
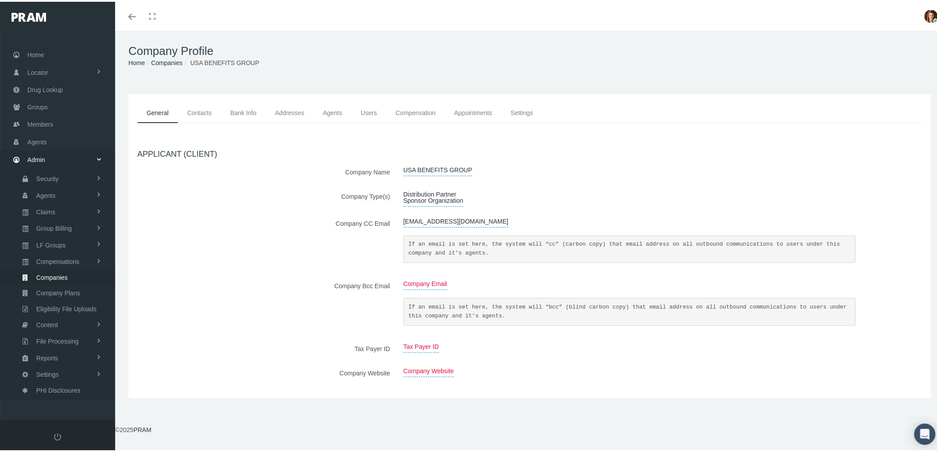
click at [219, 104] on link "Contacts" at bounding box center [199, 111] width 43 height 20
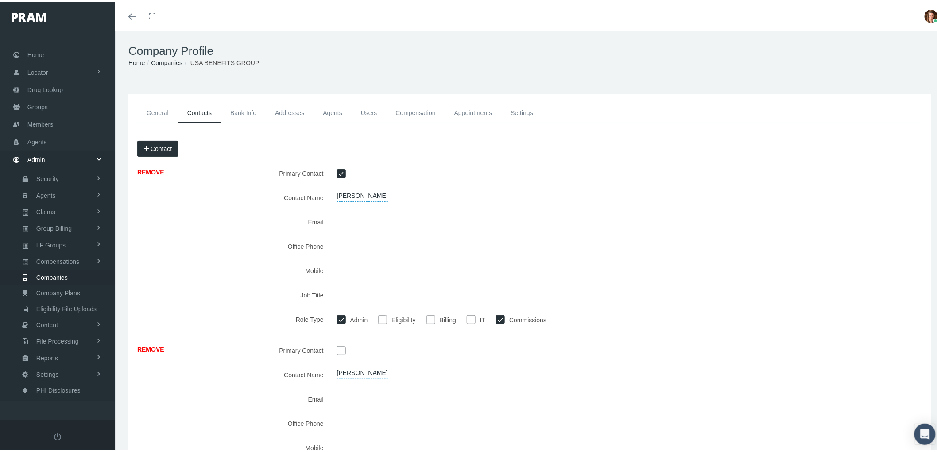
click at [335, 219] on div at bounding box center [596, 219] width 532 height 15
click at [56, 269] on span "Companies" at bounding box center [51, 275] width 31 height 15
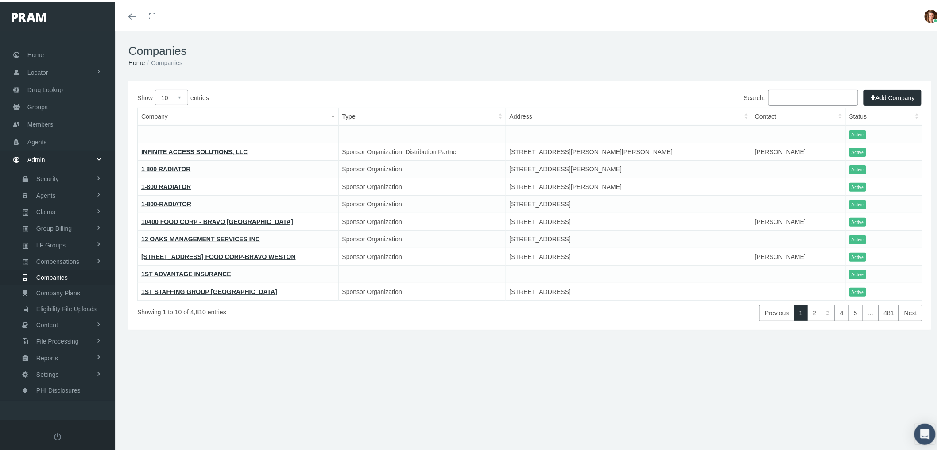
click at [804, 89] on input "Search:" at bounding box center [813, 96] width 90 height 16
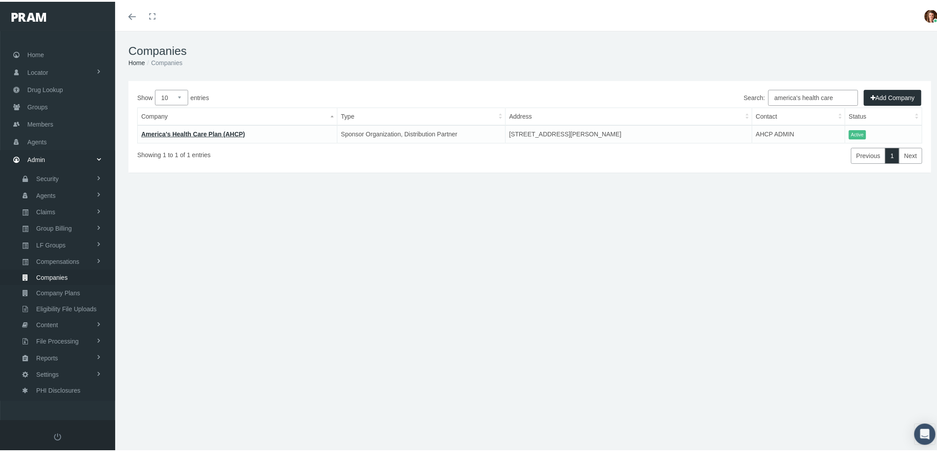
type input "america's health care"
click at [180, 130] on link "America's Health Care Plan (AHCP)" at bounding box center [193, 132] width 104 height 7
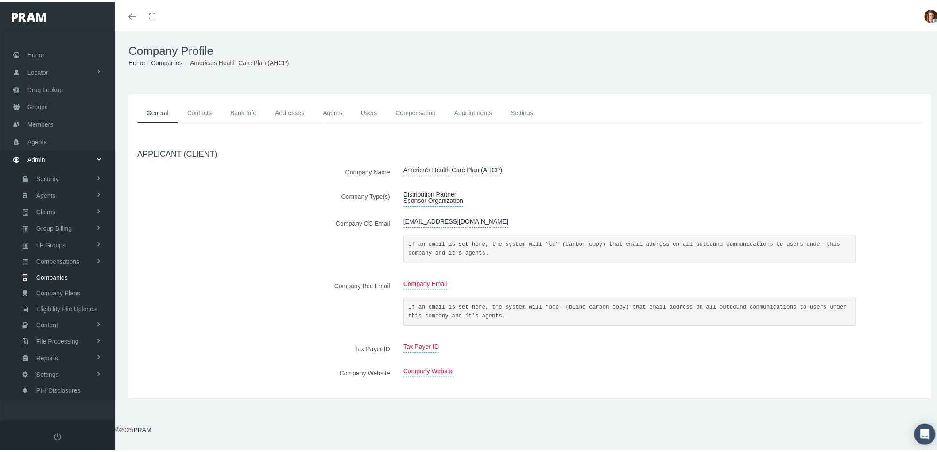
click at [197, 115] on link "Contacts" at bounding box center [199, 111] width 43 height 20
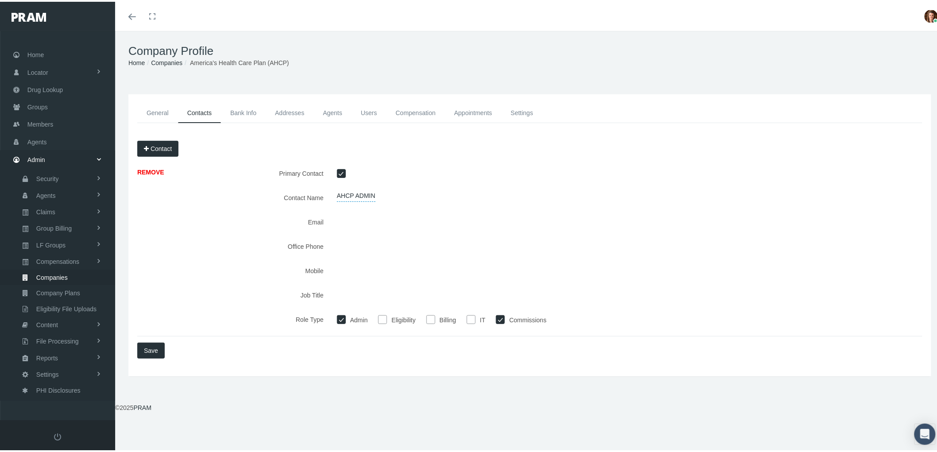
click at [238, 116] on link "Bank Info" at bounding box center [243, 111] width 45 height 20
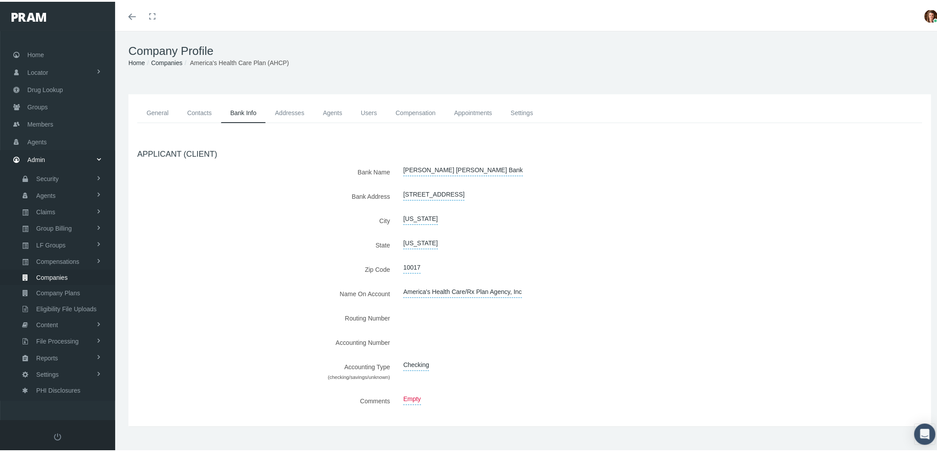
click at [288, 109] on link "Addresses" at bounding box center [290, 111] width 48 height 20
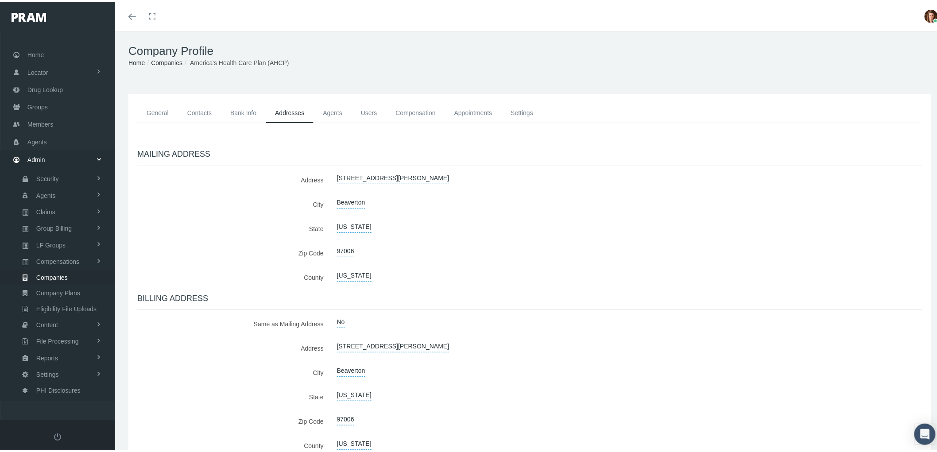
click at [348, 100] on div "General Contacts Bank Info Addresses Agents Users Compensation Appointments" at bounding box center [529, 365] width 803 height 545
click at [54, 191] on span "Agents" at bounding box center [45, 193] width 19 height 15
click at [50, 191] on span "Agents" at bounding box center [45, 193] width 19 height 15
click at [54, 140] on link "Agents" at bounding box center [57, 139] width 115 height 17
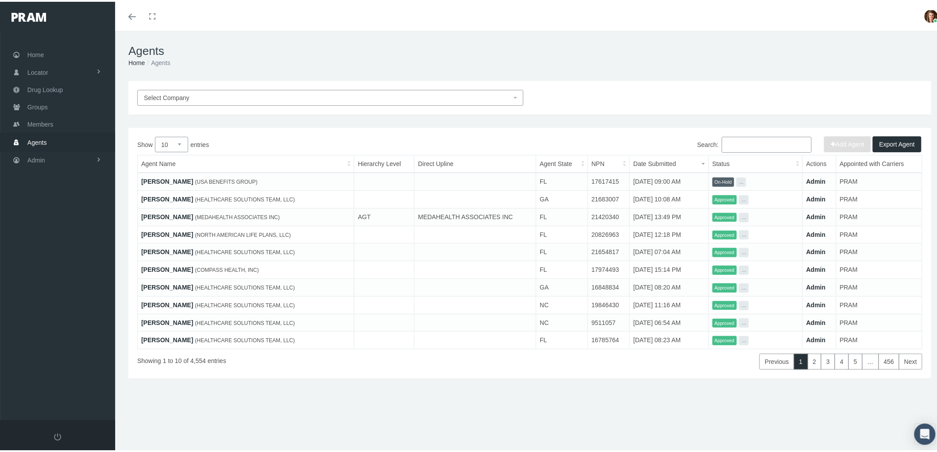
click at [736, 147] on input "Search:" at bounding box center [767, 143] width 90 height 16
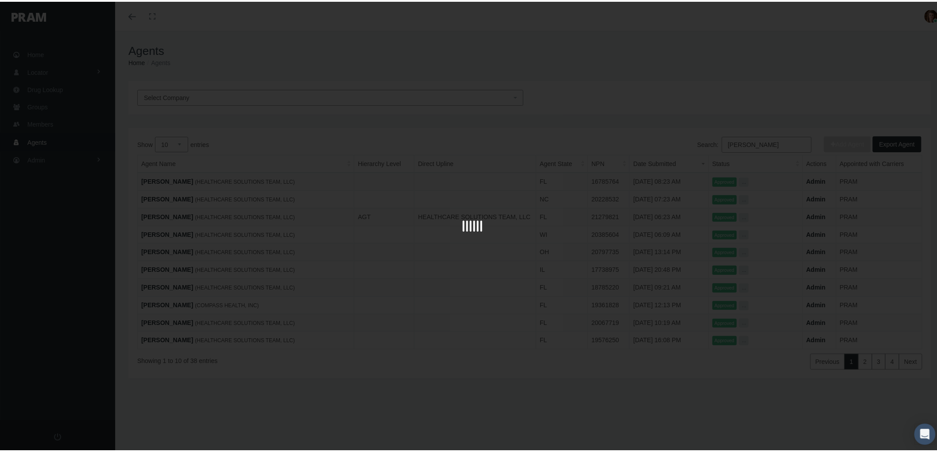
type input "[PERSON_NAME]"
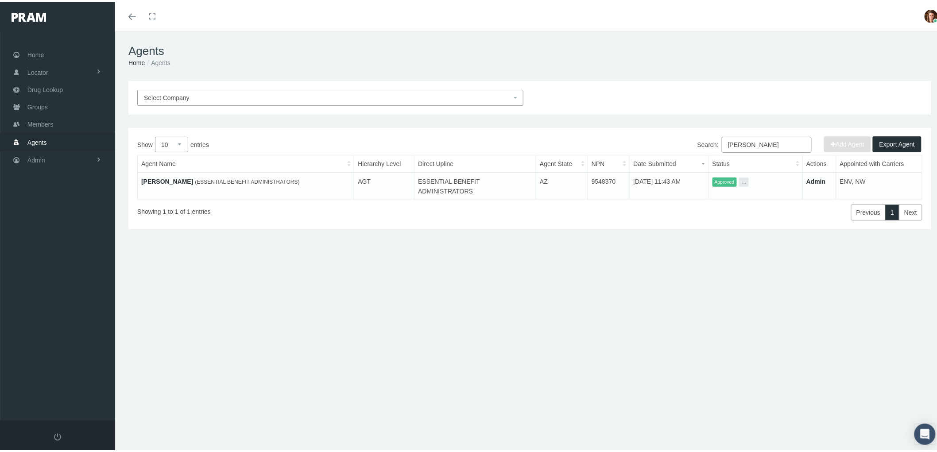
click at [158, 180] on link "[PERSON_NAME]" at bounding box center [167, 179] width 52 height 7
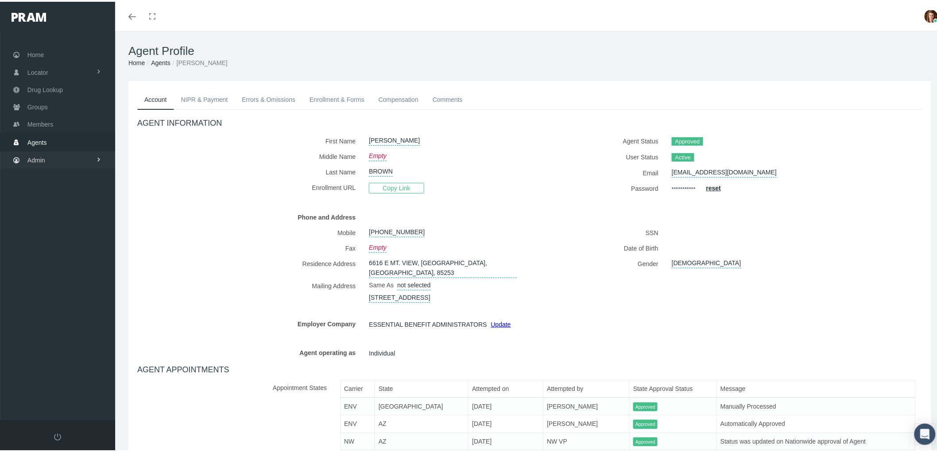
click at [24, 161] on link "Admin" at bounding box center [57, 158] width 115 height 17
click at [75, 257] on span "Compensations" at bounding box center [57, 260] width 43 height 15
click at [70, 355] on link "Companies" at bounding box center [57, 358] width 115 height 15
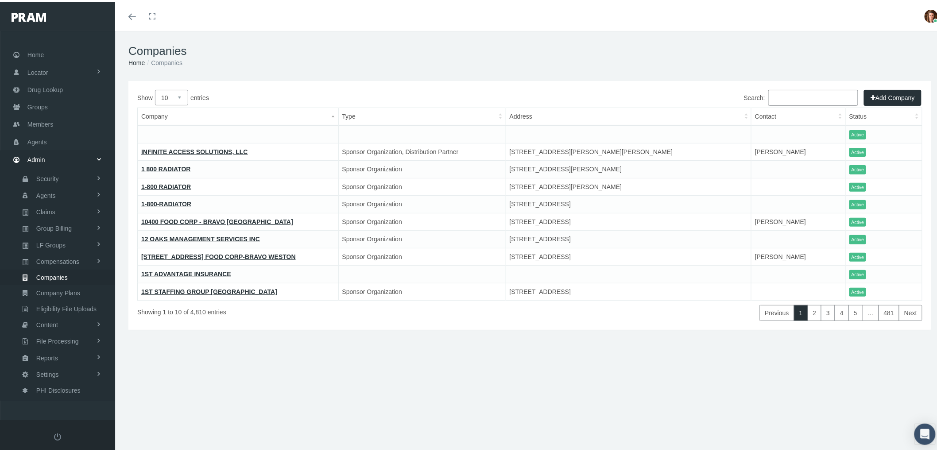
click at [774, 96] on input "Search:" at bounding box center [813, 96] width 90 height 16
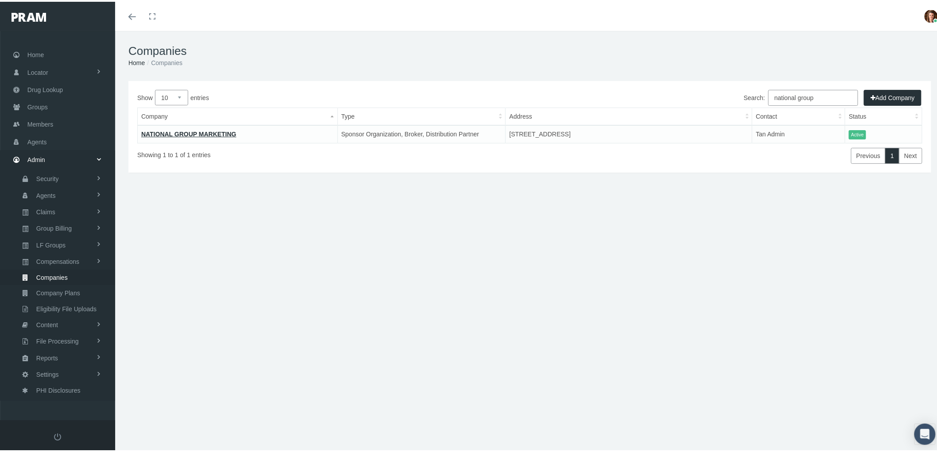
type input "national group"
click at [170, 131] on link "NATIONAL GROUP MARKETING" at bounding box center [188, 132] width 95 height 7
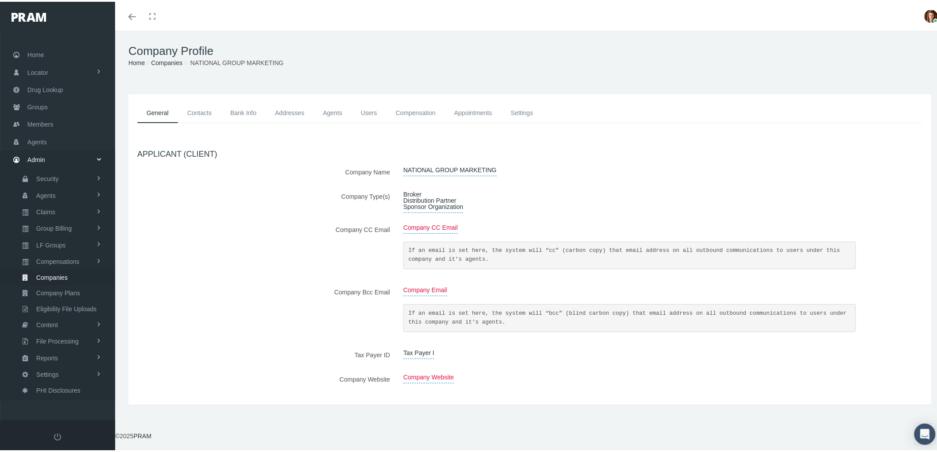
click at [198, 115] on link "Contacts" at bounding box center [199, 111] width 43 height 20
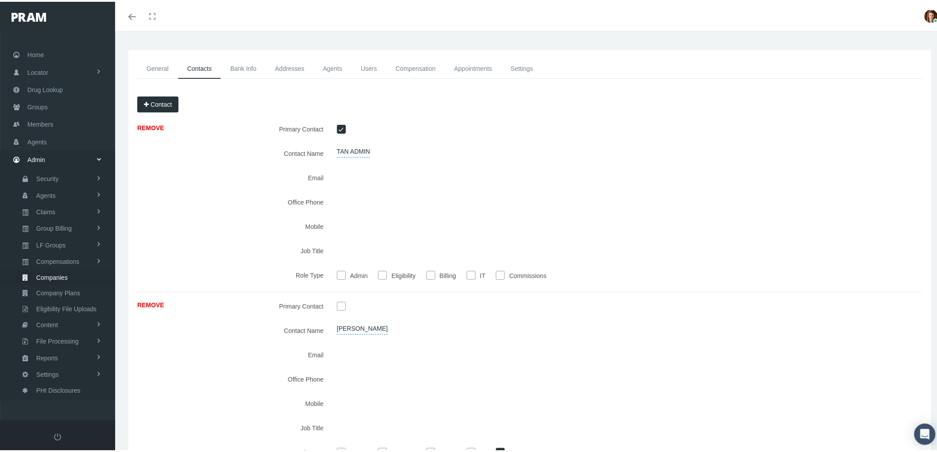
scroll to position [98, 0]
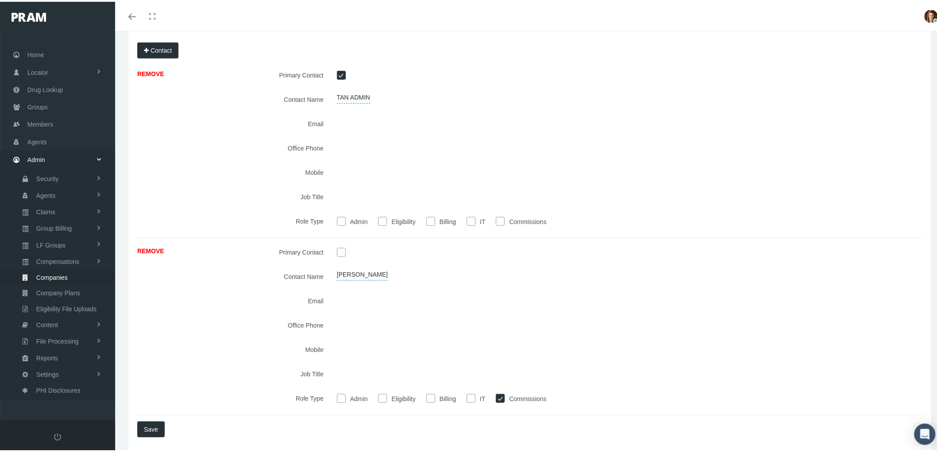
drag, startPoint x: 449, startPoint y: 295, endPoint x: 348, endPoint y: 290, distance: 101.9
click at [348, 290] on div "REMOVE Primary Contact Contact Name [PERSON_NAME] Email Office Phone Mobile IT" at bounding box center [529, 328] width 785 height 171
click at [56, 271] on span "Companies" at bounding box center [51, 275] width 31 height 15
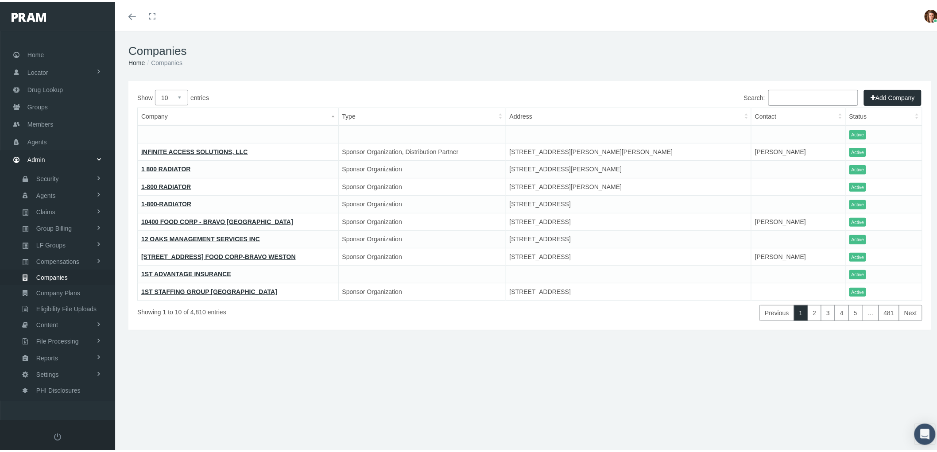
click at [795, 89] on input "Search:" at bounding box center [813, 96] width 90 height 16
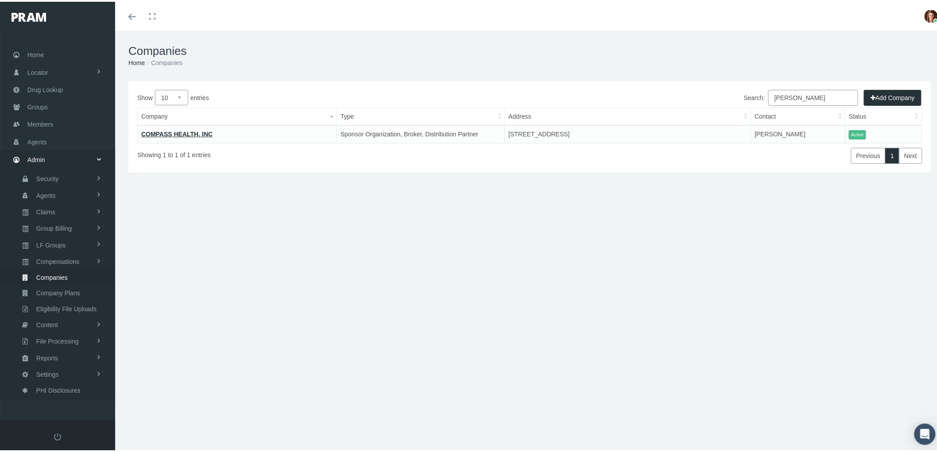
type input "[PERSON_NAME]"
click at [185, 132] on link "COMPASS HEALTH, INC" at bounding box center [176, 132] width 71 height 7
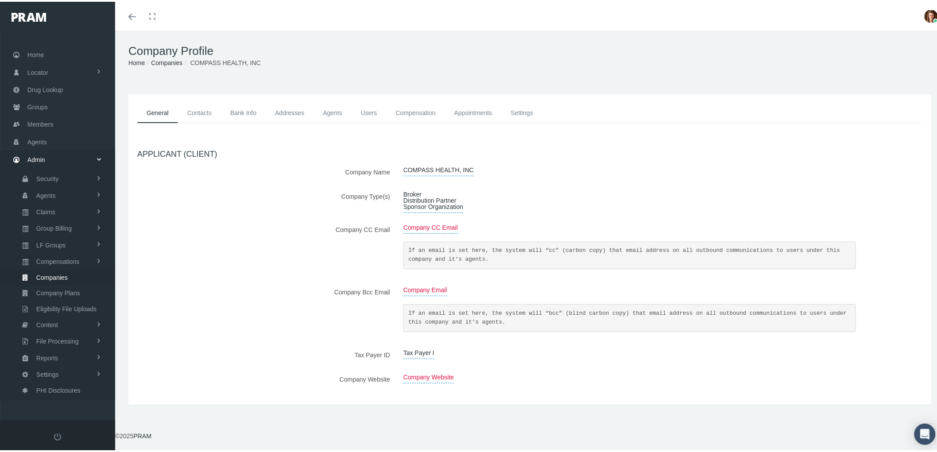
drag, startPoint x: 182, startPoint y: 93, endPoint x: 184, endPoint y: 101, distance: 8.3
click at [183, 97] on div "General Contacts Bank Info Addresses Agents Users Compensation Appointments" at bounding box center [529, 248] width 803 height 310
drag, startPoint x: 189, startPoint y: 108, endPoint x: 197, endPoint y: 111, distance: 8.0
click at [189, 109] on link "Contacts" at bounding box center [199, 111] width 43 height 20
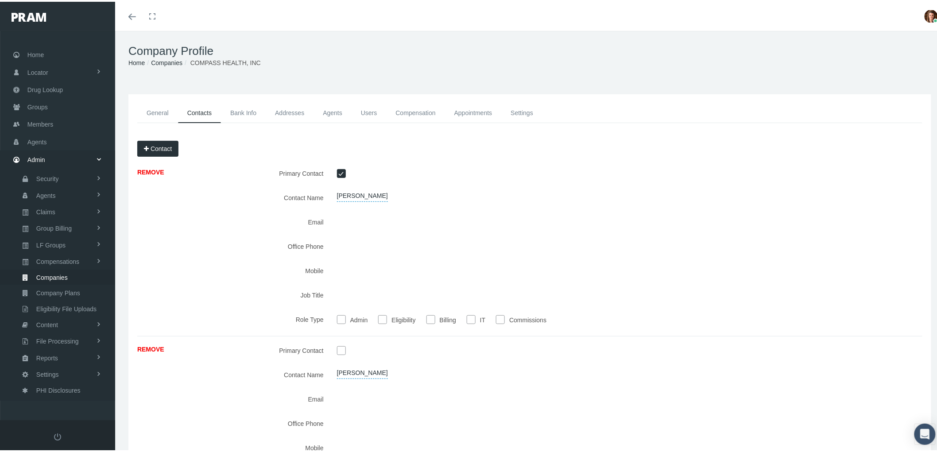
drag, startPoint x: 421, startPoint y: 223, endPoint x: 333, endPoint y: 221, distance: 88.1
click at [333, 221] on div at bounding box center [596, 219] width 532 height 15
click at [52, 139] on link "Agents" at bounding box center [57, 139] width 115 height 17
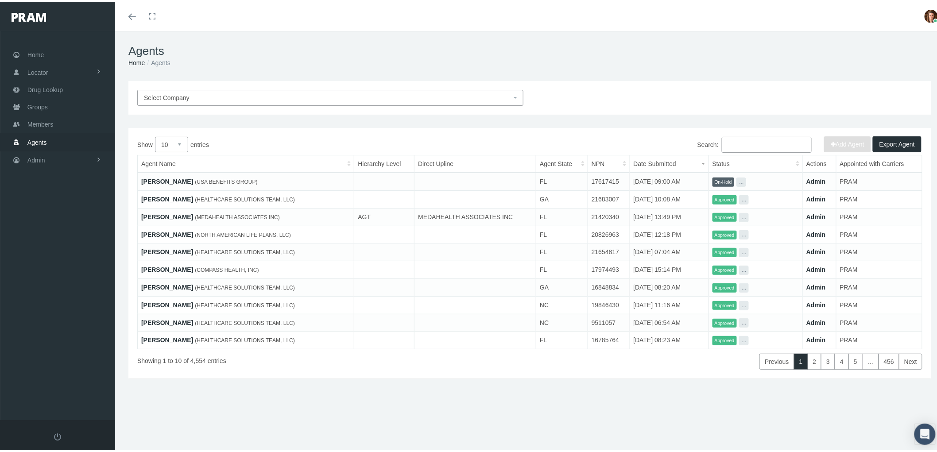
click at [765, 143] on input "Search:" at bounding box center [767, 143] width 90 height 16
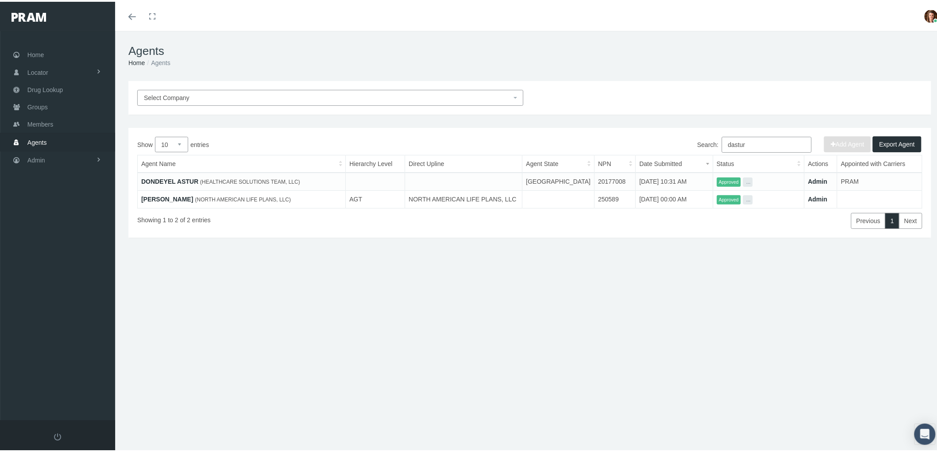
type input "dastur"
click at [154, 195] on link "[PERSON_NAME]" at bounding box center [167, 197] width 52 height 7
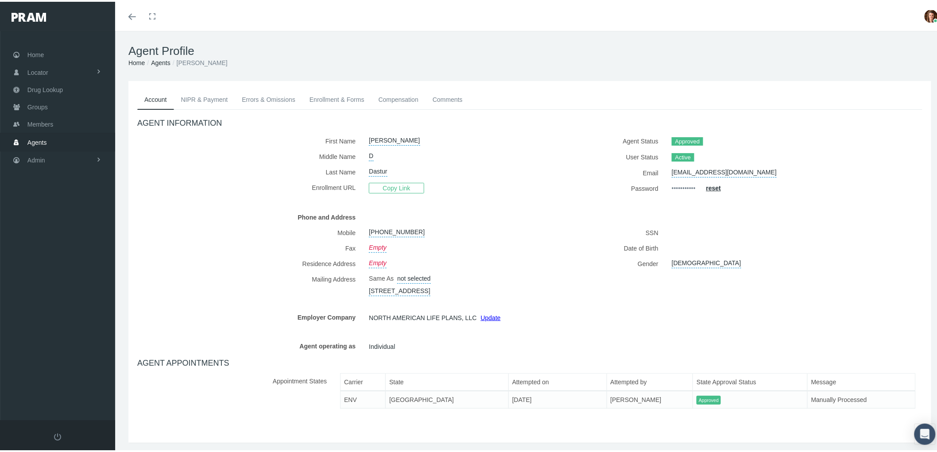
click at [45, 136] on span "Agents" at bounding box center [36, 140] width 19 height 17
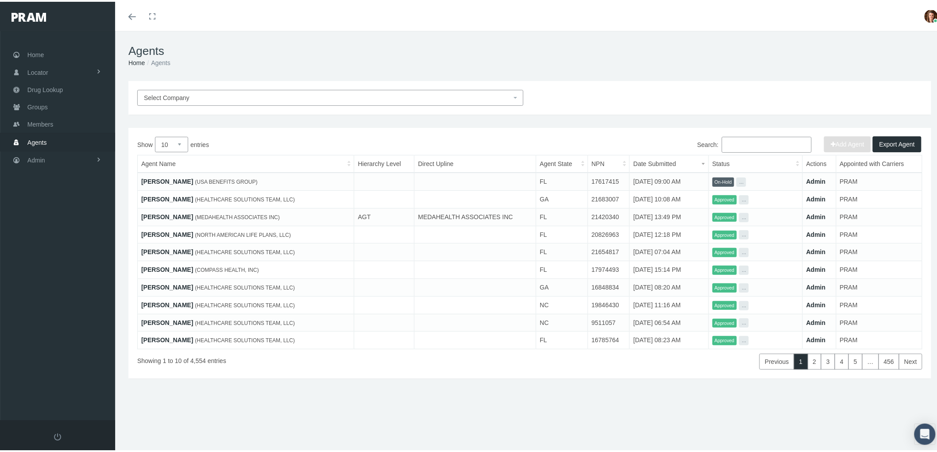
click at [730, 139] on input "Search:" at bounding box center [767, 143] width 90 height 16
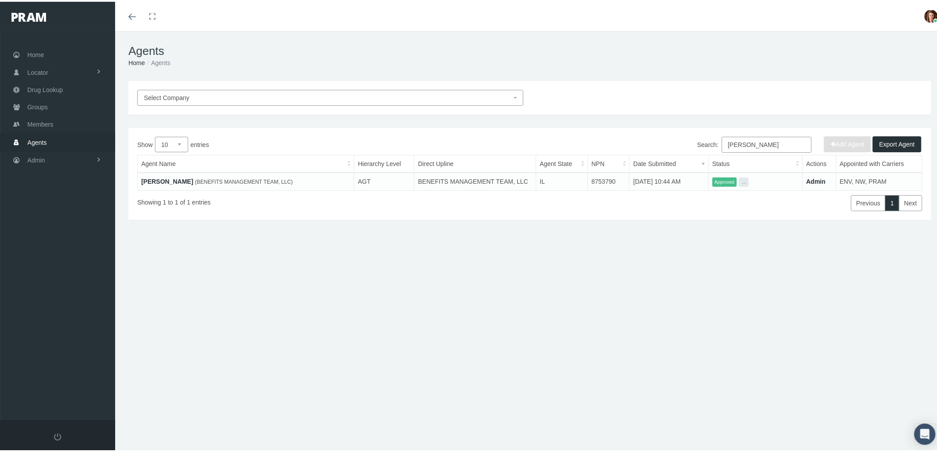
type input "[PERSON_NAME]"
click at [156, 178] on link "[PERSON_NAME]" at bounding box center [167, 179] width 52 height 7
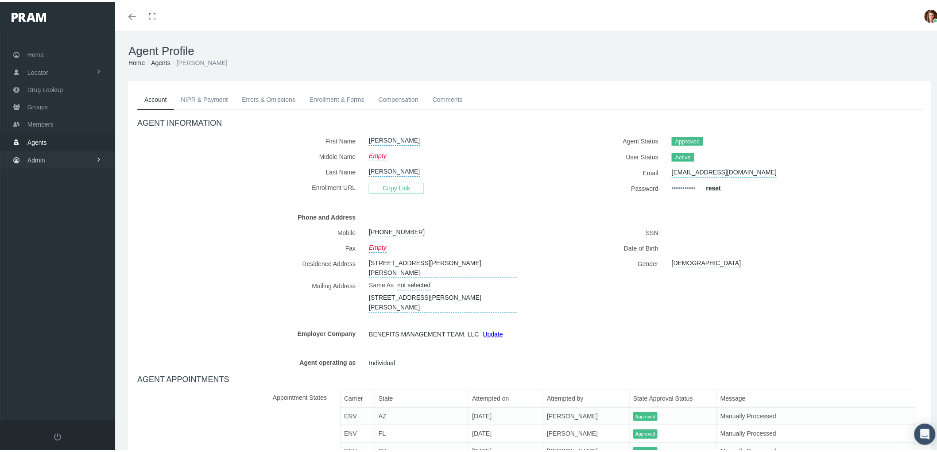
click at [39, 156] on span "Admin" at bounding box center [36, 158] width 18 height 17
click at [68, 277] on link "Companies" at bounding box center [57, 275] width 115 height 15
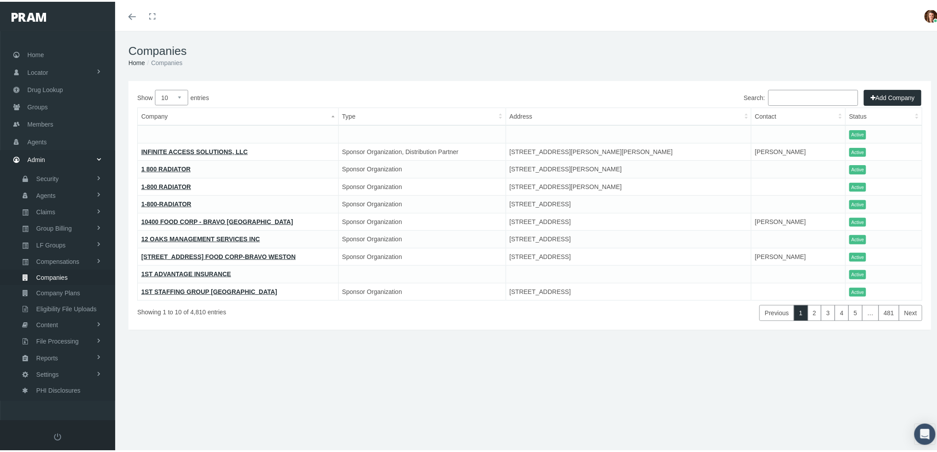
click at [782, 94] on input "Search:" at bounding box center [813, 96] width 90 height 16
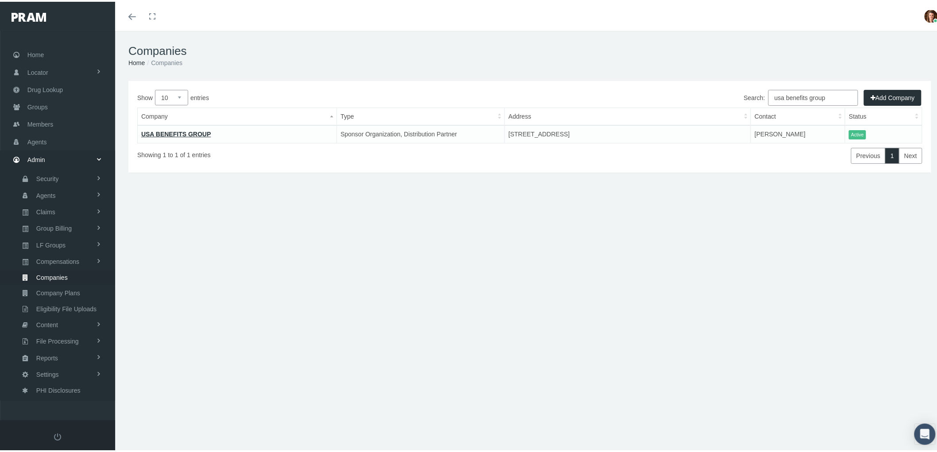
type input "usa benefits group"
click at [182, 127] on td "USA BENEFITS GROUP" at bounding box center [237, 133] width 199 height 18
click at [164, 131] on link "USA BENEFITS GROUP" at bounding box center [176, 132] width 70 height 7
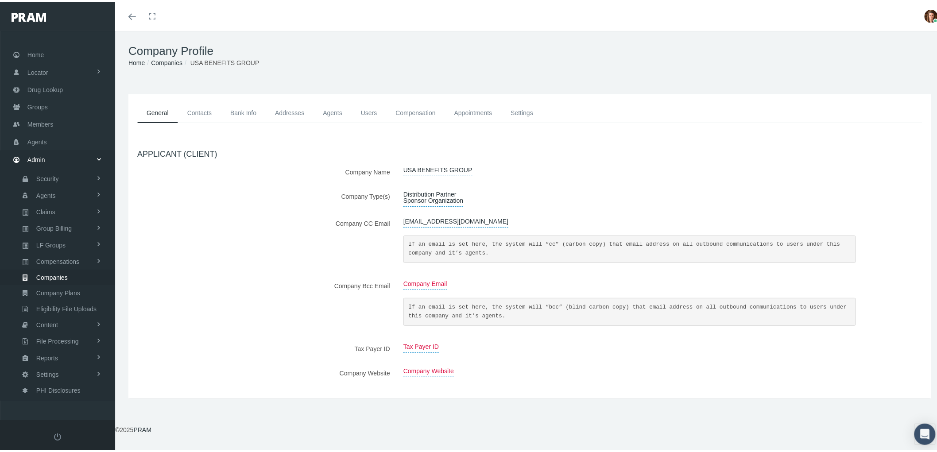
click at [191, 113] on link "Contacts" at bounding box center [199, 111] width 43 height 20
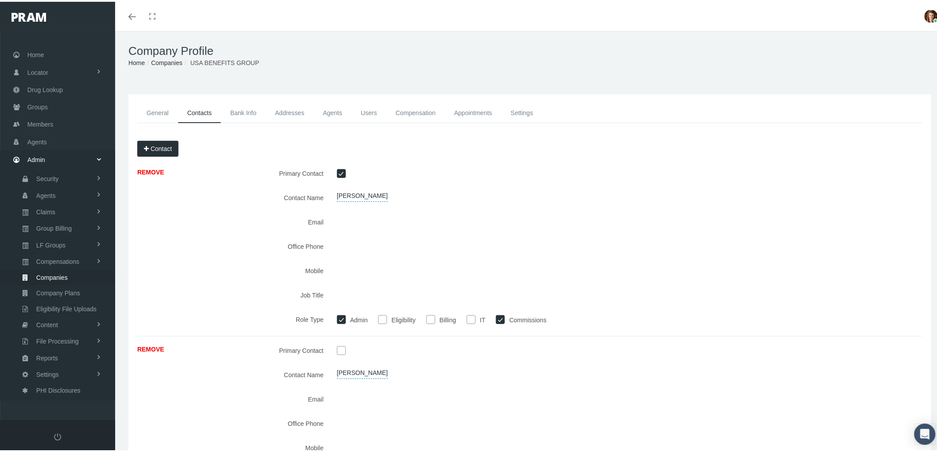
click at [479, 218] on div at bounding box center [596, 219] width 532 height 15
click at [335, 217] on div at bounding box center [596, 219] width 532 height 15
click at [51, 271] on span "Companies" at bounding box center [51, 275] width 31 height 15
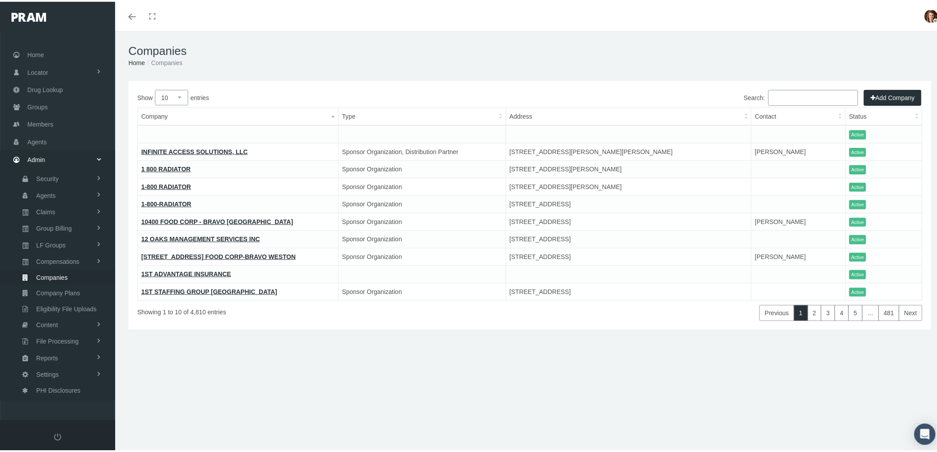
click at [801, 92] on input "Search:" at bounding box center [813, 96] width 90 height 16
click at [54, 133] on link "Agents" at bounding box center [57, 139] width 115 height 17
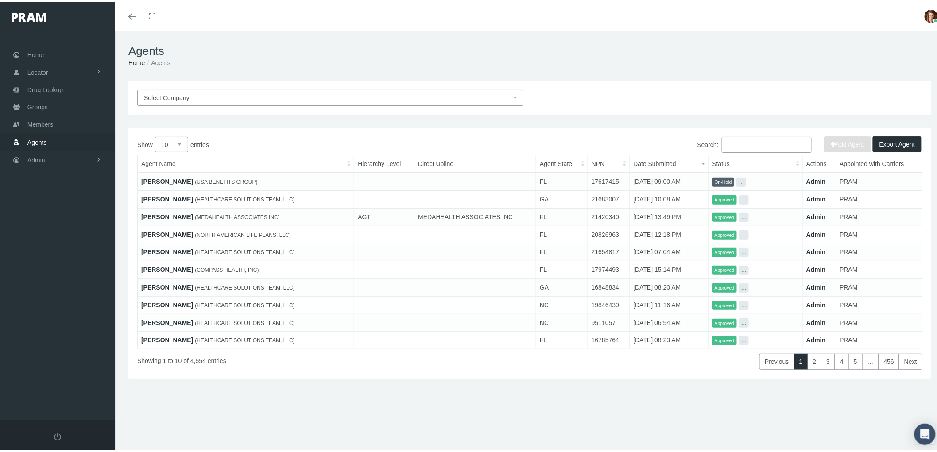
click at [744, 140] on input "Search:" at bounding box center [767, 143] width 90 height 16
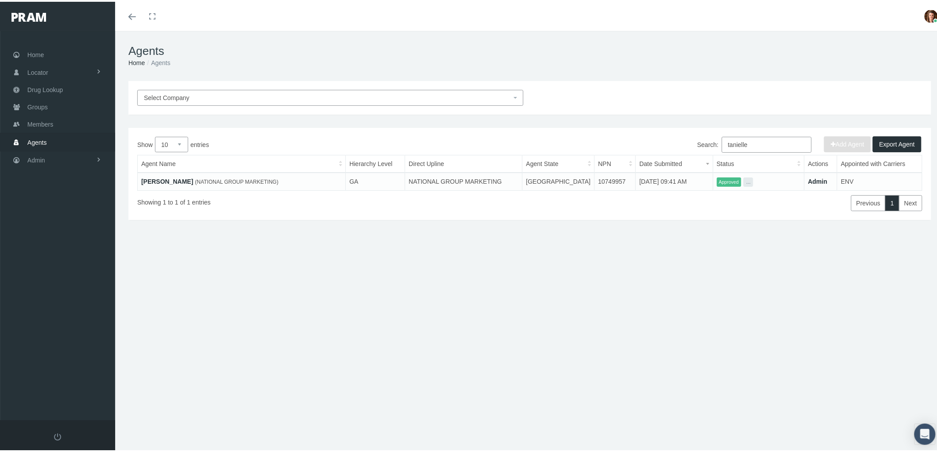
type input "tanielle"
click at [154, 176] on link "TANIELLE PENNINGTON" at bounding box center [167, 179] width 52 height 7
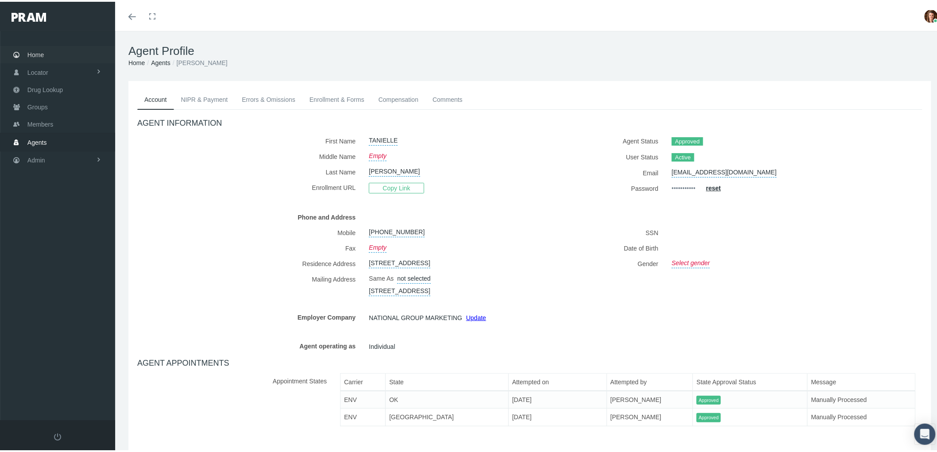
click at [38, 48] on span "Home" at bounding box center [35, 53] width 16 height 17
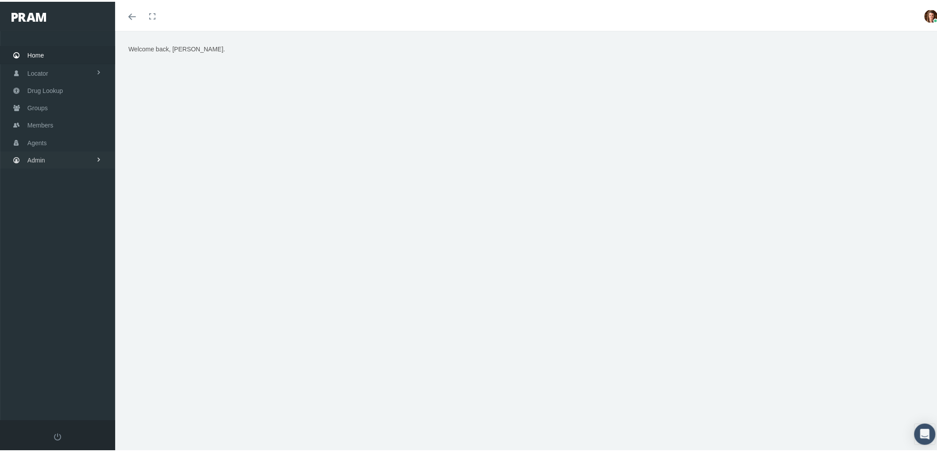
click at [39, 150] on span "Admin" at bounding box center [36, 158] width 18 height 17
click at [58, 193] on link "Agents" at bounding box center [57, 193] width 115 height 15
click at [66, 236] on span "Bank Info Requests" at bounding box center [62, 243] width 54 height 15
